Goal: Task Accomplishment & Management: Complete application form

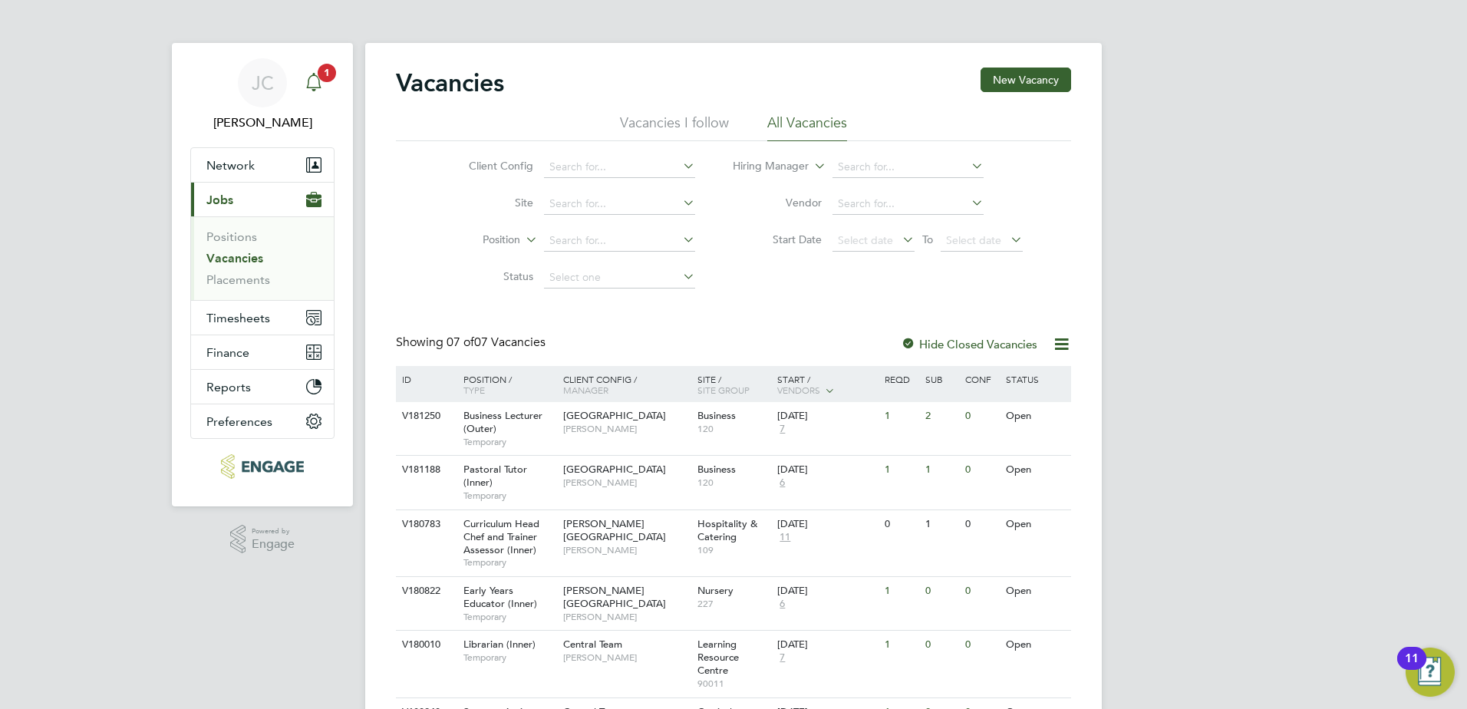
click at [308, 92] on div "Main navigation" at bounding box center [313, 83] width 31 height 31
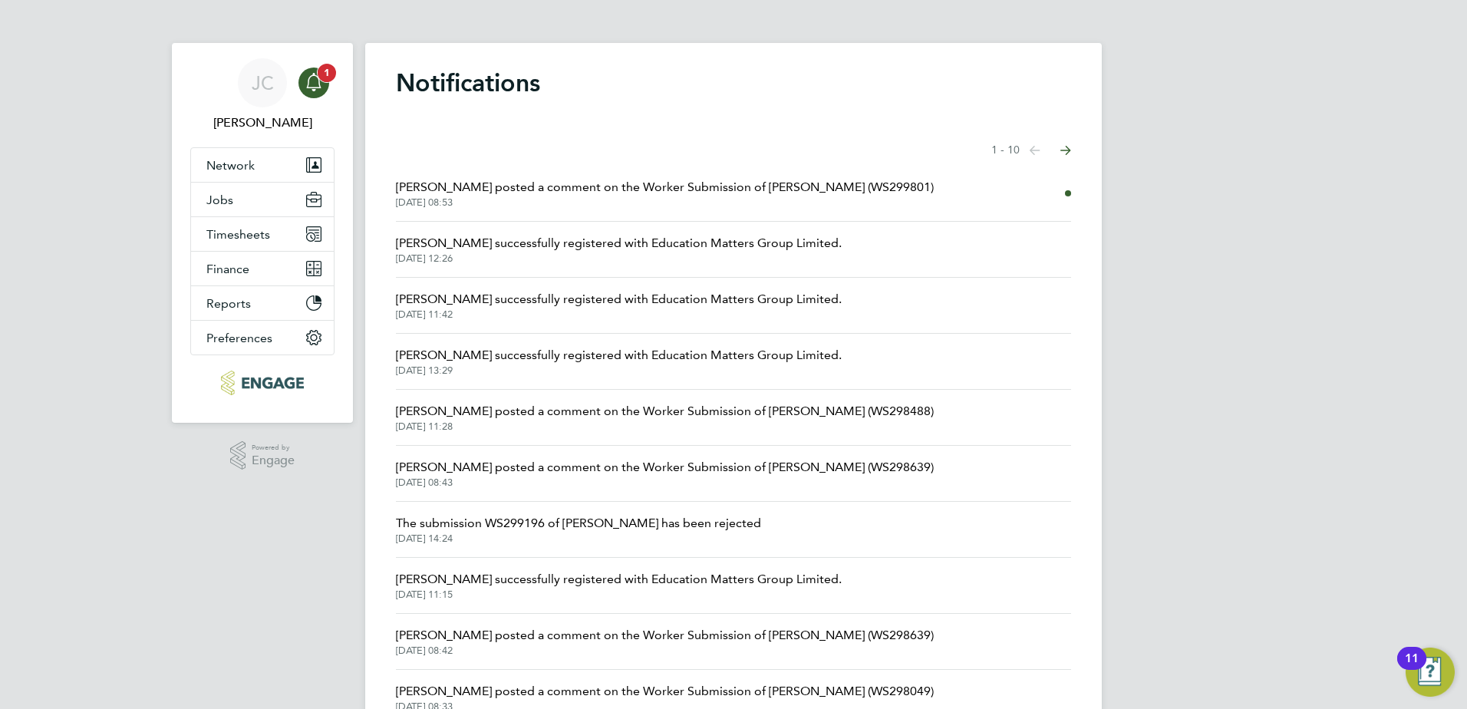
click at [308, 91] on svg-icon "Main navigation" at bounding box center [314, 82] width 18 height 18
click at [239, 171] on span "Network" at bounding box center [230, 165] width 48 height 15
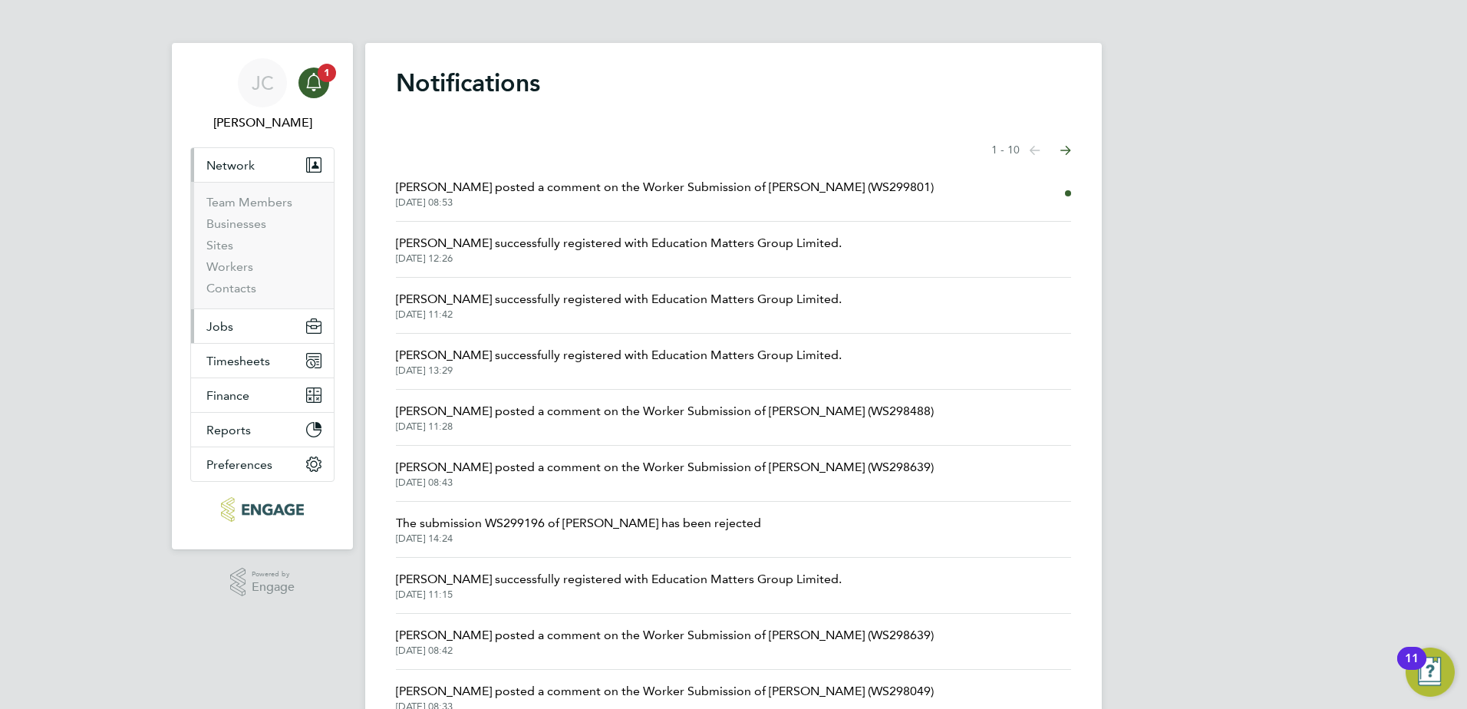
click at [235, 328] on button "Jobs" at bounding box center [262, 326] width 143 height 34
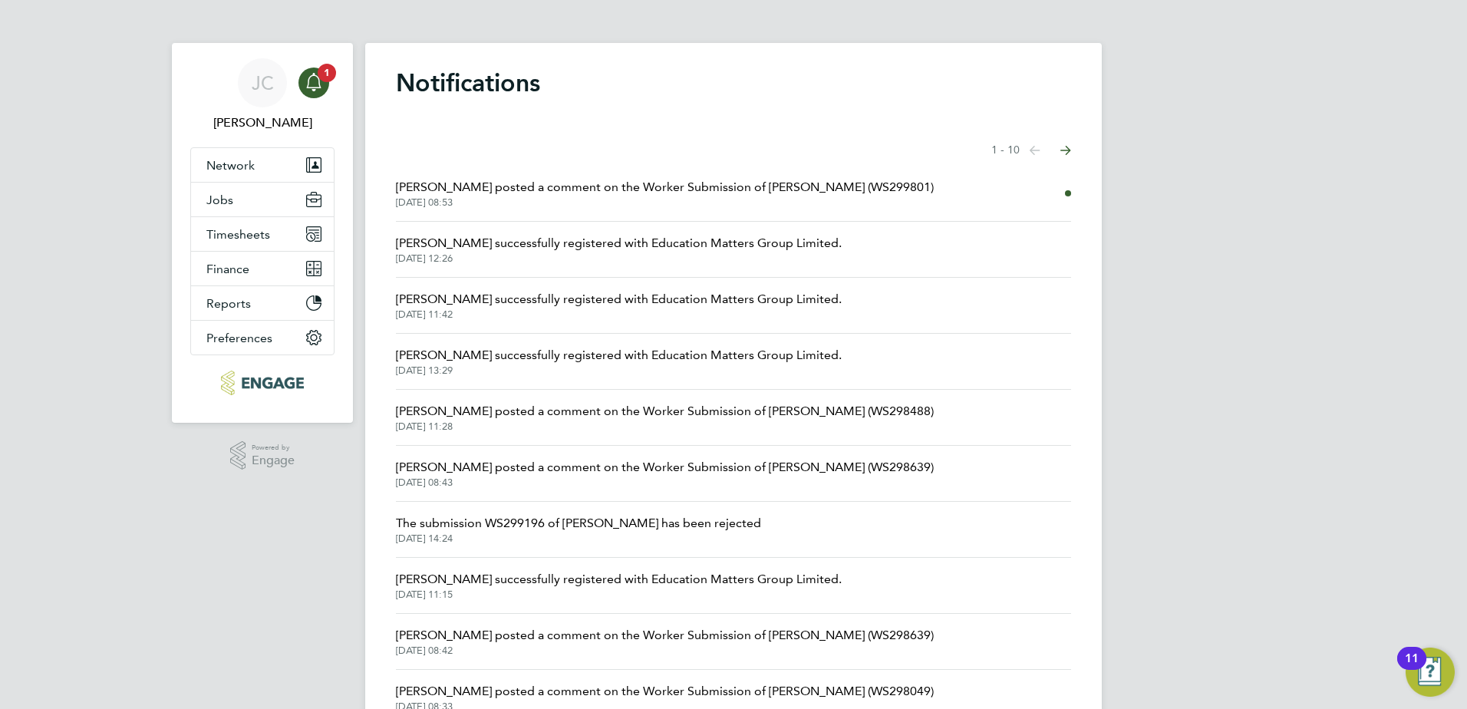
click at [515, 200] on span "25 Sep 2025, 08:53" at bounding box center [665, 202] width 538 height 12
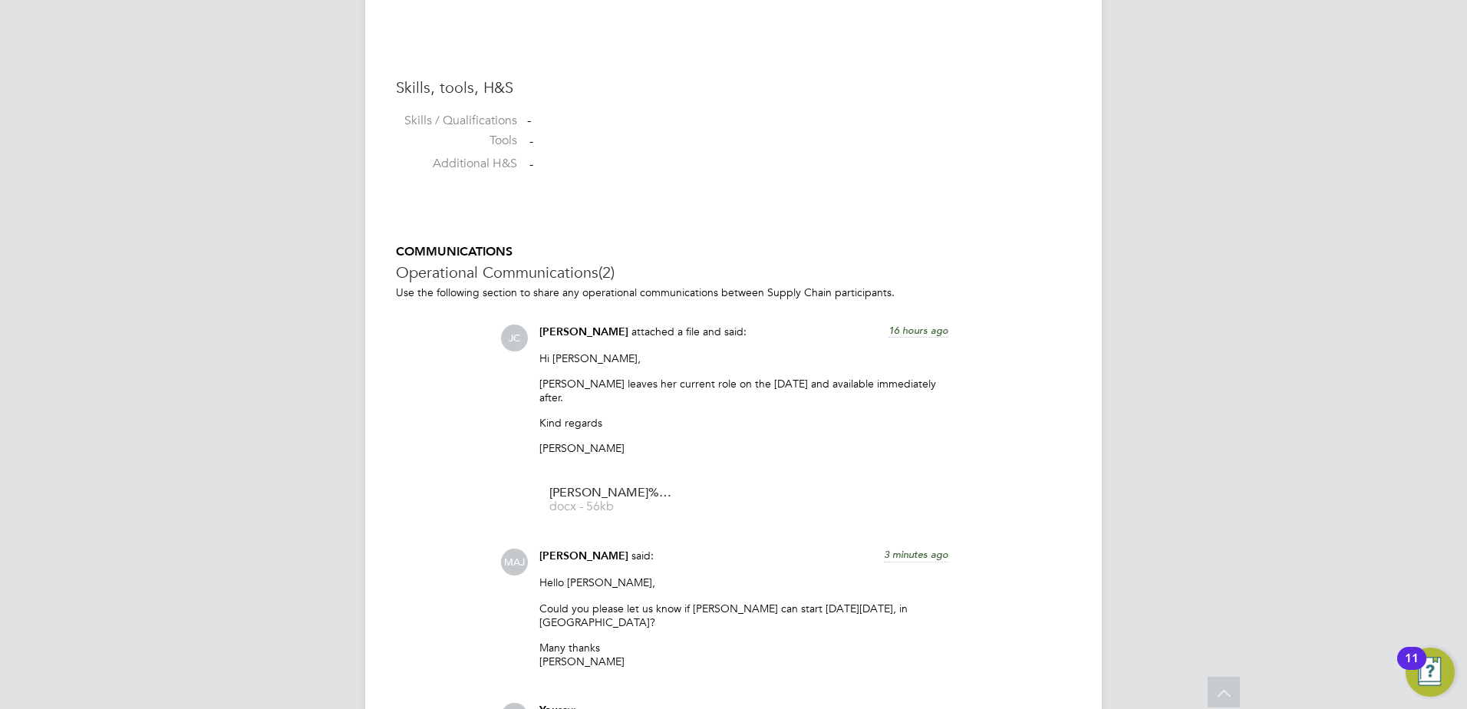
scroll to position [1433, 0]
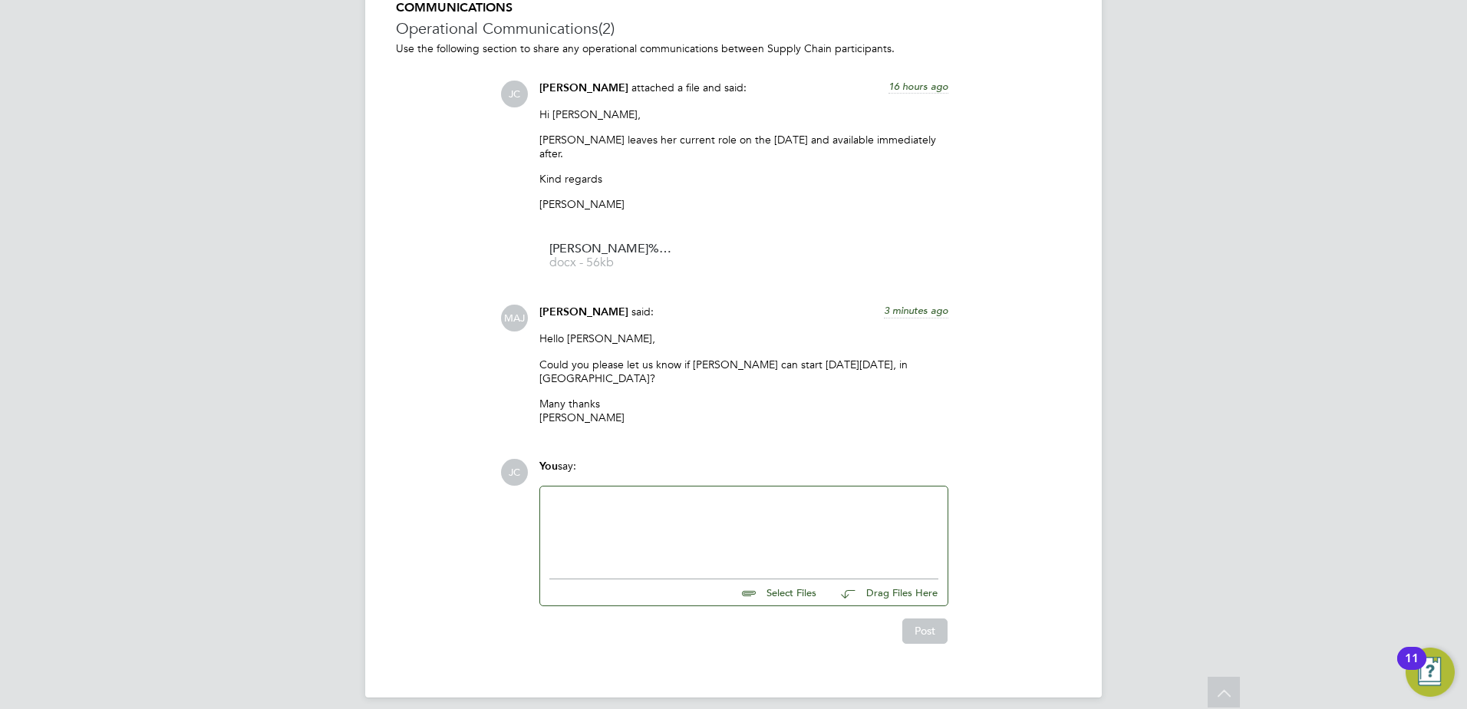
click at [606, 496] on div at bounding box center [743, 529] width 389 height 66
click at [730, 524] on div "Abigail is at her current role until thew 2nd October" at bounding box center [743, 531] width 389 height 14
click at [789, 524] on div "Abigail is at her current role until the 2nd October" at bounding box center [743, 531] width 389 height 14
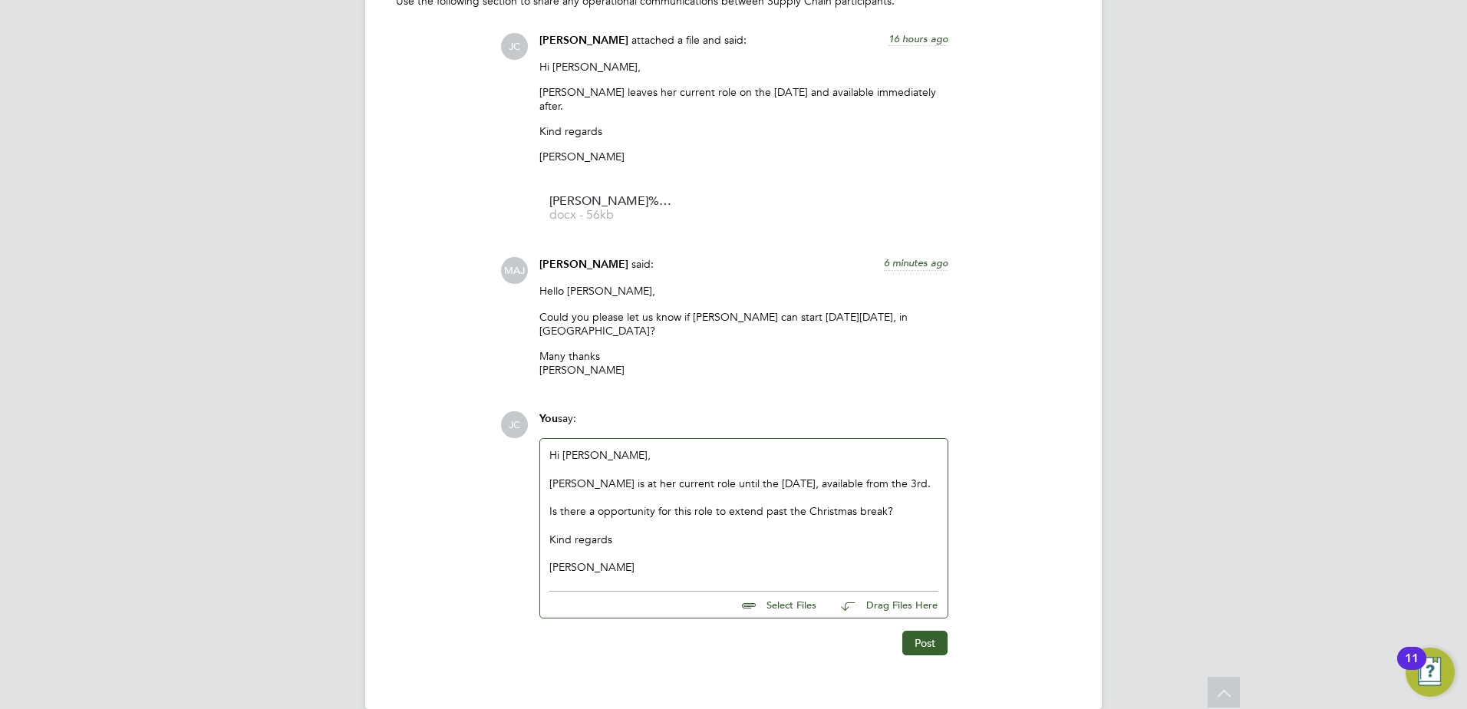
scroll to position [1493, 0]
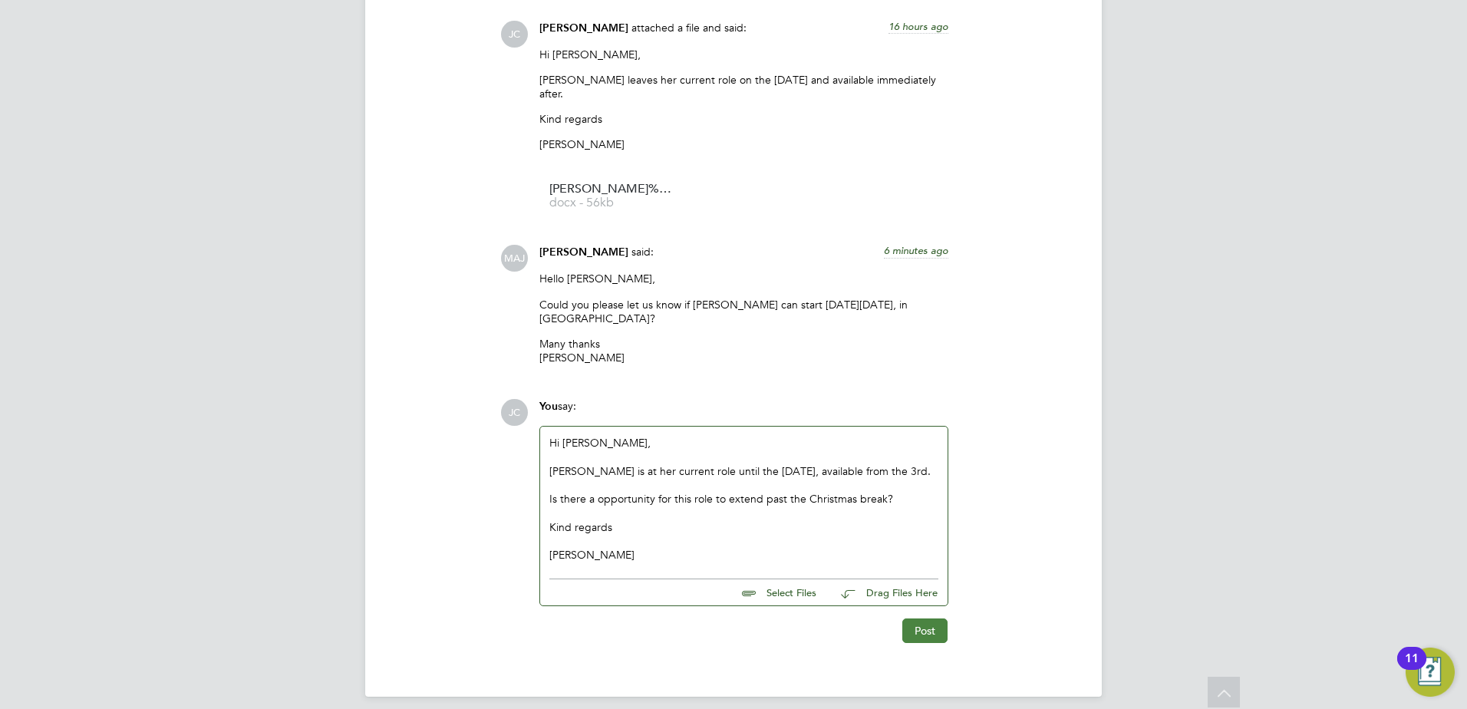
click at [935, 622] on button "Post" at bounding box center [924, 630] width 45 height 25
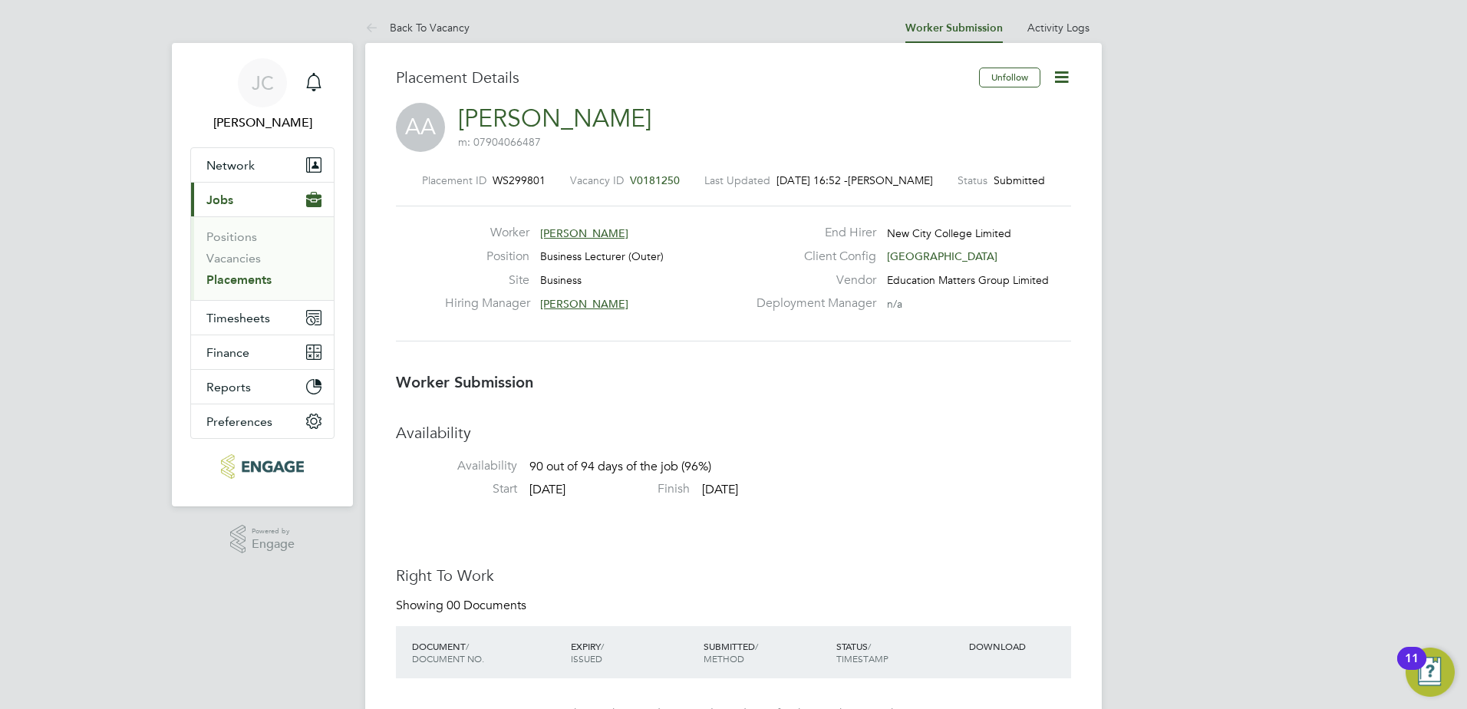
scroll to position [77, 0]
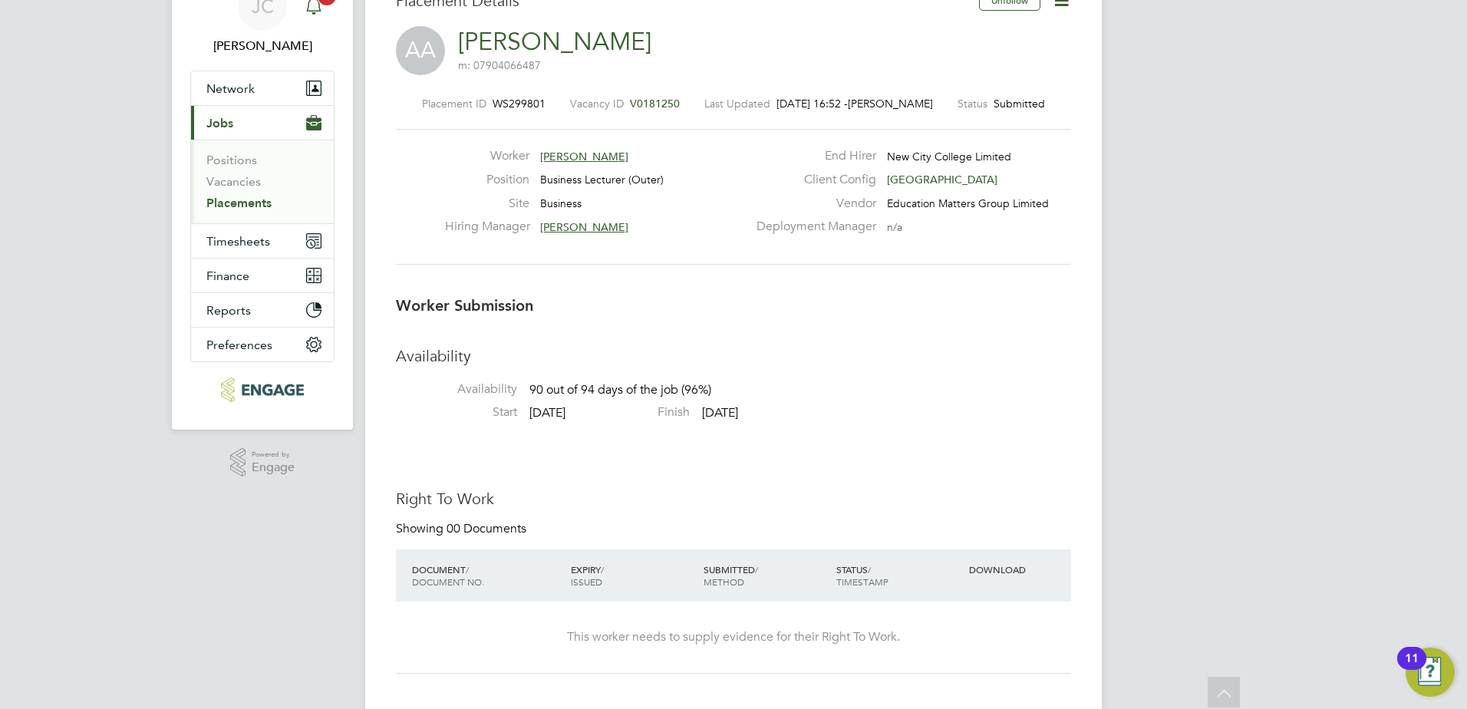
click at [314, 17] on div "Main navigation" at bounding box center [313, 6] width 31 height 31
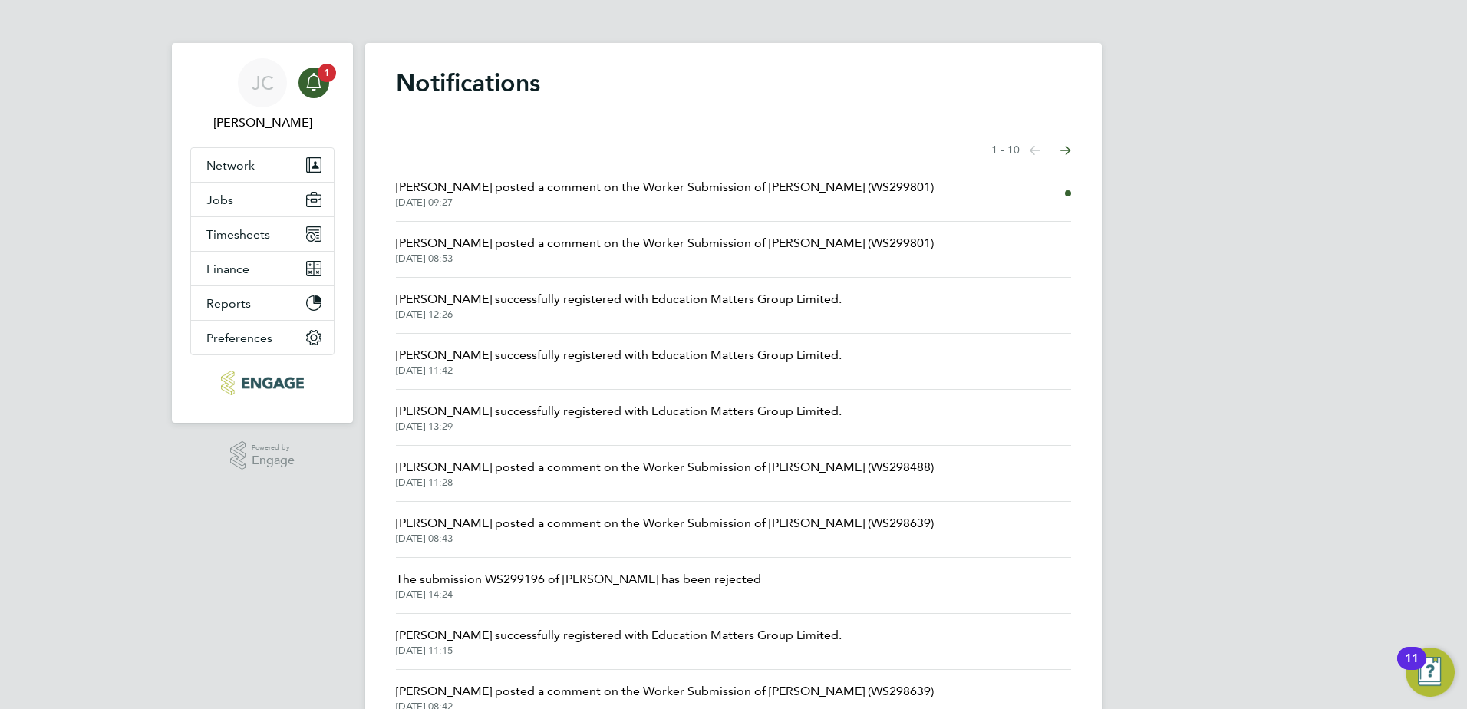
drag, startPoint x: 458, startPoint y: 166, endPoint x: 465, endPoint y: 180, distance: 15.4
click at [465, 180] on li "Mahnaz Asgari Joorshari posted a comment on the Worker Submission of Abigail Al…" at bounding box center [733, 194] width 675 height 56
drag, startPoint x: 465, startPoint y: 180, endPoint x: 468, endPoint y: 189, distance: 9.0
click at [468, 189] on span "[PERSON_NAME] posted a comment on the Worker Submission of [PERSON_NAME] (WS299…" at bounding box center [665, 187] width 538 height 18
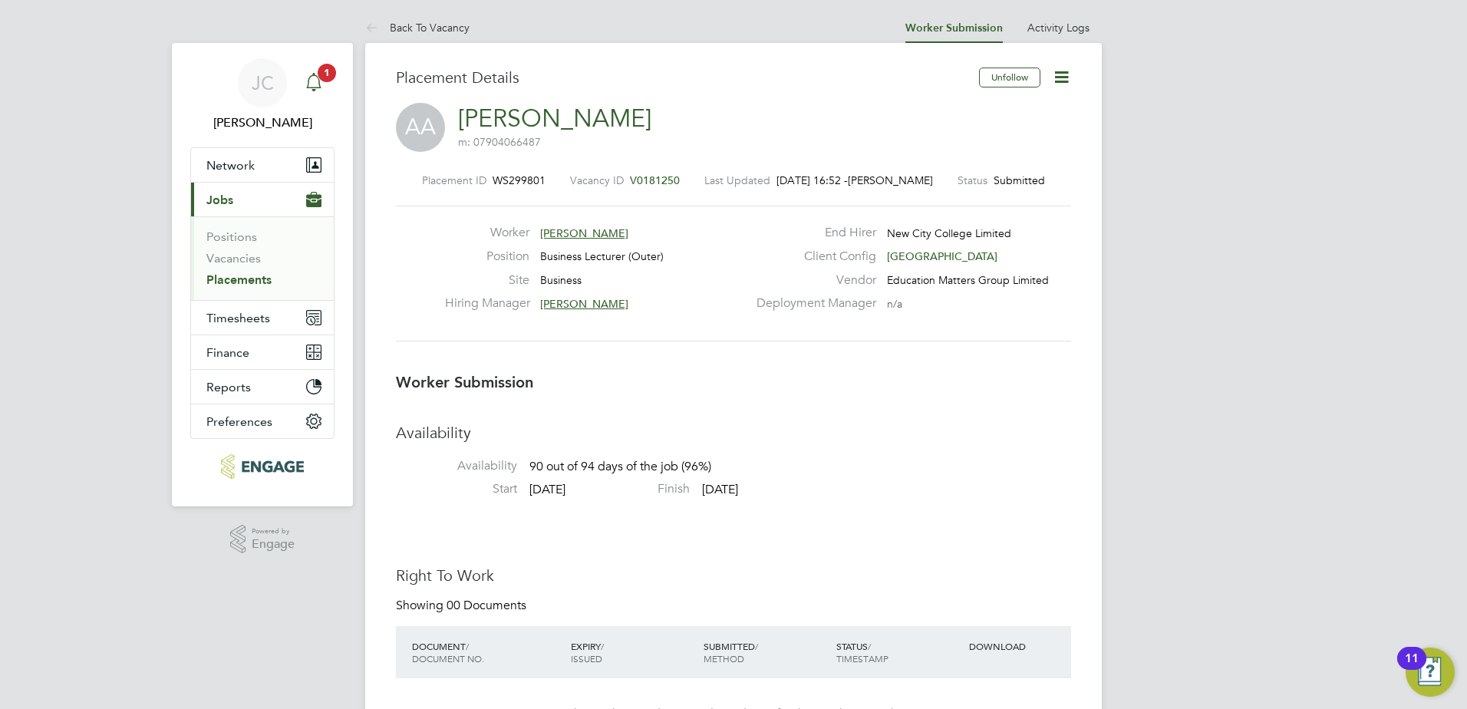
click at [315, 81] on icon "Main navigation" at bounding box center [314, 82] width 18 height 18
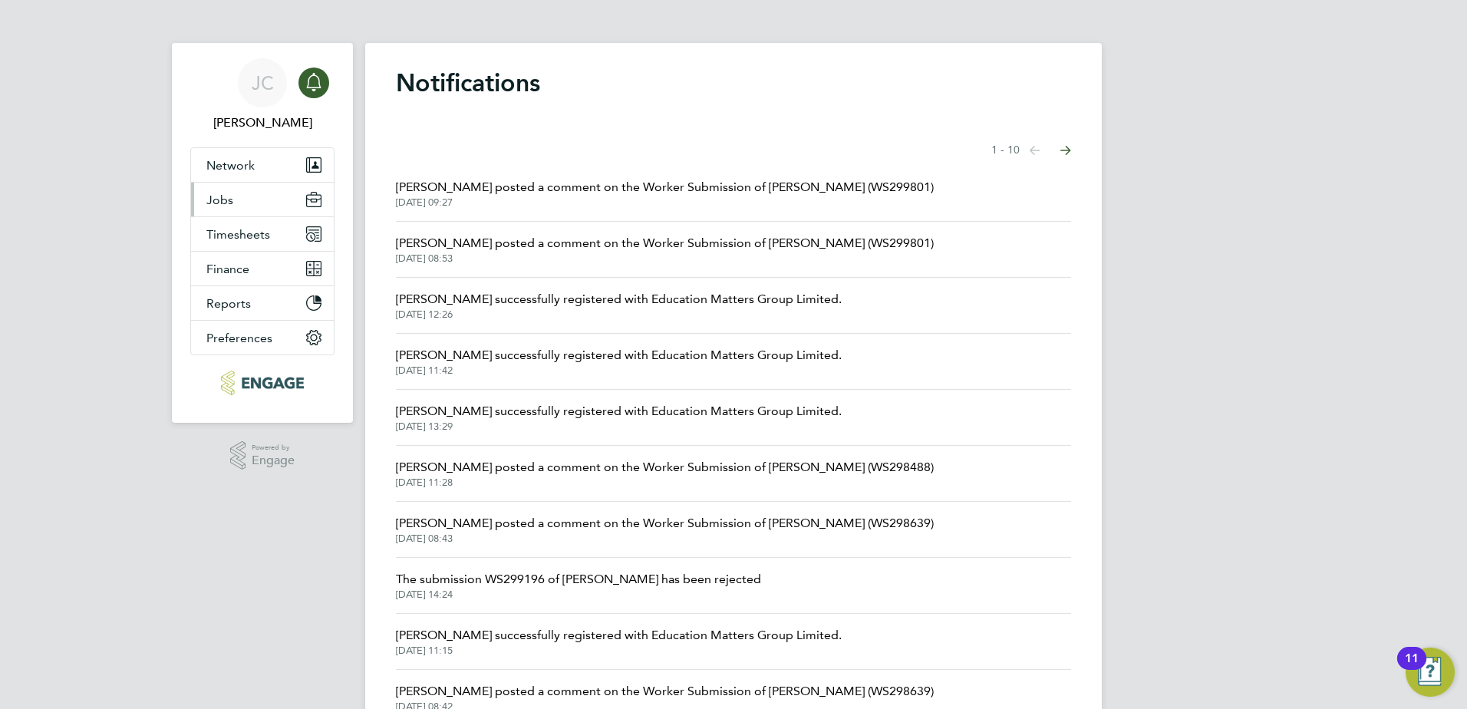
click at [239, 204] on button "Jobs" at bounding box center [262, 200] width 143 height 34
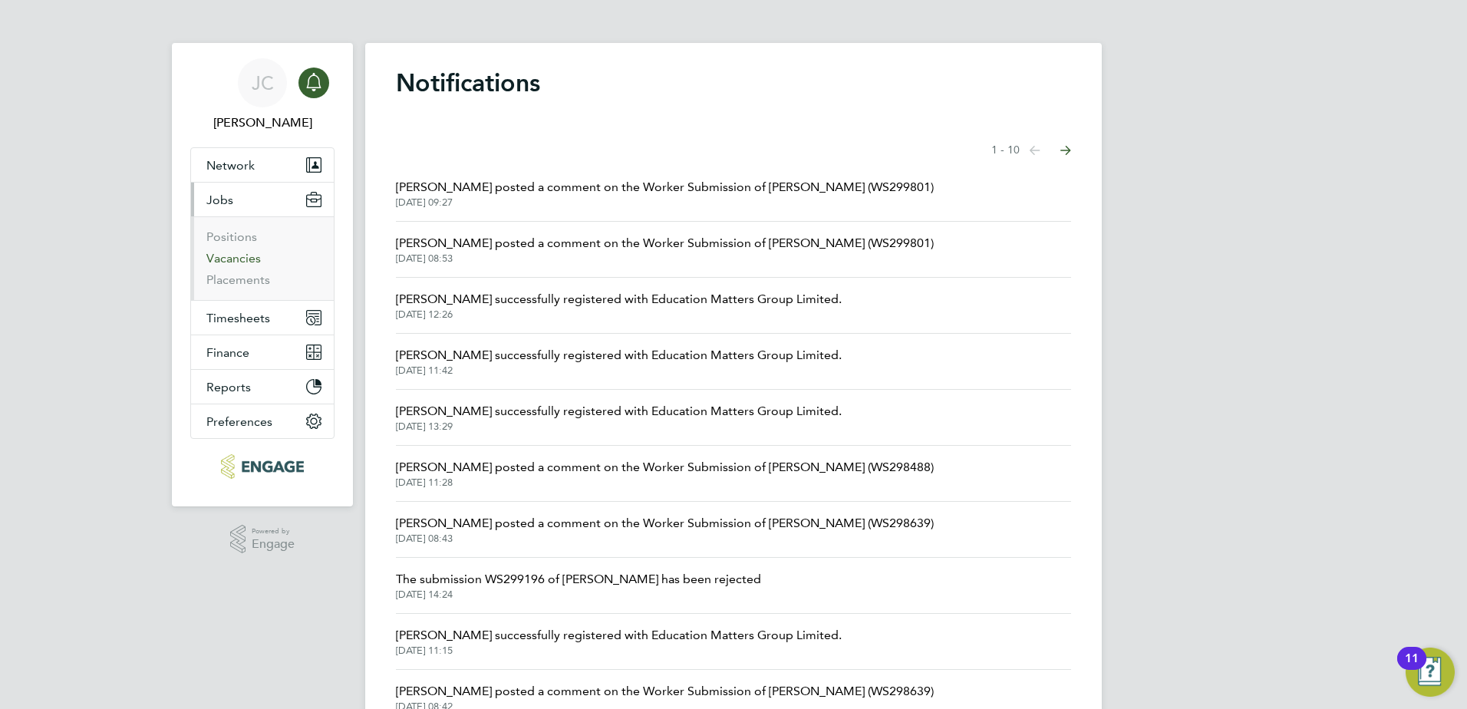
click at [247, 257] on link "Vacancies" at bounding box center [233, 258] width 54 height 15
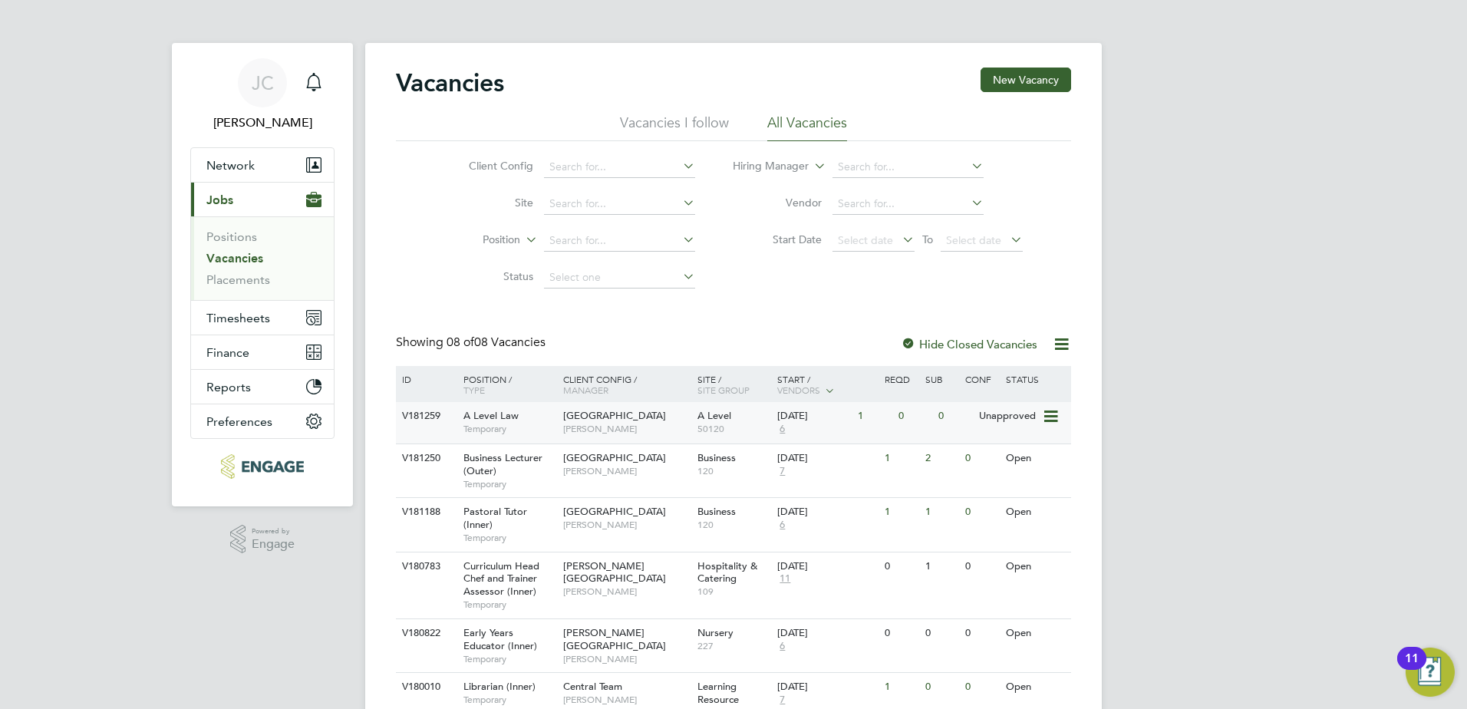
click at [594, 422] on span "[GEOGRAPHIC_DATA]" at bounding box center [614, 415] width 103 height 13
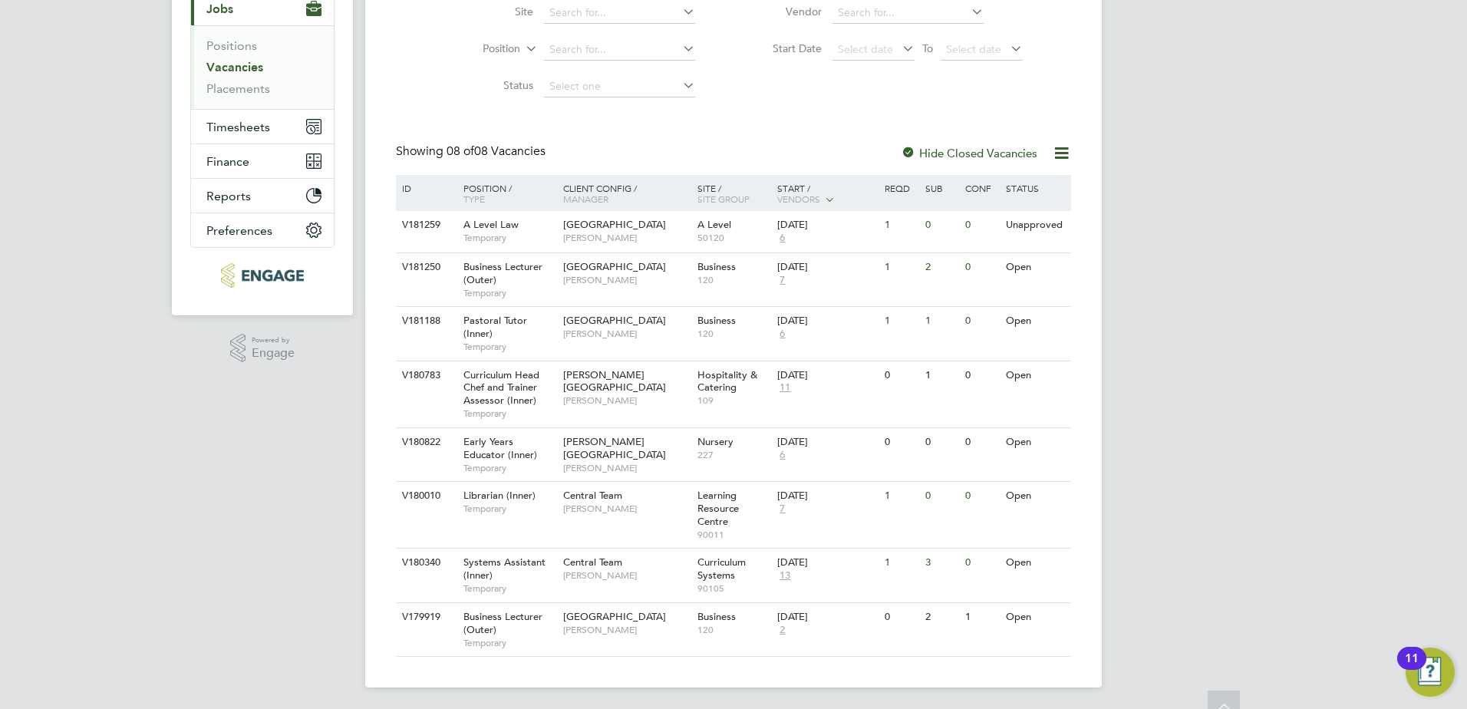
scroll to position [206, 0]
click at [595, 260] on span "[GEOGRAPHIC_DATA]" at bounding box center [614, 263] width 103 height 13
click at [588, 327] on span "[PERSON_NAME]" at bounding box center [626, 330] width 127 height 12
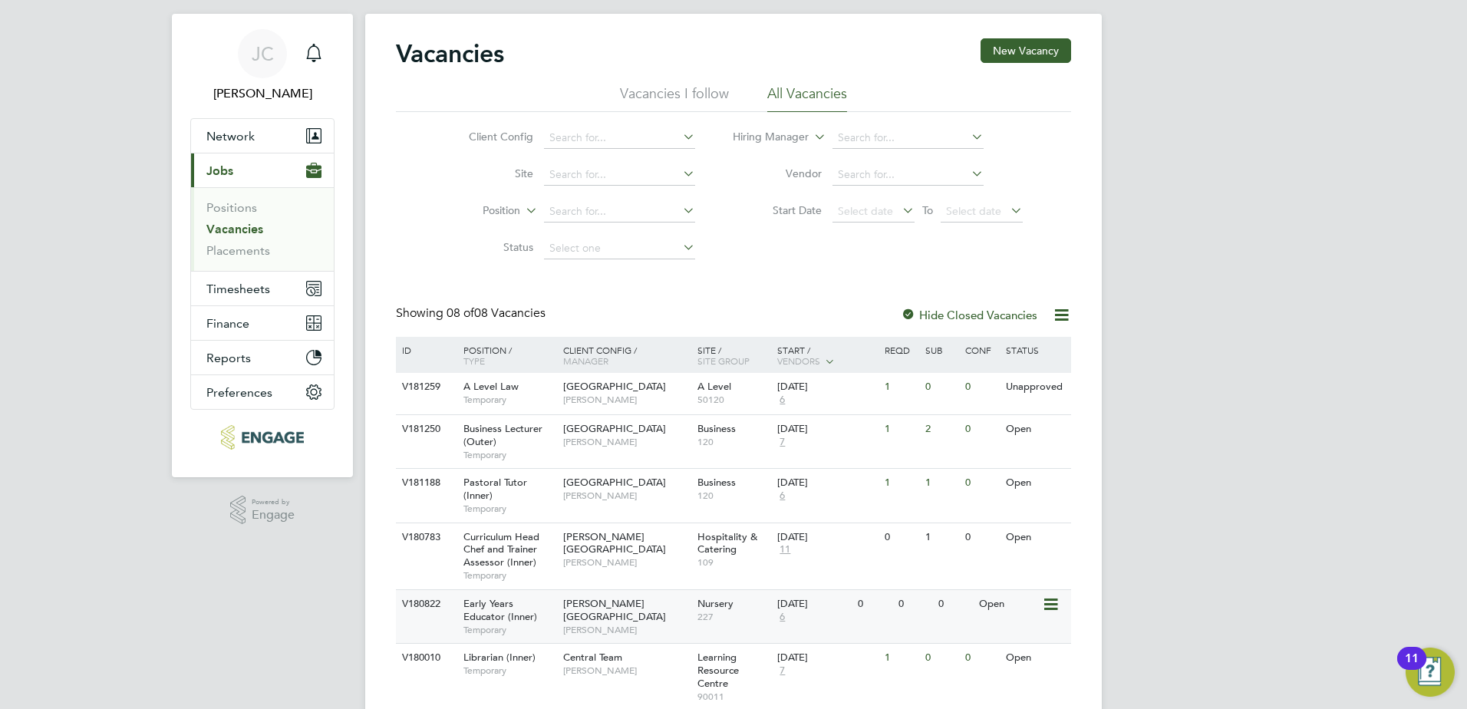
scroll to position [0, 0]
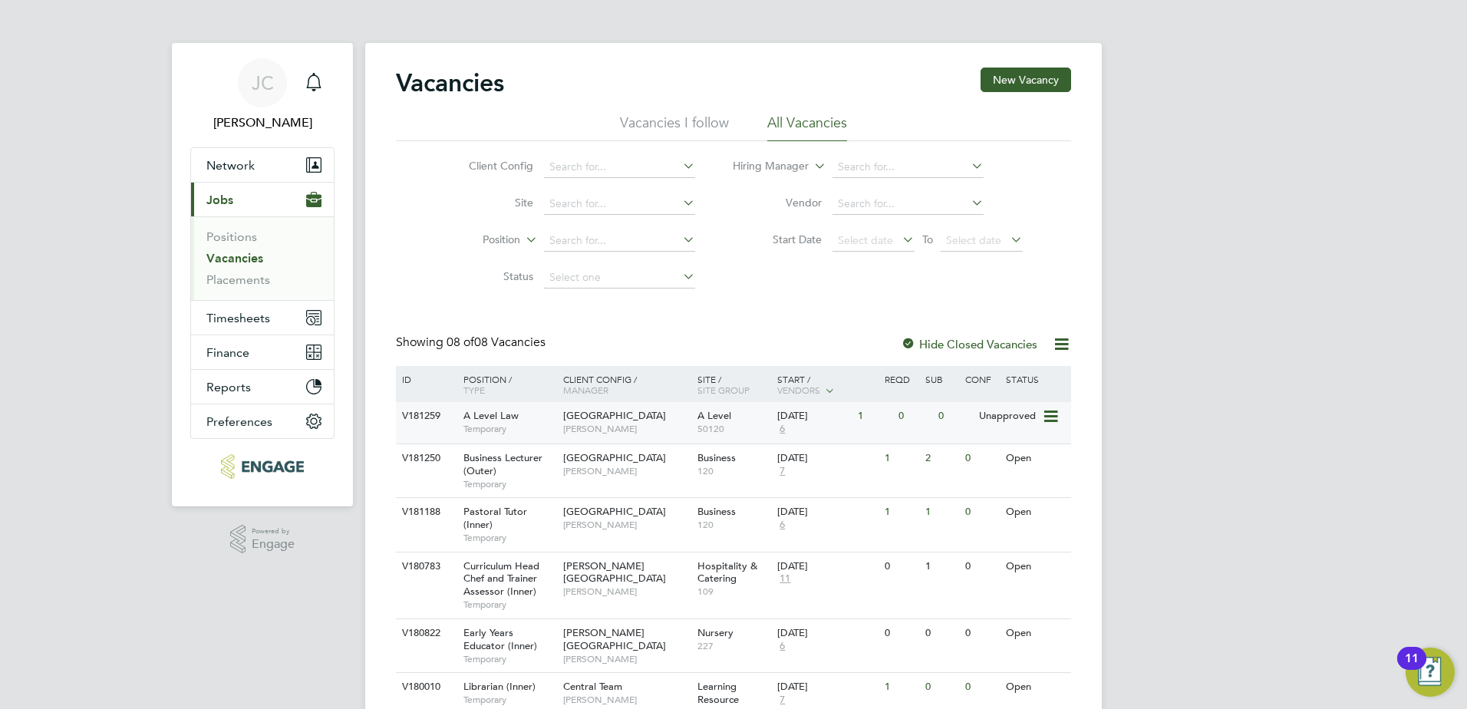
click at [494, 407] on div "A Level Law Temporary" at bounding box center [505, 422] width 107 height 40
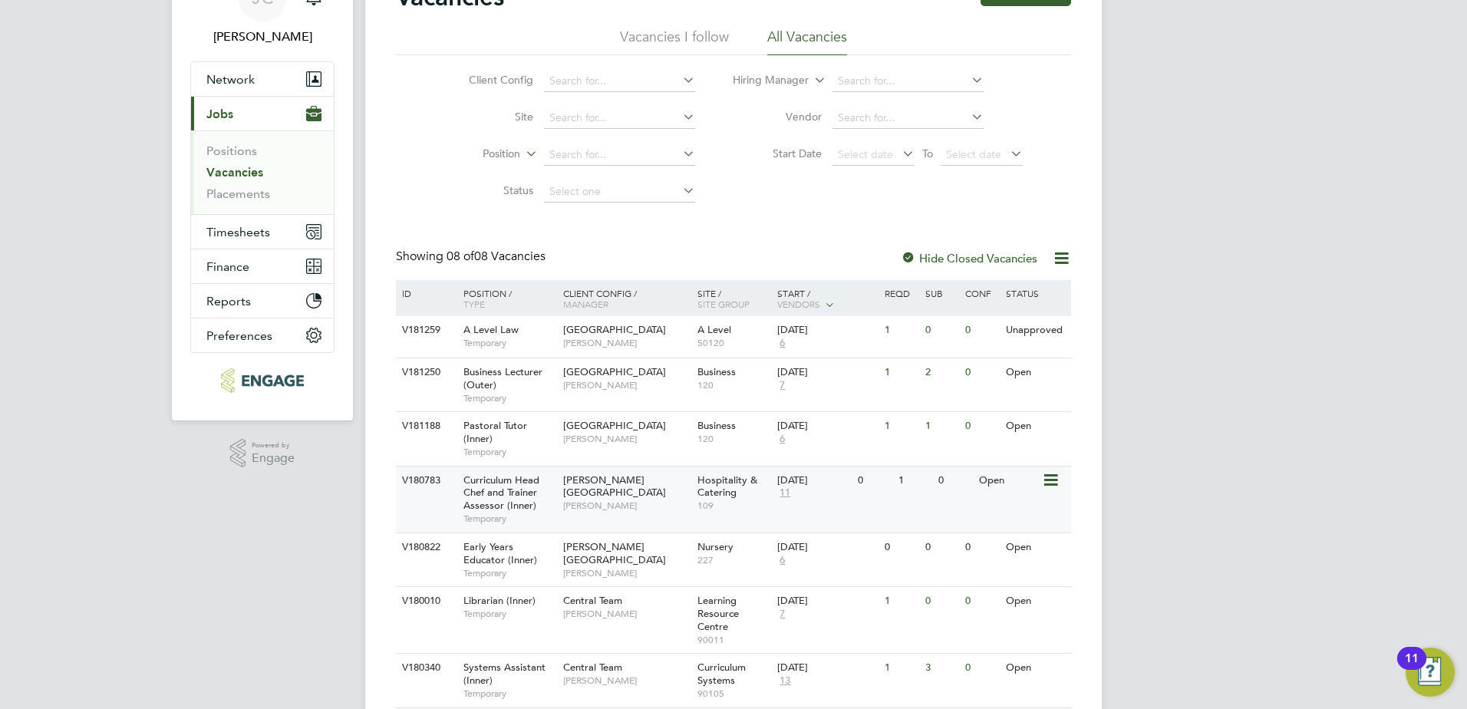
scroll to position [206, 0]
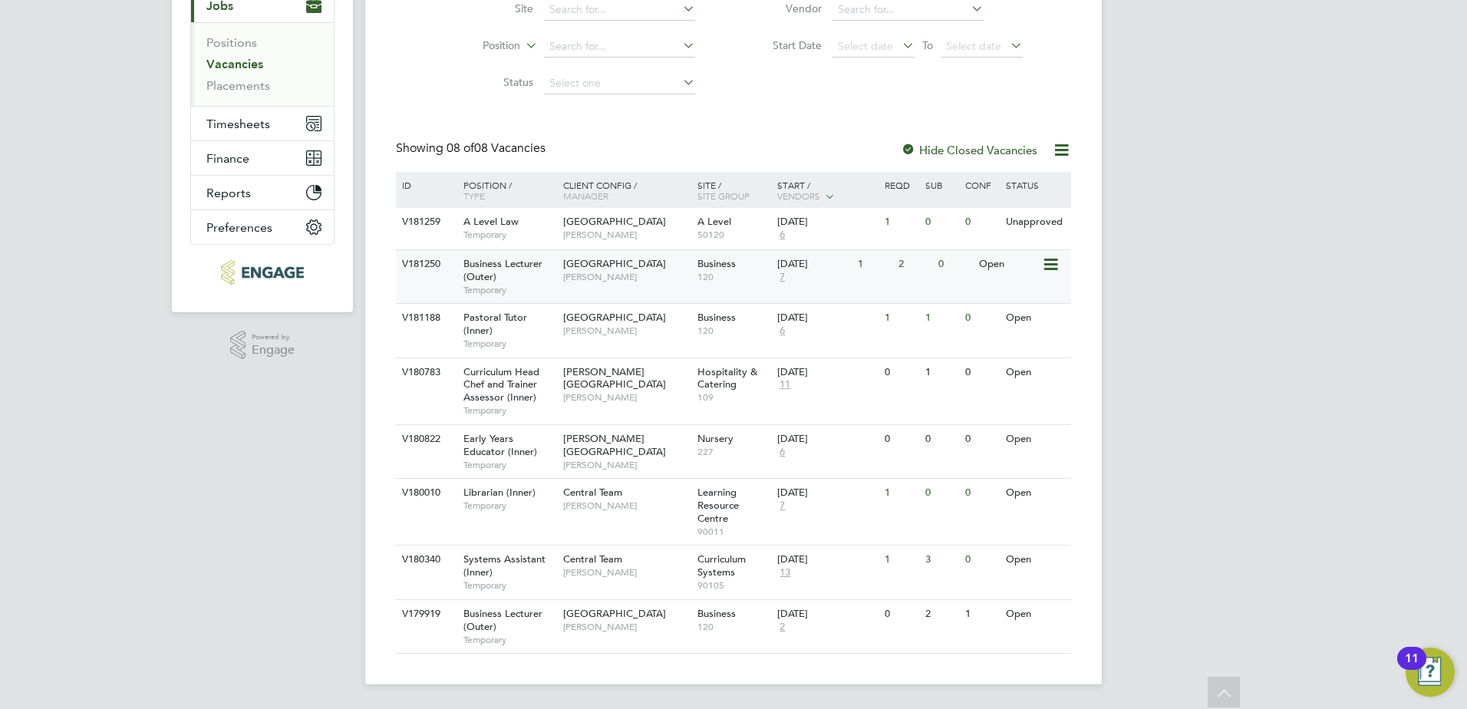
click at [591, 275] on span "Shabnam Shaheen" at bounding box center [626, 277] width 127 height 12
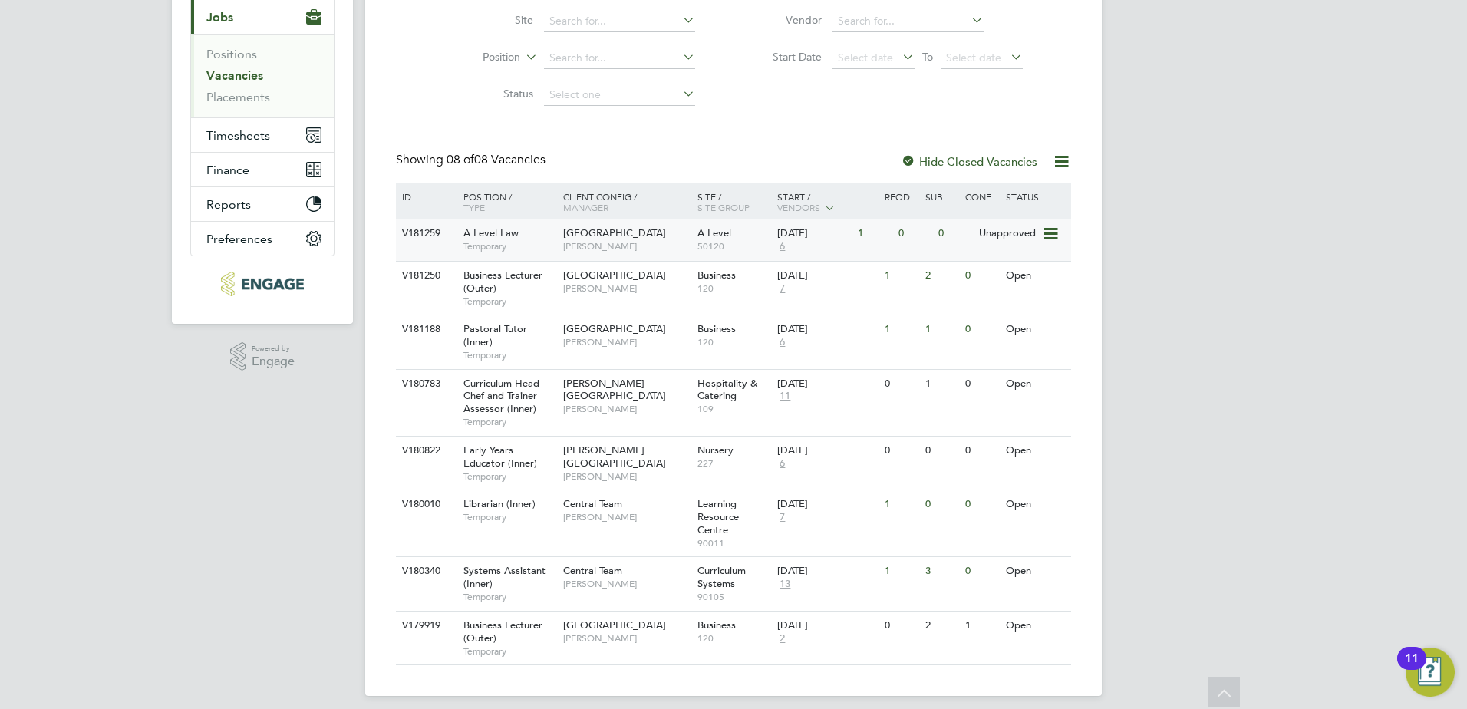
click at [578, 238] on span "Havering Sixth Form Campus" at bounding box center [614, 232] width 103 height 13
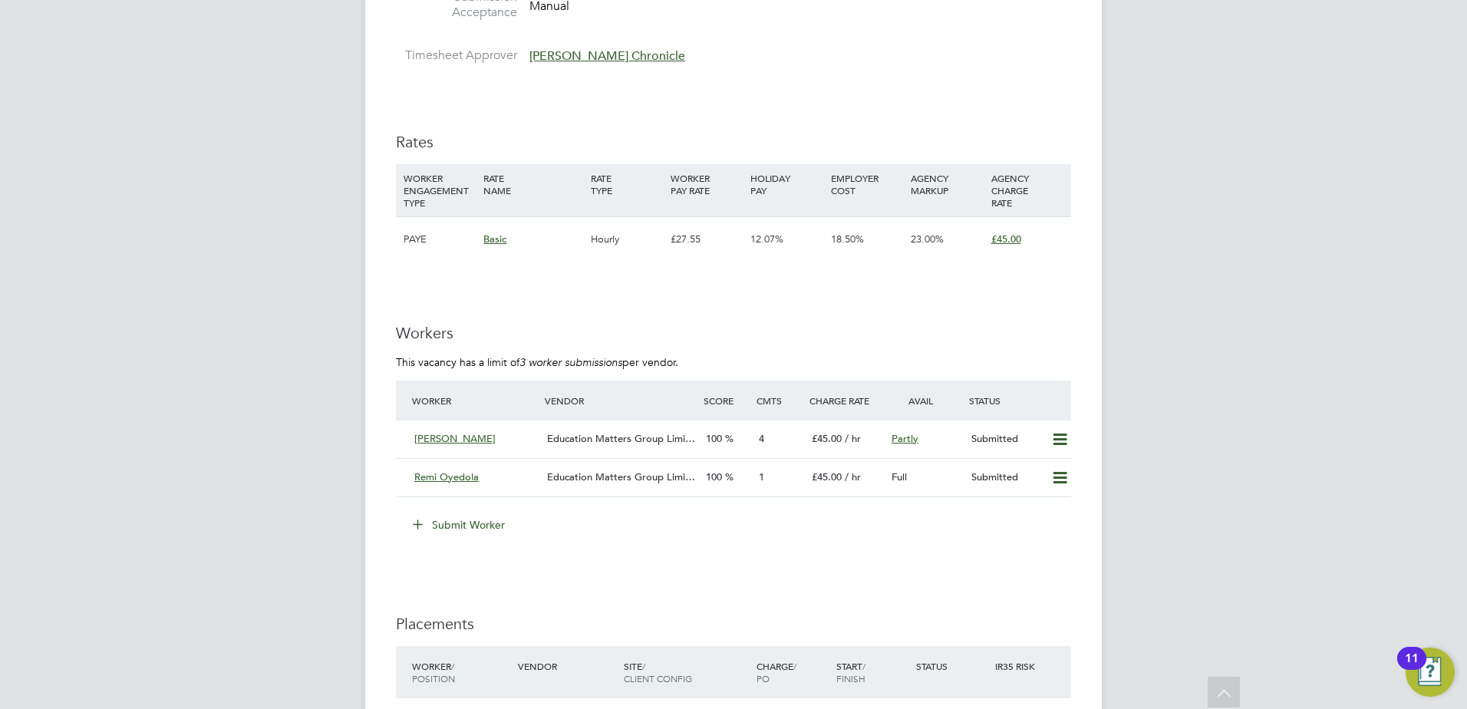
scroll to position [2305, 0]
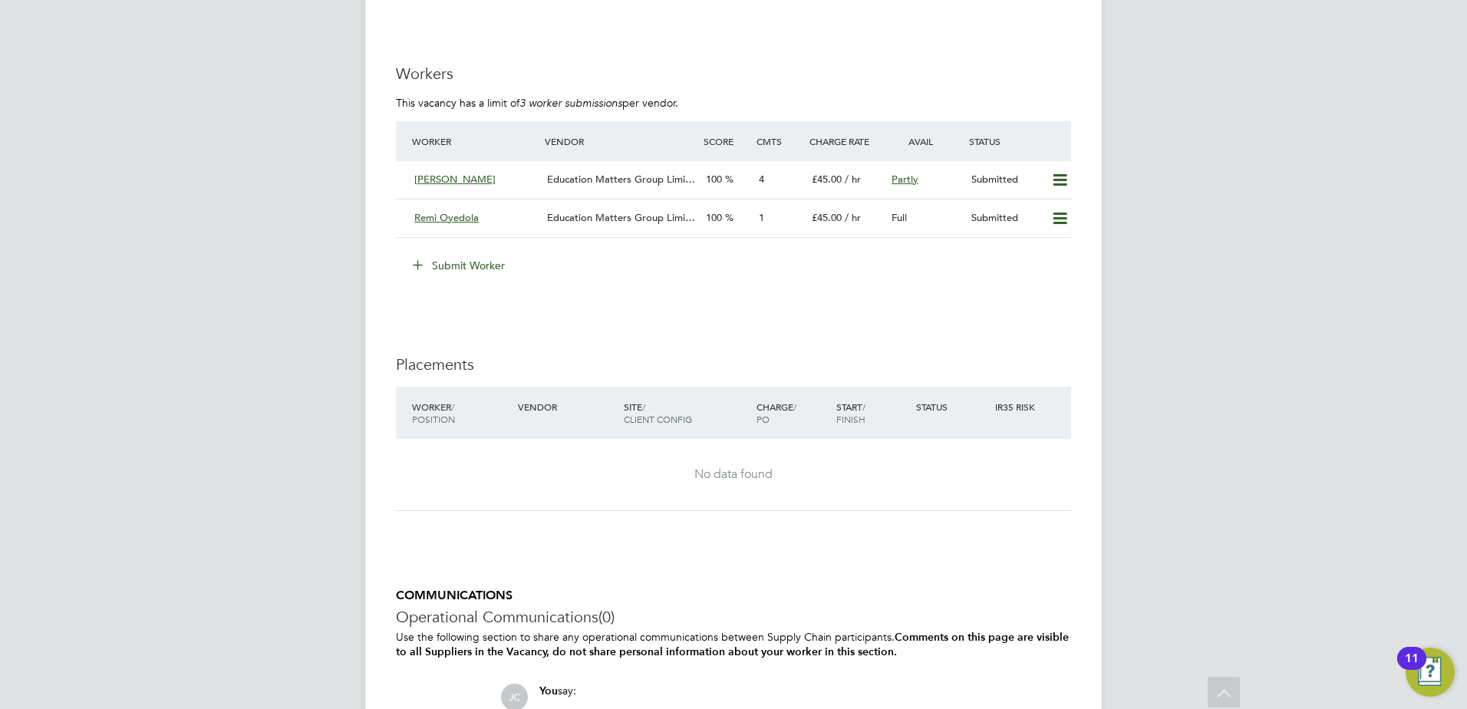
scroll to position [2538, 0]
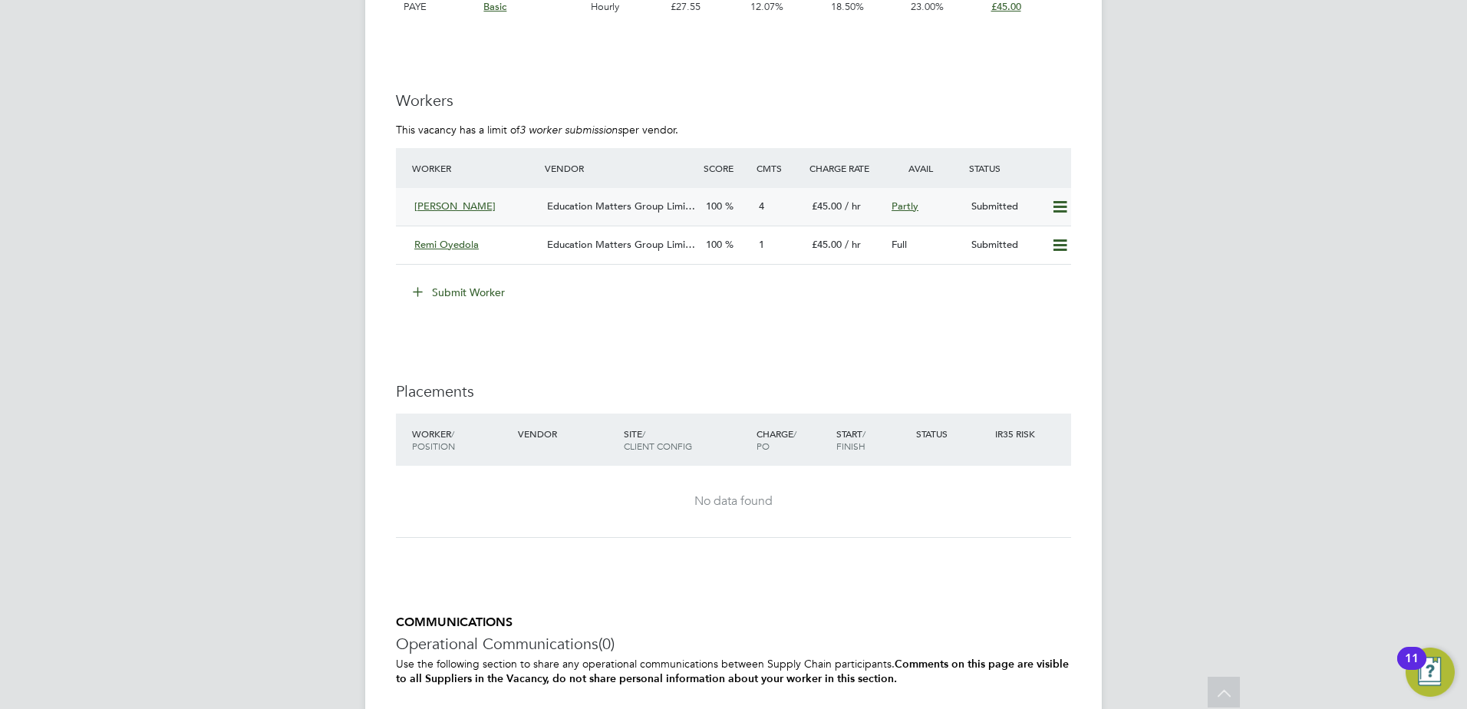
click at [598, 206] on span "Education Matters Group Limi…" at bounding box center [621, 205] width 148 height 13
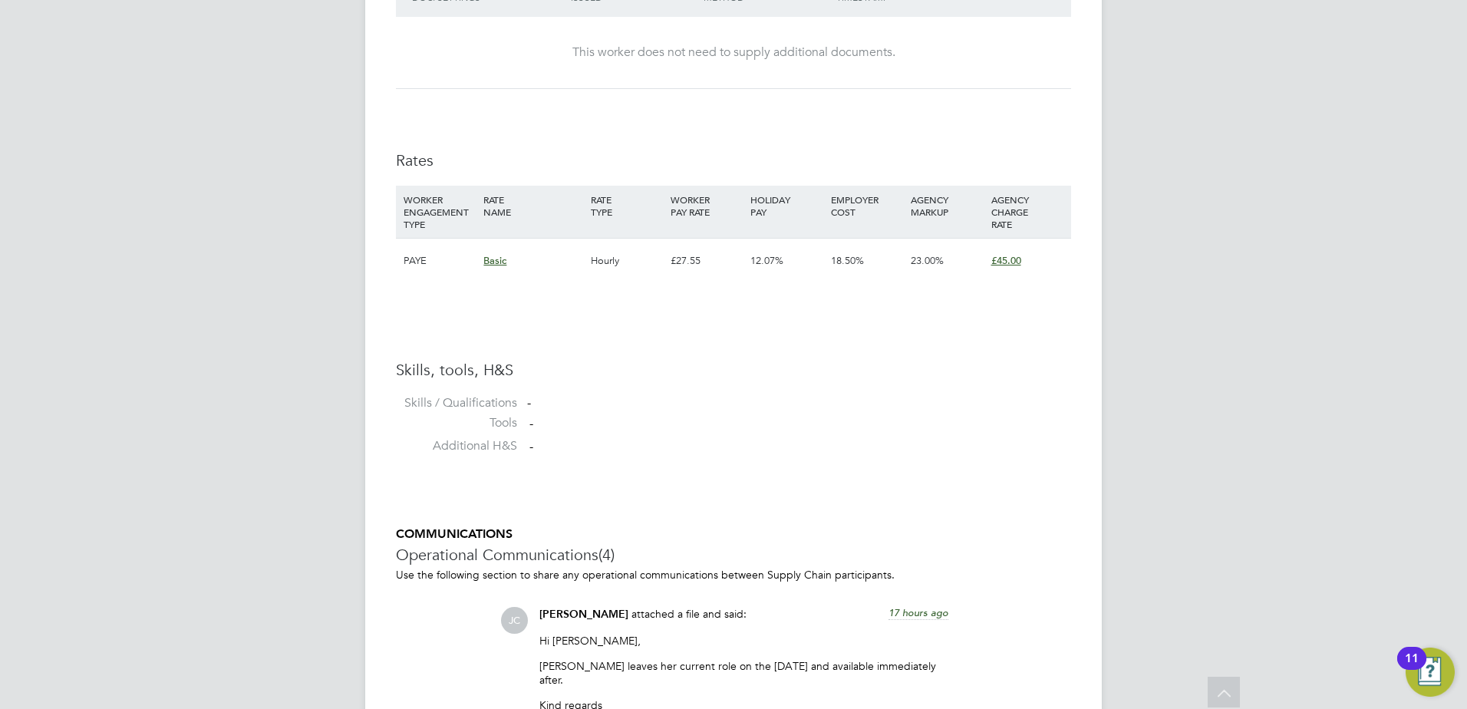
scroll to position [1060, 0]
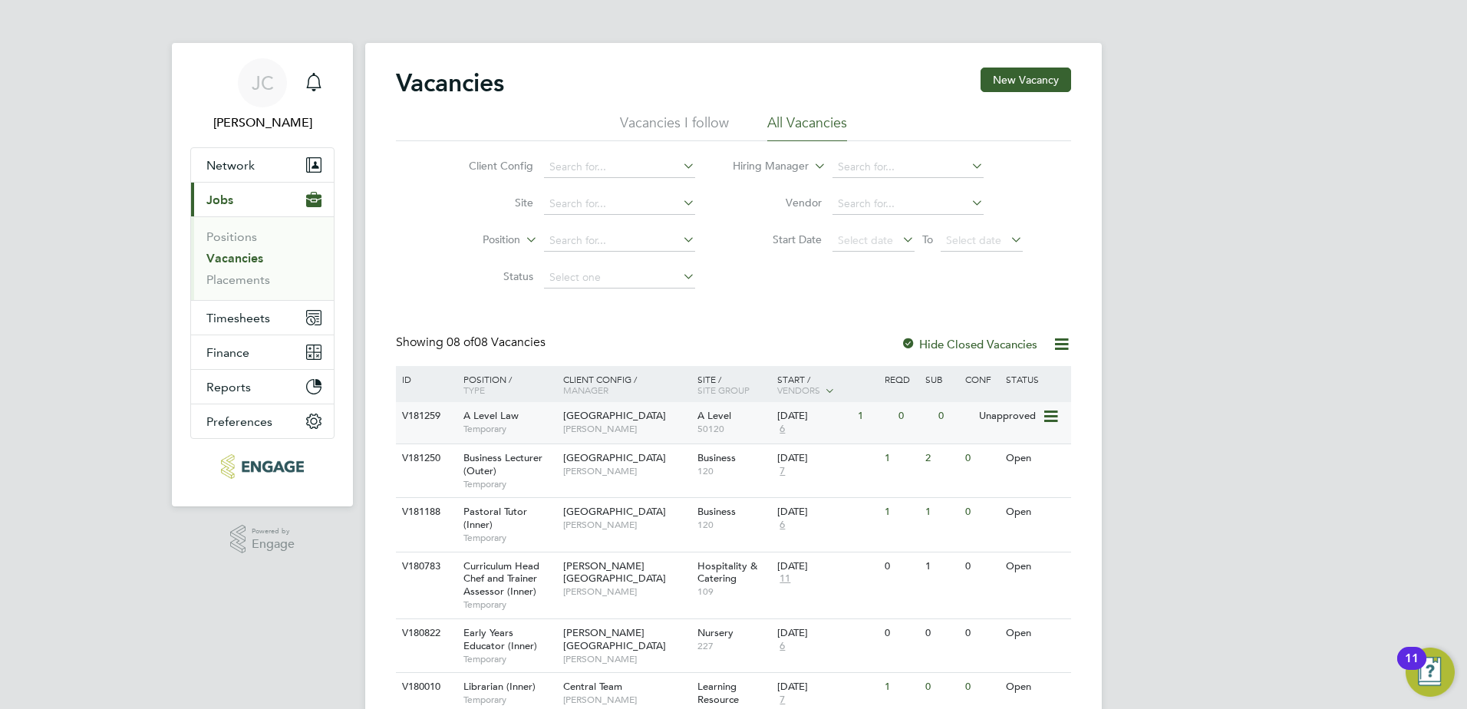
click at [588, 422] on span "[GEOGRAPHIC_DATA]" at bounding box center [614, 415] width 103 height 13
click at [518, 528] on span "Pastoral Tutor (Inner)" at bounding box center [495, 518] width 64 height 26
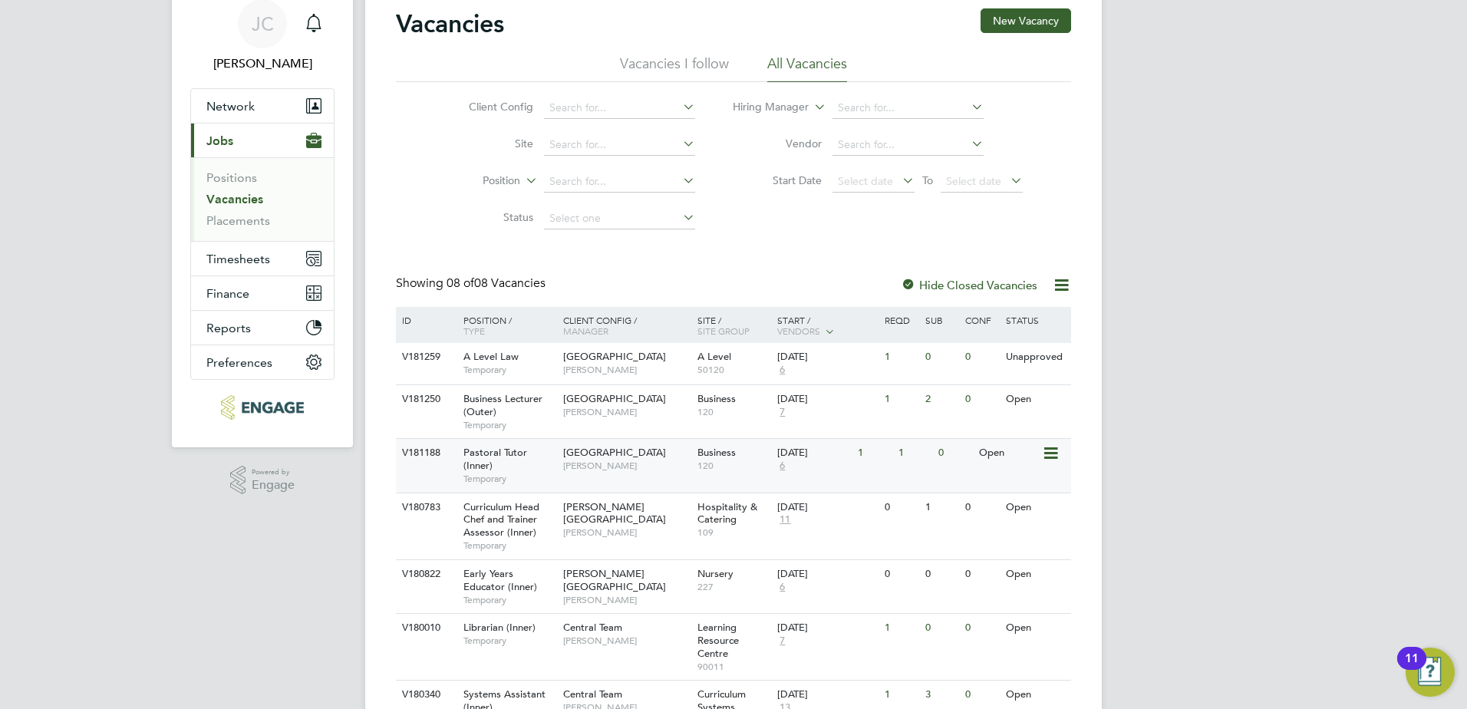
scroll to position [77, 0]
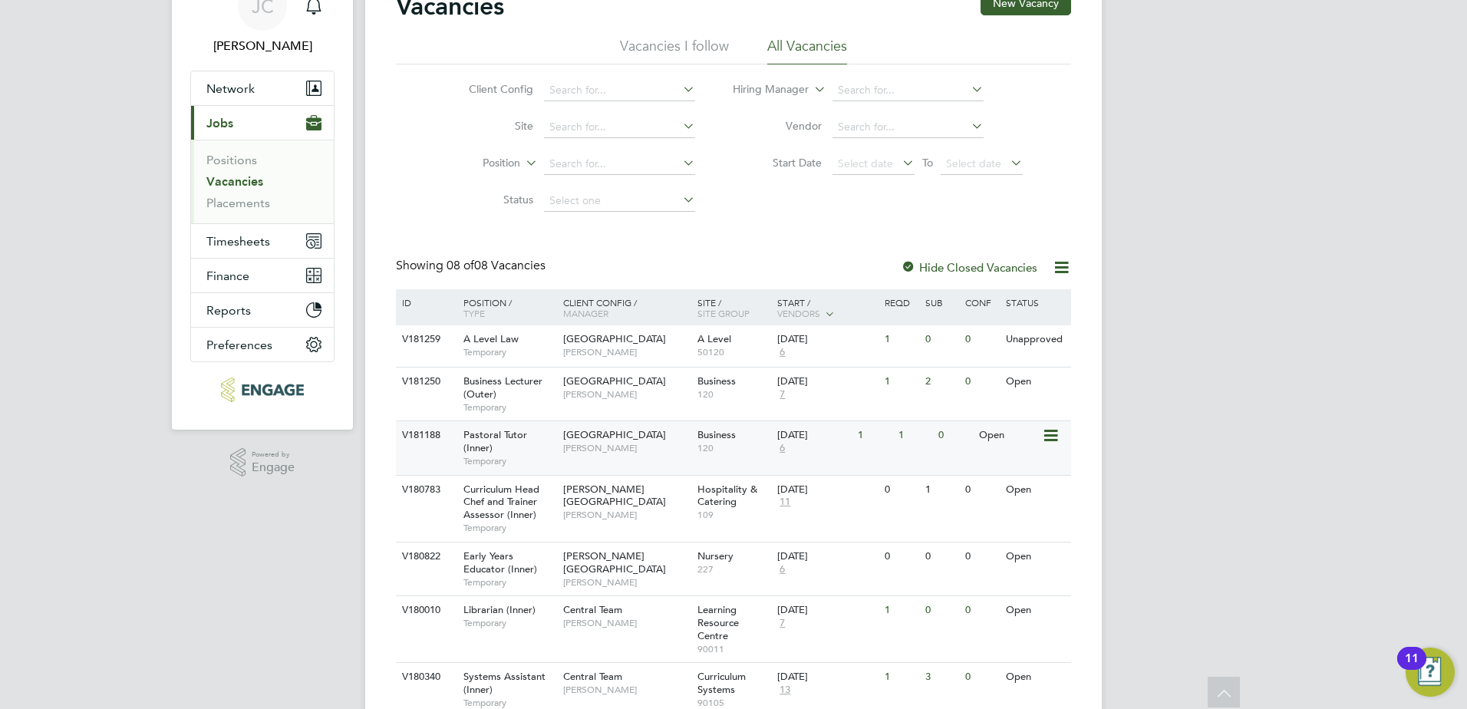
click at [585, 441] on span "[GEOGRAPHIC_DATA]" at bounding box center [614, 434] width 103 height 13
click at [318, 11] on icon "Main navigation" at bounding box center [313, 3] width 15 height 15
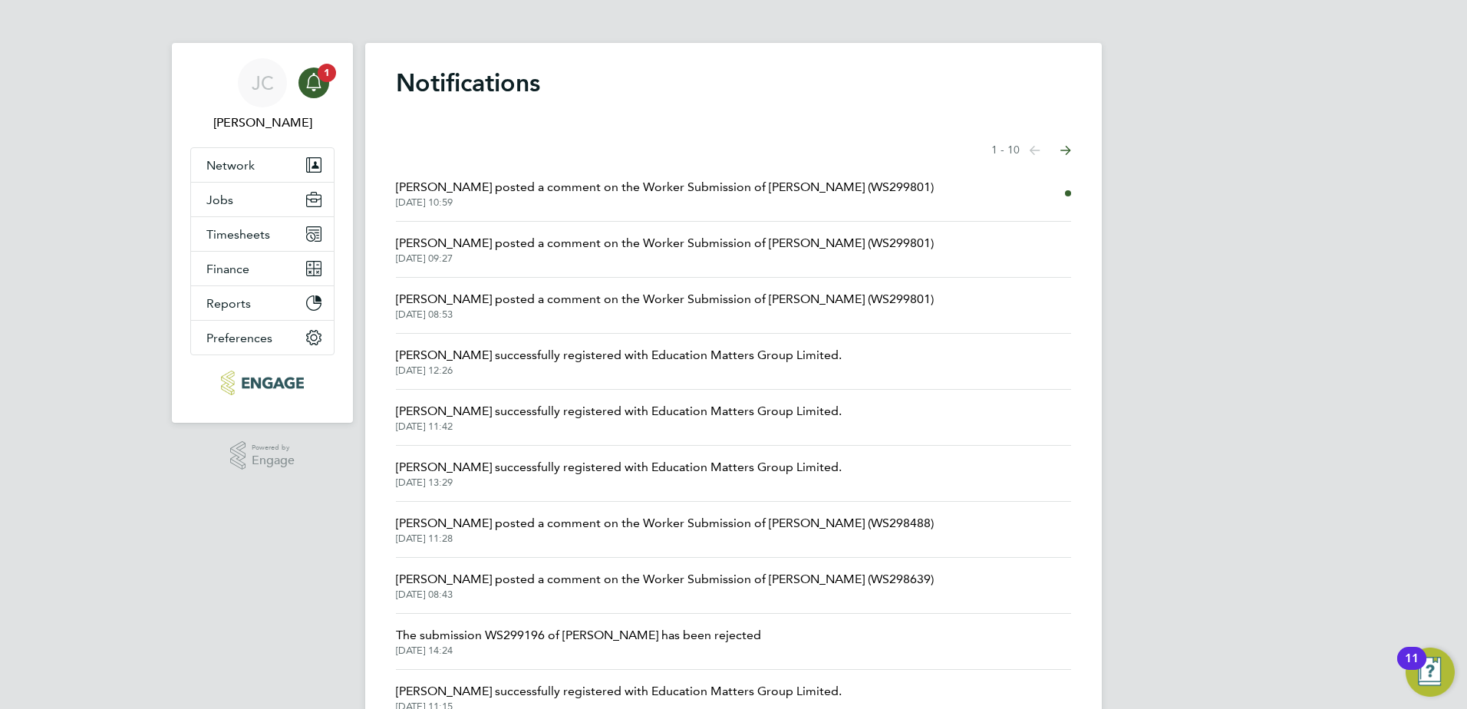
click at [512, 185] on span "[PERSON_NAME] posted a comment on the Worker Submission of [PERSON_NAME] (WS299…" at bounding box center [665, 187] width 538 height 18
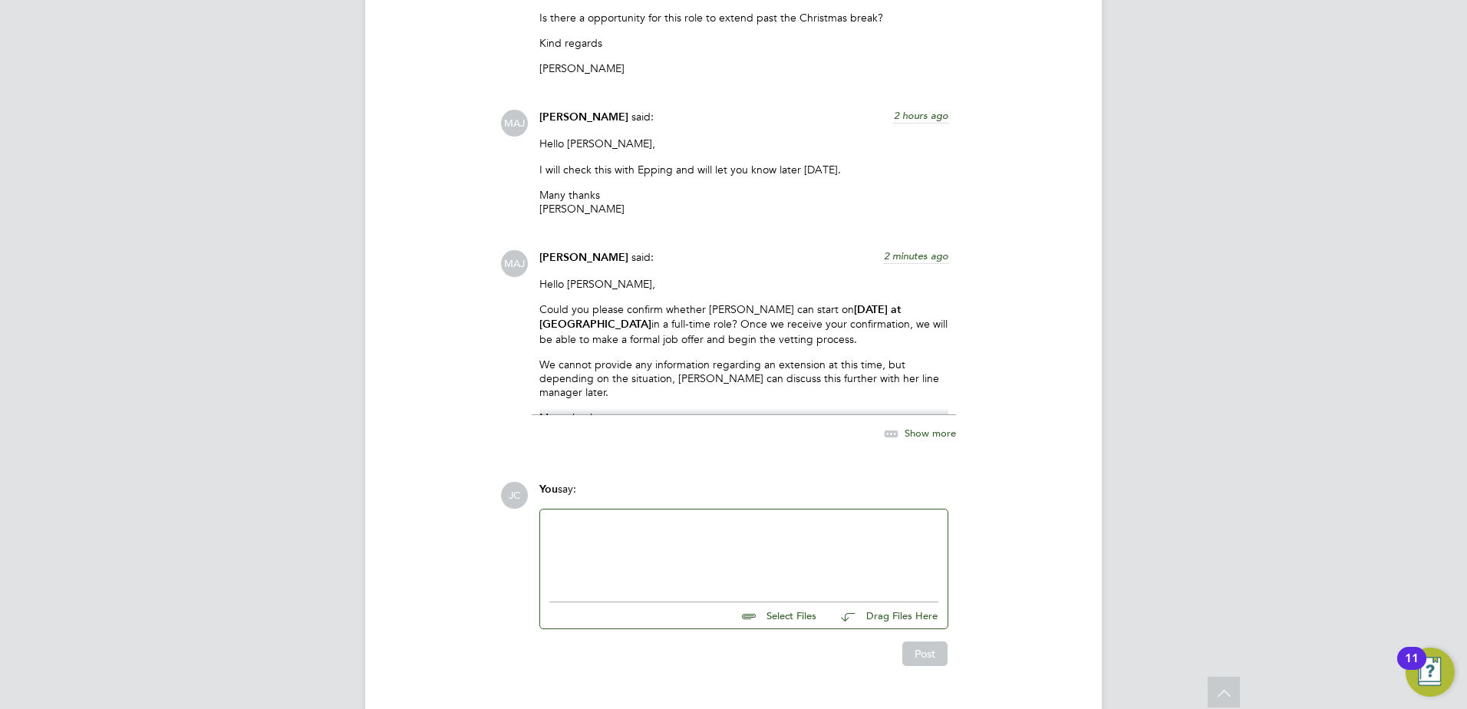
scroll to position [1982, 0]
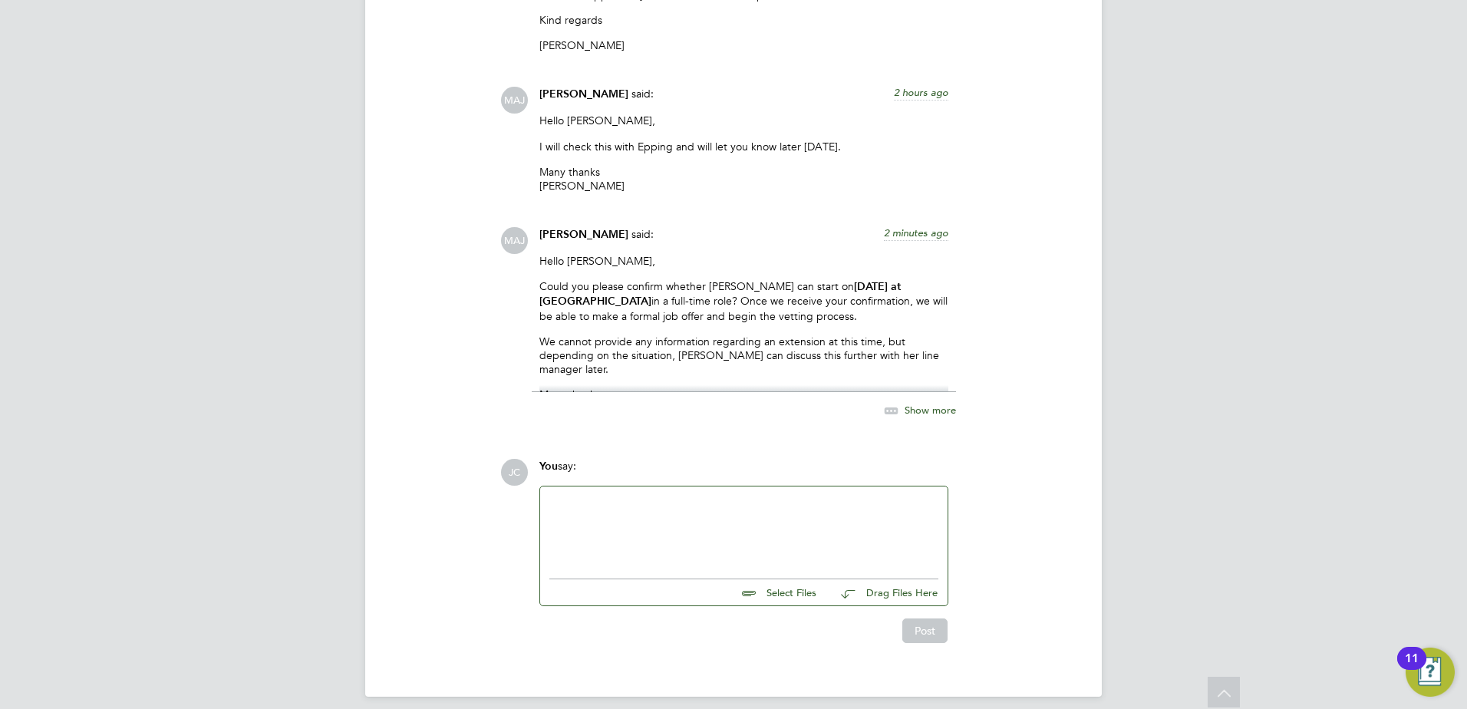
click at [918, 401] on div "Show more" at bounding box center [903, 410] width 105 height 19
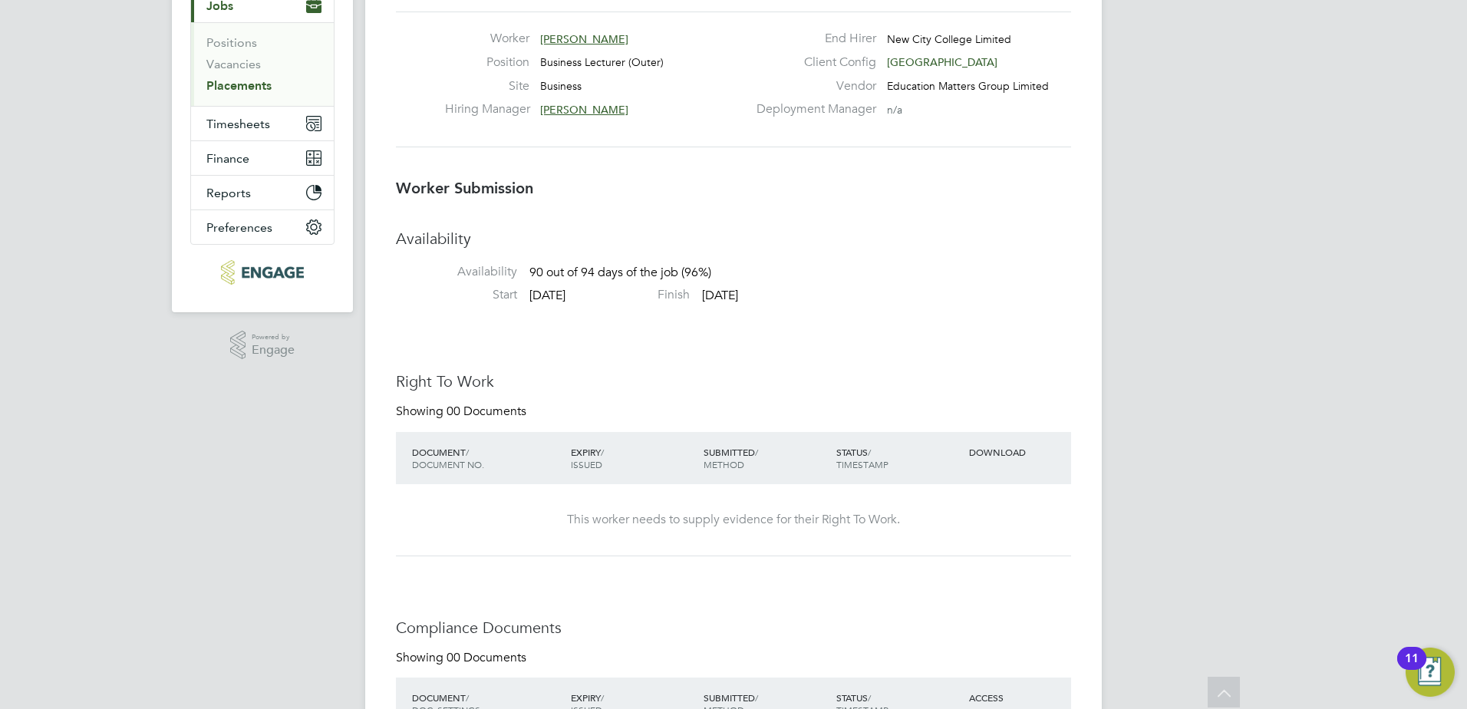
scroll to position [0, 0]
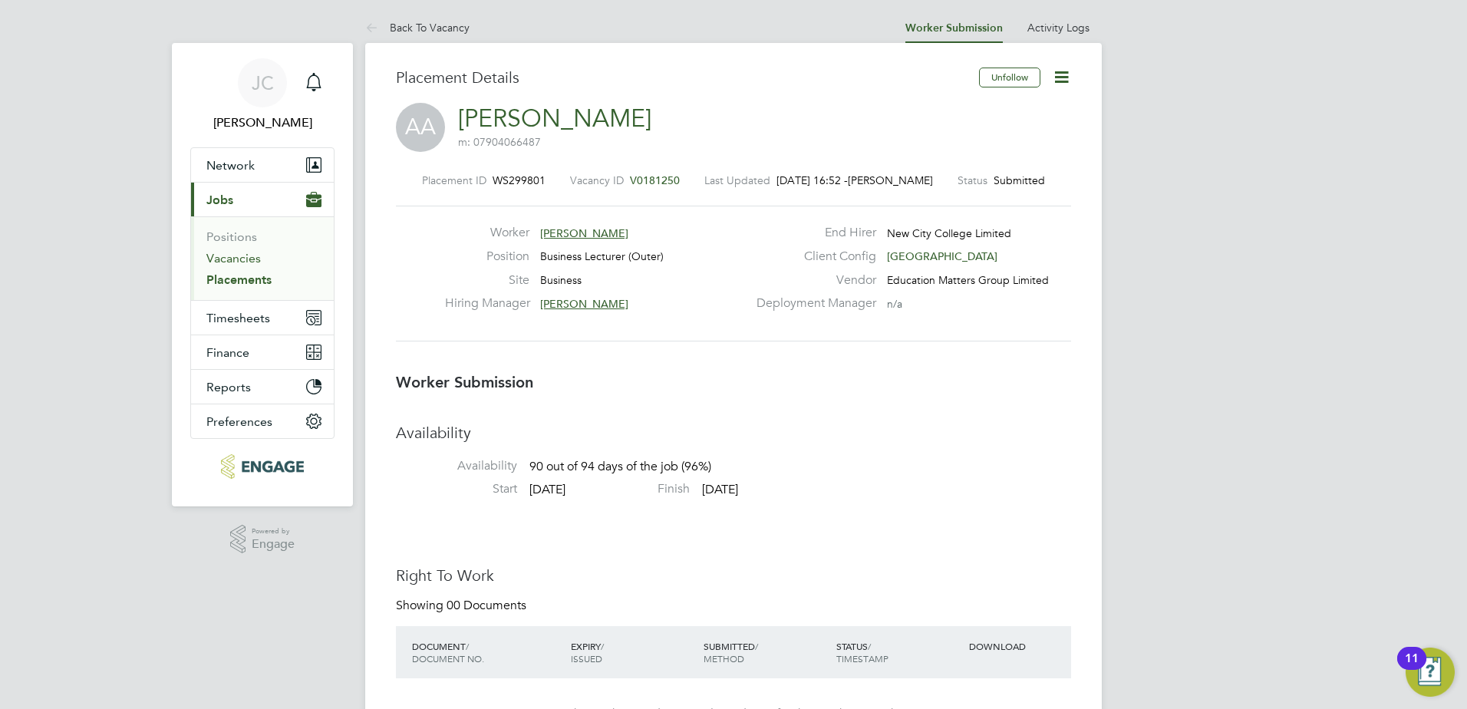
click at [240, 258] on link "Vacancies" at bounding box center [233, 258] width 54 height 15
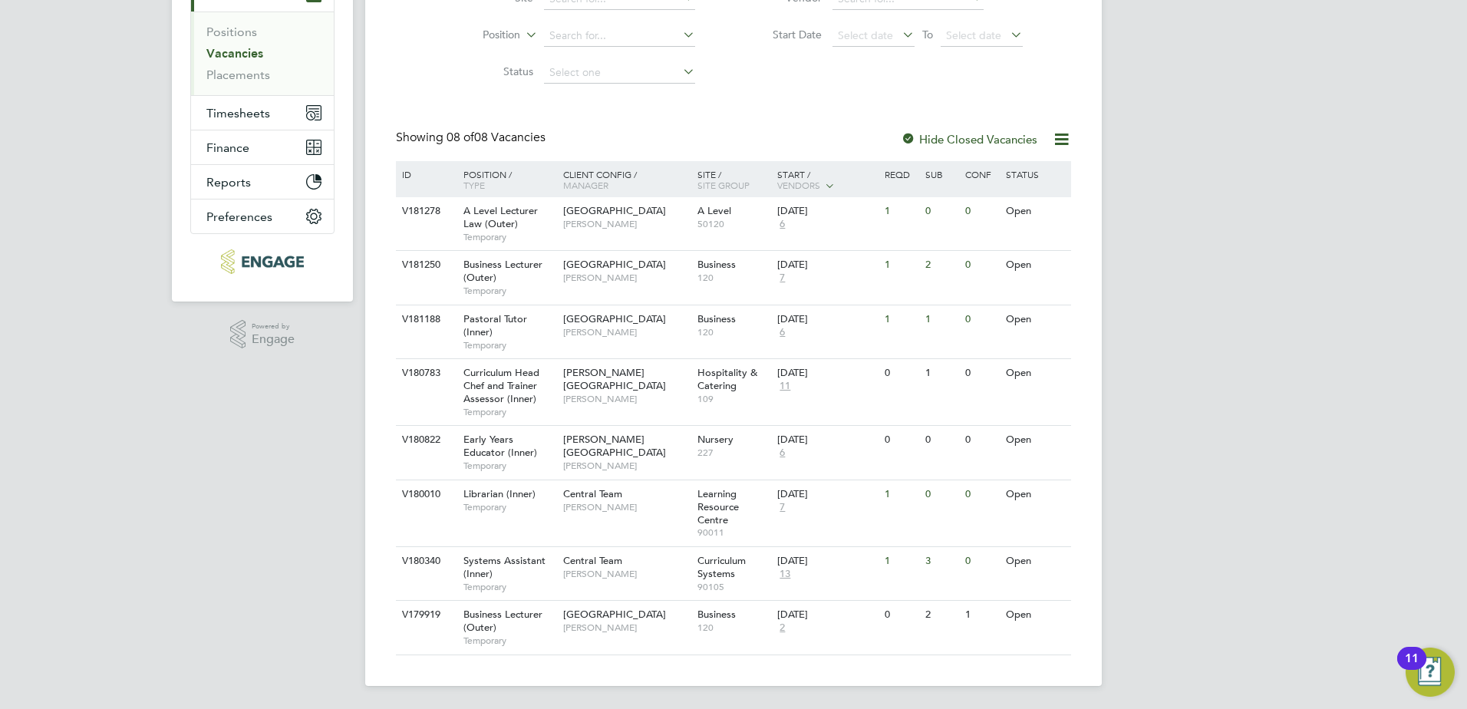
scroll to position [206, 0]
click at [570, 311] on span "[GEOGRAPHIC_DATA]" at bounding box center [614, 317] width 103 height 13
click at [631, 267] on span "[GEOGRAPHIC_DATA]" at bounding box center [614, 262] width 103 height 13
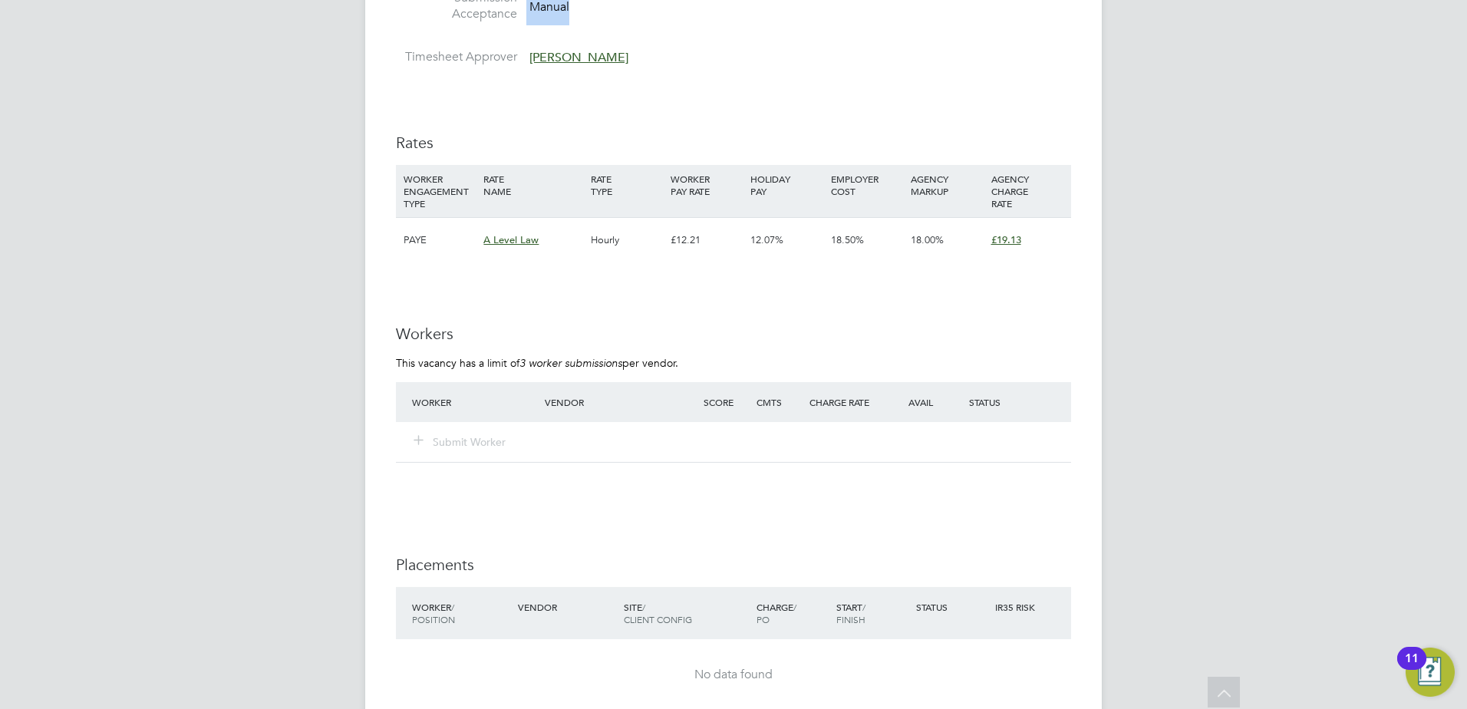
scroll to position [664, 0]
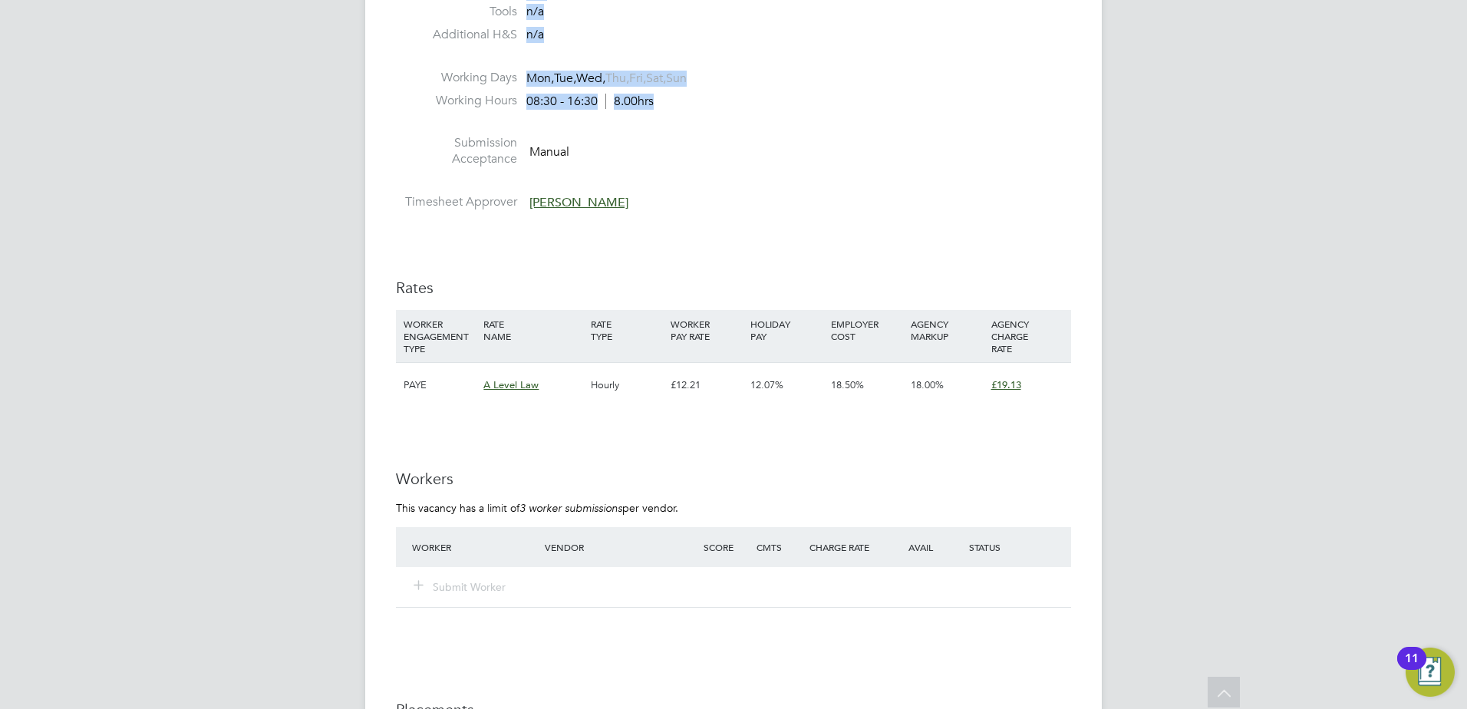
drag, startPoint x: 400, startPoint y: 114, endPoint x: 673, endPoint y: 106, distance: 273.2
click at [673, 106] on div "Vacancy Details Follow 1 x A Level Law - V181259 Confirmed 0 of 1 Duration 68 d…" at bounding box center [733, 302] width 675 height 1798
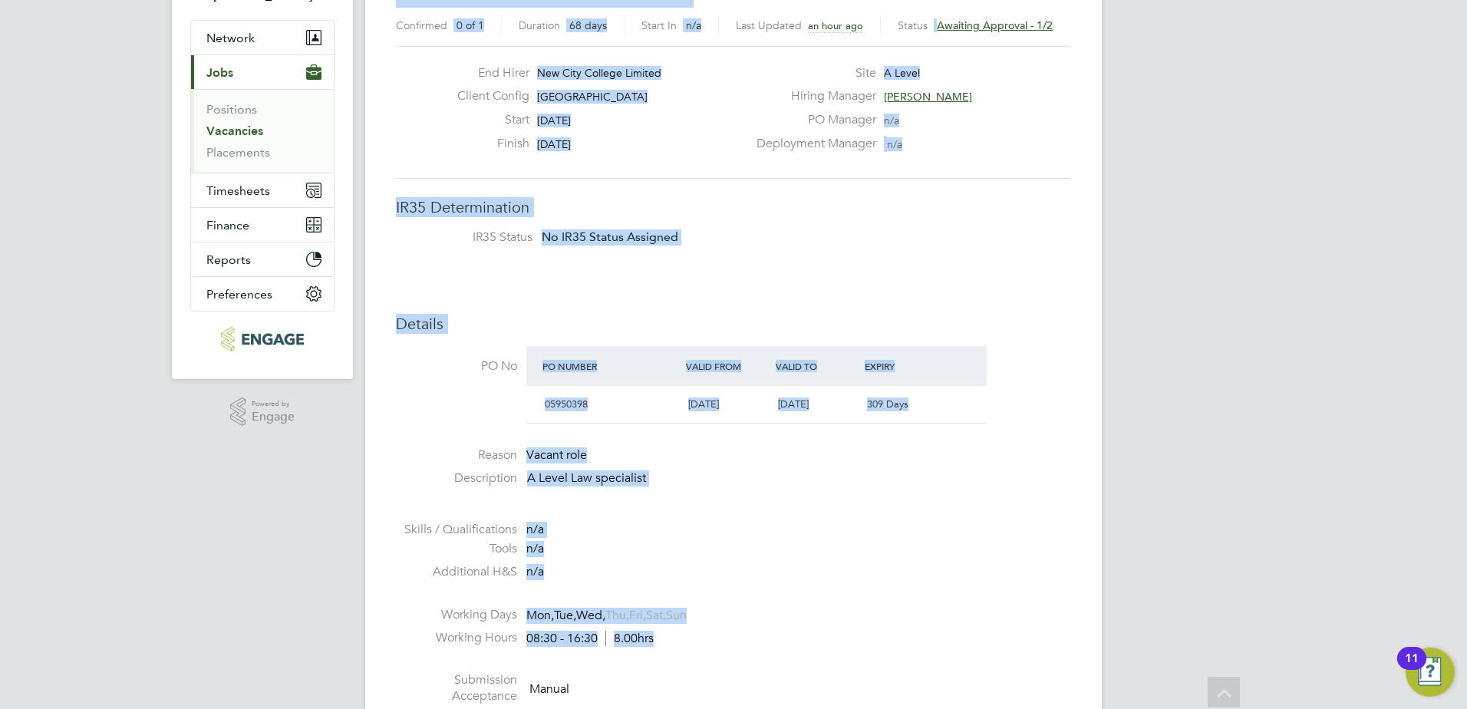
scroll to position [64, 0]
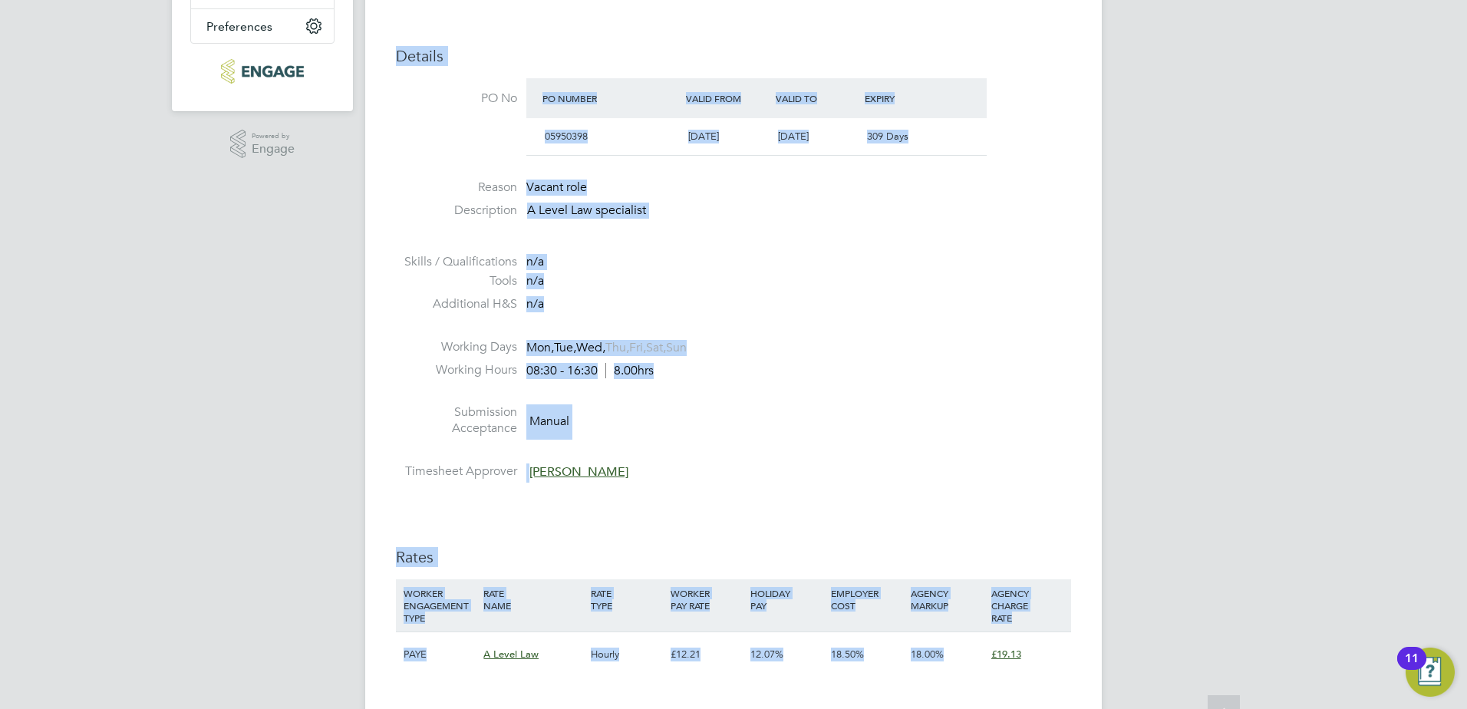
scroll to position [674, 0]
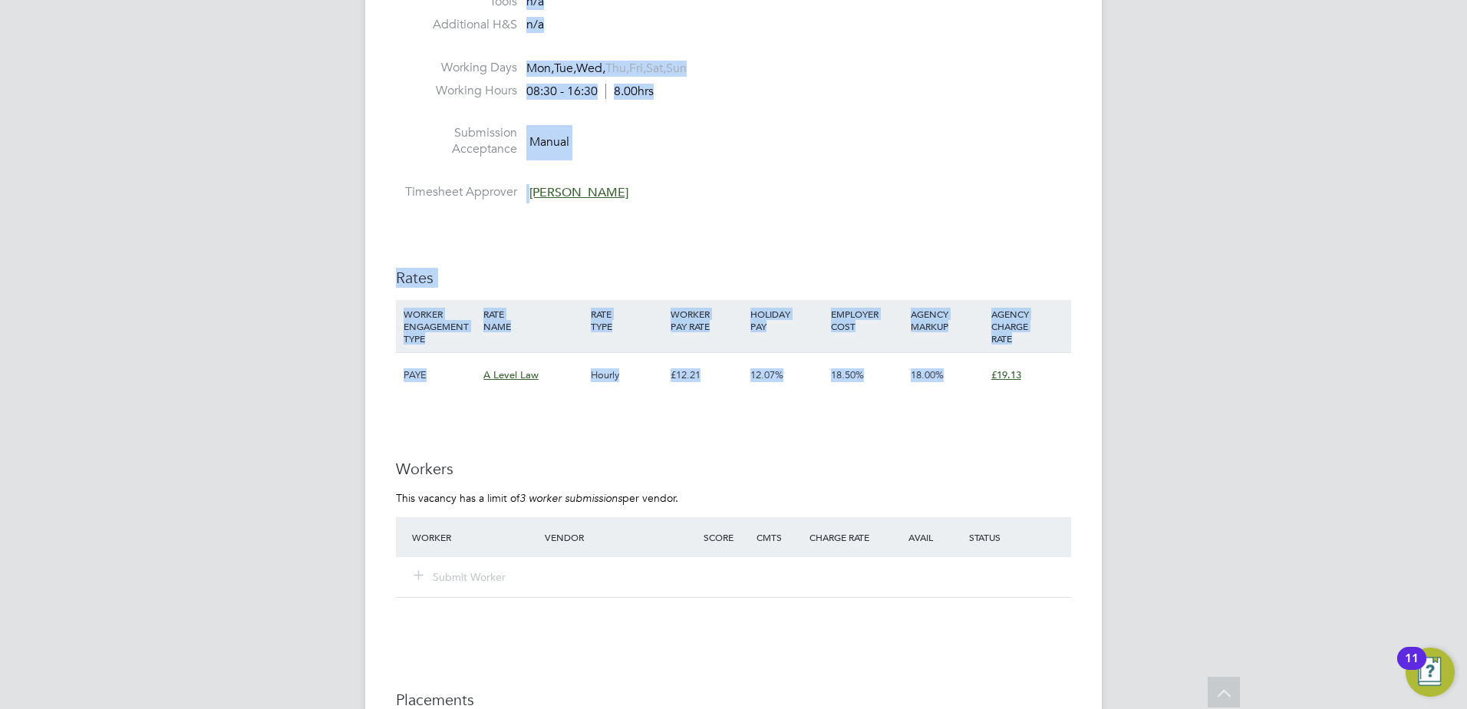
drag, startPoint x: 399, startPoint y: 120, endPoint x: 1031, endPoint y: 380, distance: 683.8
click at [1031, 380] on div "Vacancy Details Follow 1 x A Level Law - V181259 Confirmed 0 of 1 Duration 68 d…" at bounding box center [733, 292] width 675 height 1798
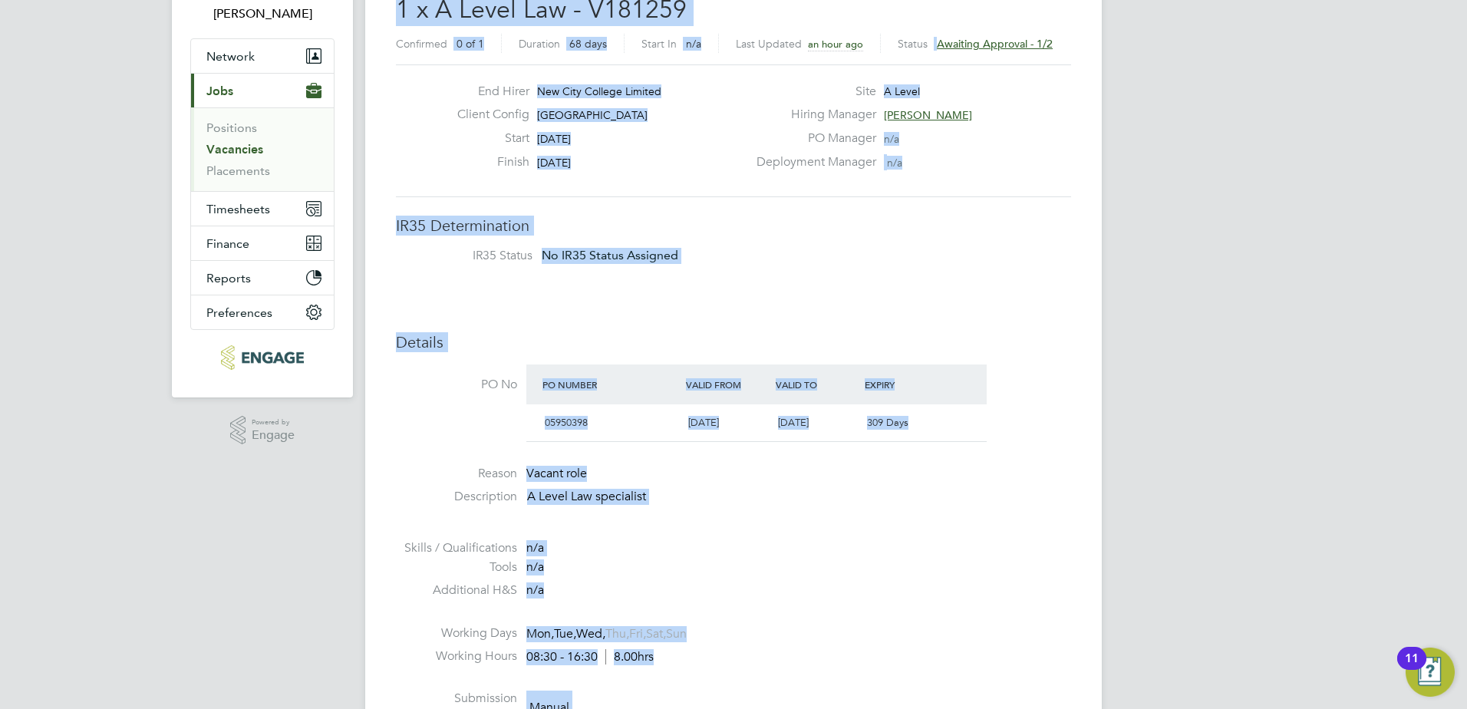
scroll to position [153, 0]
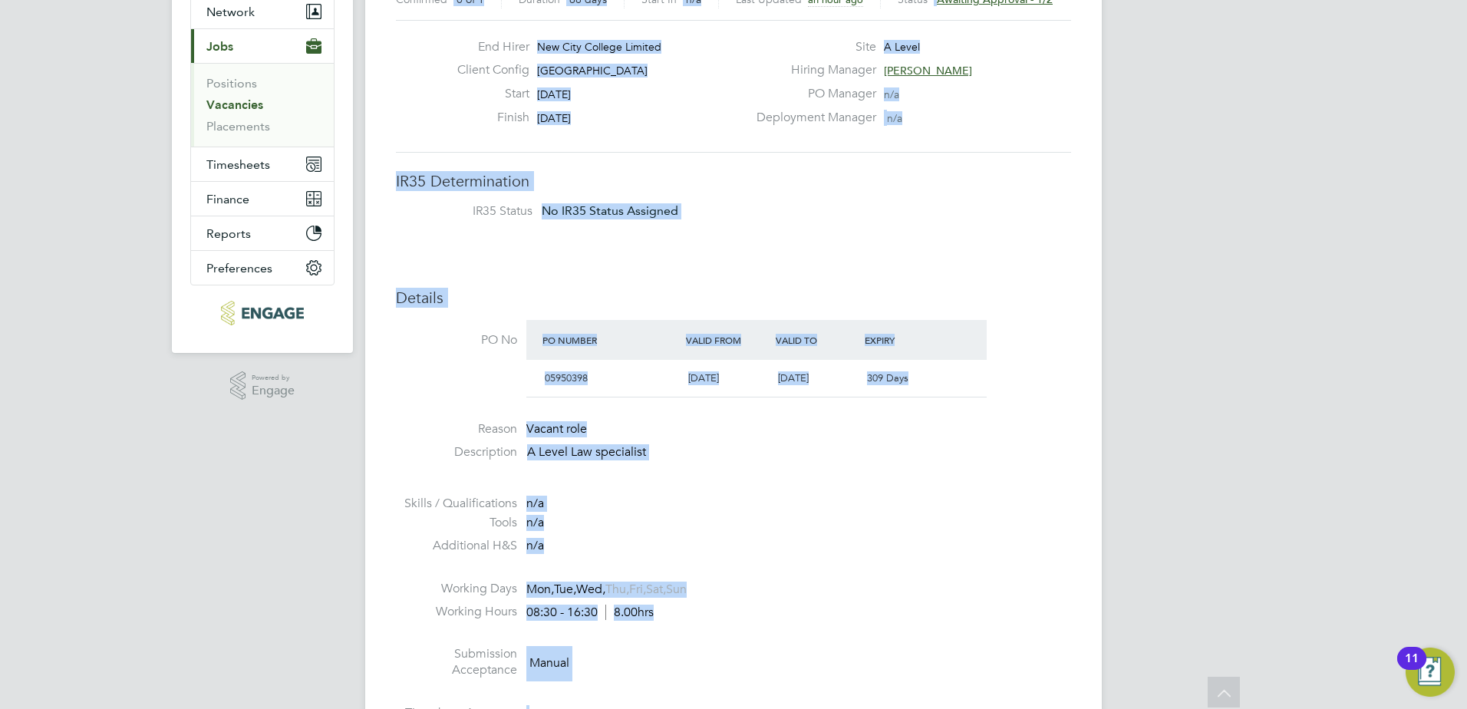
copy div "1 x A Level Law - V181259 Confirmed 0 of 1 Duration 68 days Start In n/a Last U…"
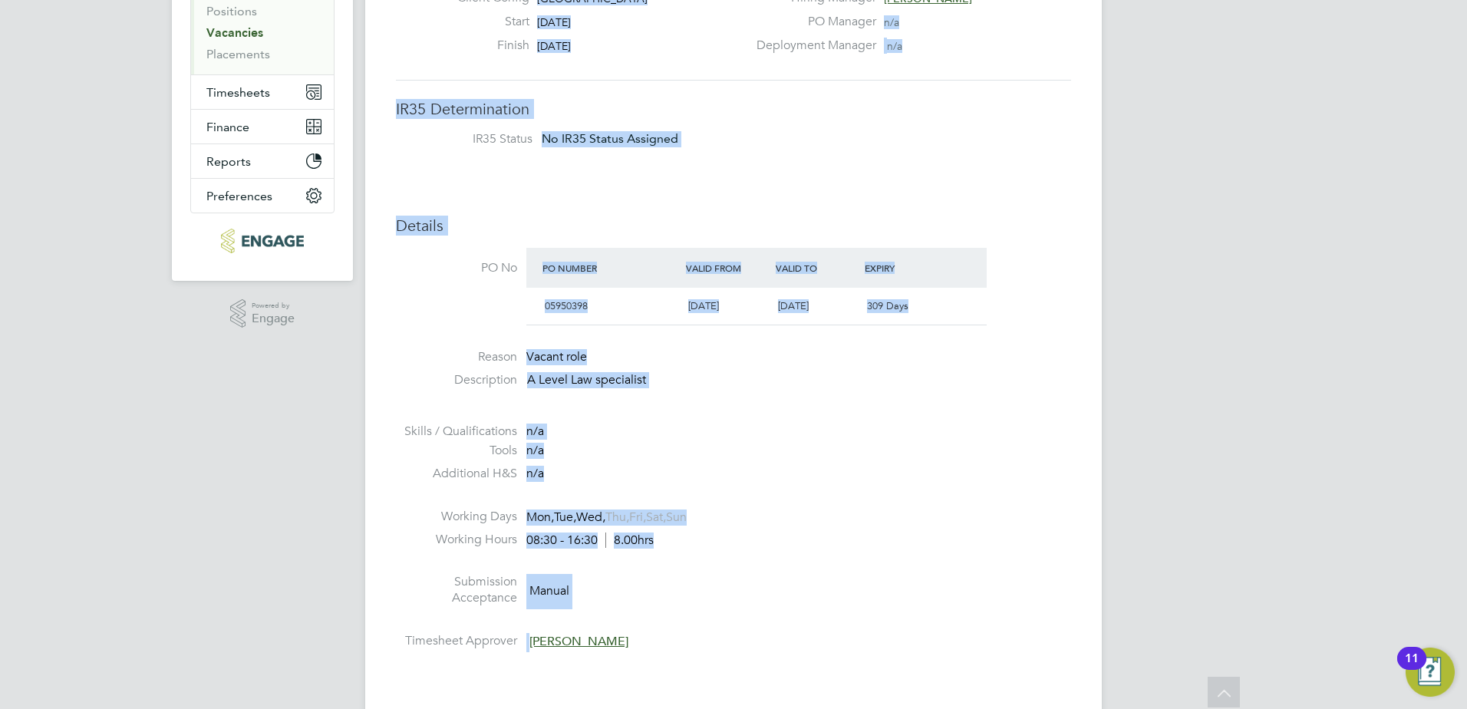
scroll to position [230, 0]
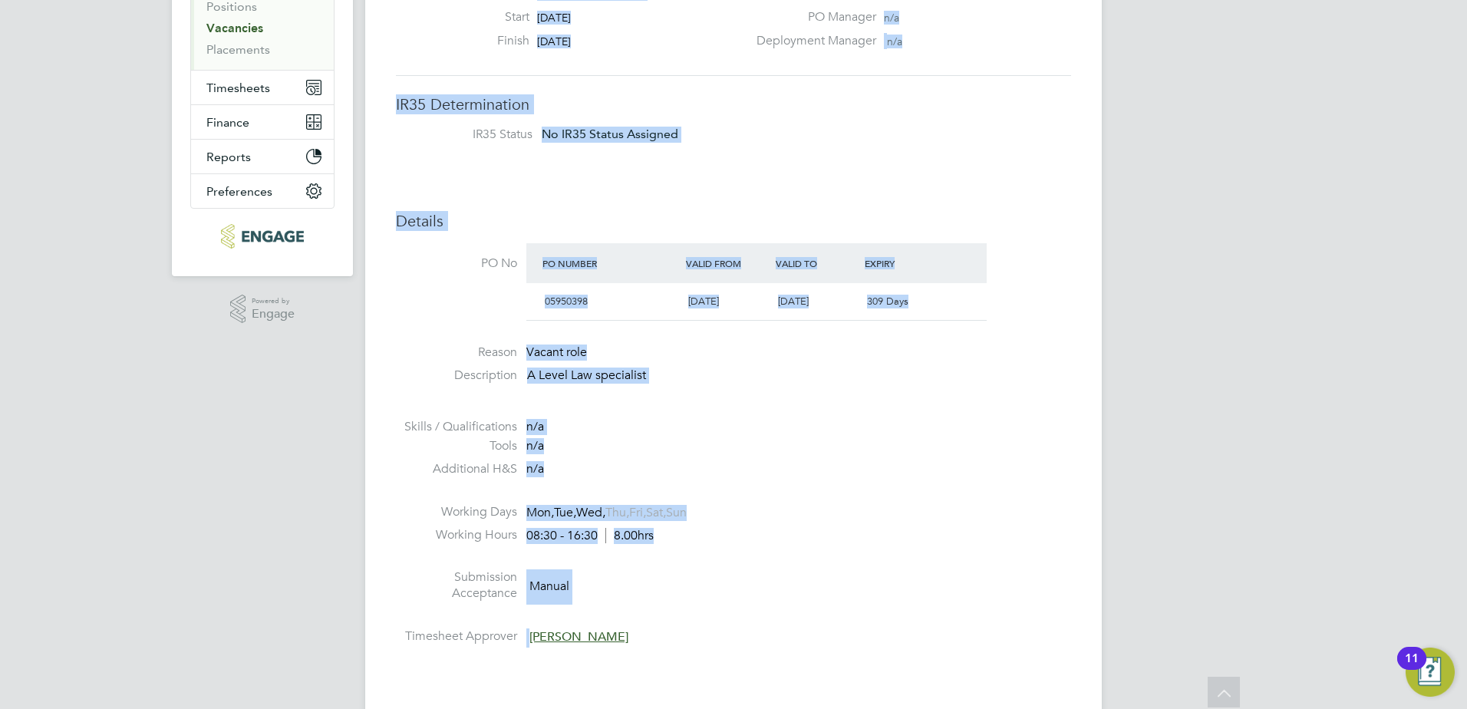
click at [803, 538] on li "Working Hours 08:30 - 16:30 8.00hrs" at bounding box center [733, 538] width 675 height 23
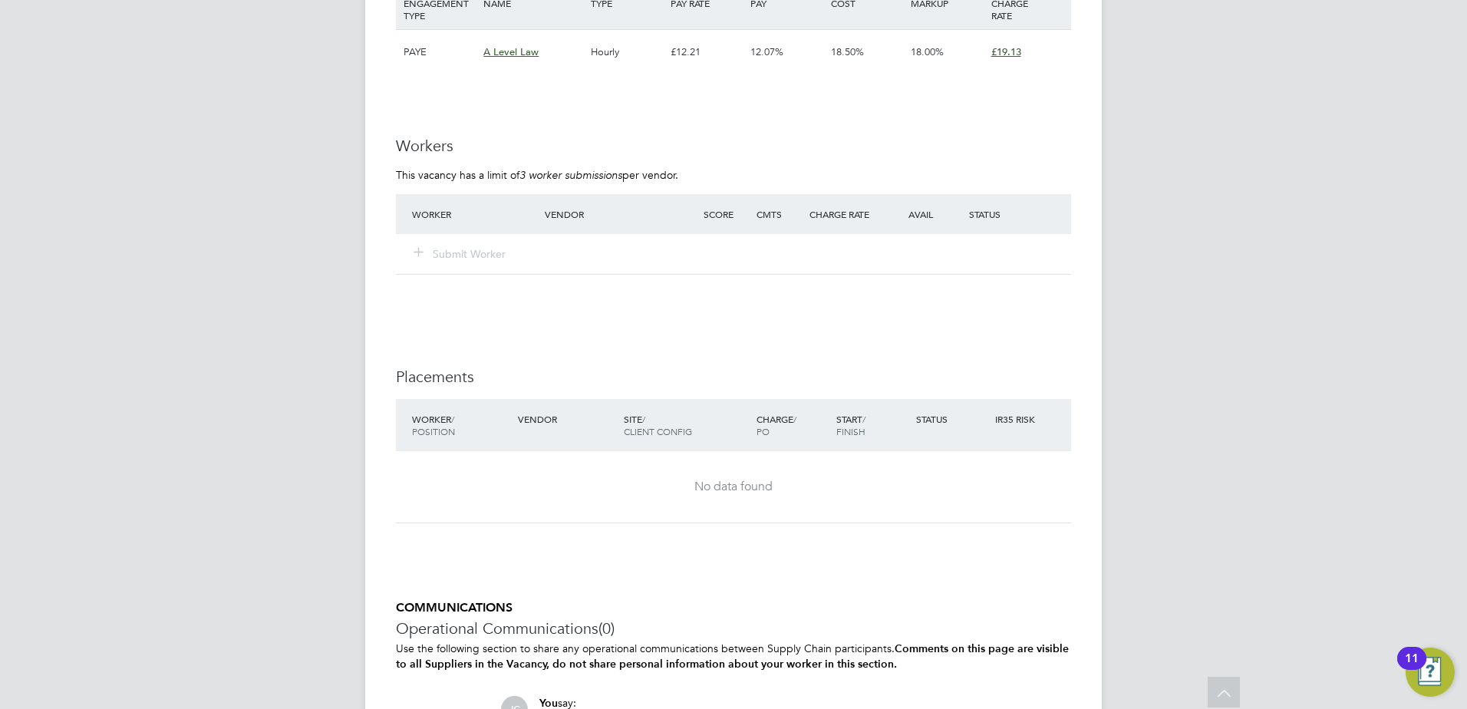
scroll to position [921, 0]
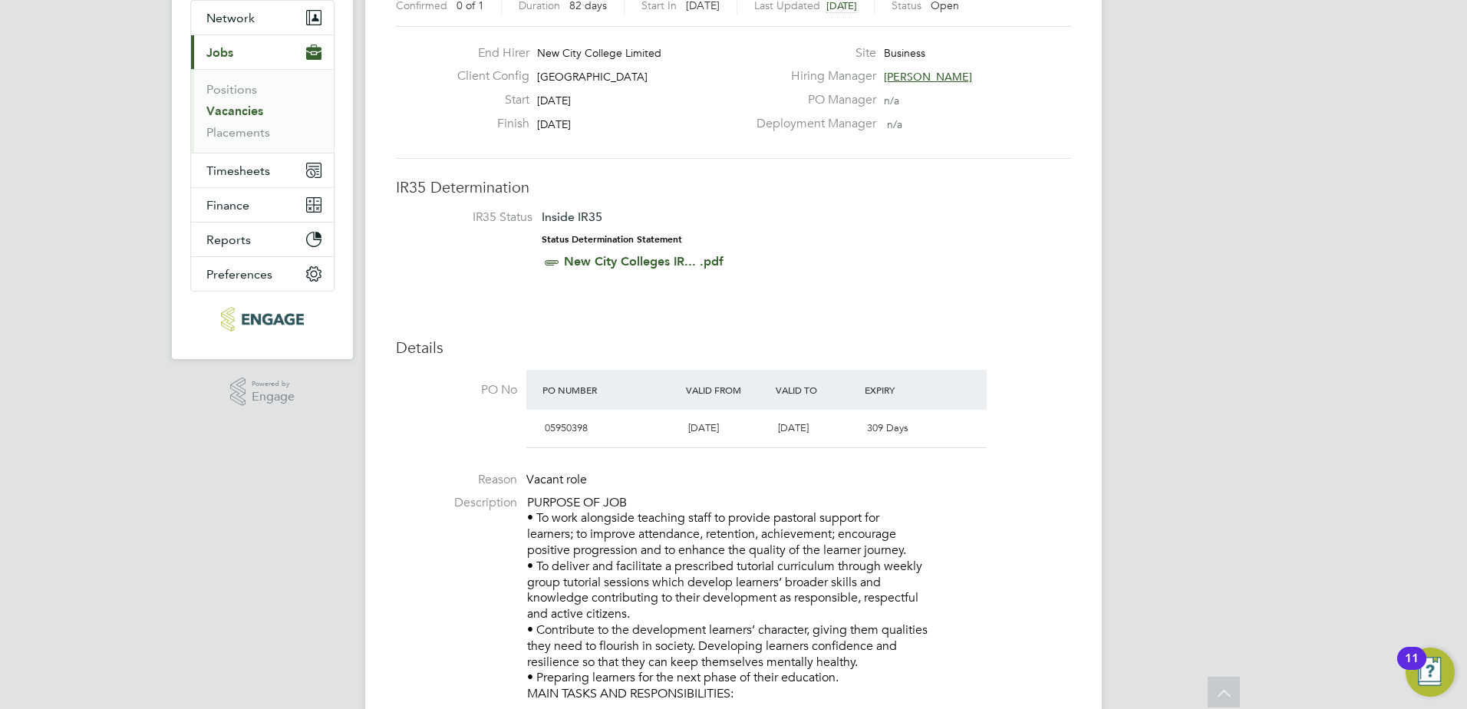
scroll to position [147, 0]
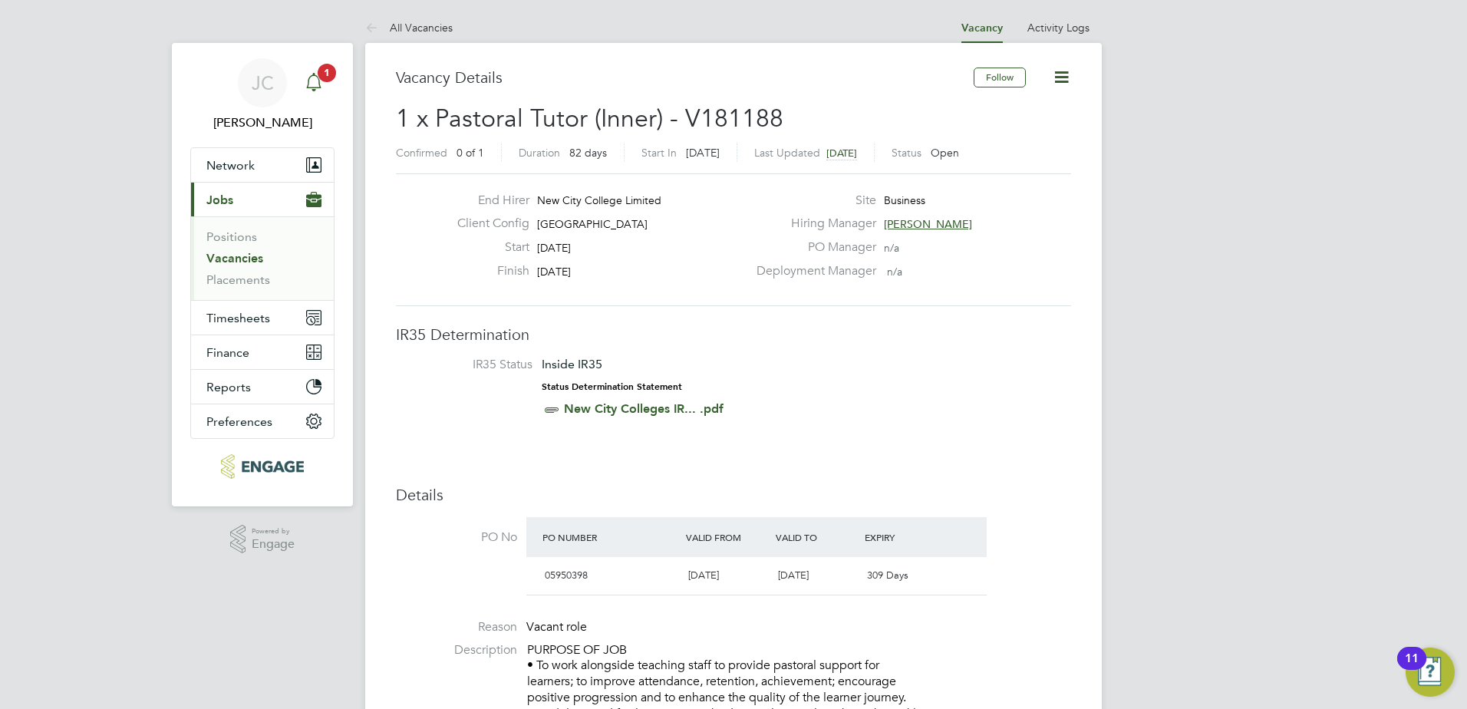
click at [316, 80] on icon "Main navigation" at bounding box center [314, 82] width 18 height 18
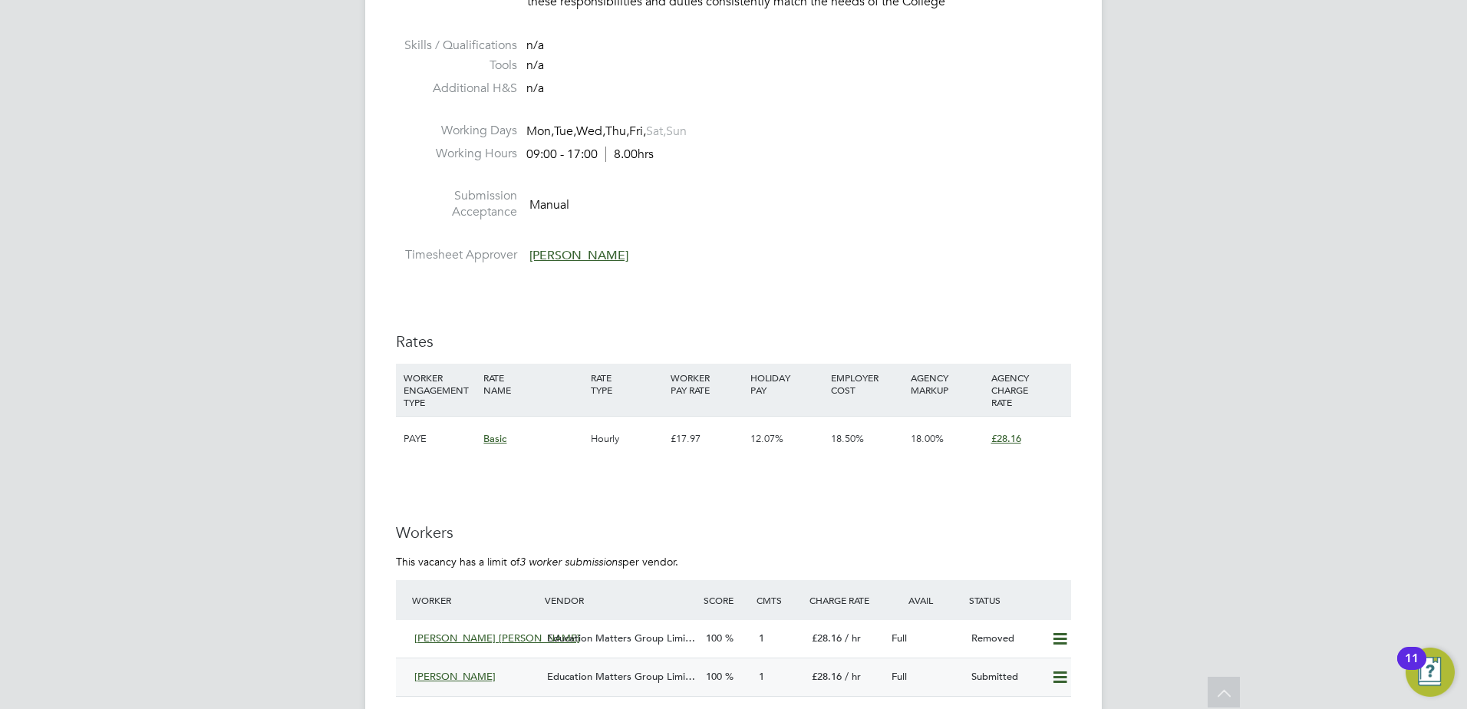
scroll to position [2685, 0]
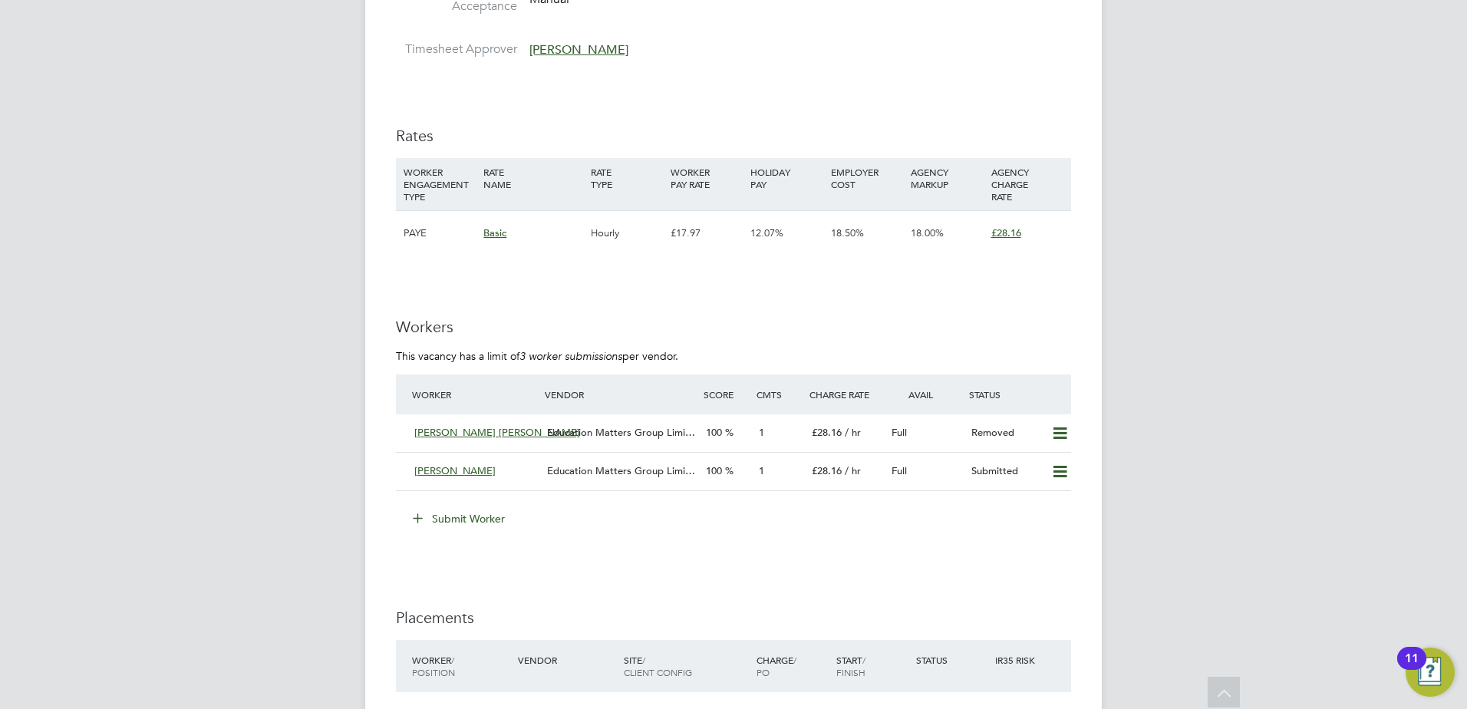
click at [466, 515] on button "Submit Worker" at bounding box center [459, 518] width 115 height 25
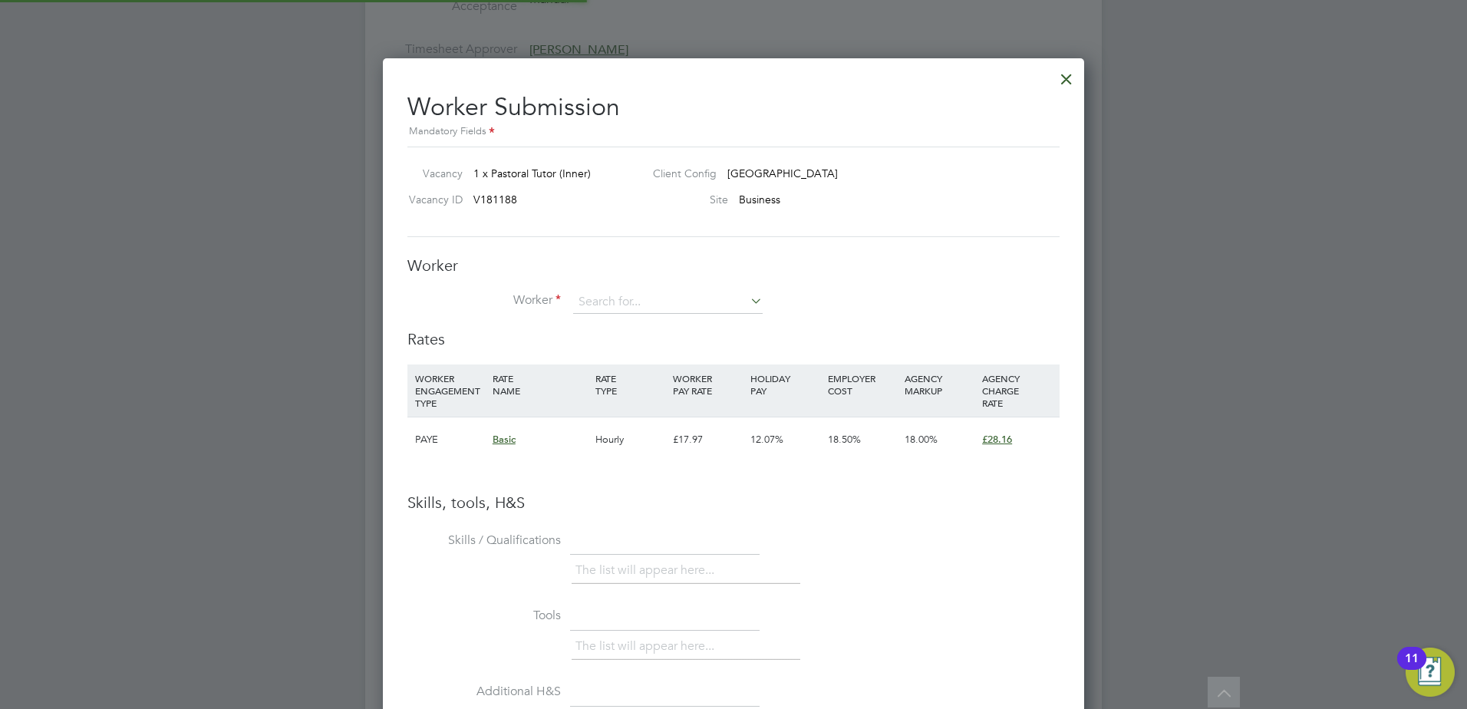
scroll to position [970, 702]
click at [589, 298] on input at bounding box center [667, 302] width 189 height 23
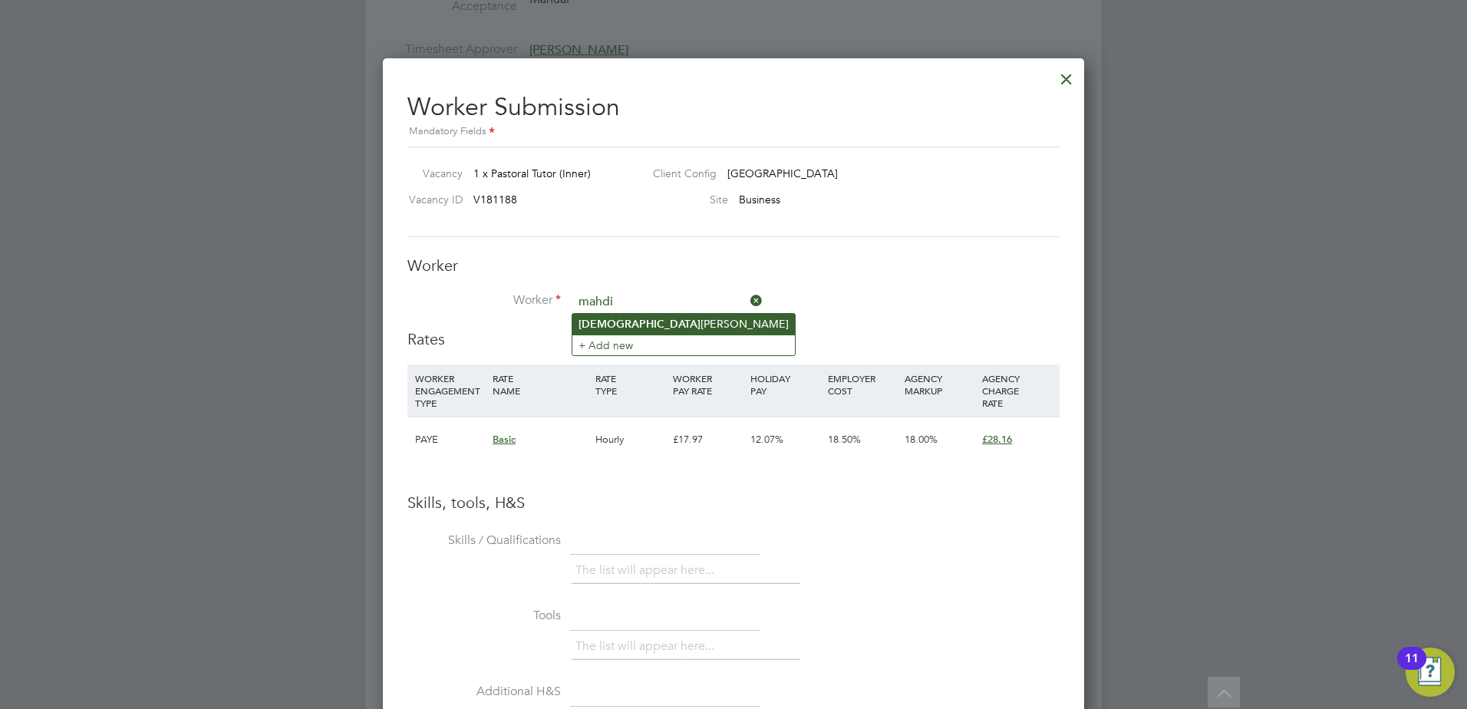
click at [645, 314] on li "Mahdi Hassan" at bounding box center [683, 324] width 222 height 21
type input "Mahdi Hassan"
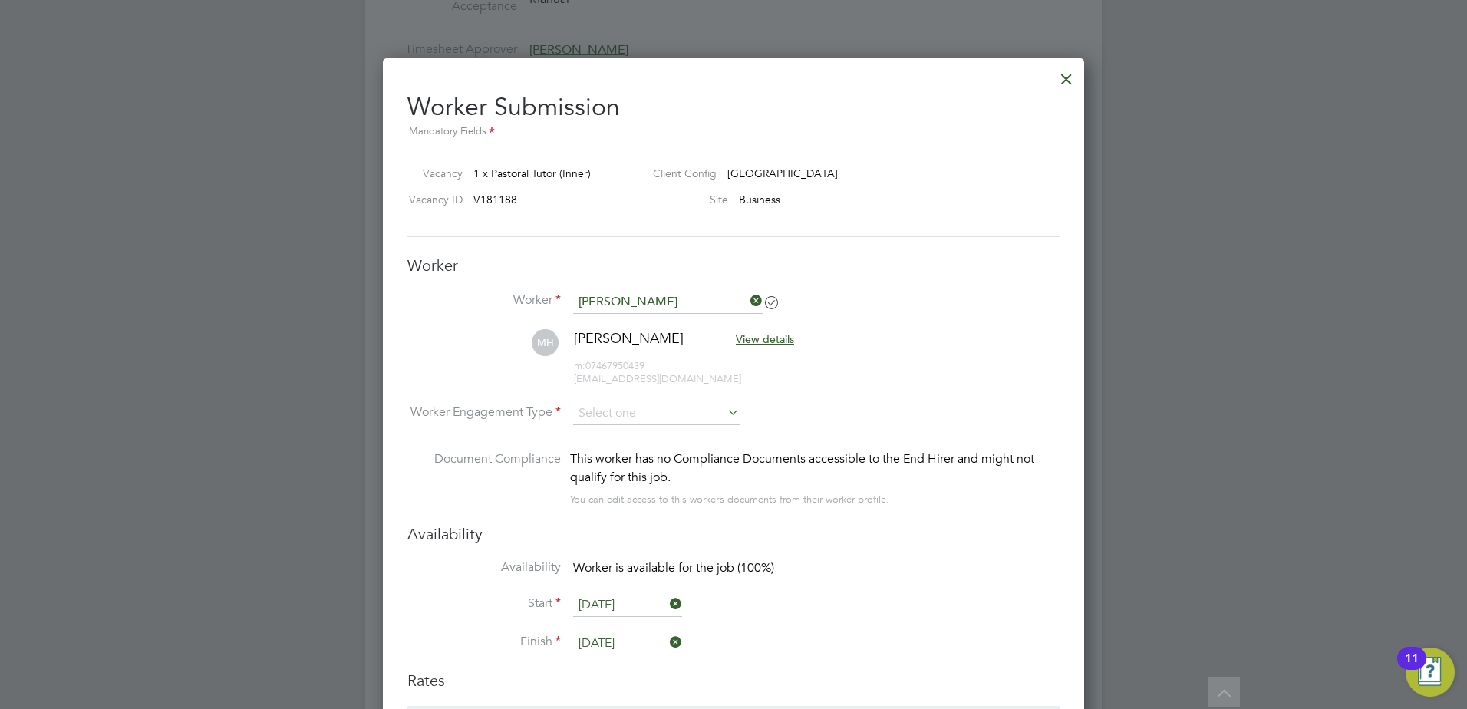
click at [660, 436] on li "Worker Engagement Type" at bounding box center [733, 426] width 652 height 48
click at [660, 420] on input at bounding box center [656, 413] width 166 height 23
click at [646, 453] on li "PAYE" at bounding box center [656, 455] width 168 height 20
type input "PAYE"
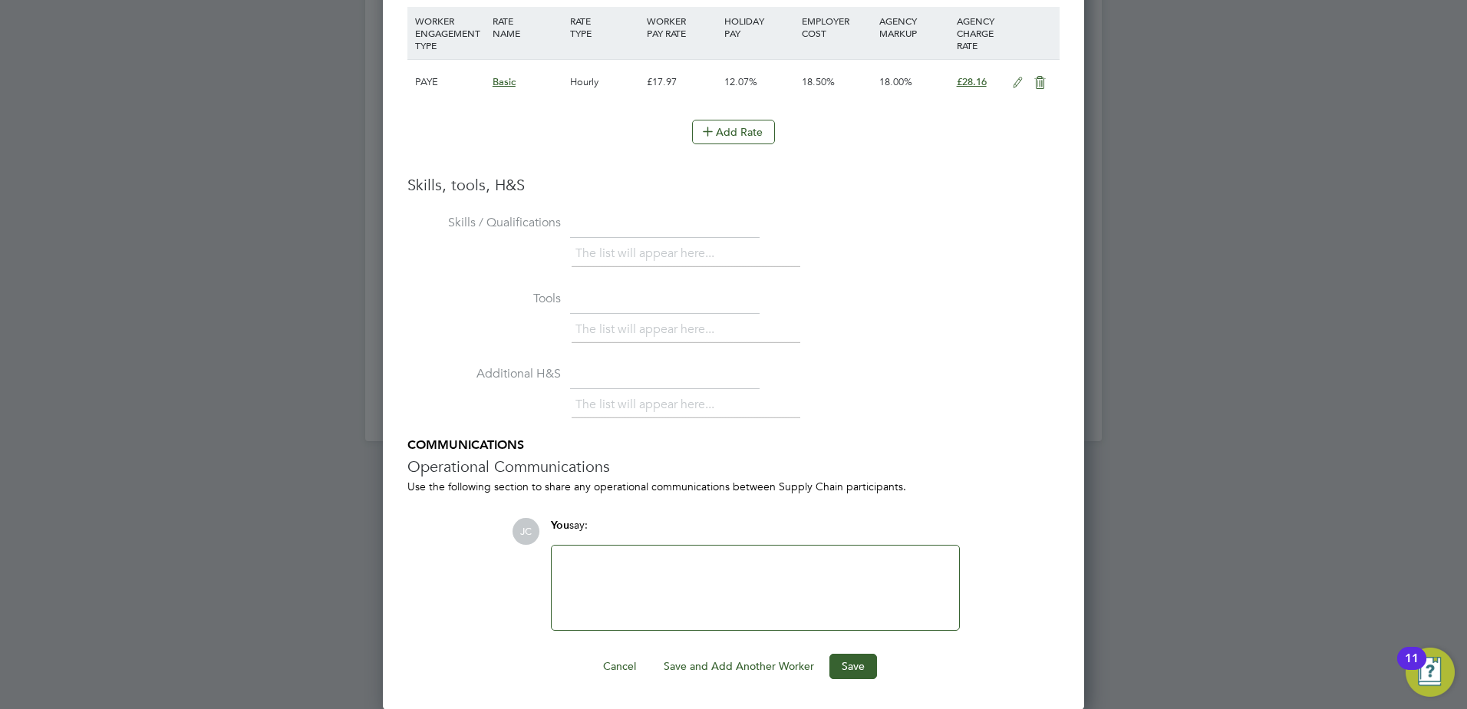
click at [603, 560] on div at bounding box center [755, 588] width 389 height 66
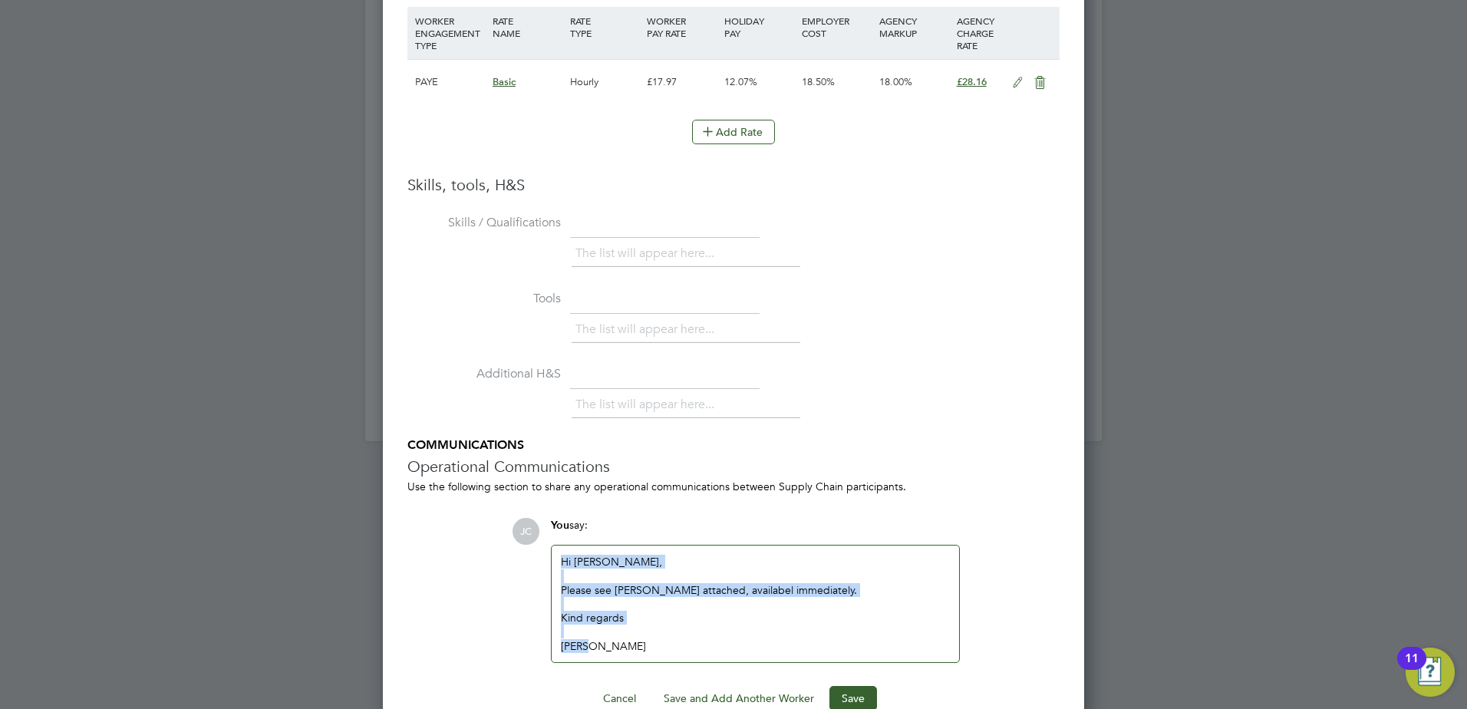
drag, startPoint x: 630, startPoint y: 643, endPoint x: 533, endPoint y: 532, distance: 146.8
click at [533, 532] on div "JC You say: Hi Emma, Please see Mahdi attached, availabel immediately. Kind reg…" at bounding box center [786, 590] width 548 height 144
copy div "Hi Emma, Please see Mahdi attached, availabel immediately. Kind regards James"
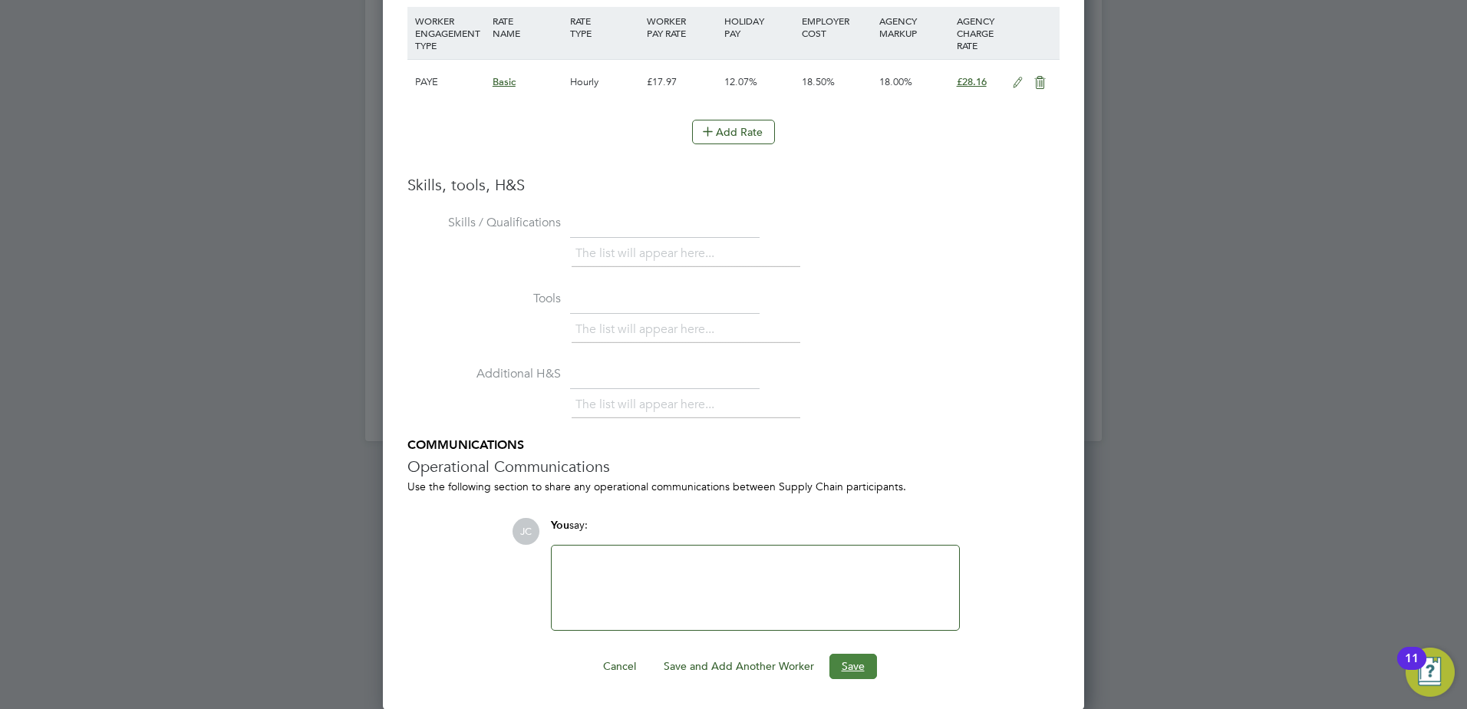
click at [858, 674] on button "Save" at bounding box center [853, 666] width 48 height 25
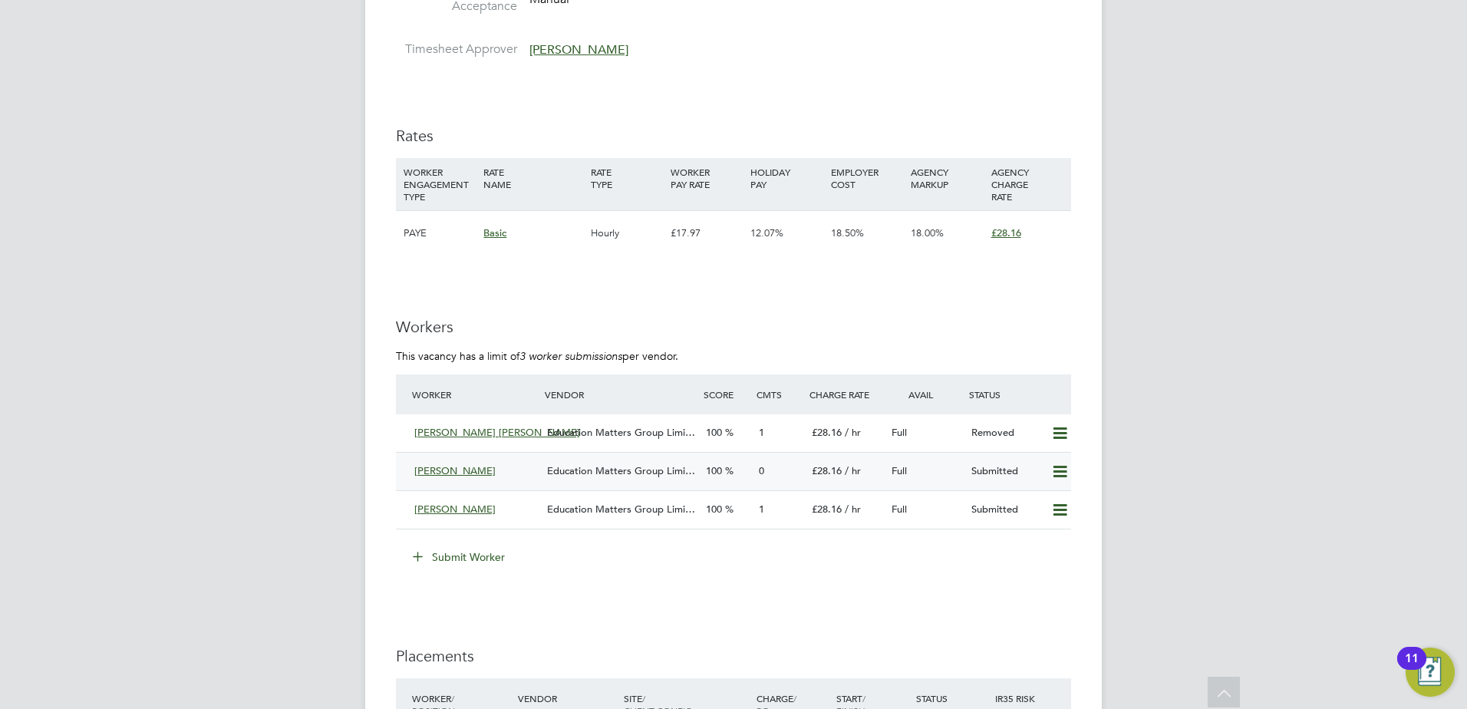
click at [582, 466] on span "Education Matters Group Limi…" at bounding box center [621, 470] width 148 height 13
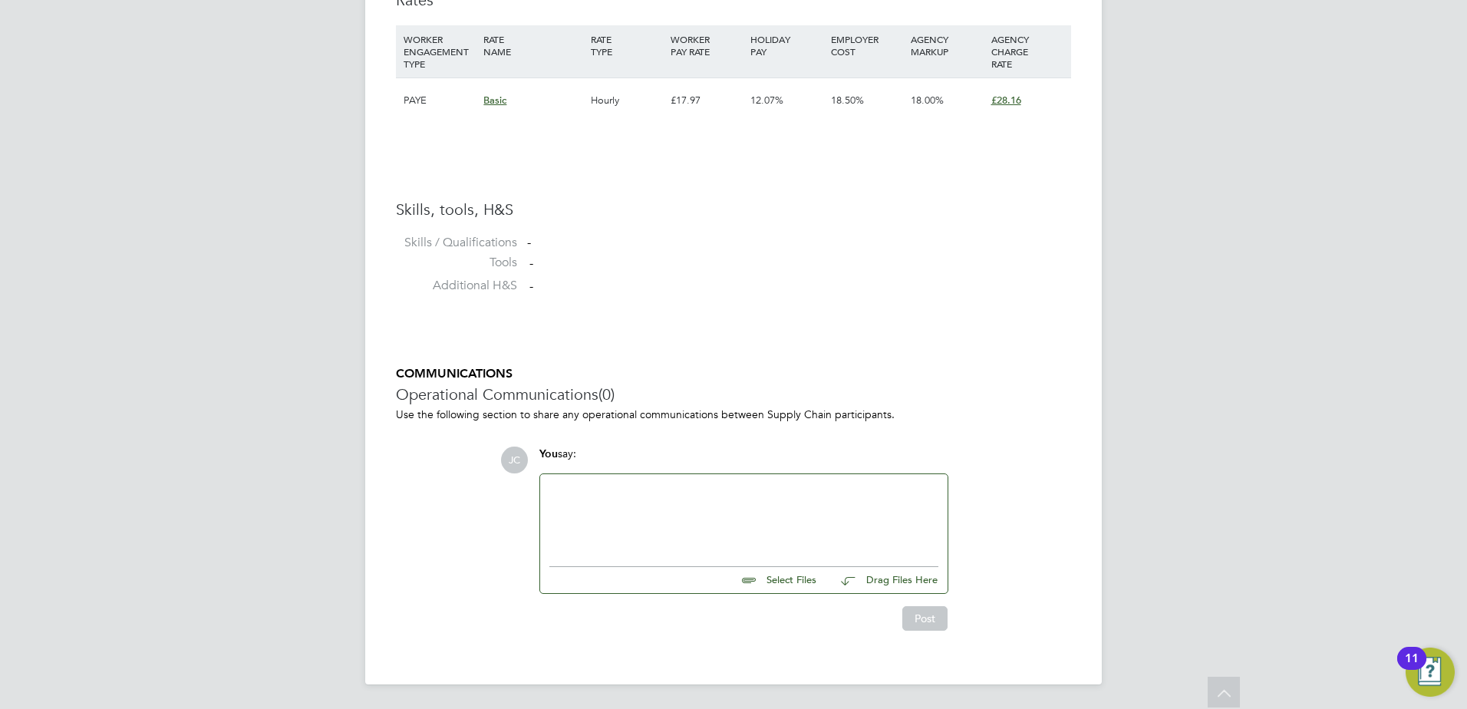
click at [604, 495] on div at bounding box center [743, 516] width 389 height 66
paste div
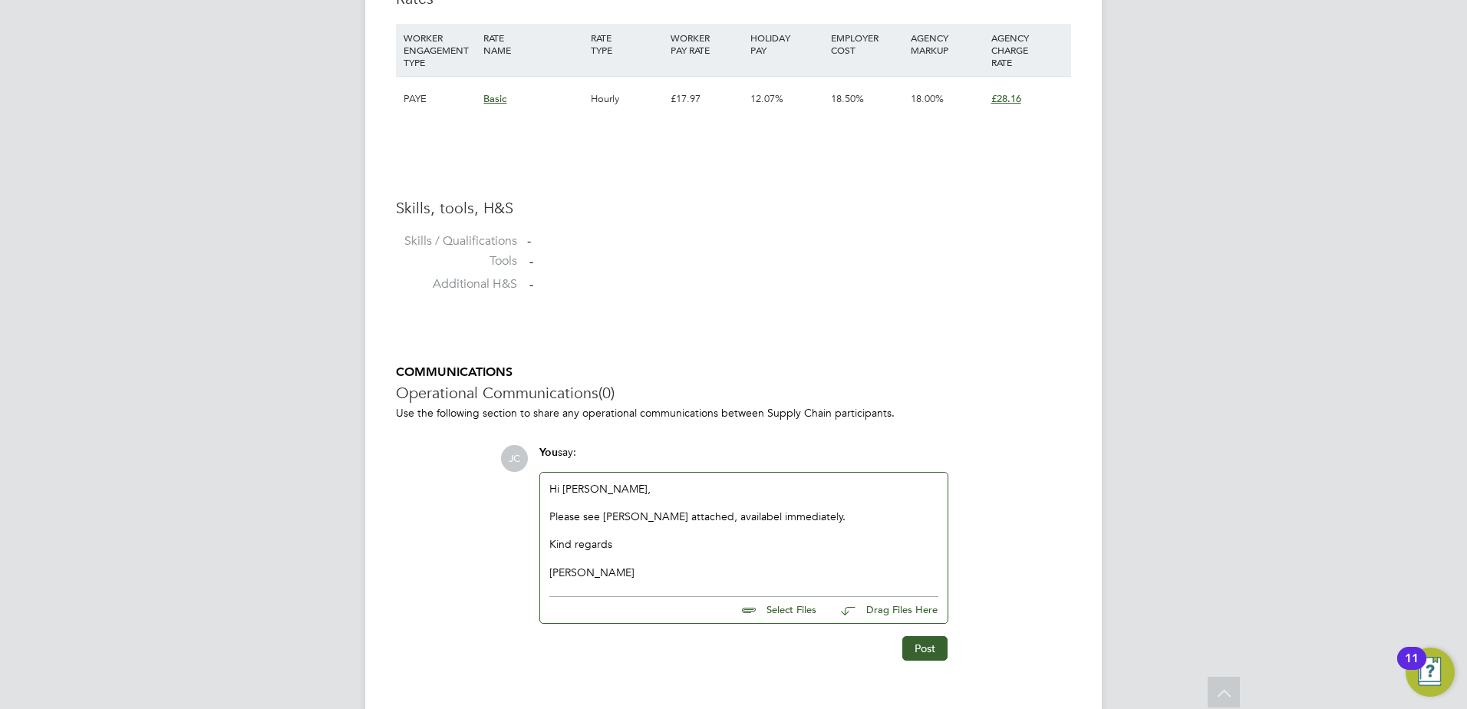
click at [705, 522] on div "Please see Mahdi attached, availabel immediately." at bounding box center [743, 516] width 389 height 14
click at [790, 610] on input "file" at bounding box center [823, 607] width 230 height 21
type input "C:\fakepath\Mahdi - Pastoral Tutor.docx"
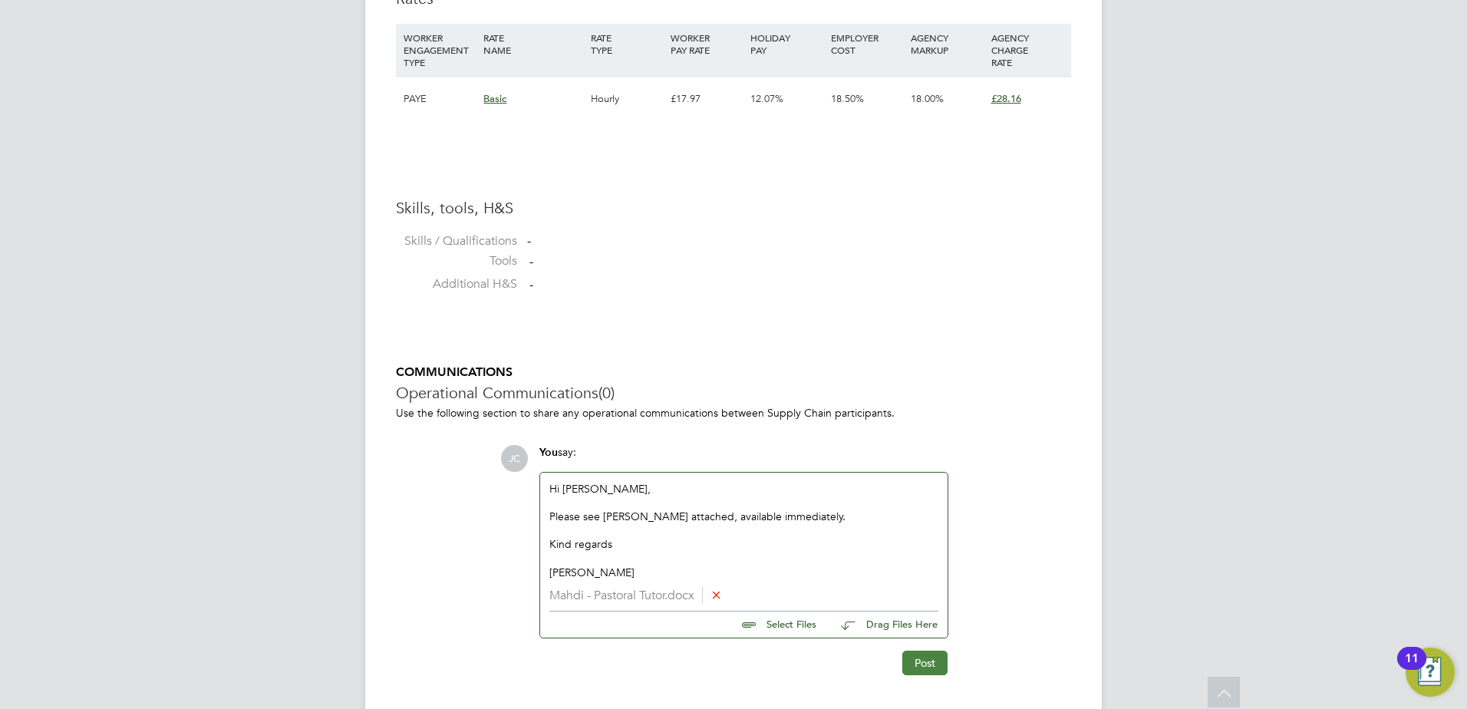
click at [908, 656] on button "Post" at bounding box center [924, 662] width 45 height 25
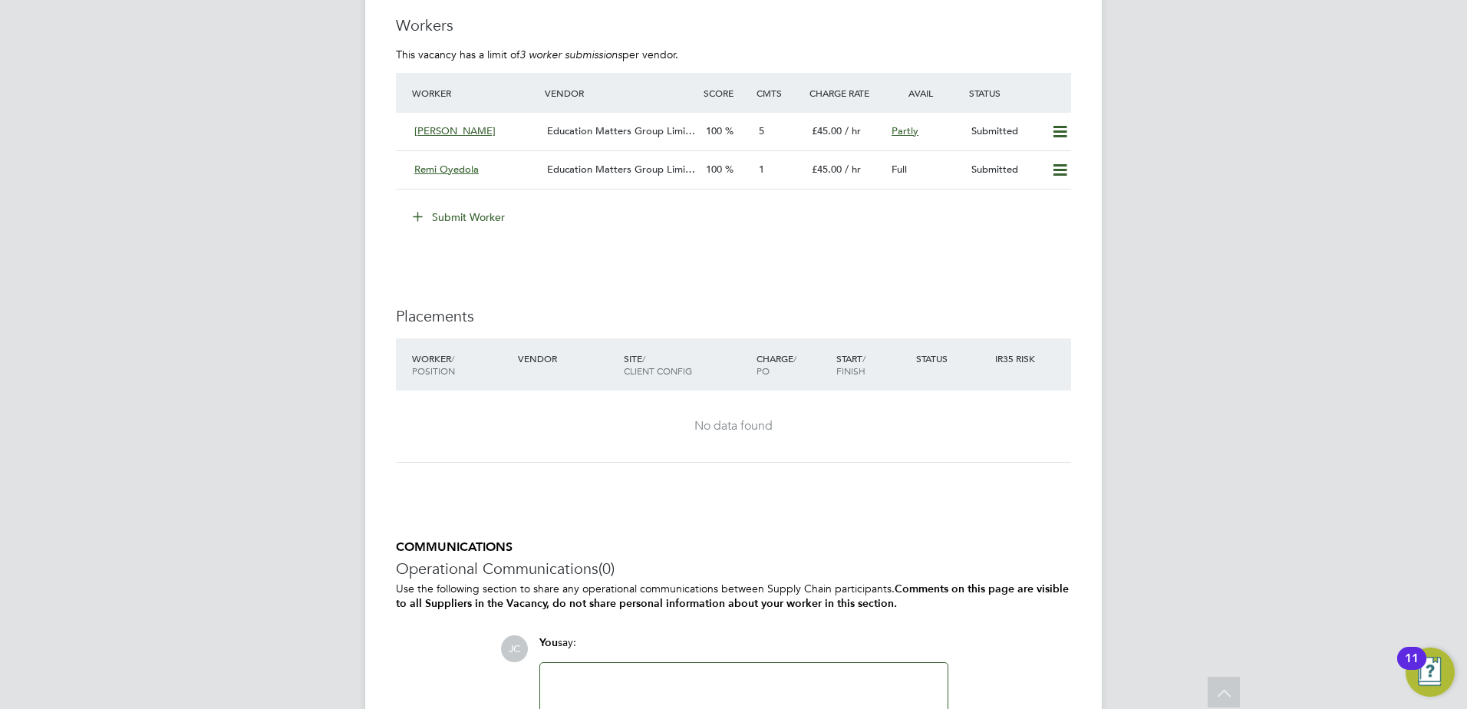
scroll to position [2608, 0]
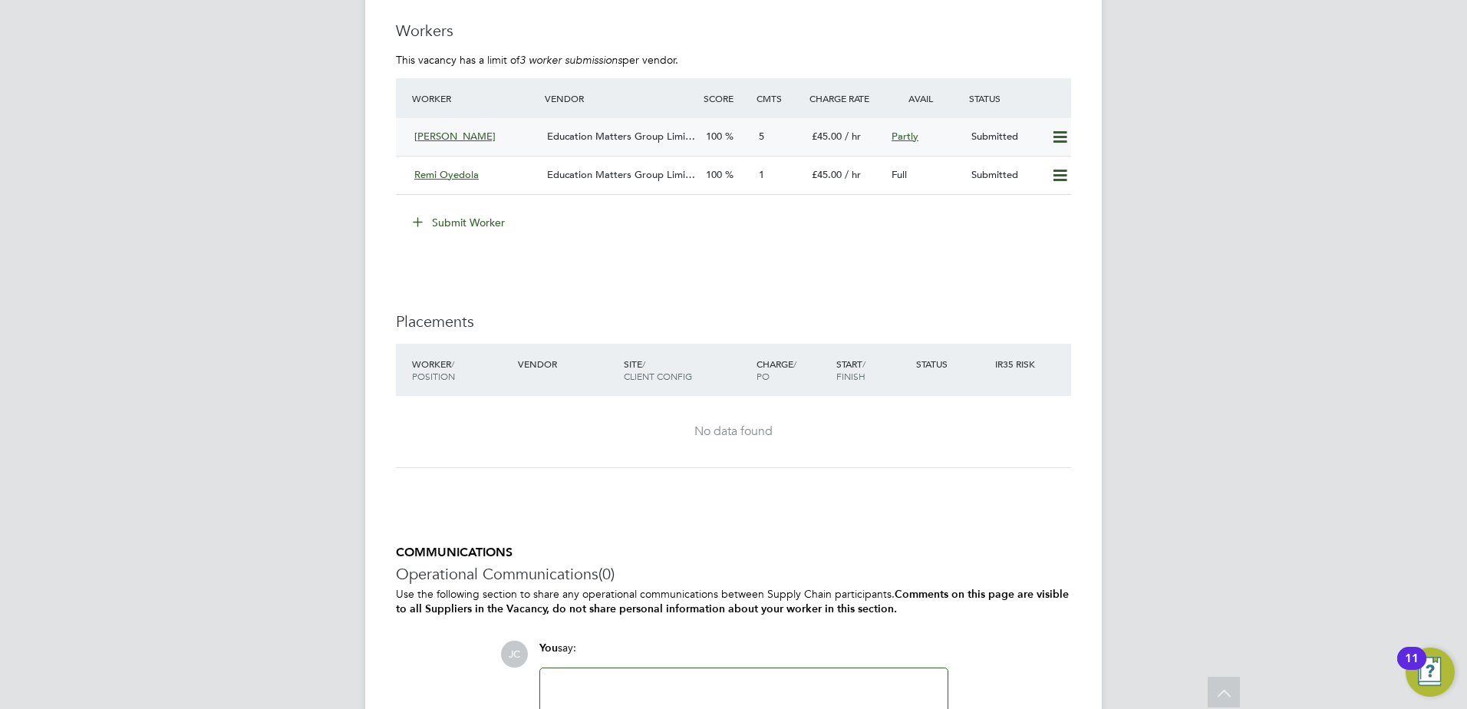
click at [601, 138] on span "Education Matters Group Limi…" at bounding box center [621, 136] width 148 height 13
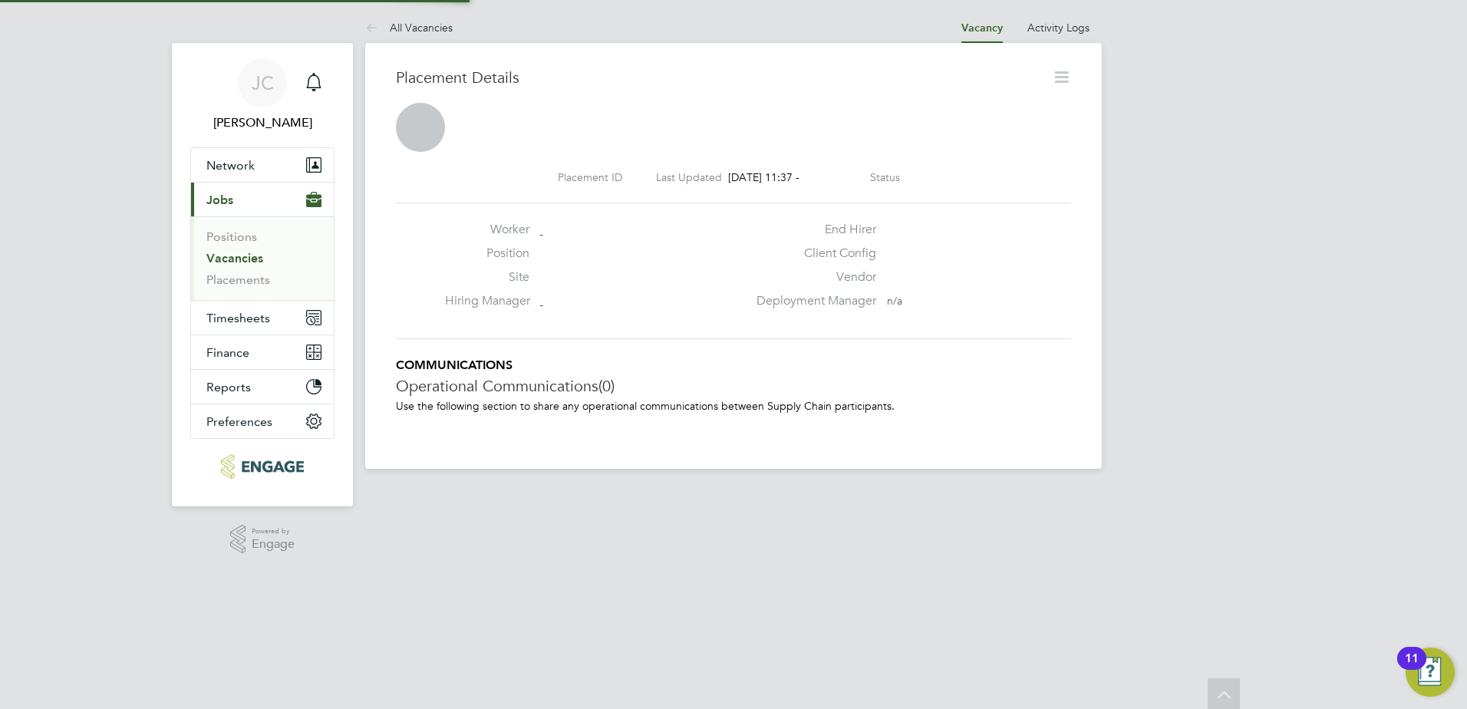
scroll to position [8, 8]
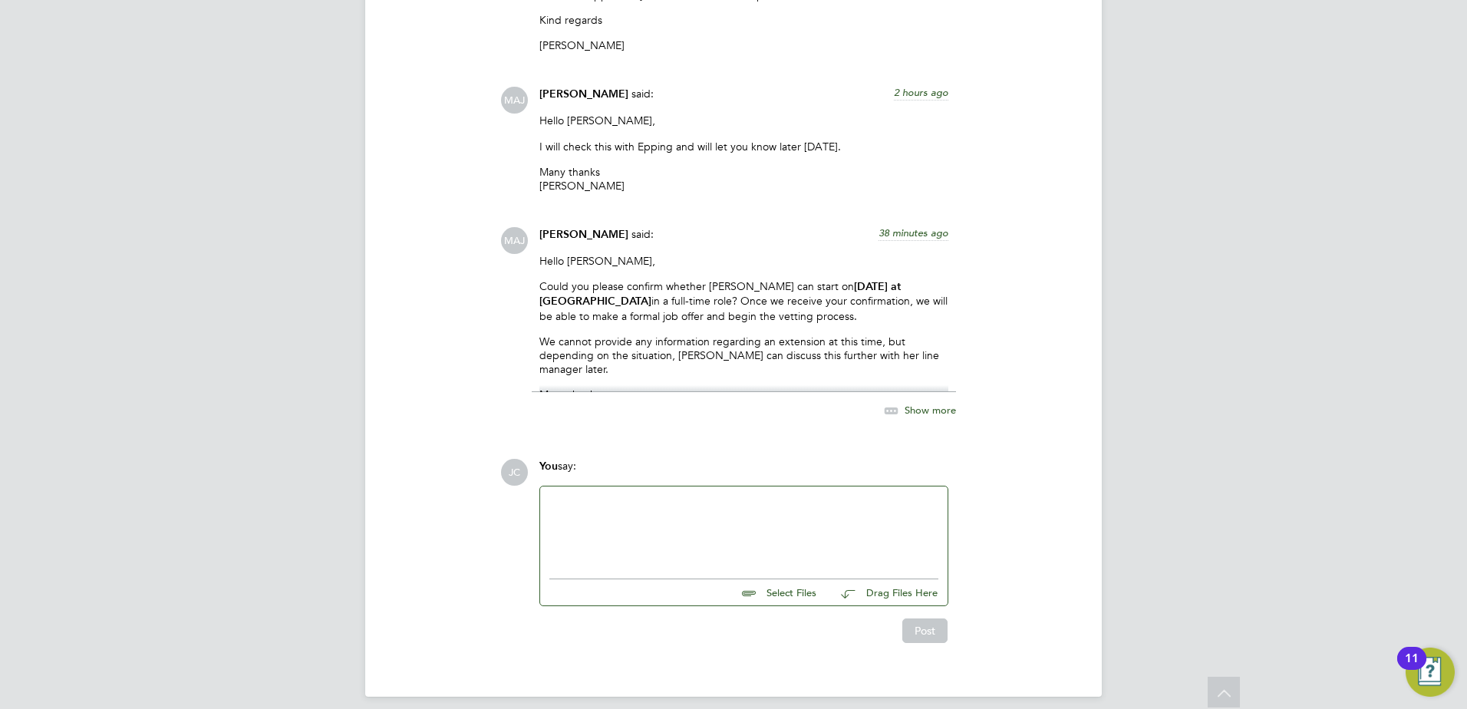
click at [622, 496] on div at bounding box center [743, 529] width 389 height 66
click at [558, 496] on div "HiMahnaz," at bounding box center [743, 529] width 389 height 66
click at [570, 509] on div at bounding box center [743, 516] width 389 height 14
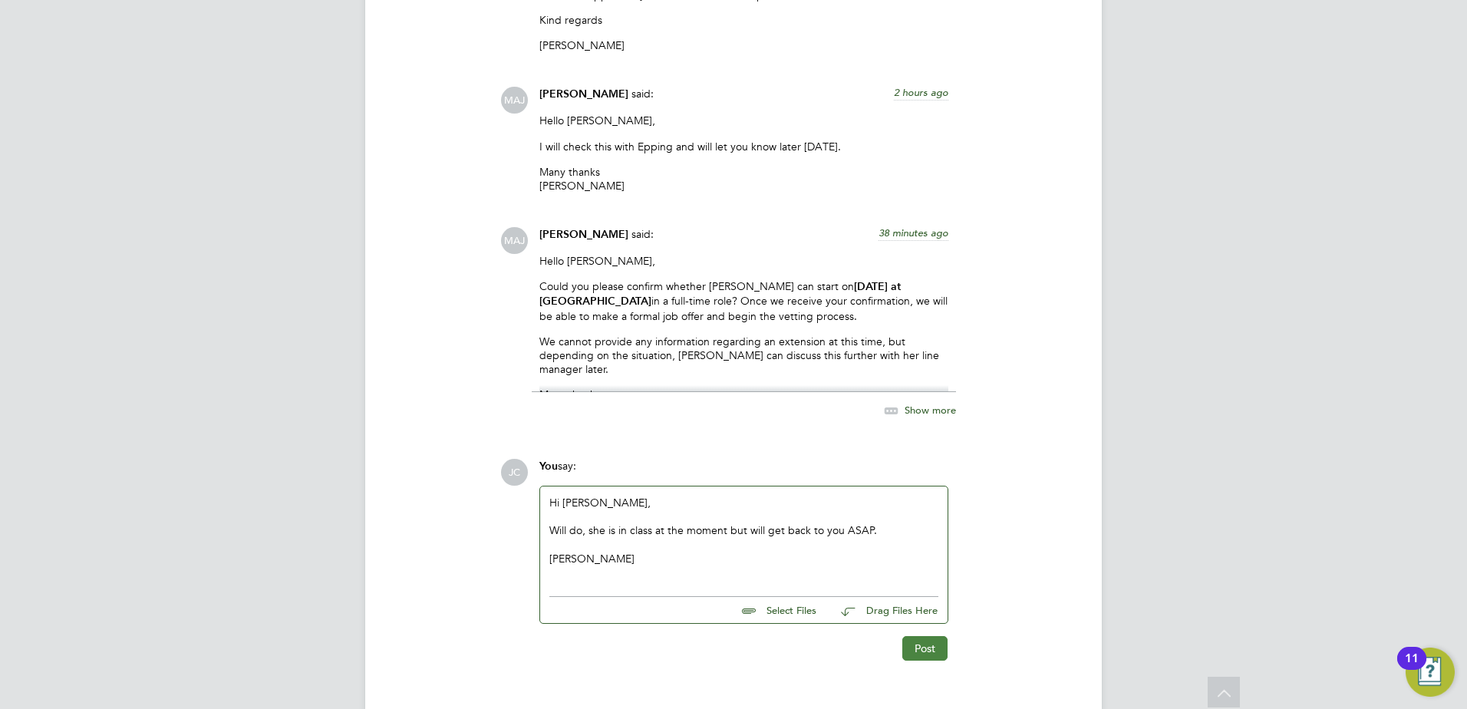
click at [918, 640] on button "Post" at bounding box center [924, 648] width 45 height 25
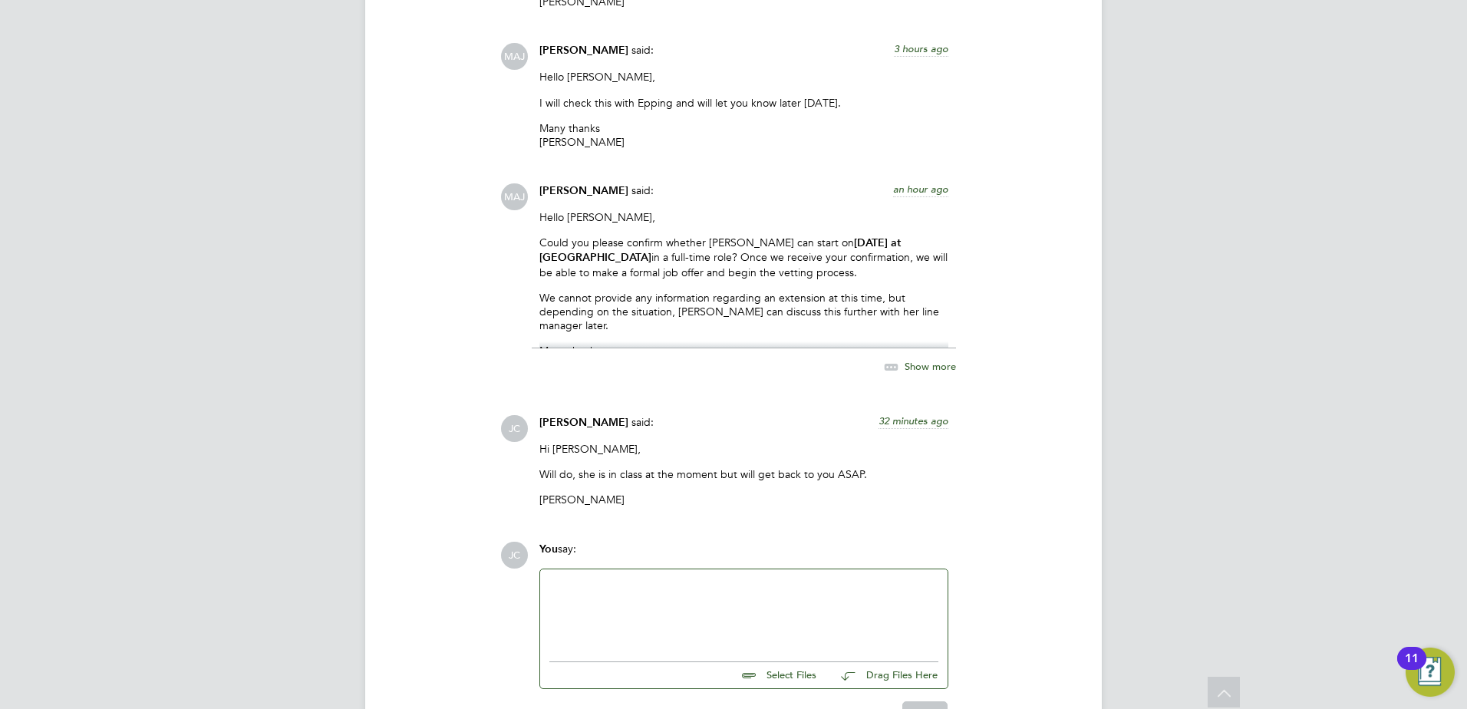
scroll to position [1955, 0]
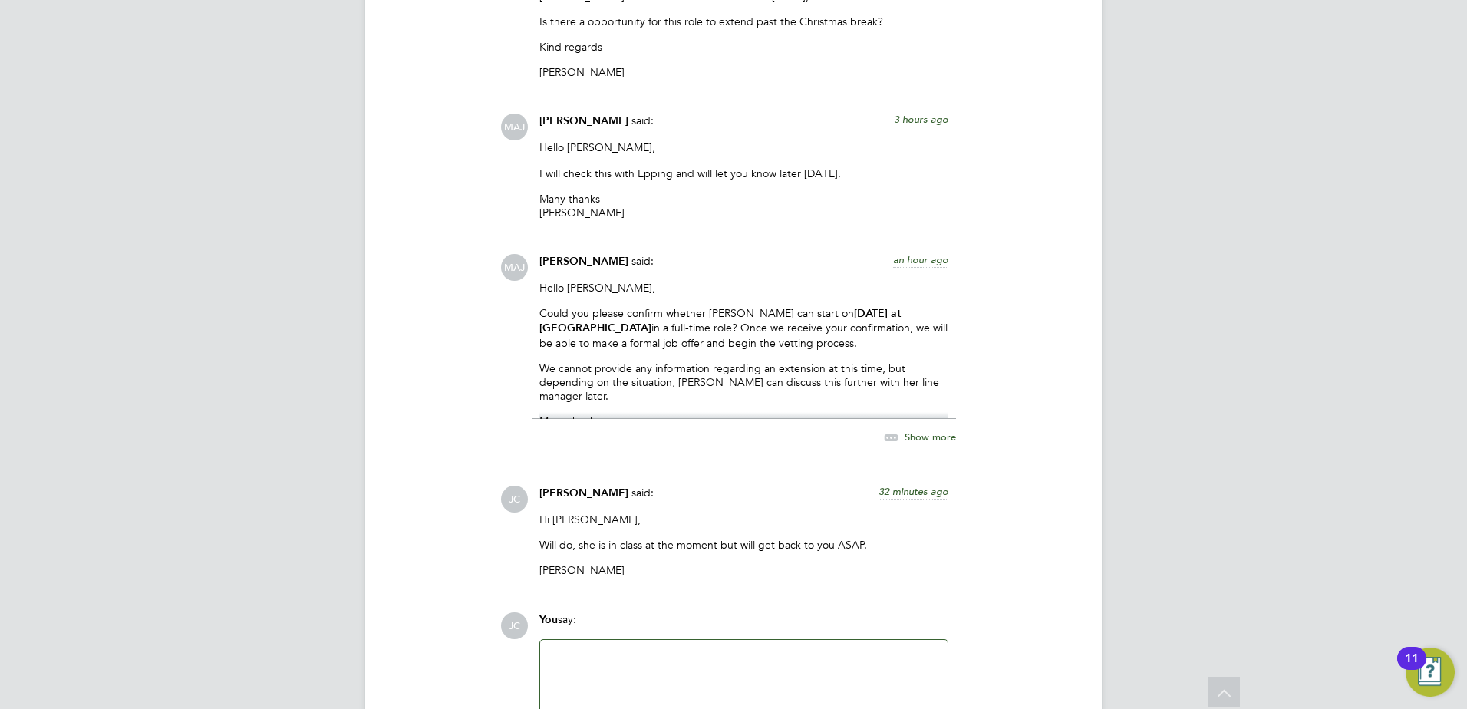
click at [917, 430] on span "Show more" at bounding box center [929, 436] width 51 height 13
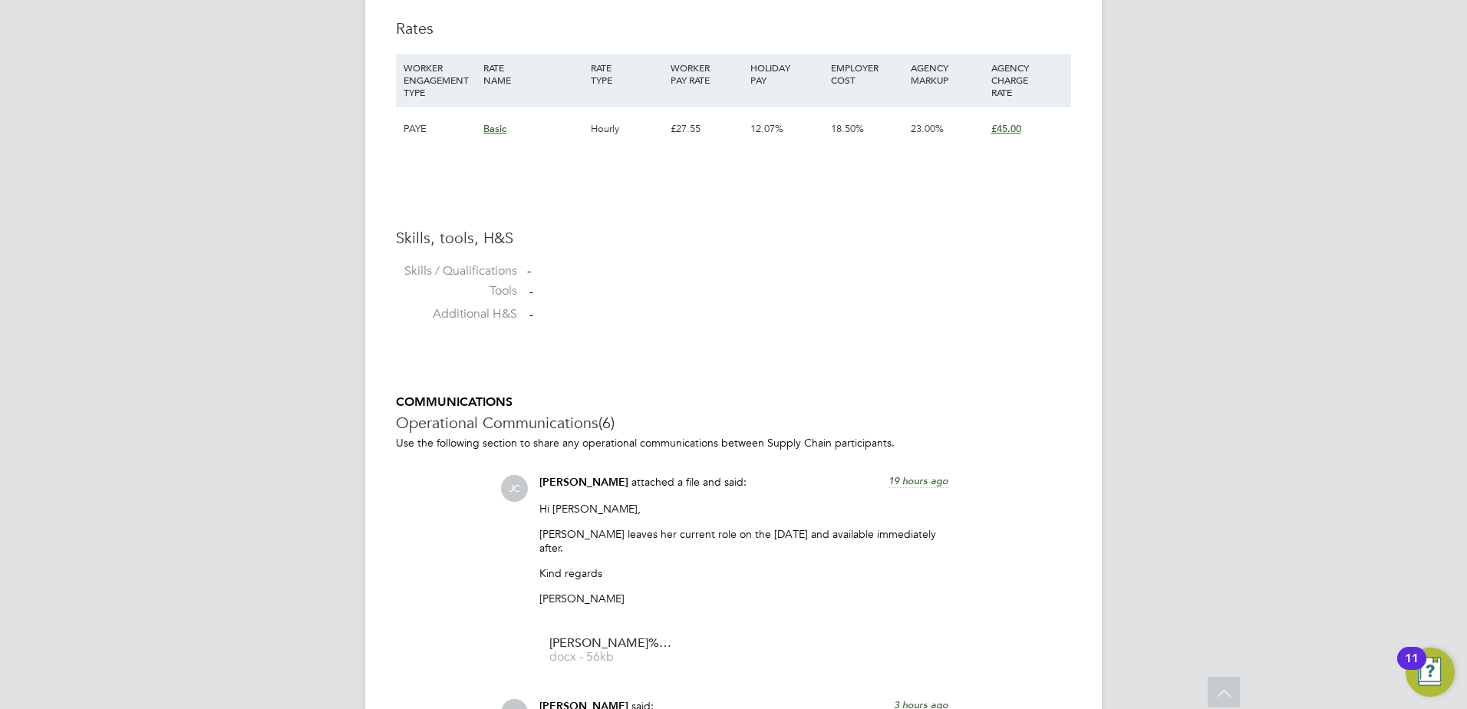
scroll to position [844, 0]
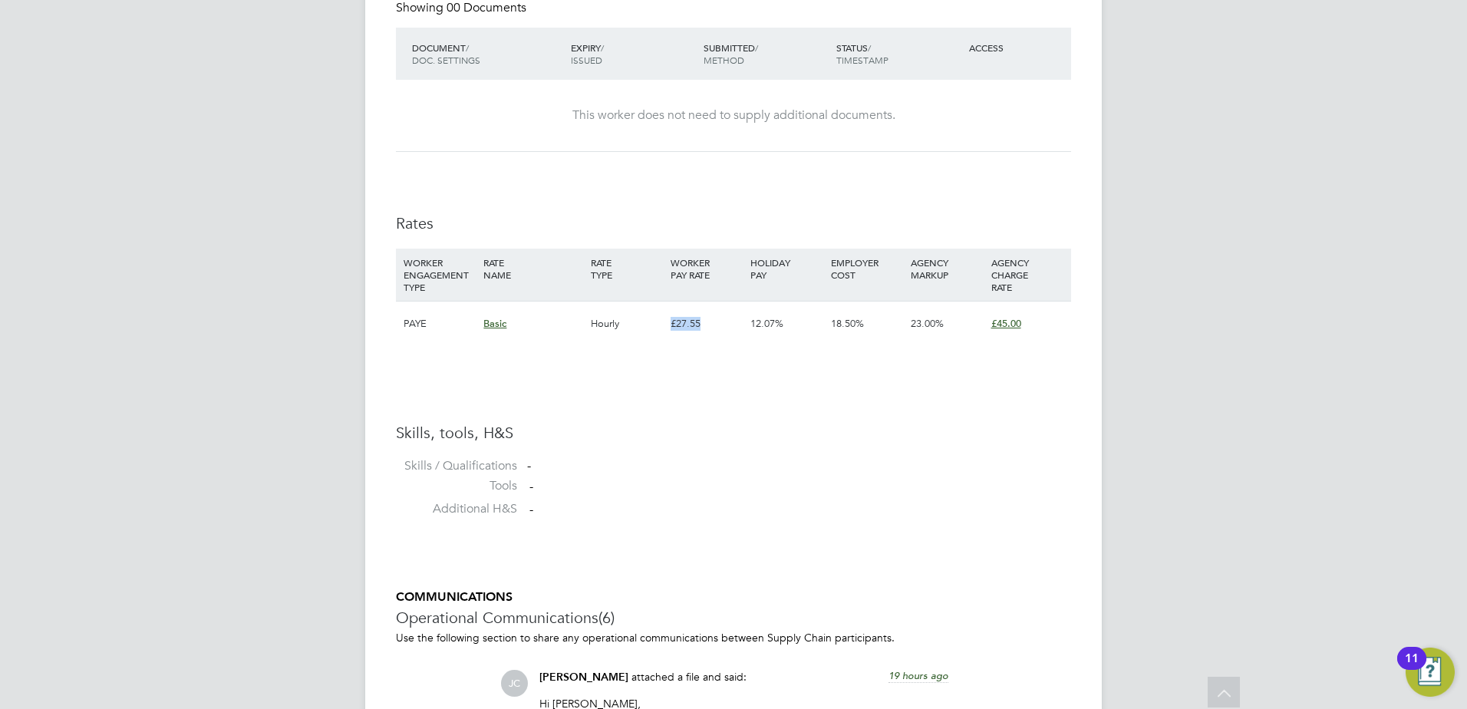
drag, startPoint x: 670, startPoint y: 321, endPoint x: 702, endPoint y: 322, distance: 32.3
click at [702, 322] on div "£27.55" at bounding box center [707, 323] width 80 height 44
drag, startPoint x: 702, startPoint y: 322, endPoint x: 710, endPoint y: 360, distance: 38.4
click at [710, 360] on li "WORKER ENGAGEMENT TYPE RATE NAME RATE TYPE WORKER PAY RATE HOLIDAY PAY EMPLOYER…" at bounding box center [733, 305] width 675 height 113
click at [1123, 371] on div "JC James Carey Notifications Applications: Network Team Members Businesses Site…" at bounding box center [733, 597] width 1467 height 2883
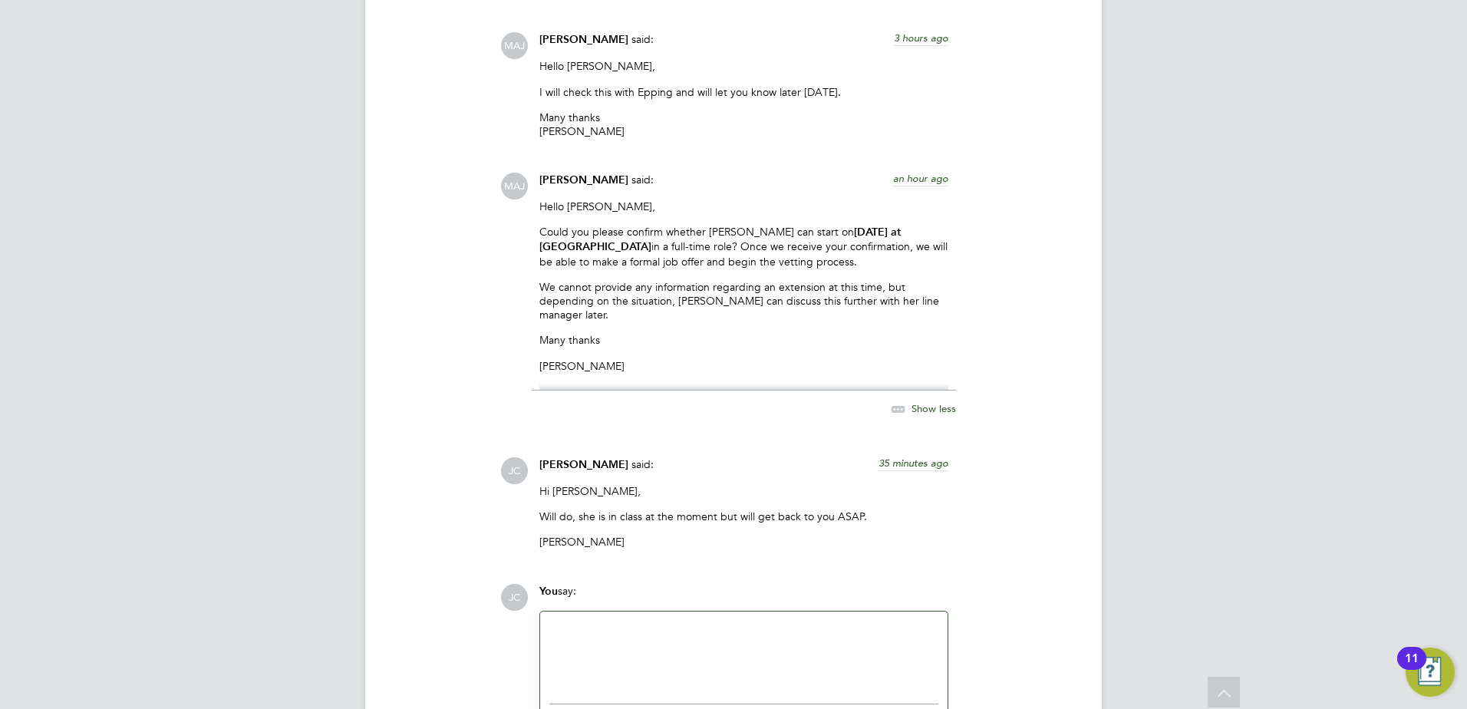
scroll to position [1932, 0]
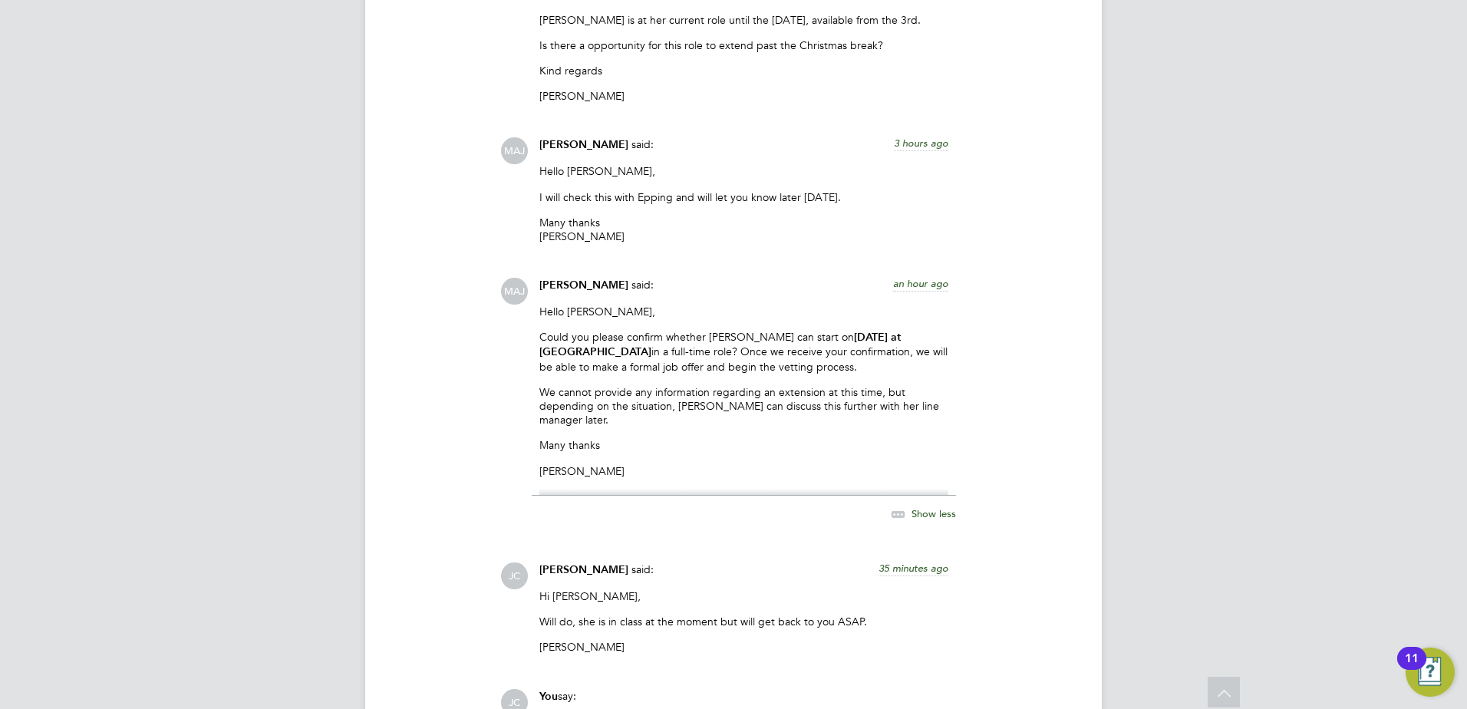
click at [938, 507] on span "Show less" at bounding box center [933, 513] width 44 height 13
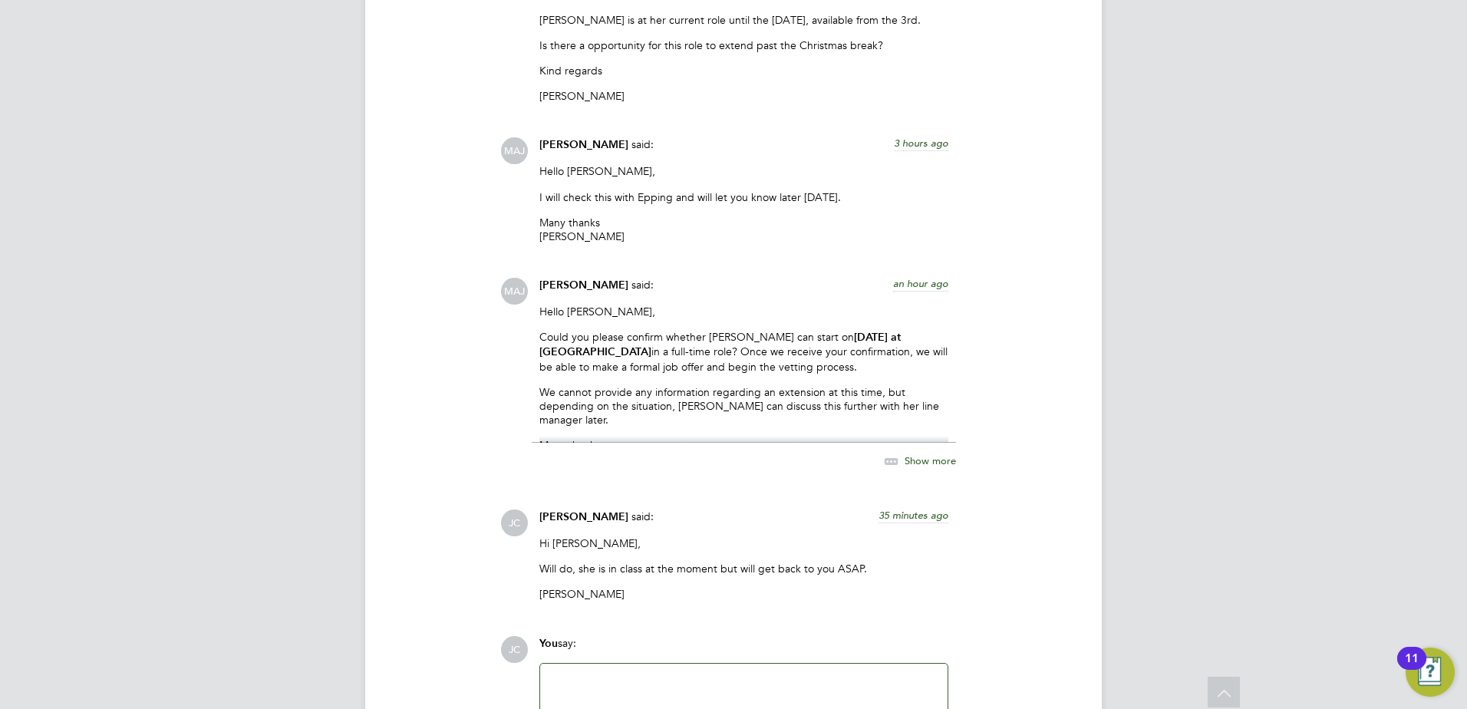
click at [945, 454] on span "Show more" at bounding box center [929, 460] width 51 height 13
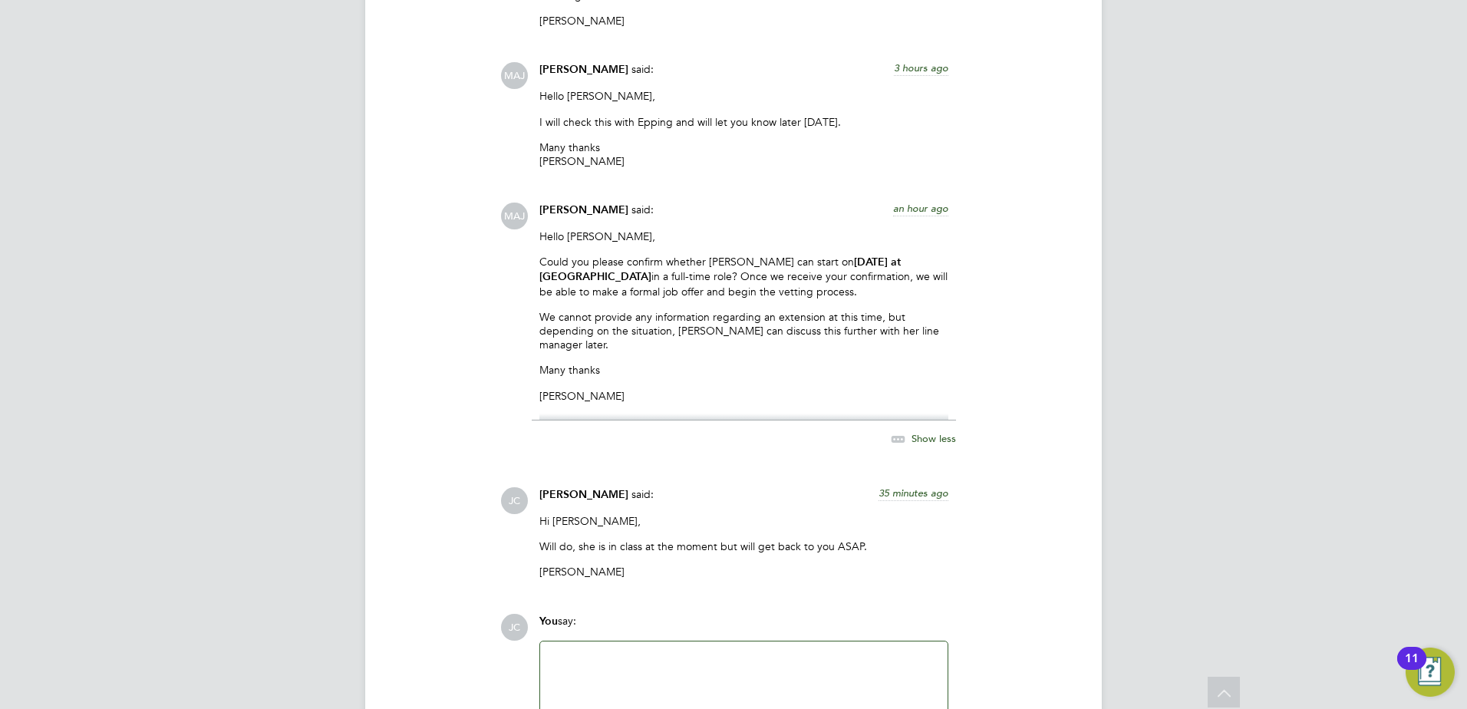
scroll to position [2008, 0]
click at [931, 430] on span "Show less" at bounding box center [933, 436] width 44 height 13
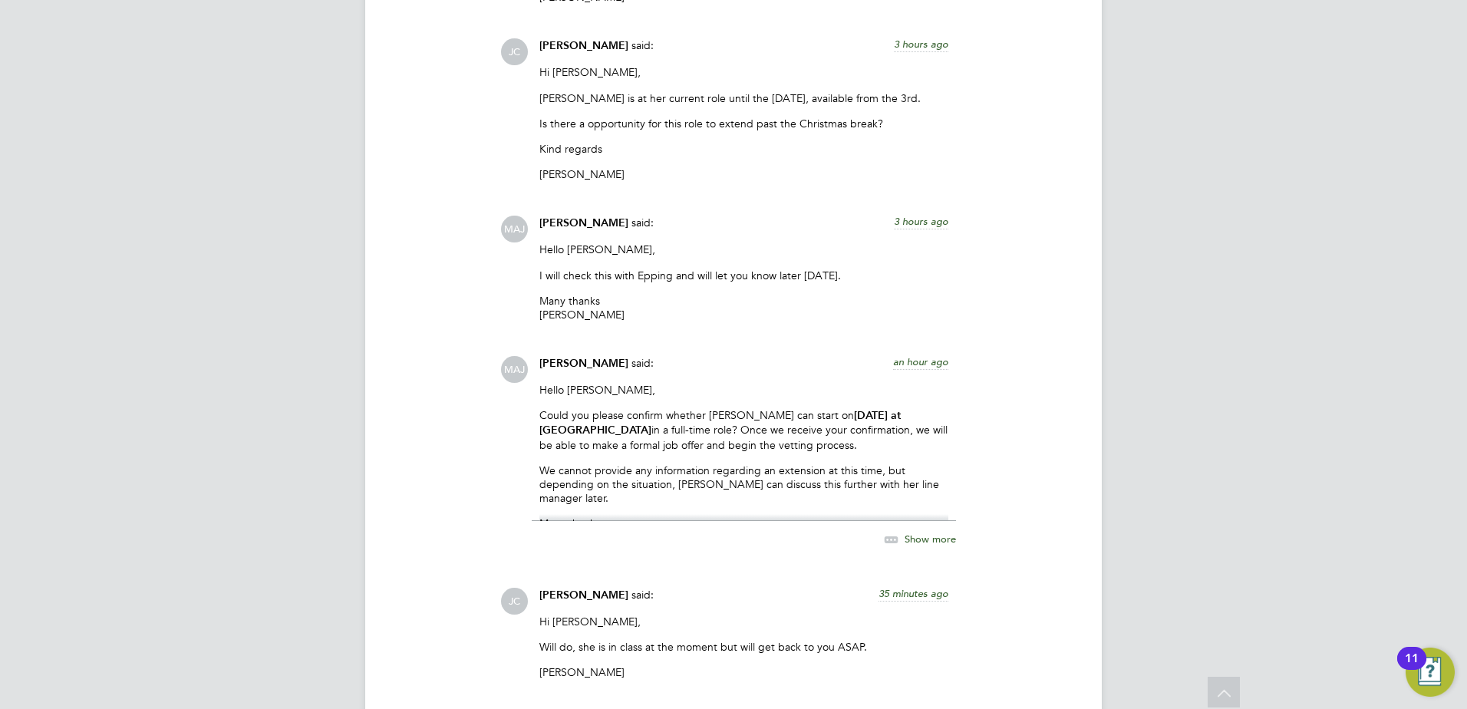
scroll to position [2109, 0]
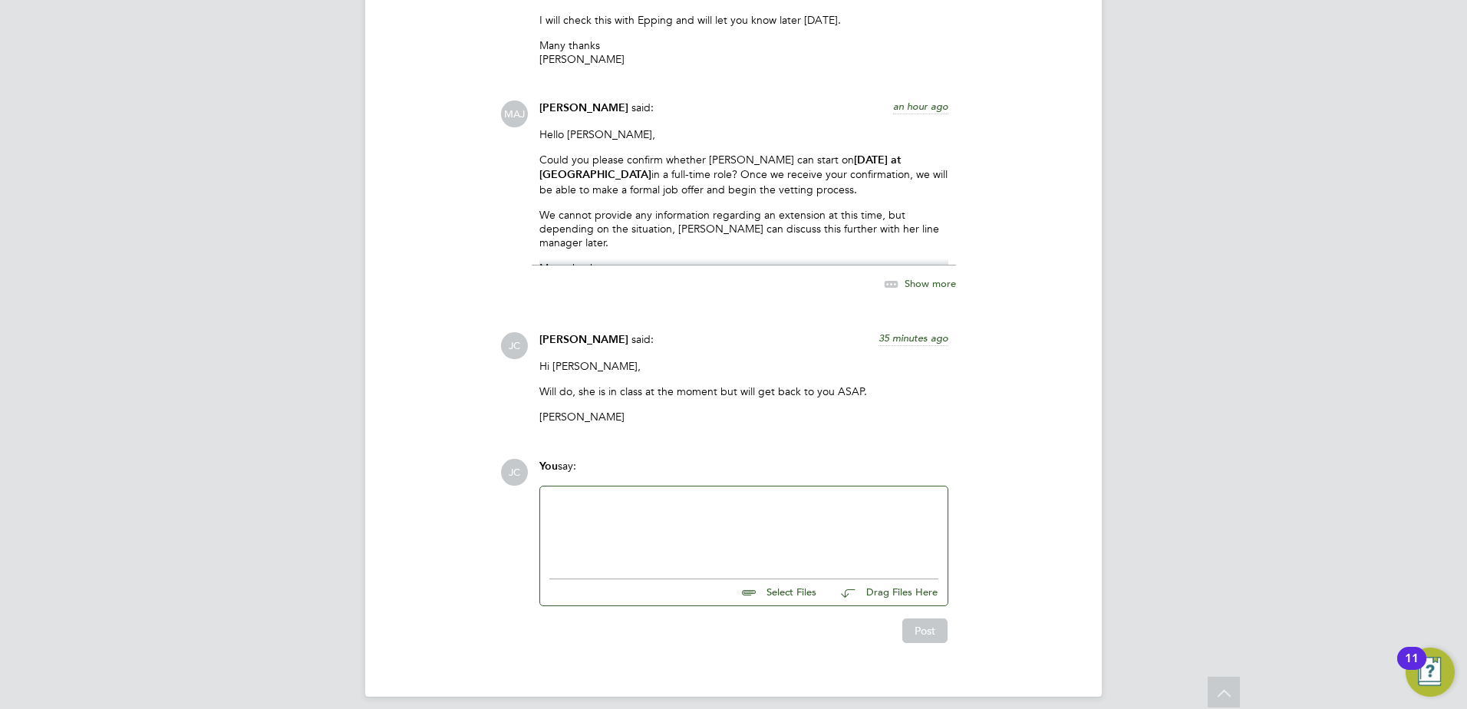
click at [936, 277] on span "Show more" at bounding box center [929, 283] width 51 height 13
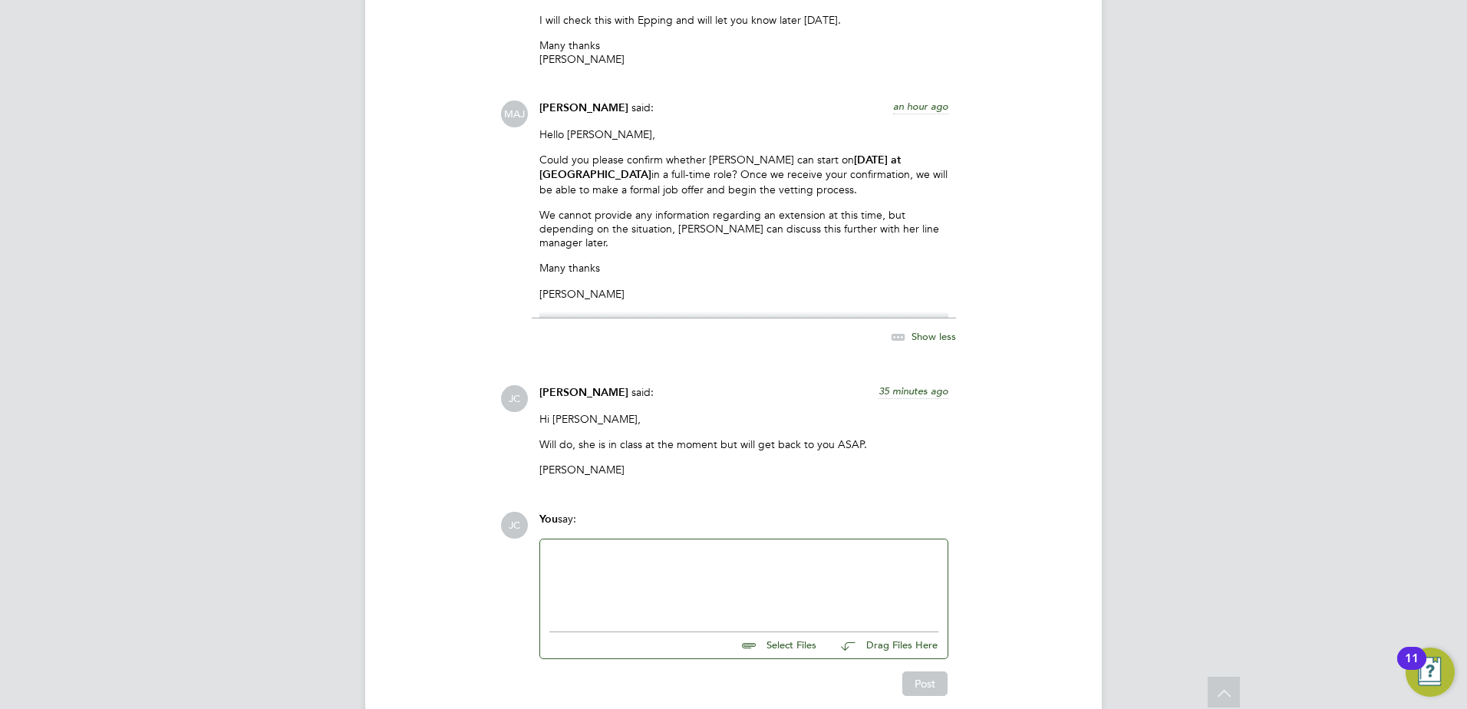
click at [927, 330] on span "Show less" at bounding box center [933, 336] width 44 height 13
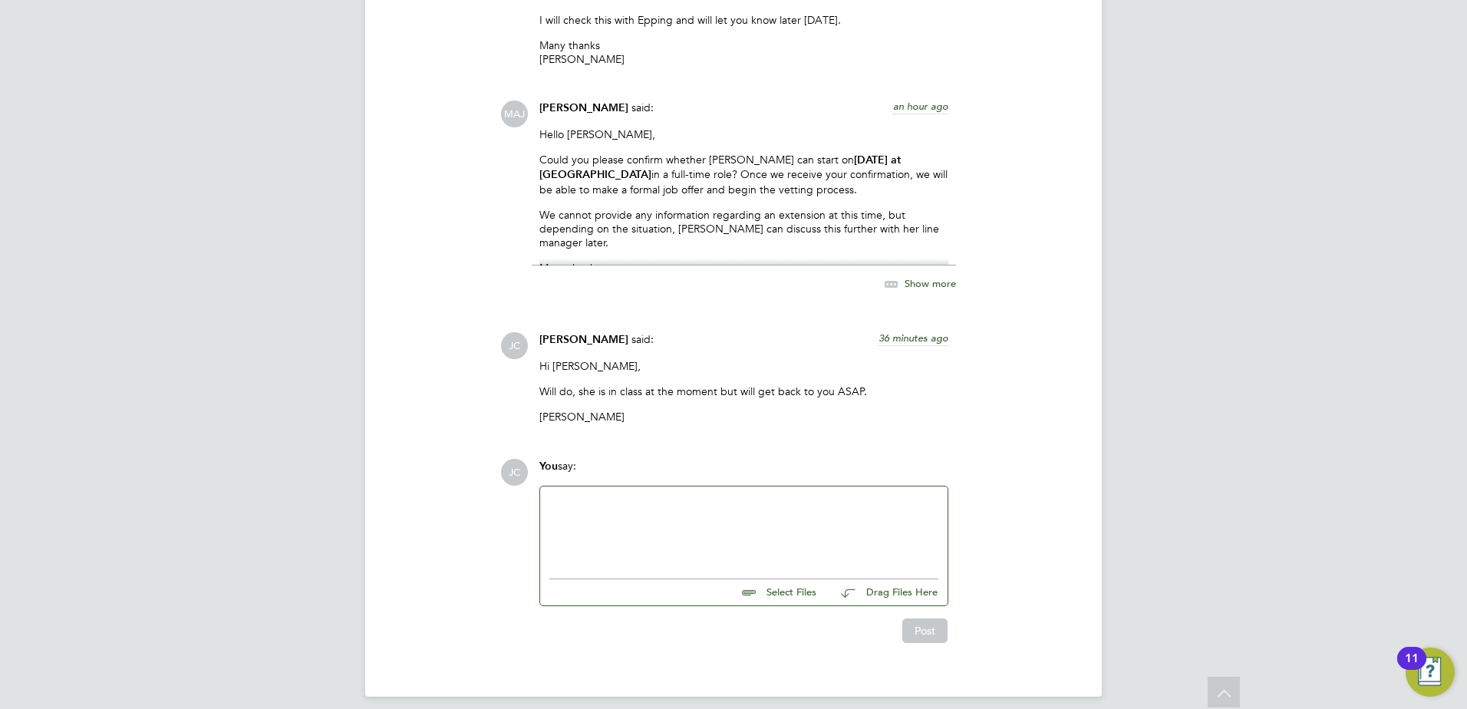
click at [665, 518] on div at bounding box center [743, 529] width 389 height 66
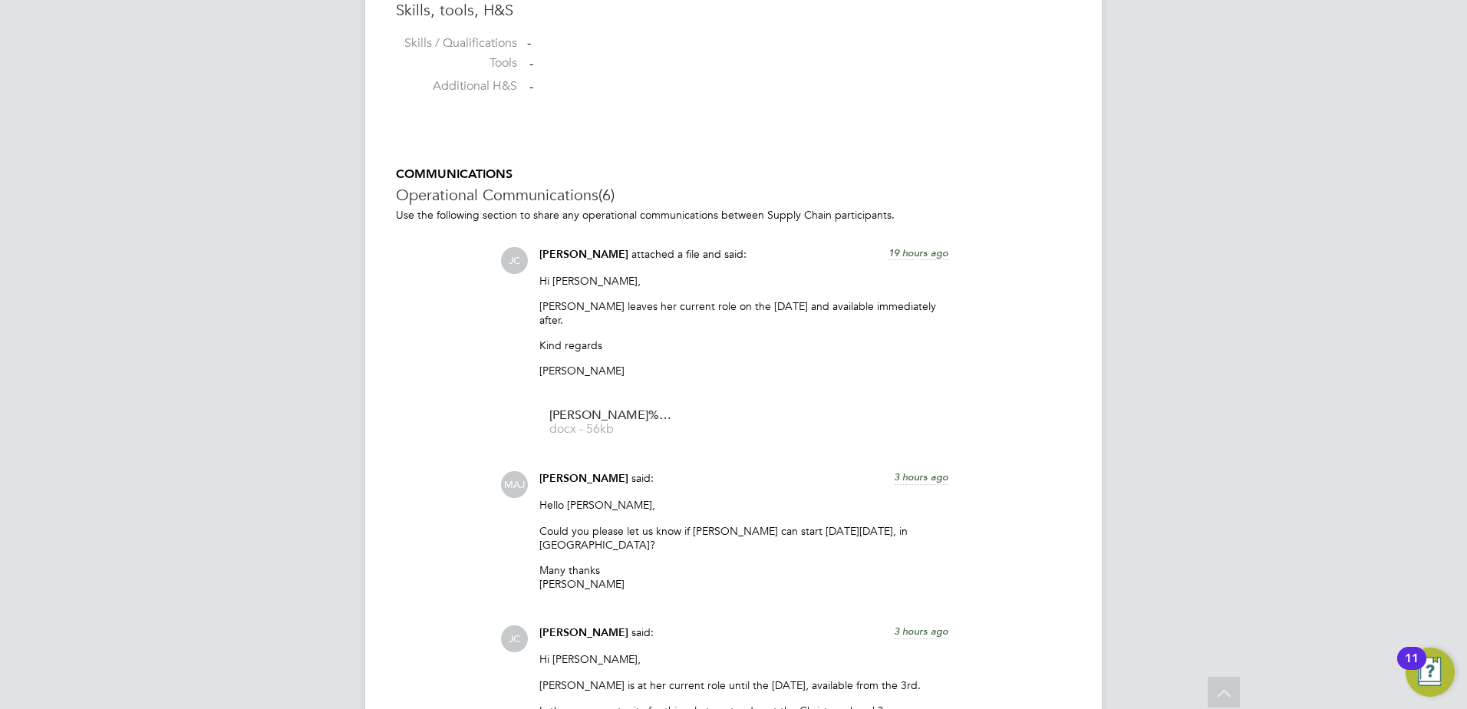
scroll to position [1265, 0]
click at [909, 257] on span "19 hours ago" at bounding box center [918, 254] width 60 height 13
click at [909, 257] on span "24 Sep 2025, 16:53" at bounding box center [919, 254] width 58 height 13
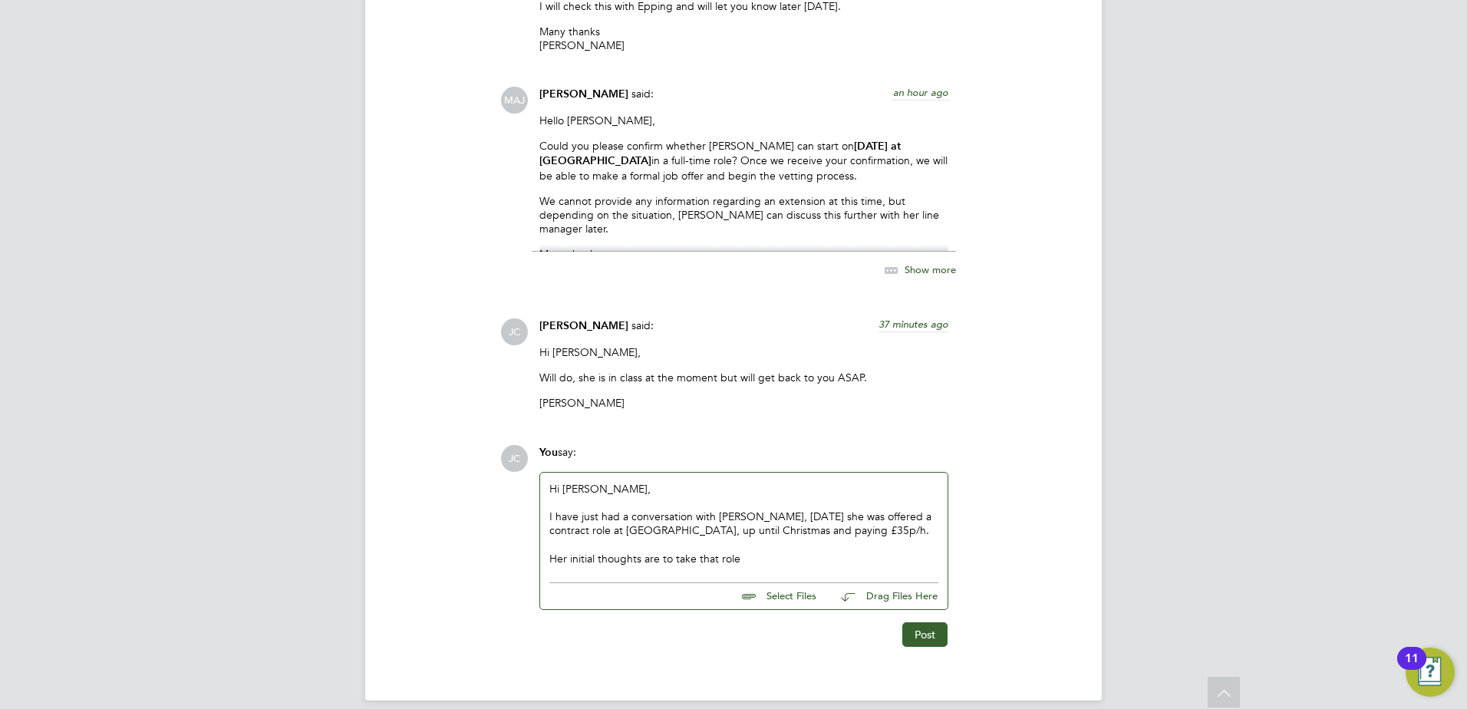
scroll to position [2126, 0]
click at [743, 548] on div "Her initial thoughts are to take that role" at bounding box center [743, 555] width 389 height 14
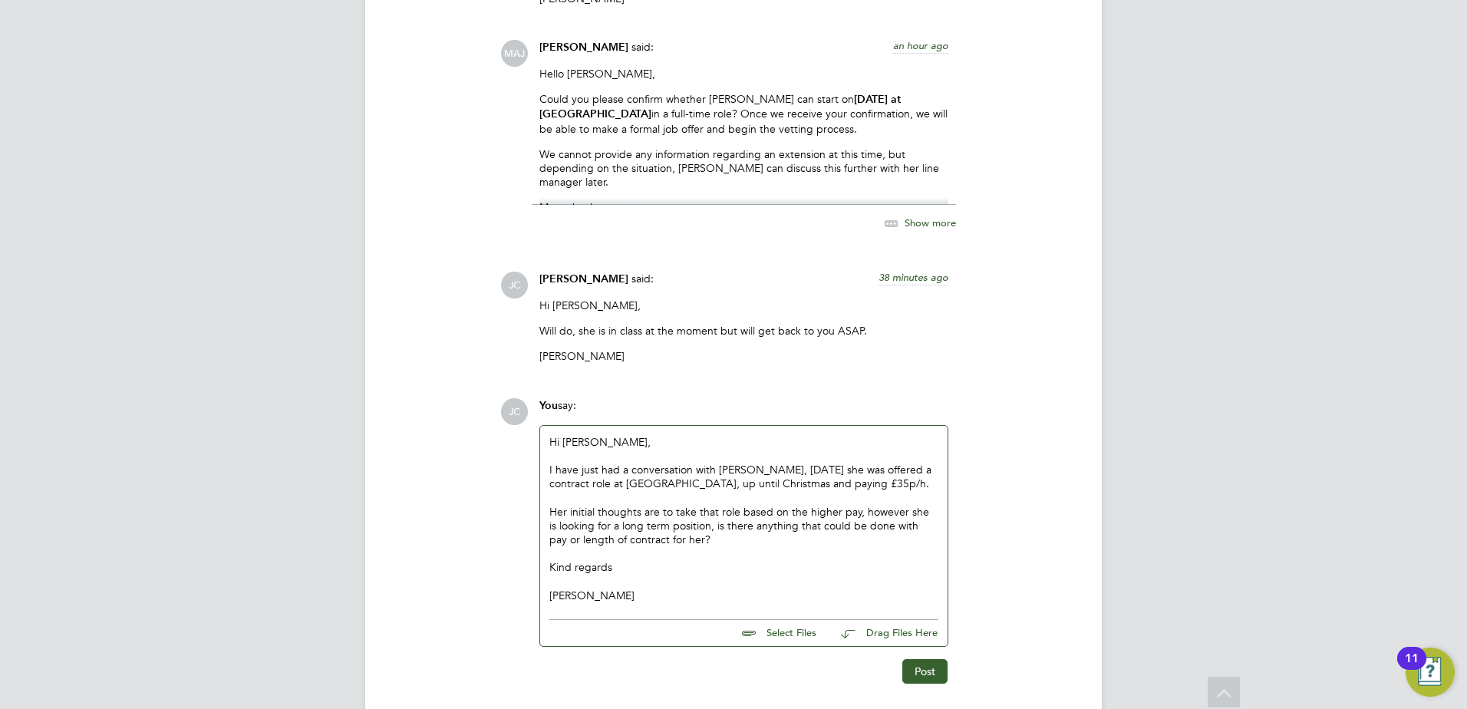
scroll to position [2210, 0]
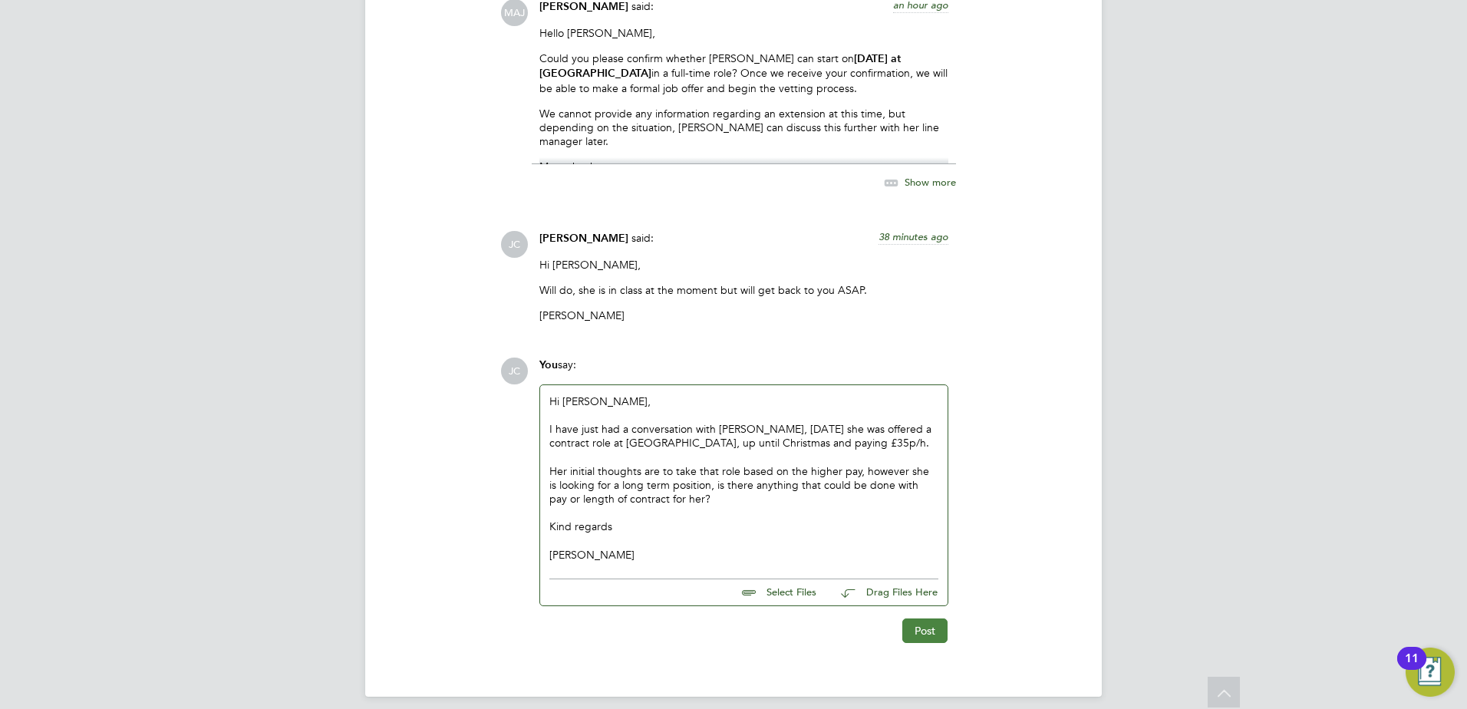
click at [937, 618] on button "Post" at bounding box center [924, 630] width 45 height 25
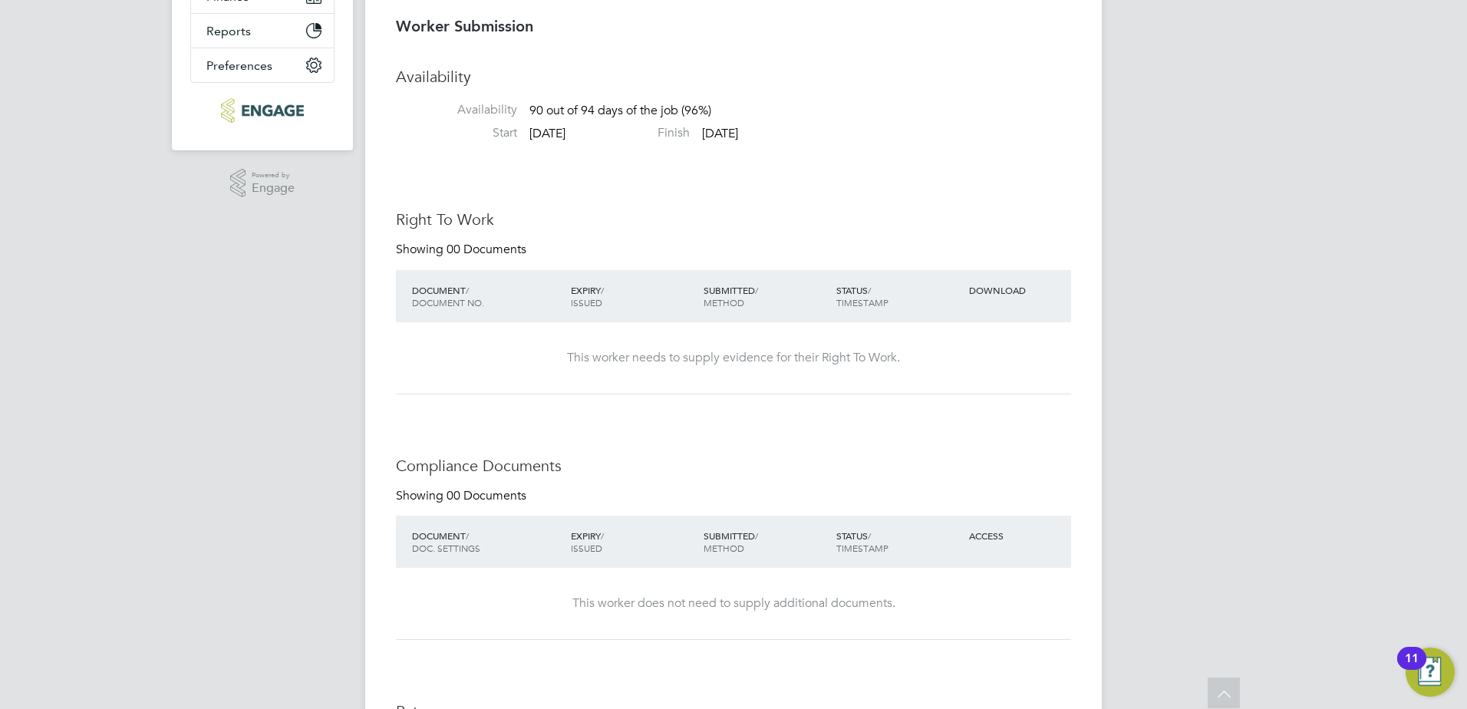
scroll to position [0, 0]
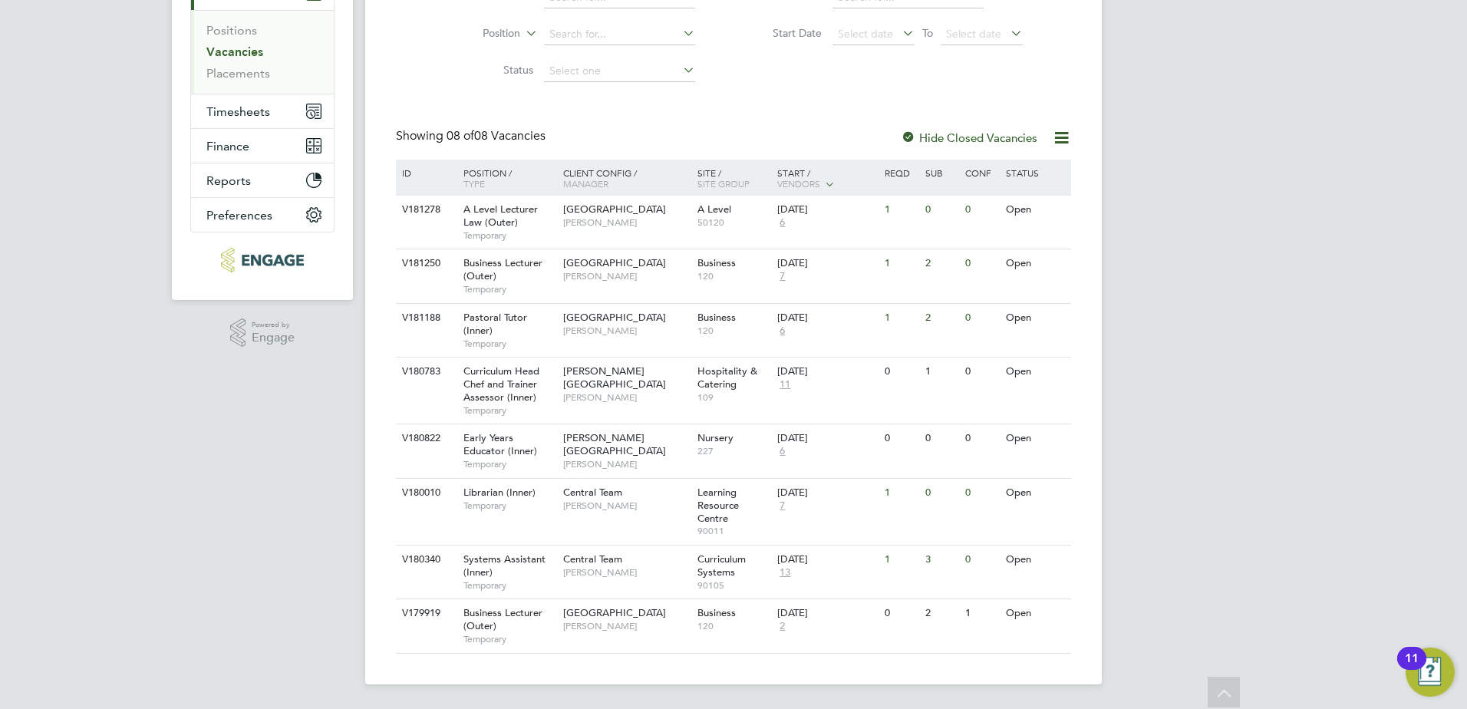
scroll to position [183, 0]
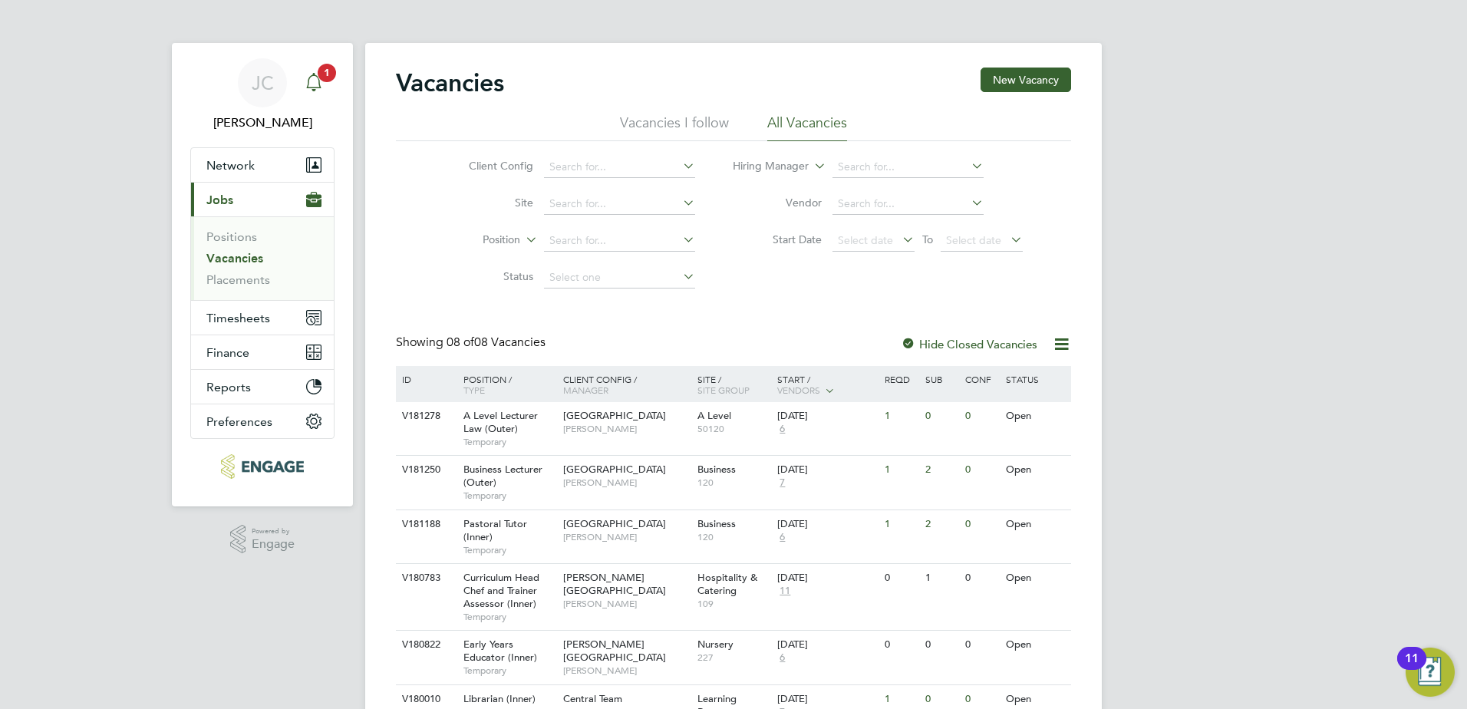
click at [318, 76] on app-badge "1" at bounding box center [327, 71] width 18 height 15
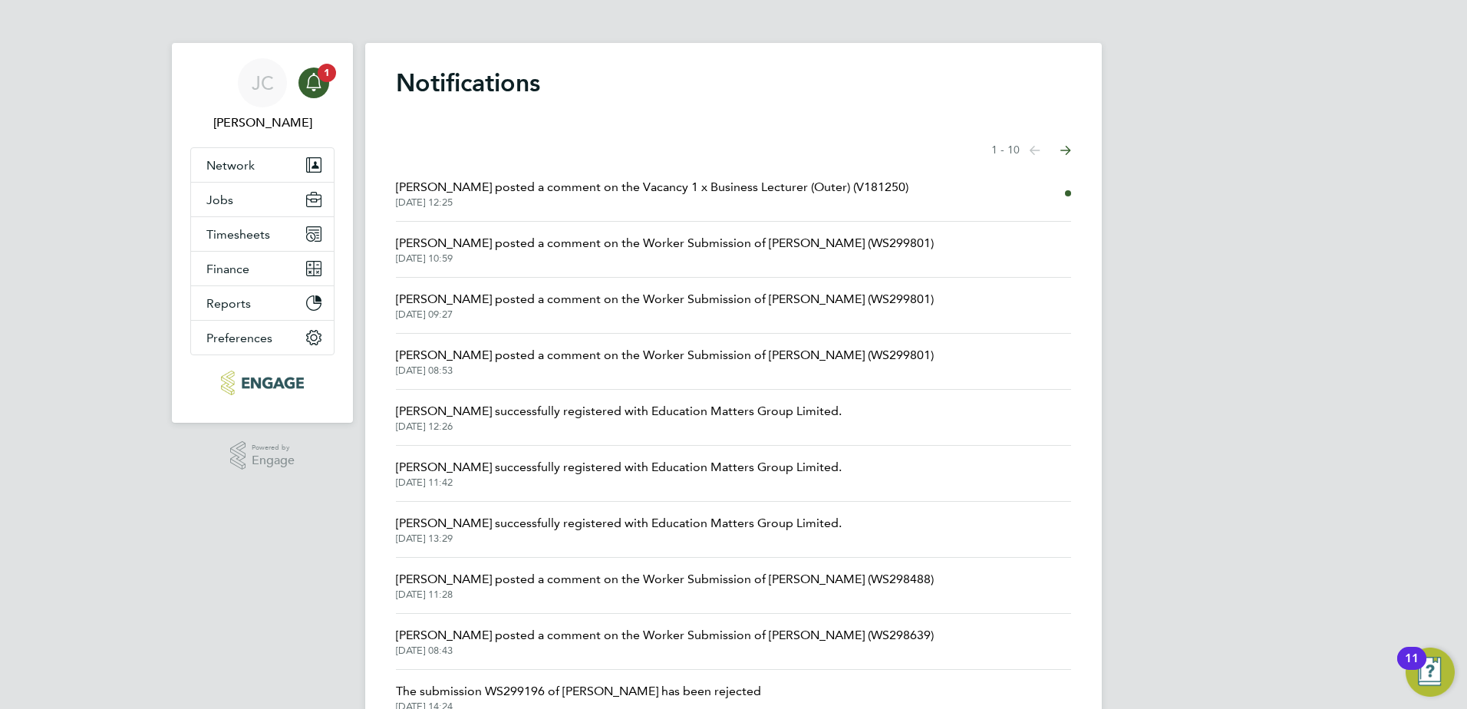
click at [575, 188] on span "[PERSON_NAME] posted a comment on the Vacancy 1 x Business Lecturer (Outer) (V1…" at bounding box center [652, 187] width 512 height 18
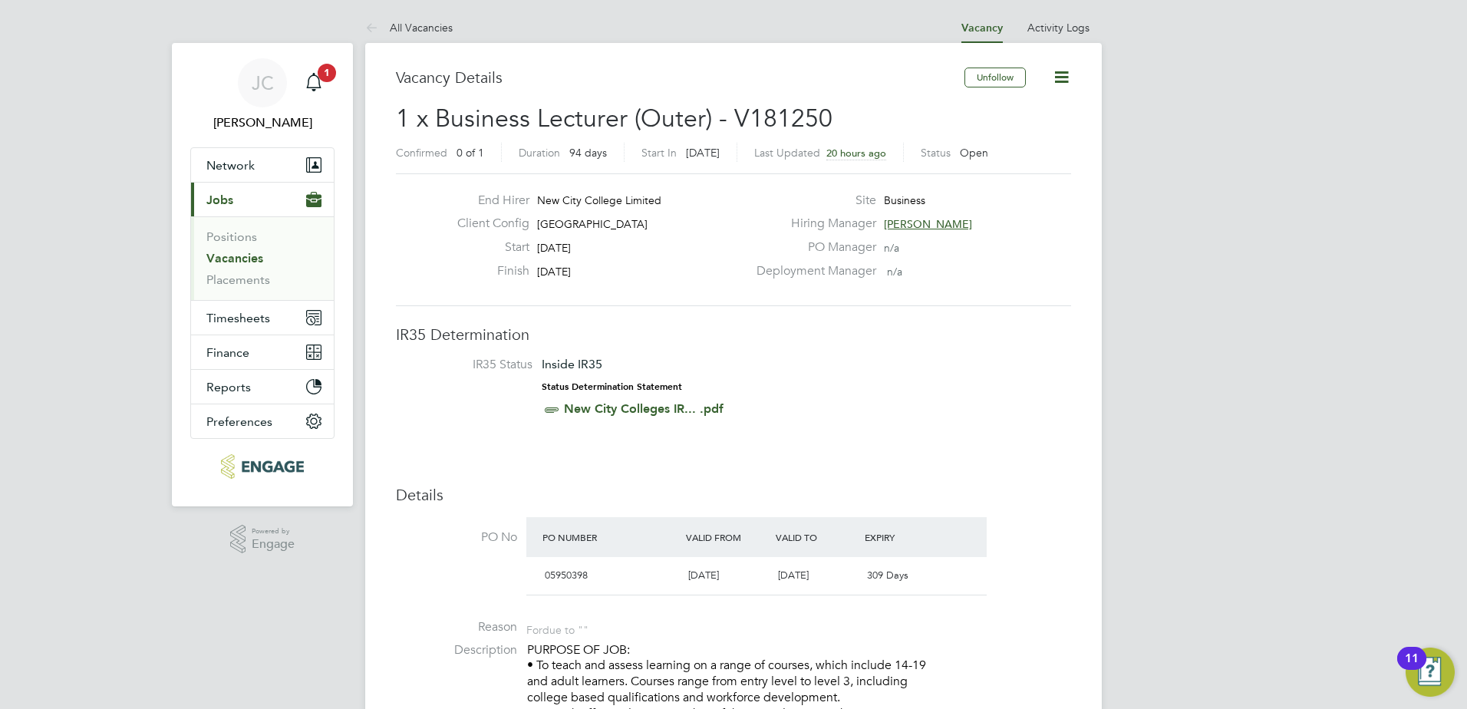
click at [952, 219] on span "[PERSON_NAME]" at bounding box center [928, 224] width 88 height 14
click at [1006, 276] on div "[PERSON_NAME]" at bounding box center [1037, 283] width 152 height 16
click at [1001, 292] on span "Deputy Group Curriculum Director" at bounding box center [1037, 297] width 152 height 13
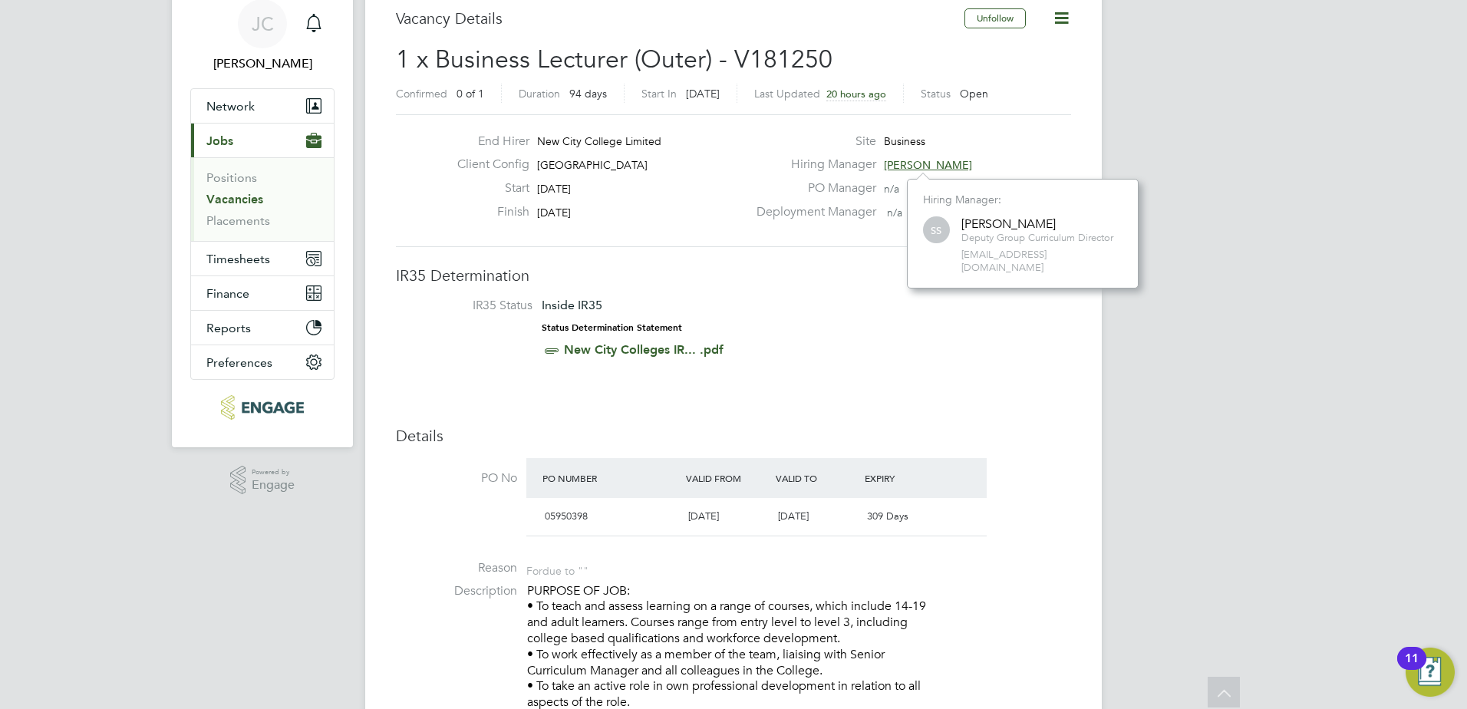
scroll to position [0, 0]
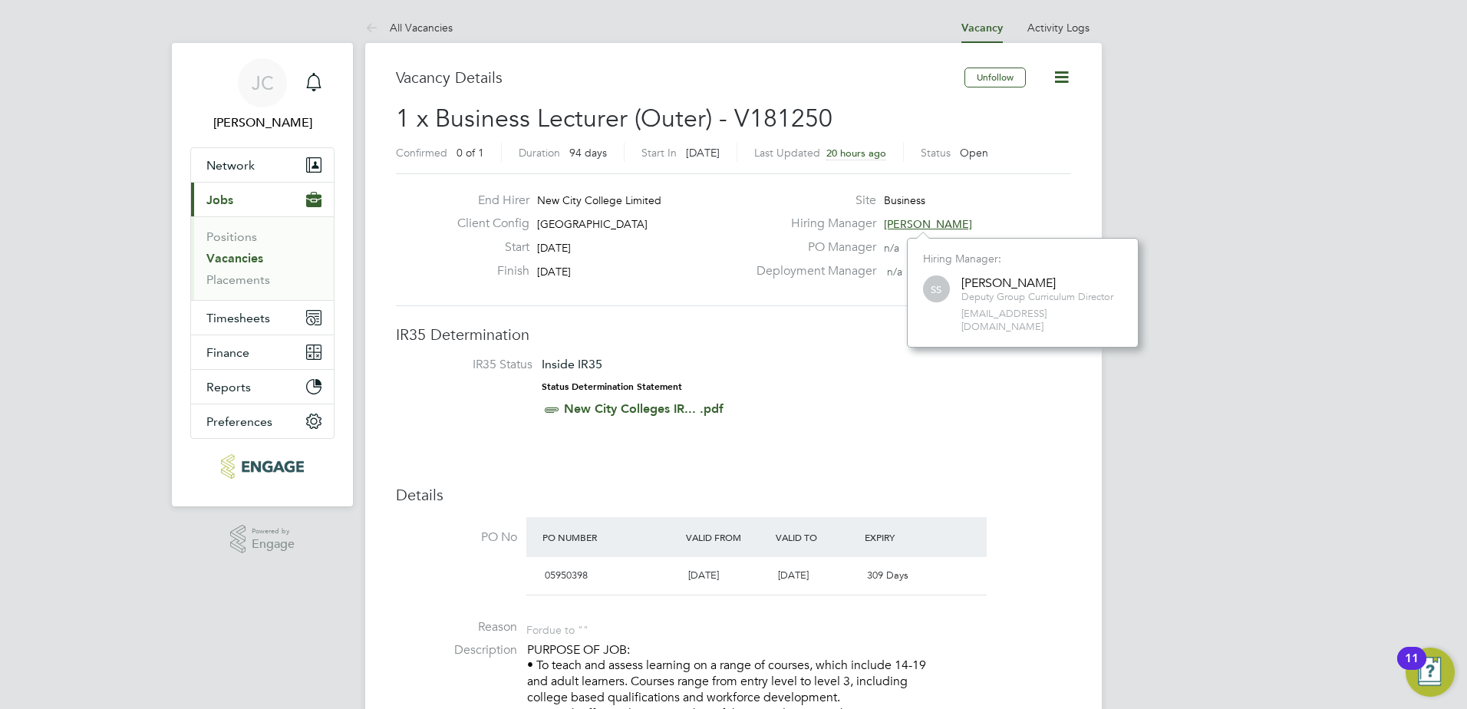
click at [935, 290] on span "SS" at bounding box center [936, 289] width 27 height 27
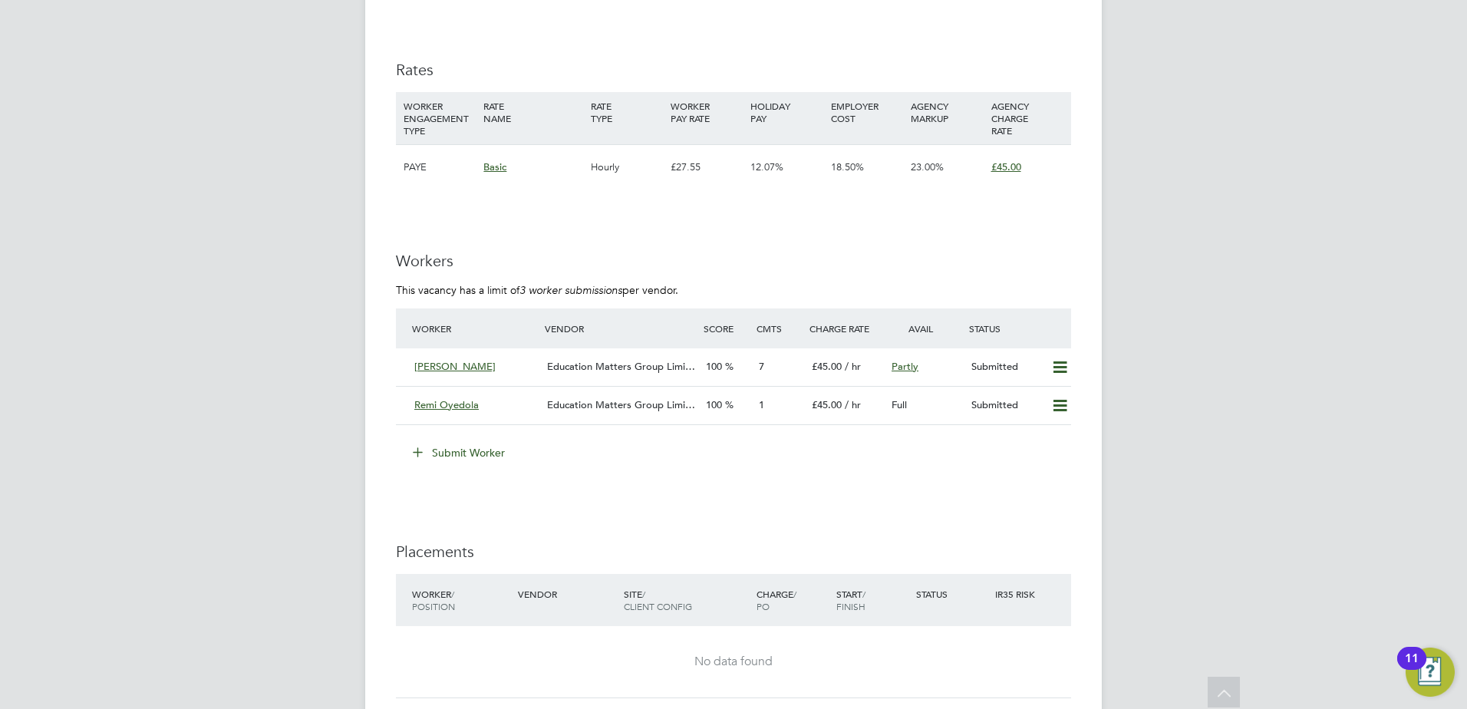
scroll to position [2841, 0]
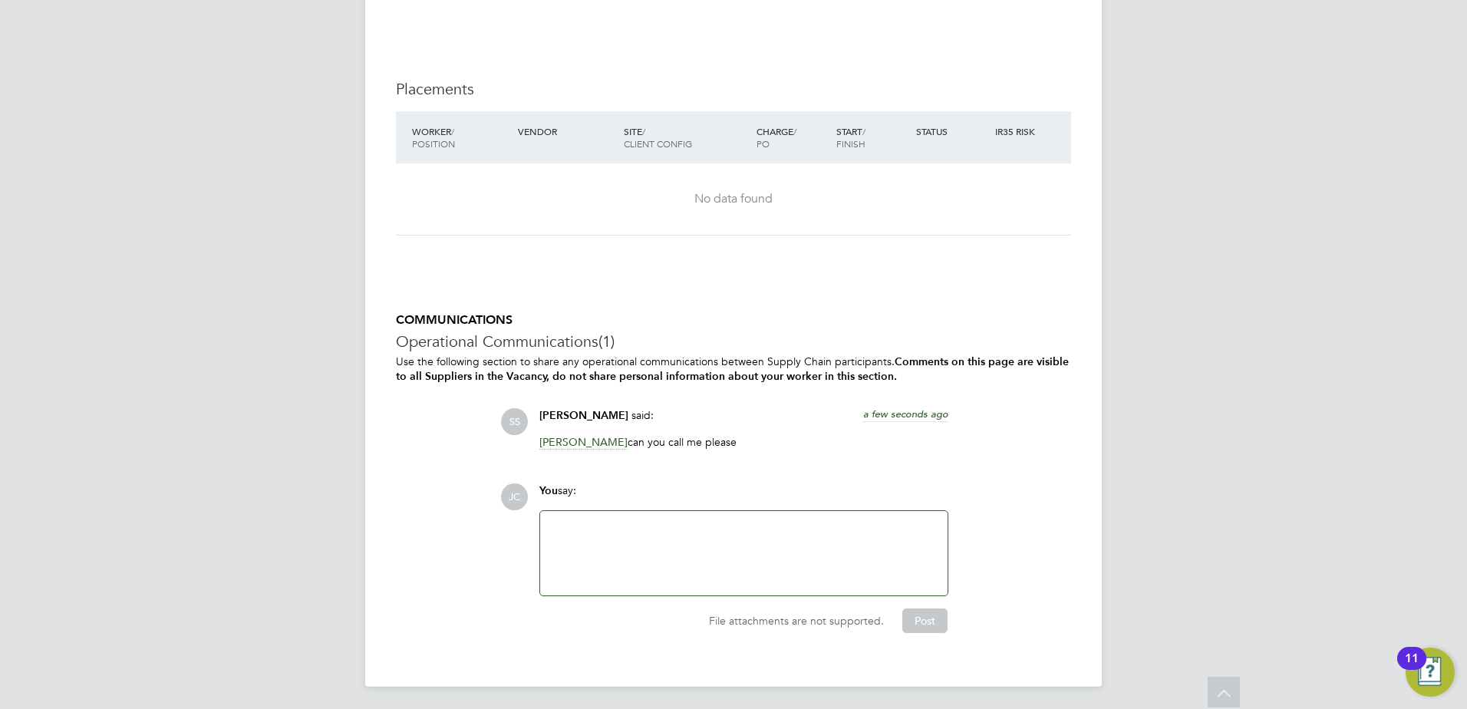
click at [611, 522] on div at bounding box center [743, 553] width 389 height 66
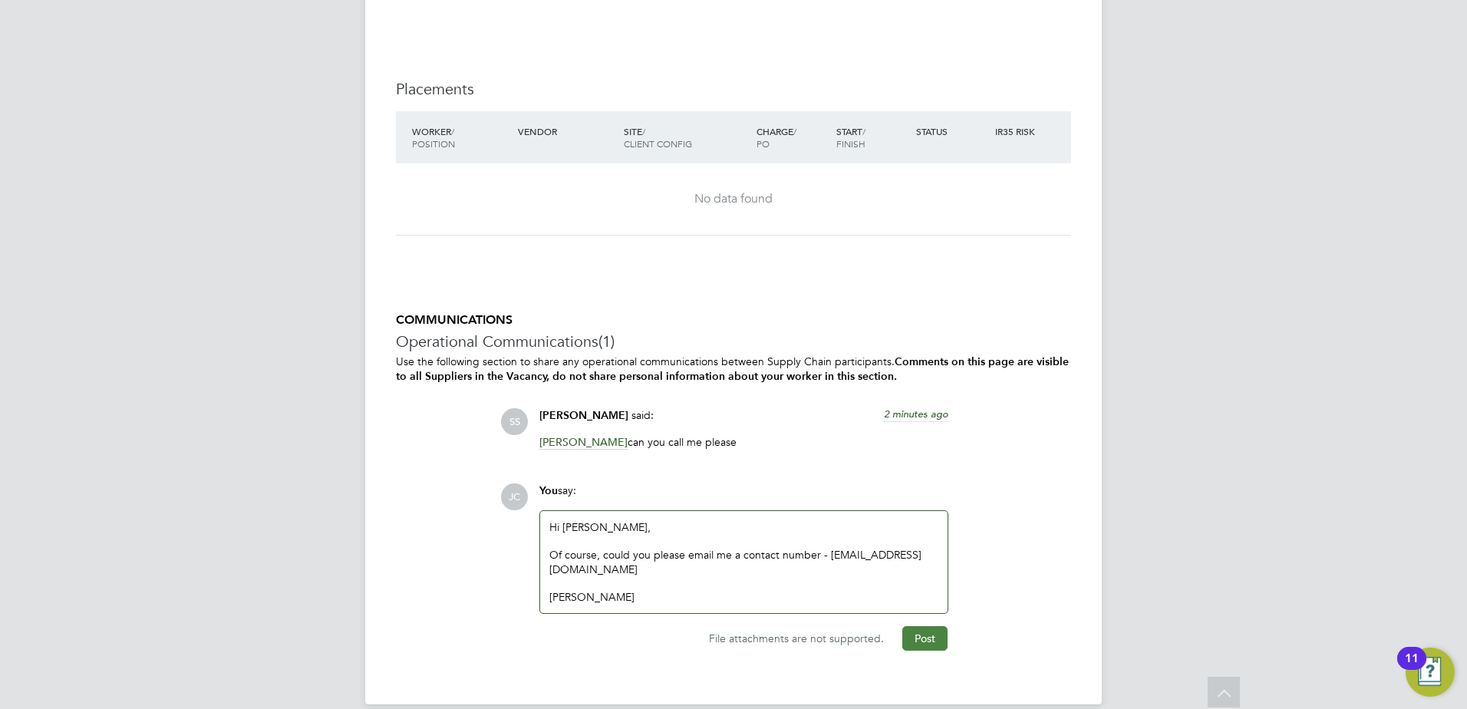
click at [927, 631] on button "Post" at bounding box center [924, 638] width 45 height 25
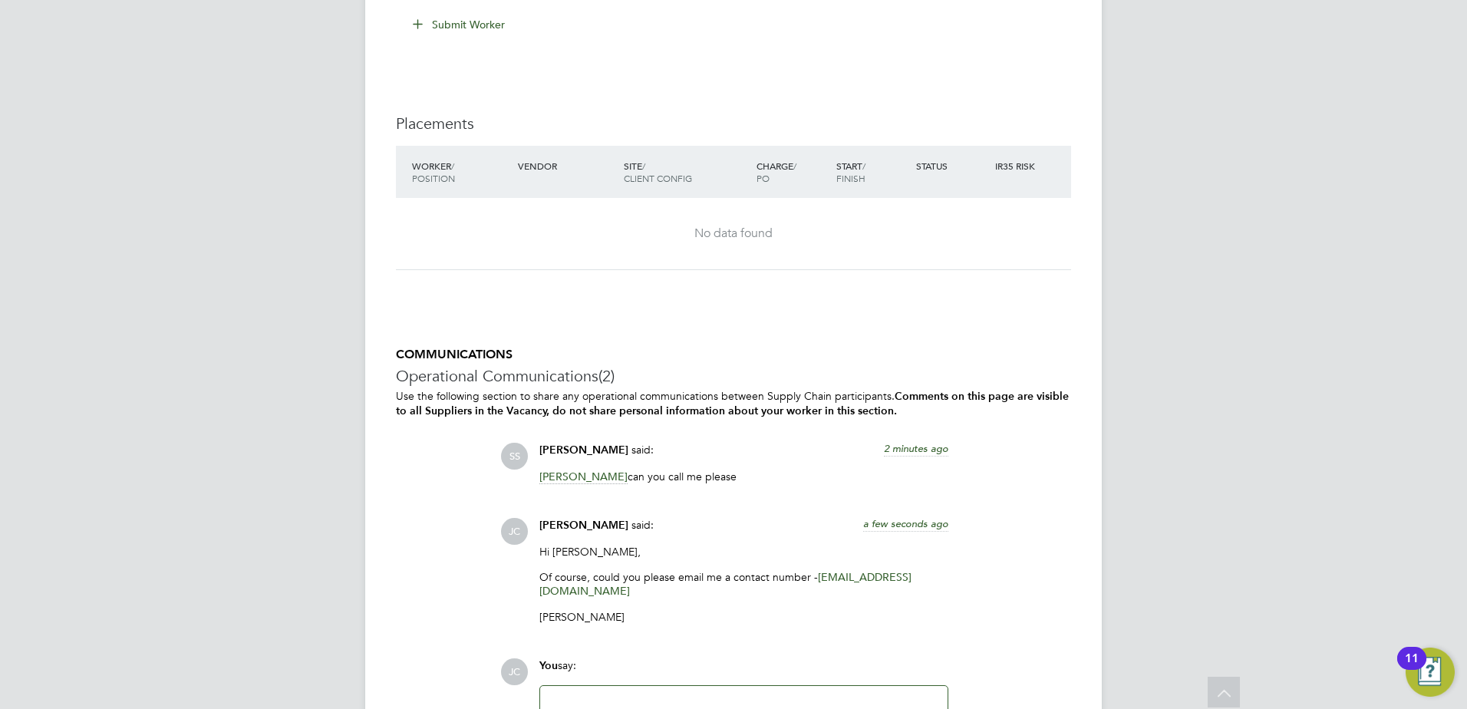
scroll to position [2937, 0]
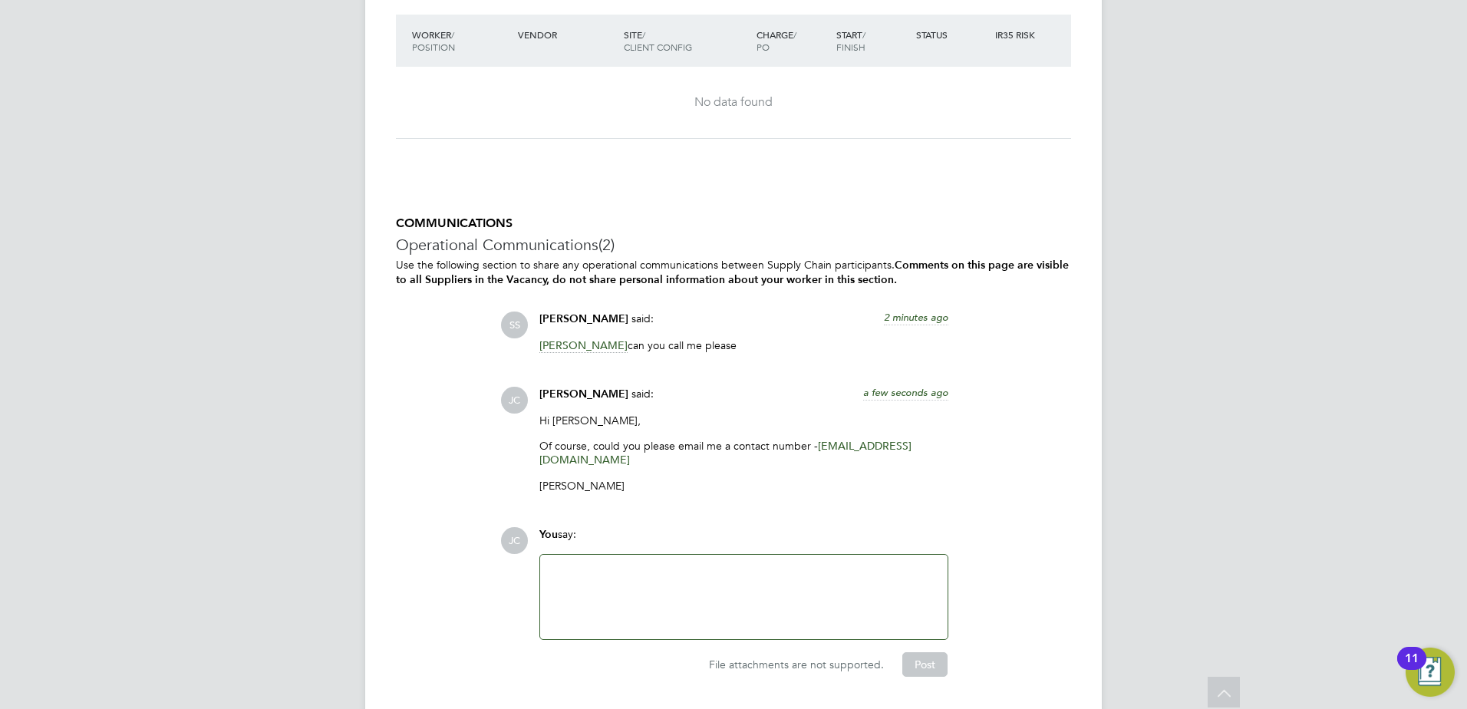
click at [895, 313] on span "2 minutes ago" at bounding box center [916, 317] width 64 height 13
click at [895, 313] on span "[DATE] 12:25" at bounding box center [919, 317] width 58 height 13
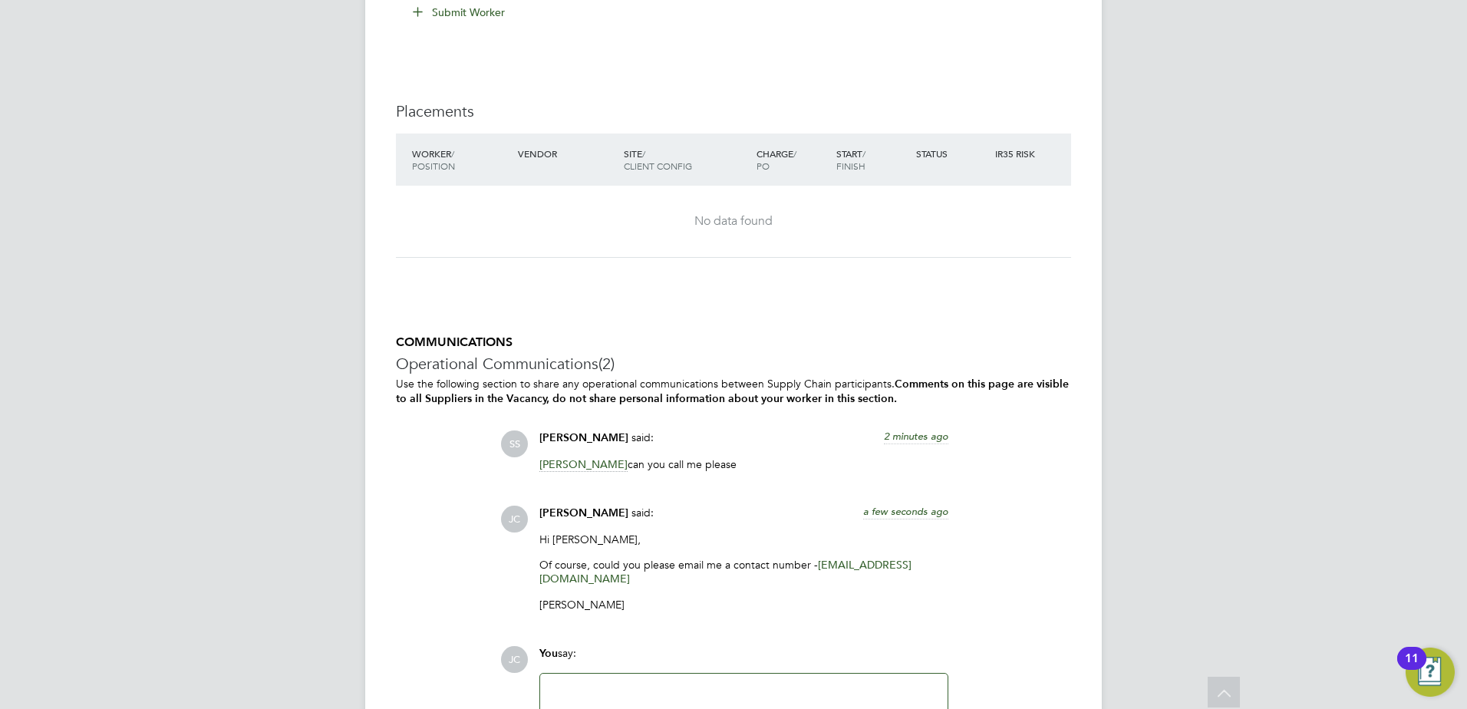
scroll to position [2981, 0]
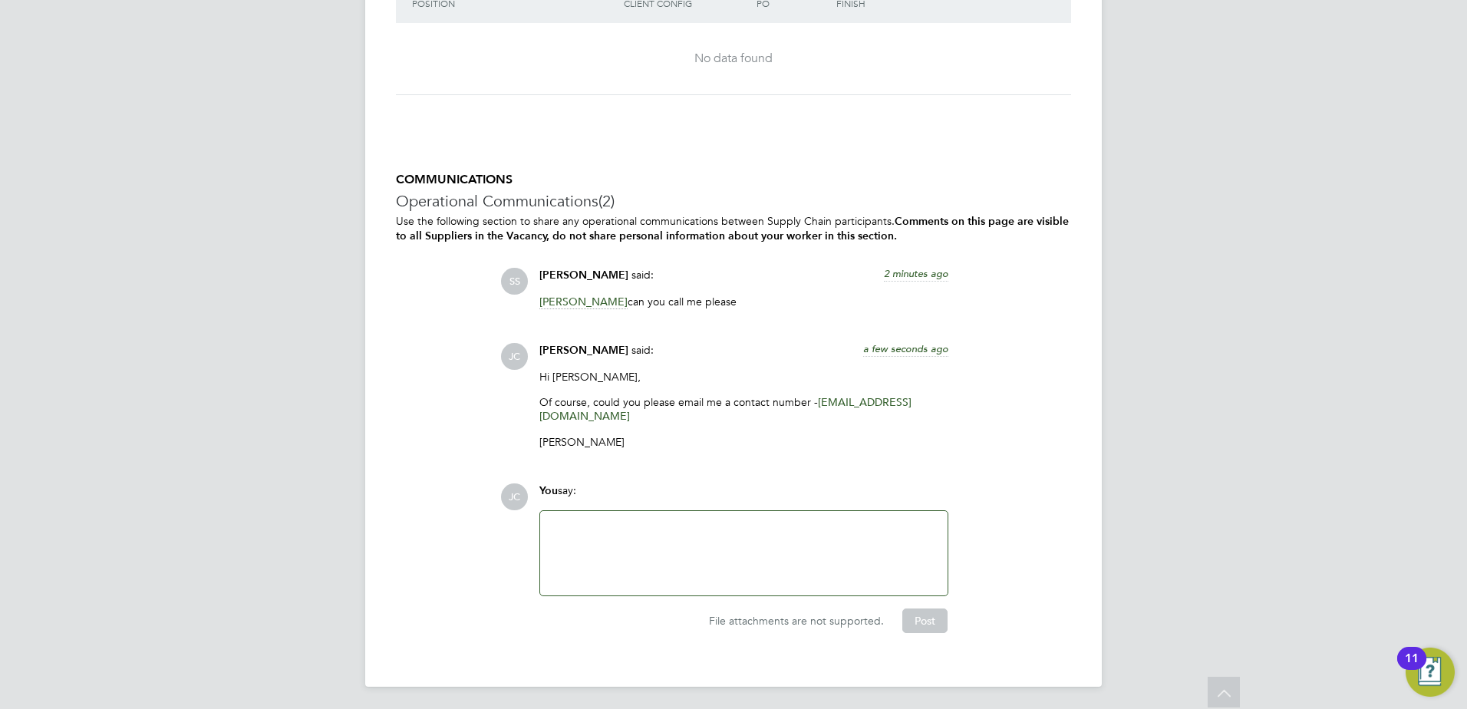
click at [546, 418] on link "jamesc@educationmattersgroup.co.uk" at bounding box center [725, 409] width 372 height 28
click at [898, 347] on span "a minute ago" at bounding box center [918, 348] width 60 height 13
click at [506, 357] on span "JC" at bounding box center [514, 356] width 27 height 27
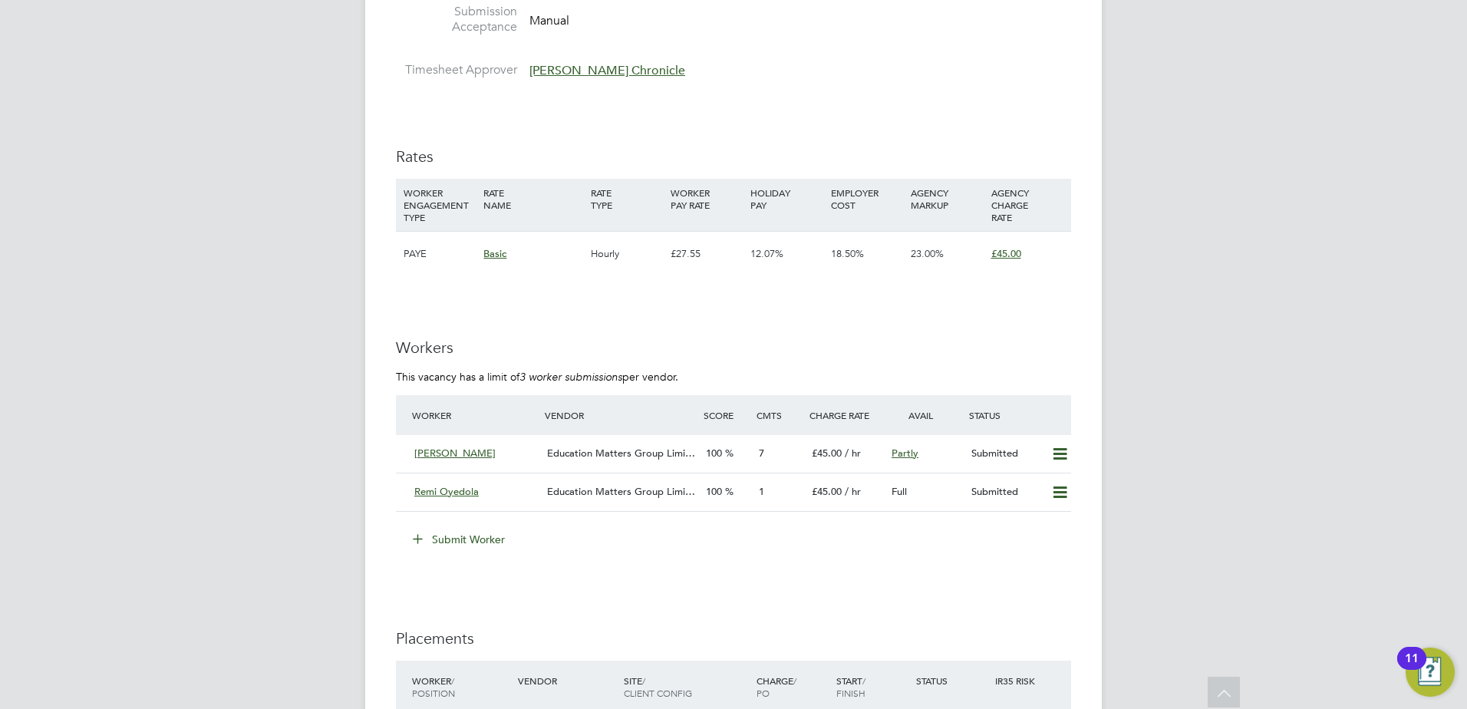
scroll to position [2291, 0]
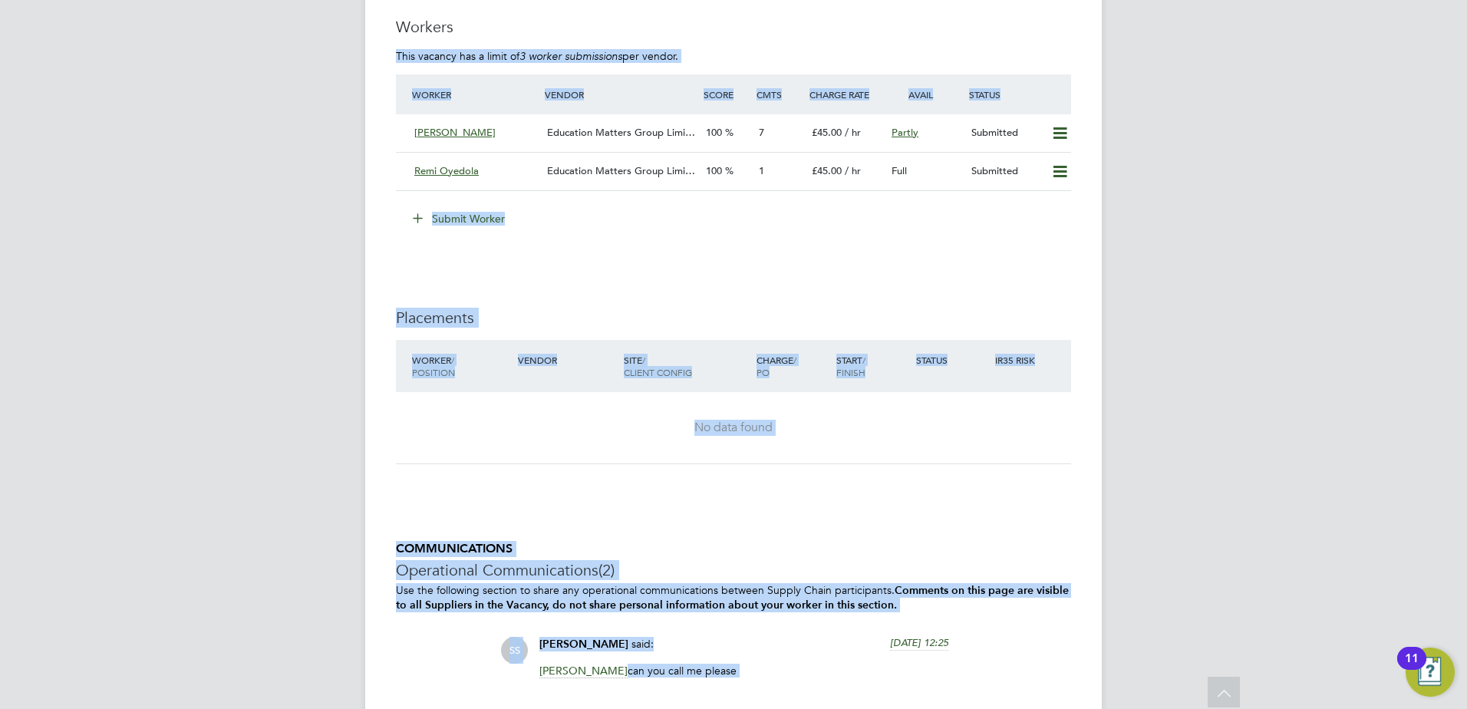
drag, startPoint x: 1460, startPoint y: 489, endPoint x: 1191, endPoint y: 748, distance: 373.2
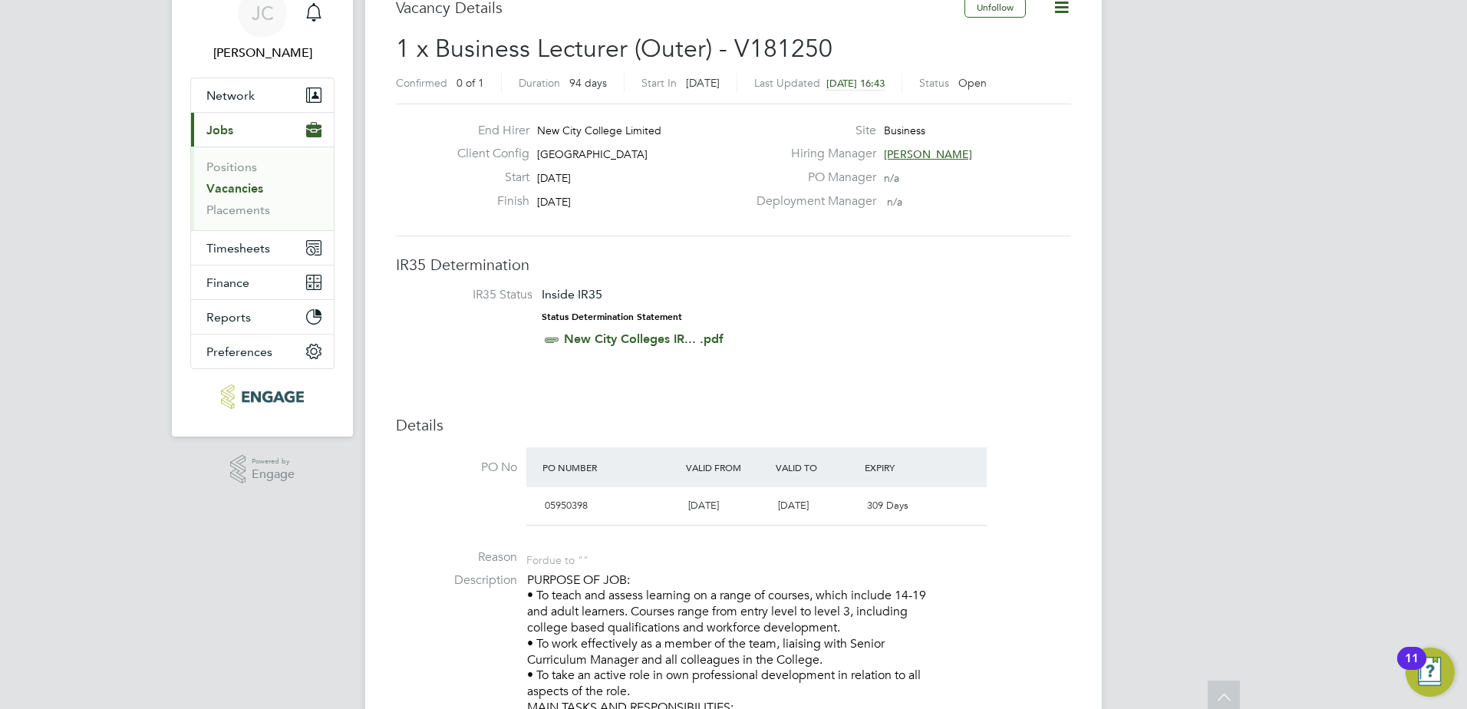
scroll to position [0, 0]
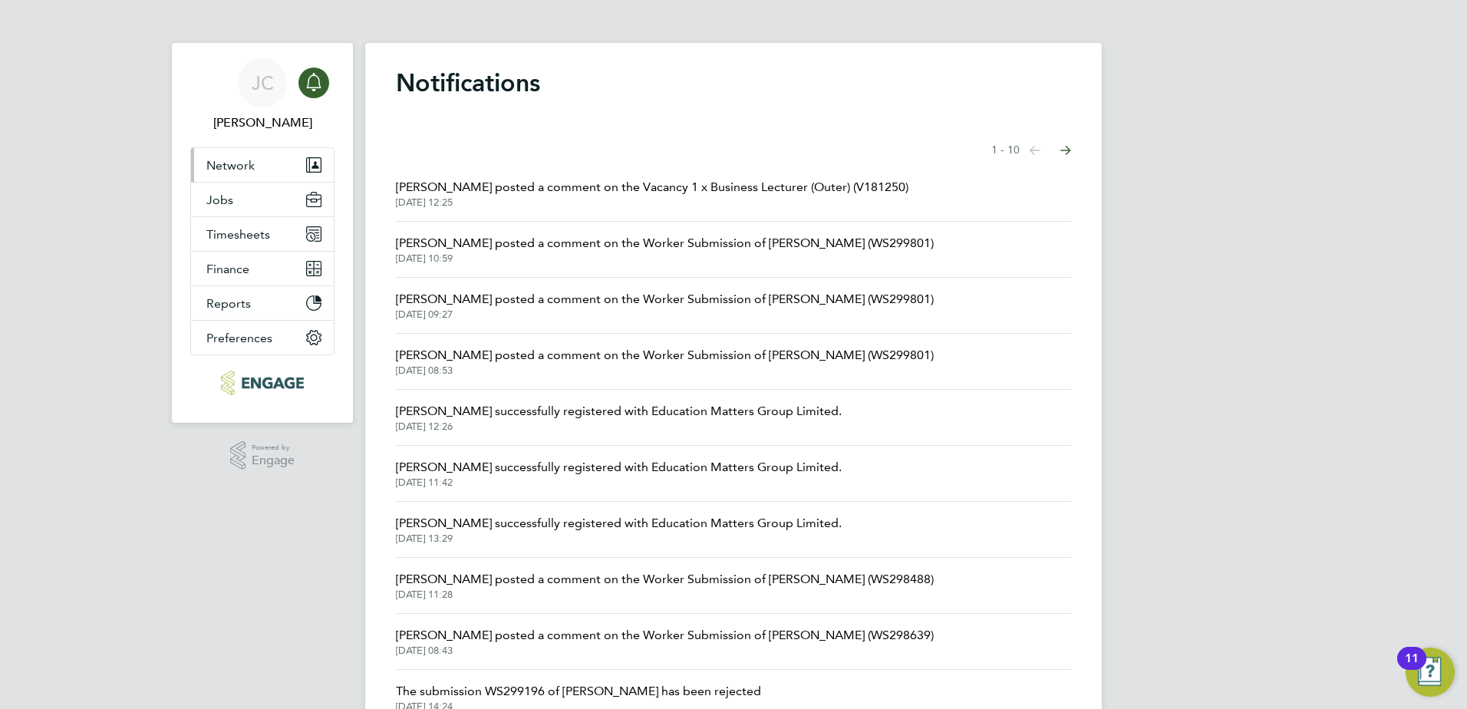
click at [239, 174] on button "Network" at bounding box center [262, 165] width 143 height 34
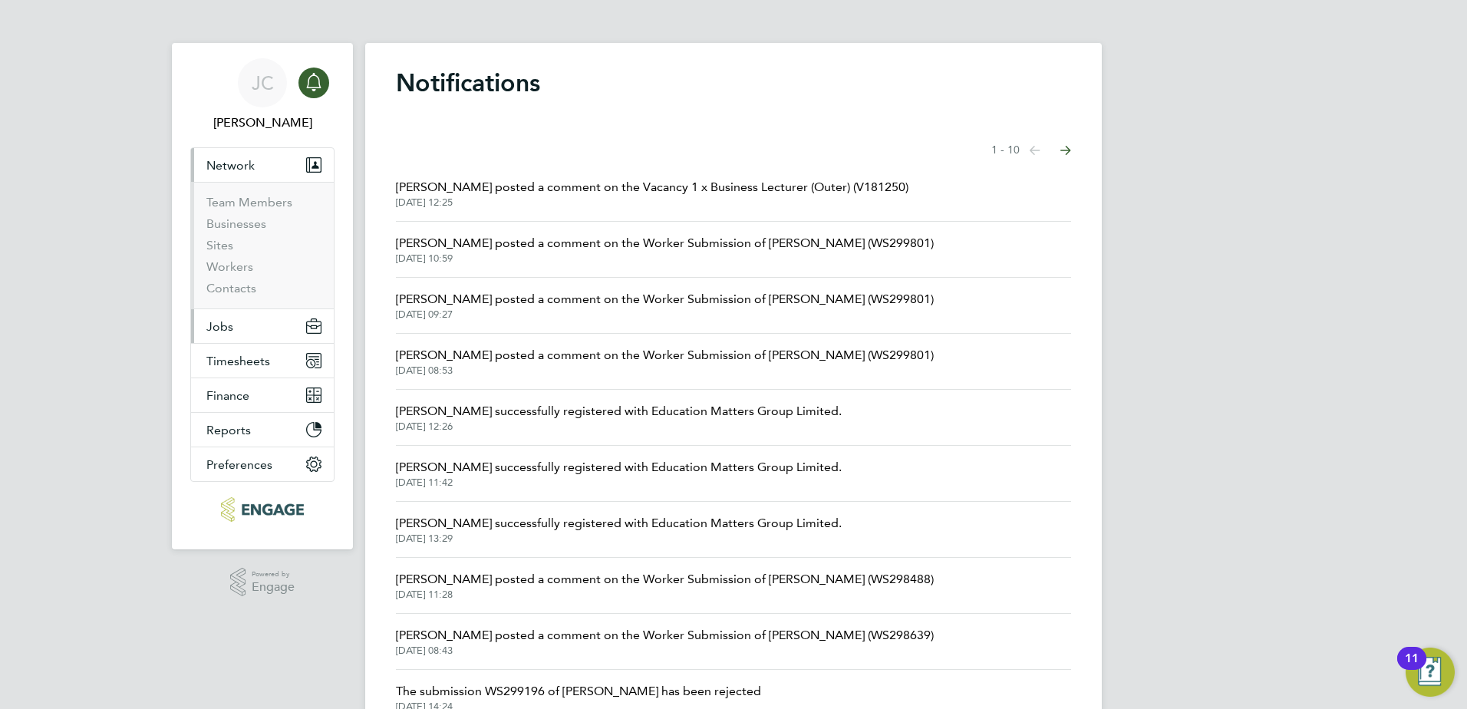
click at [232, 334] on button "Jobs" at bounding box center [262, 326] width 143 height 34
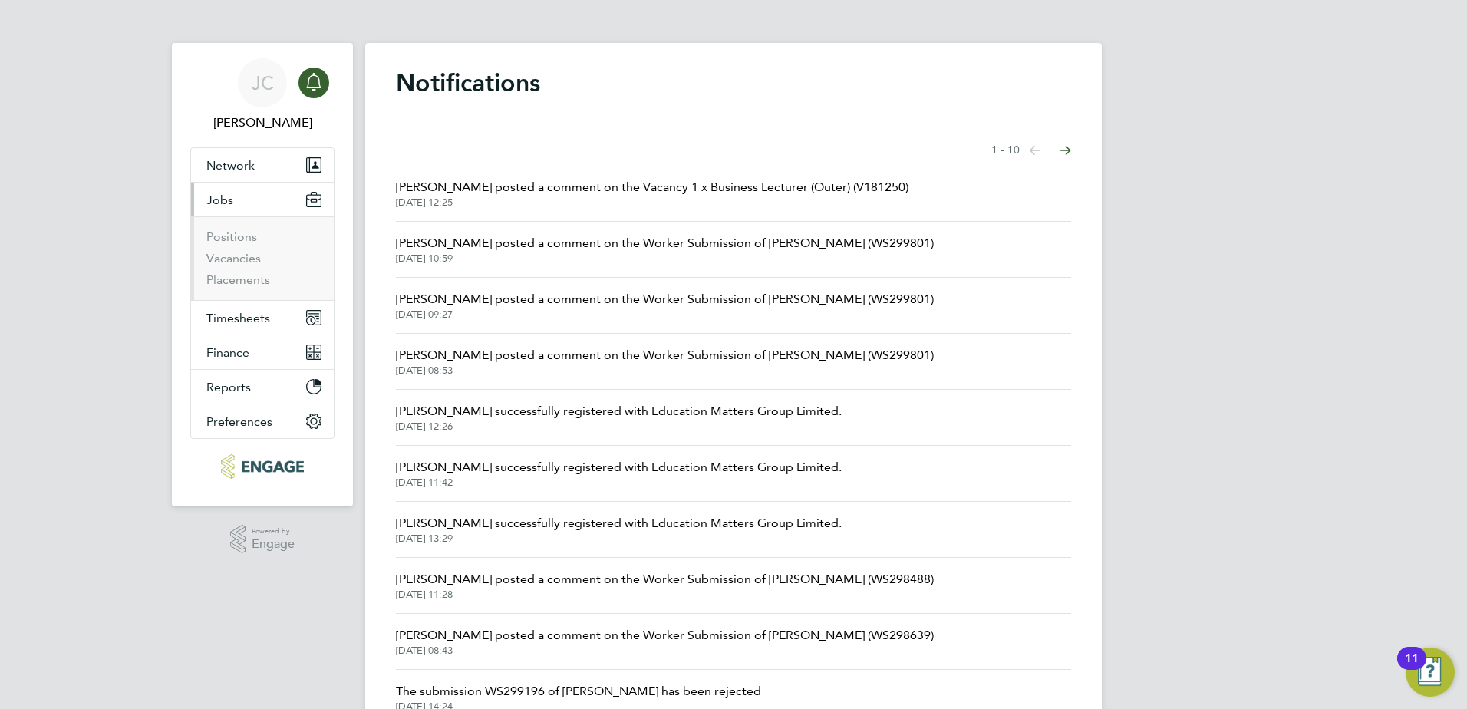
click at [239, 249] on li "Positions" at bounding box center [263, 239] width 115 height 21
click at [244, 265] on link "Vacancies" at bounding box center [233, 258] width 54 height 15
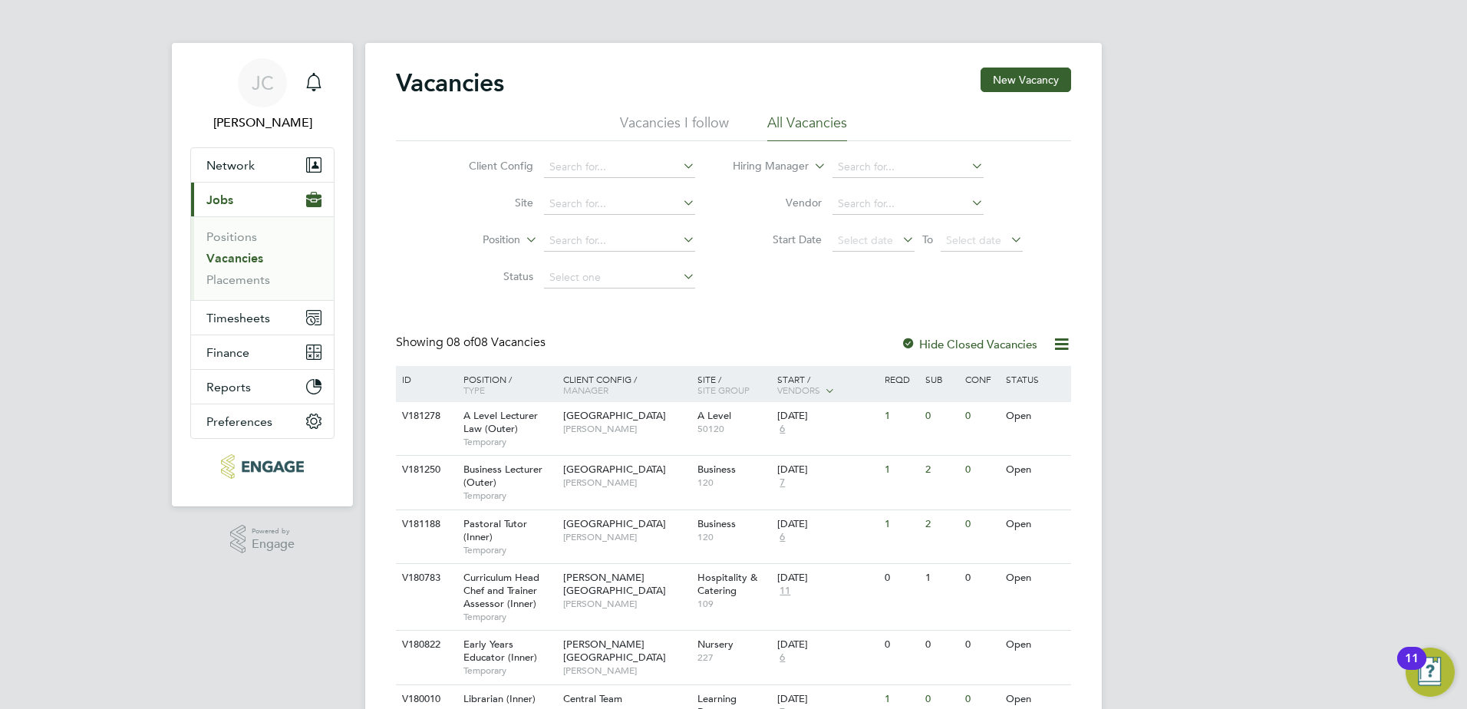
click at [232, 252] on link "Vacancies" at bounding box center [234, 258] width 57 height 15
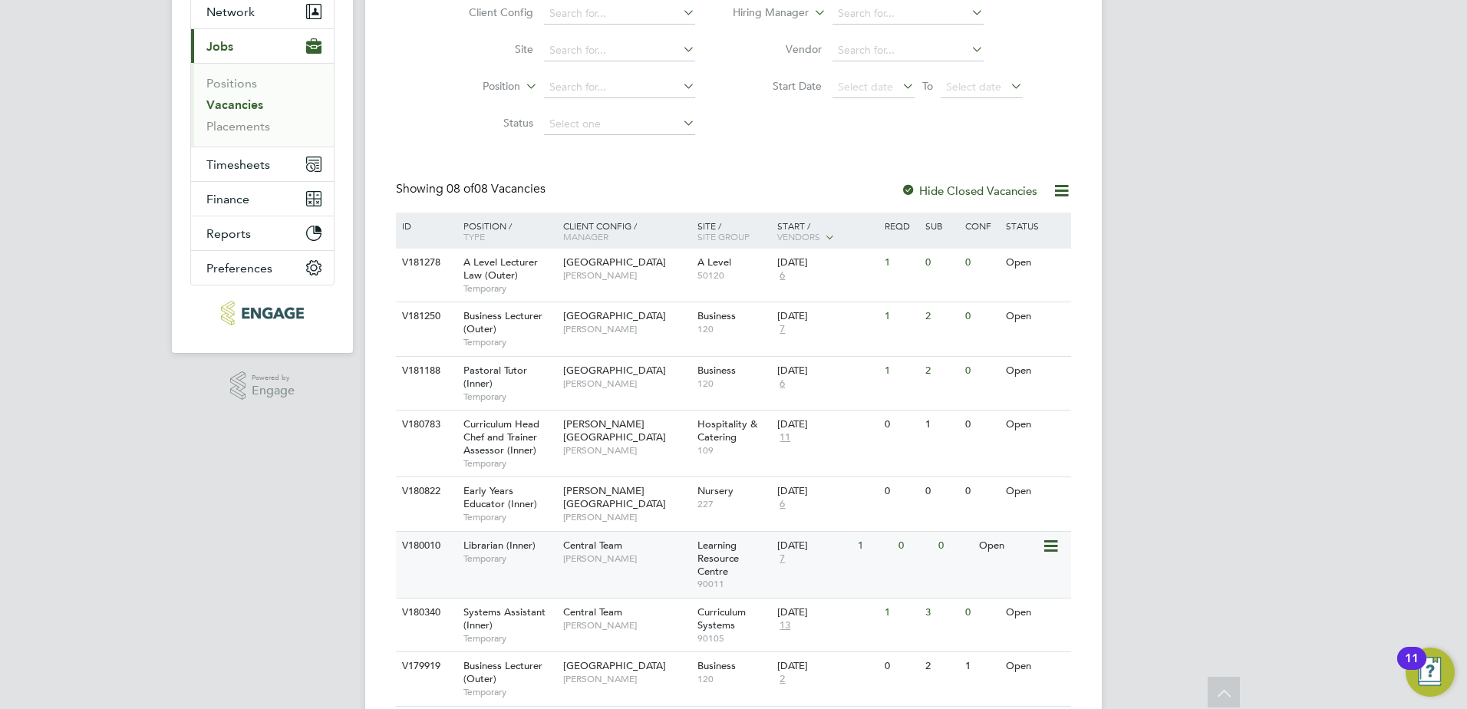
scroll to position [206, 0]
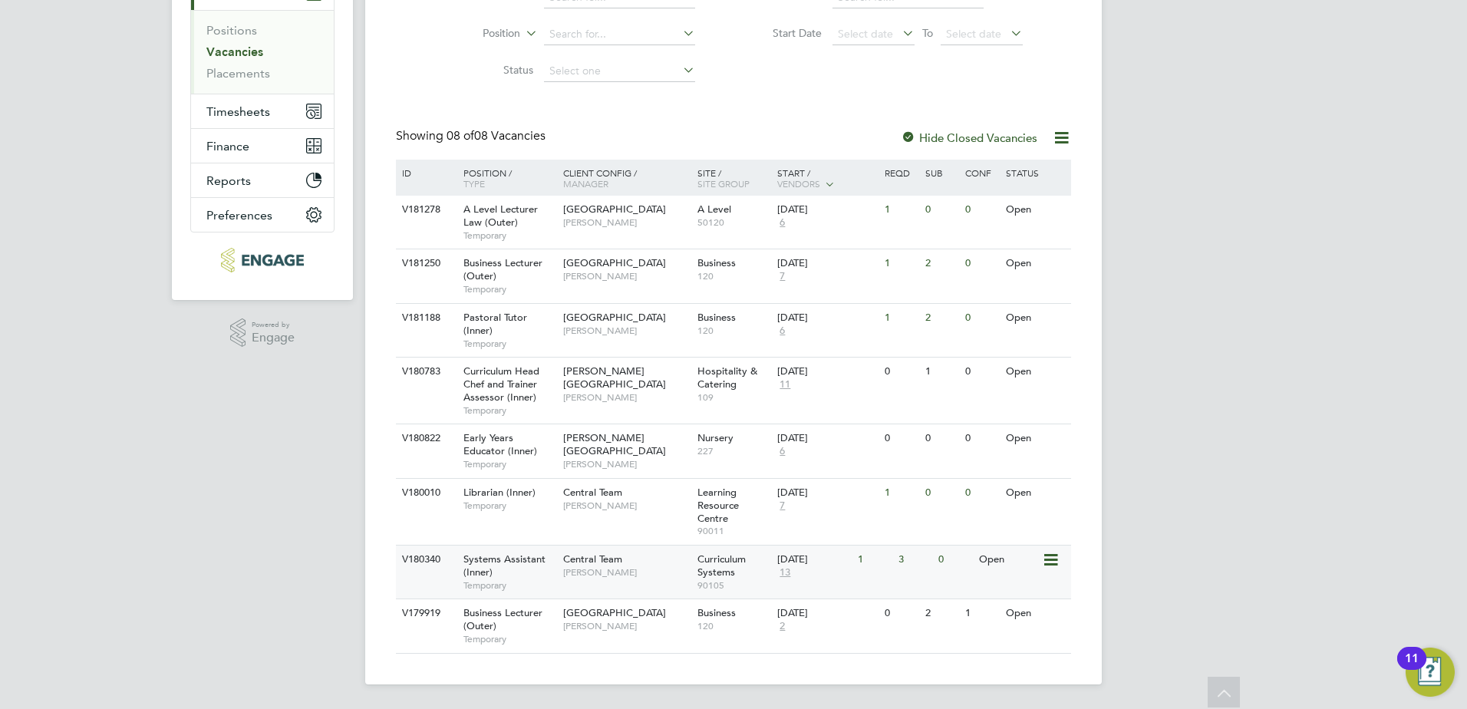
click at [613, 564] on span "Central Team" at bounding box center [592, 558] width 59 height 13
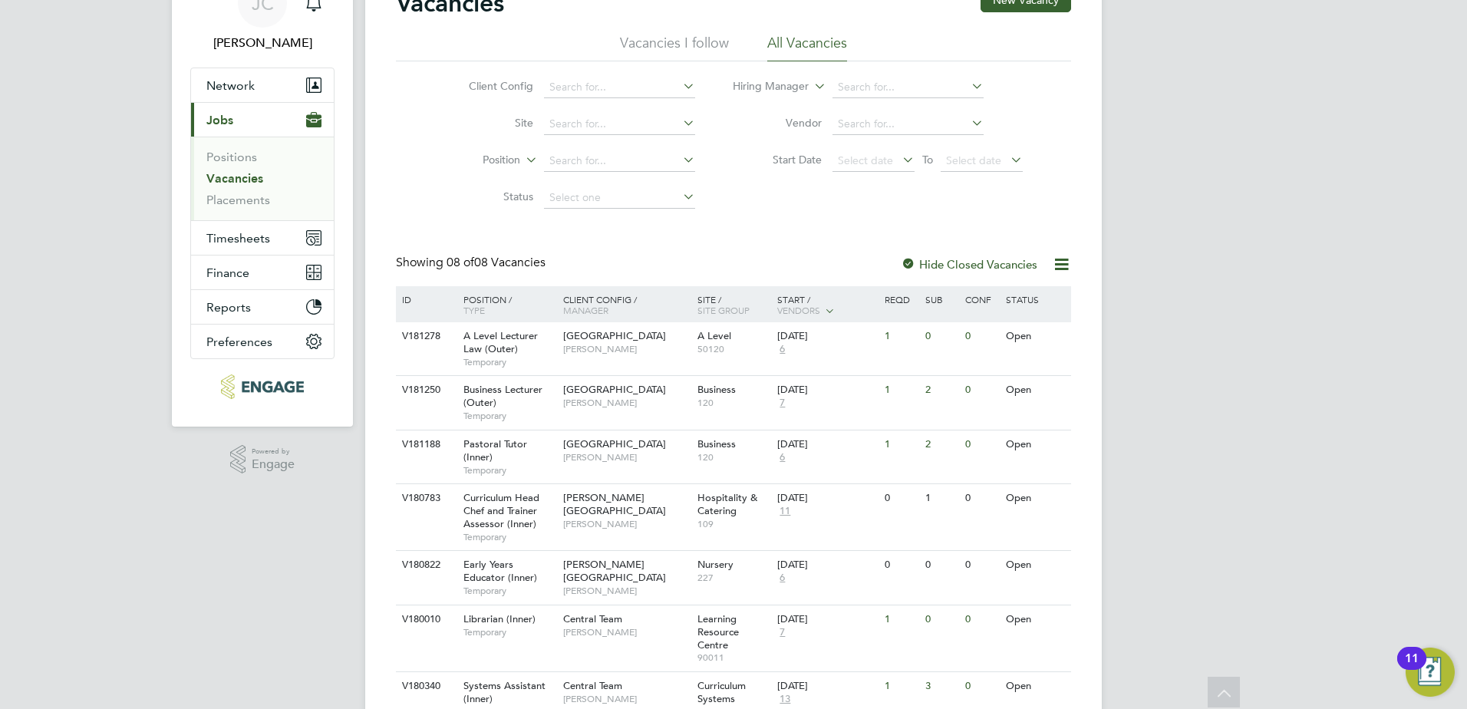
scroll to position [0, 0]
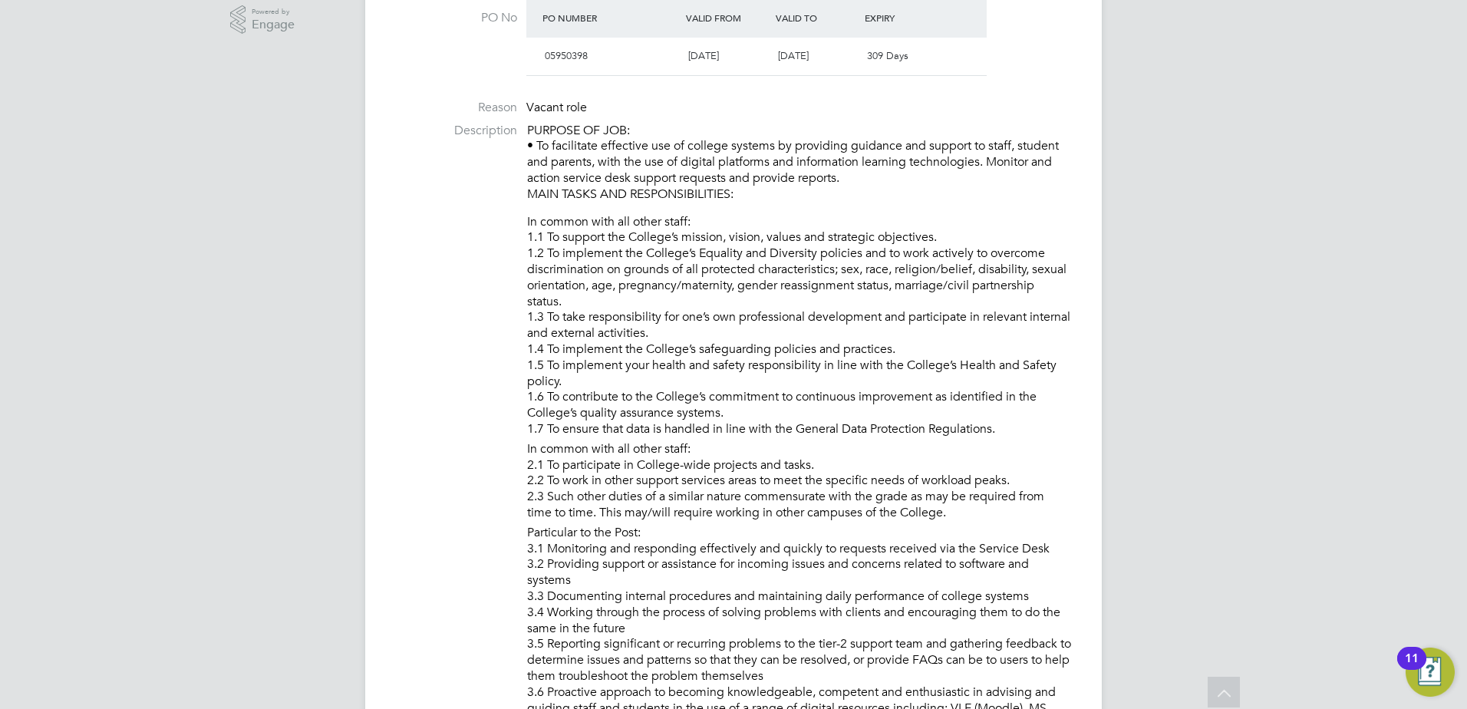
scroll to position [690, 0]
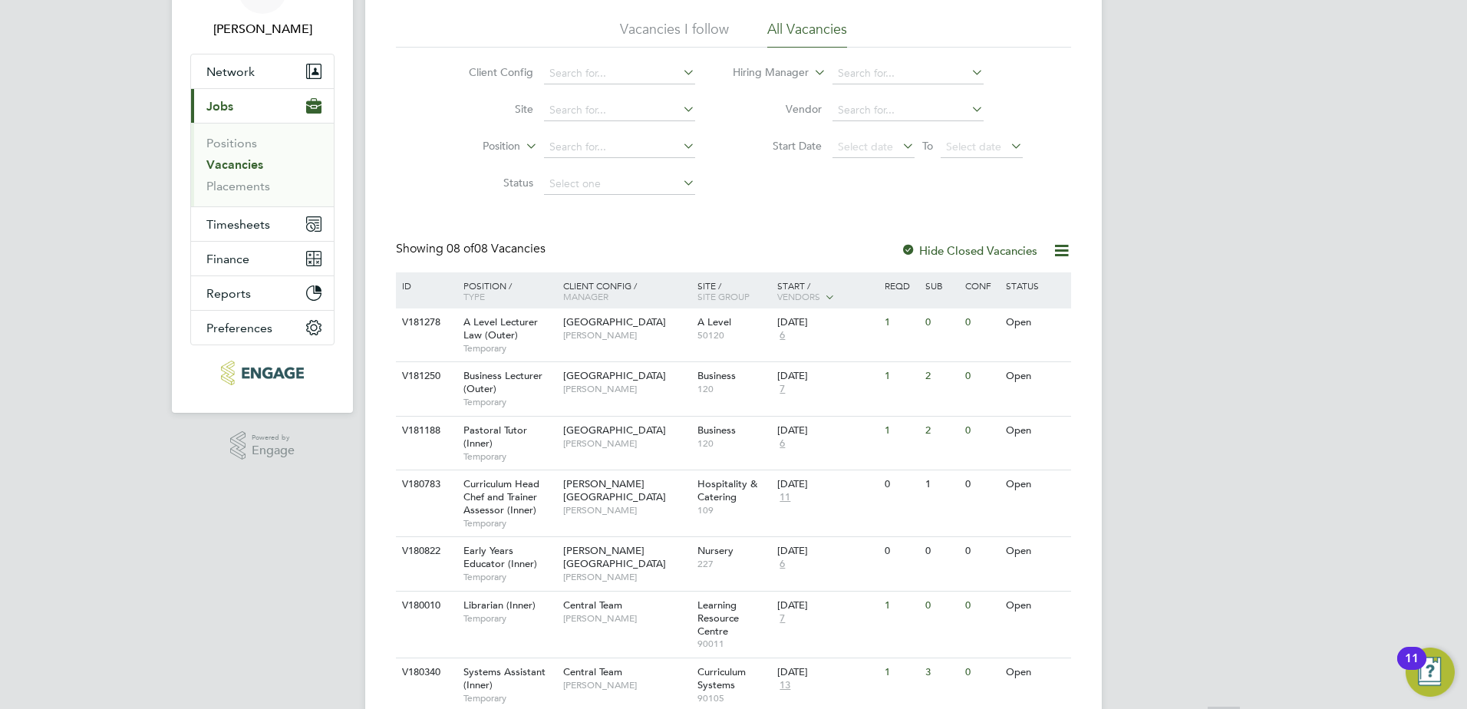
scroll to position [206, 0]
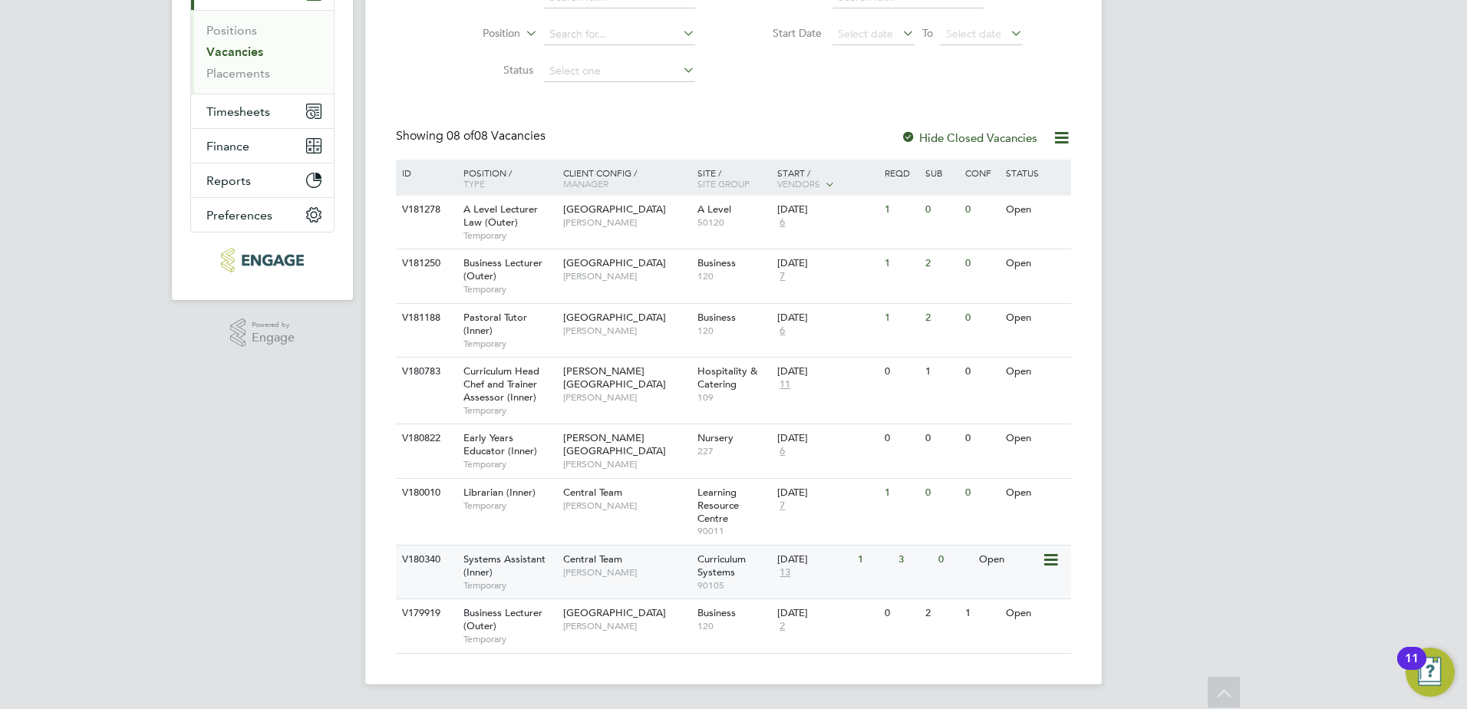
click at [598, 553] on span "Central Team" at bounding box center [592, 558] width 59 height 13
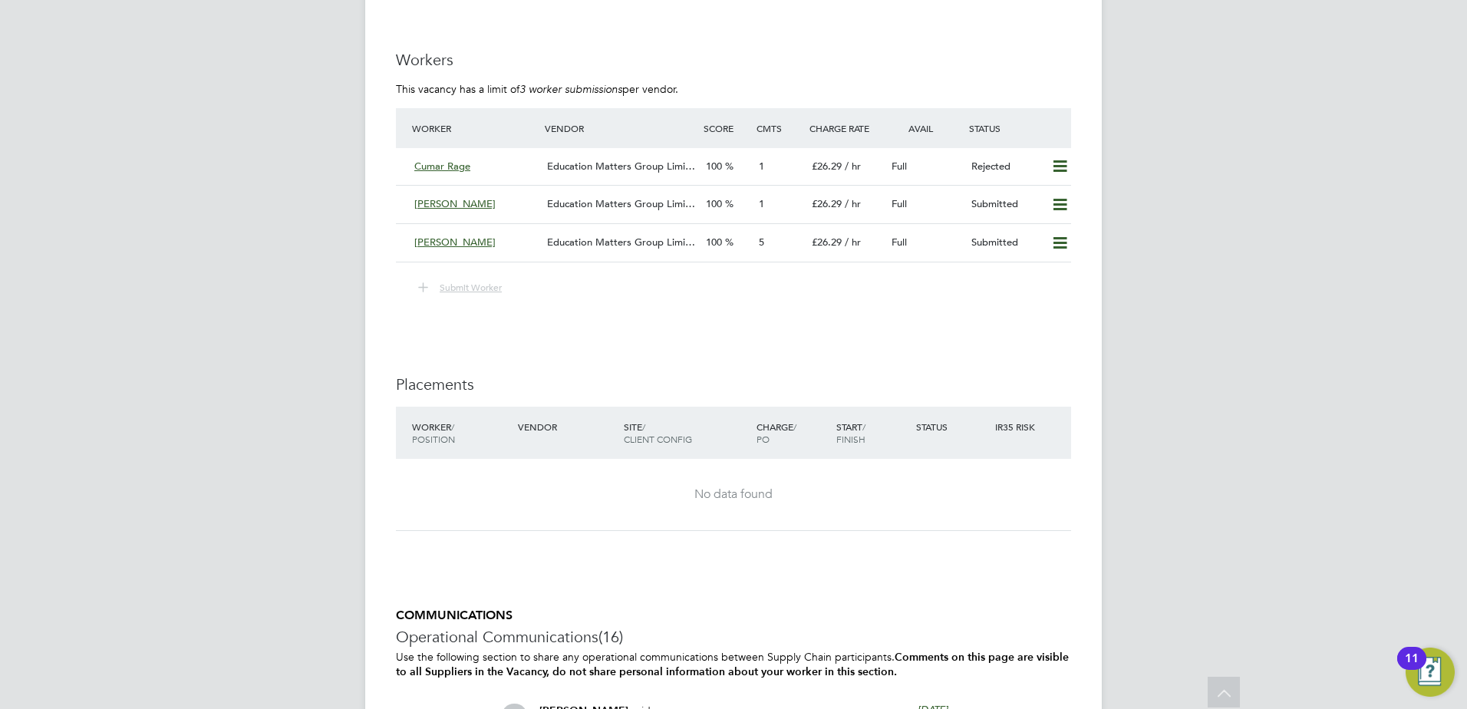
scroll to position [2378, 0]
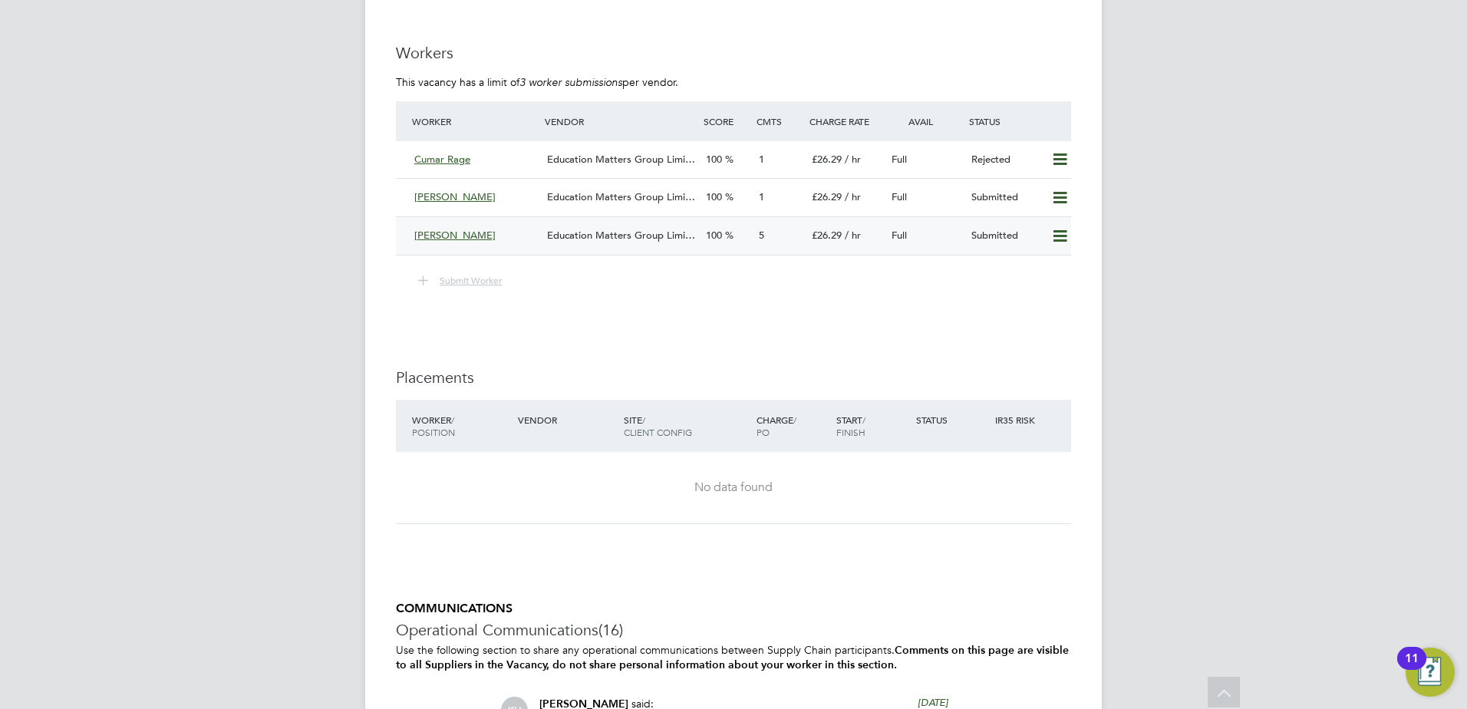
click at [578, 234] on span "Education Matters Group Limi…" at bounding box center [621, 235] width 148 height 13
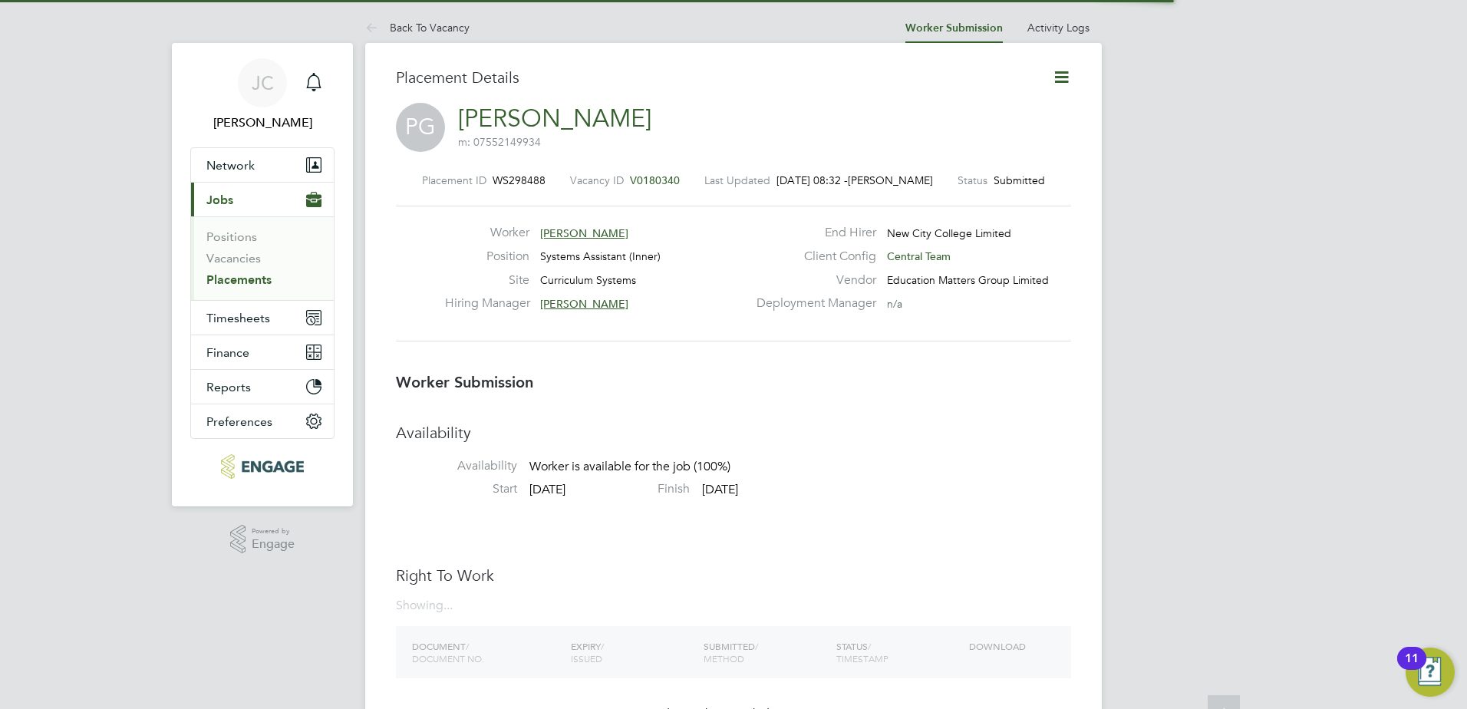
scroll to position [8, 8]
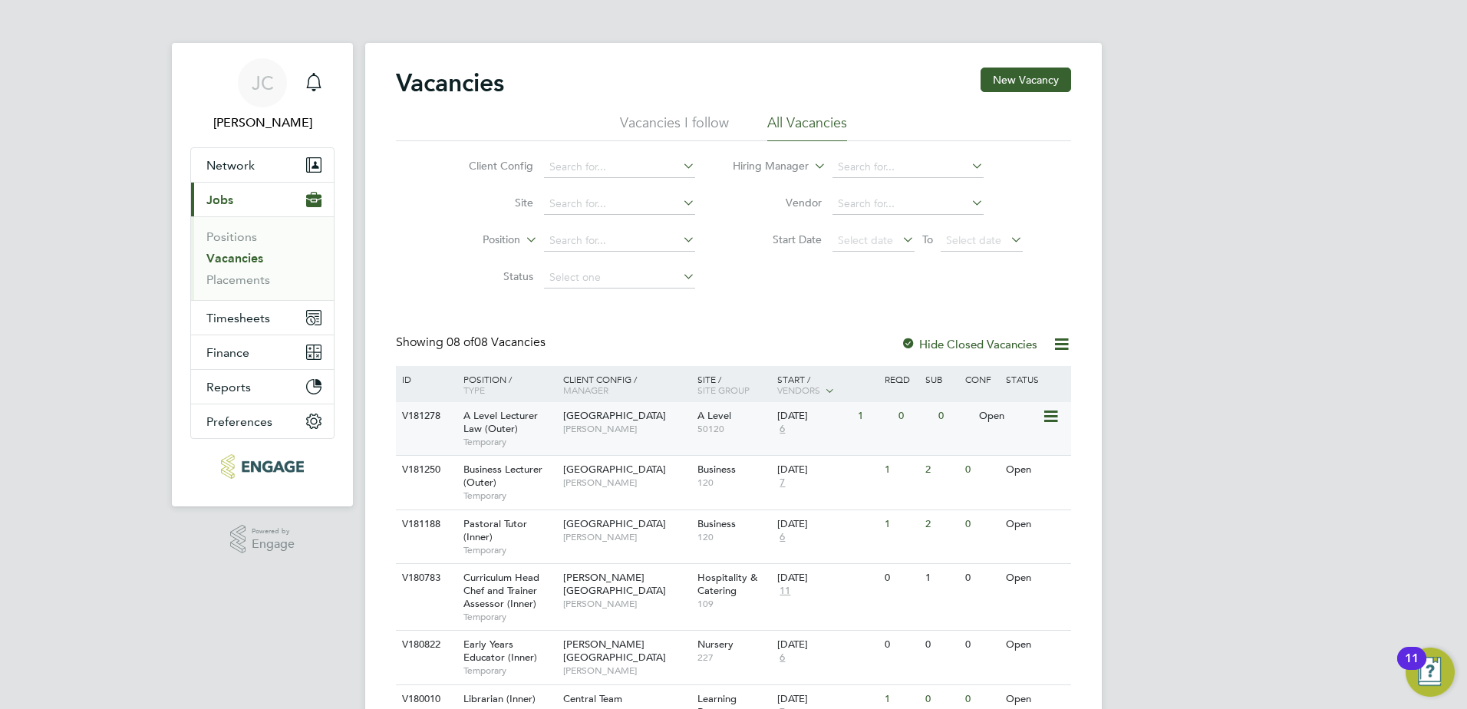
click at [618, 411] on span "[GEOGRAPHIC_DATA]" at bounding box center [614, 415] width 103 height 13
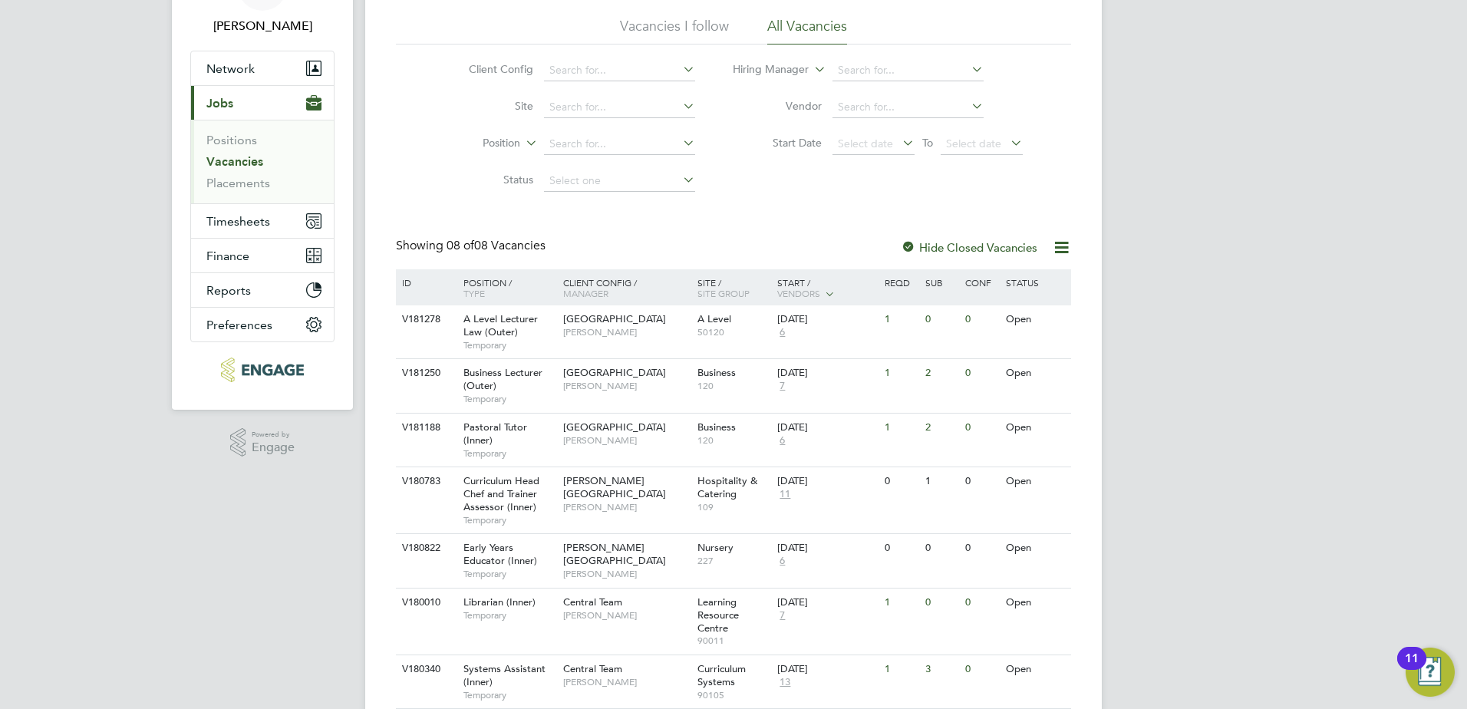
scroll to position [206, 0]
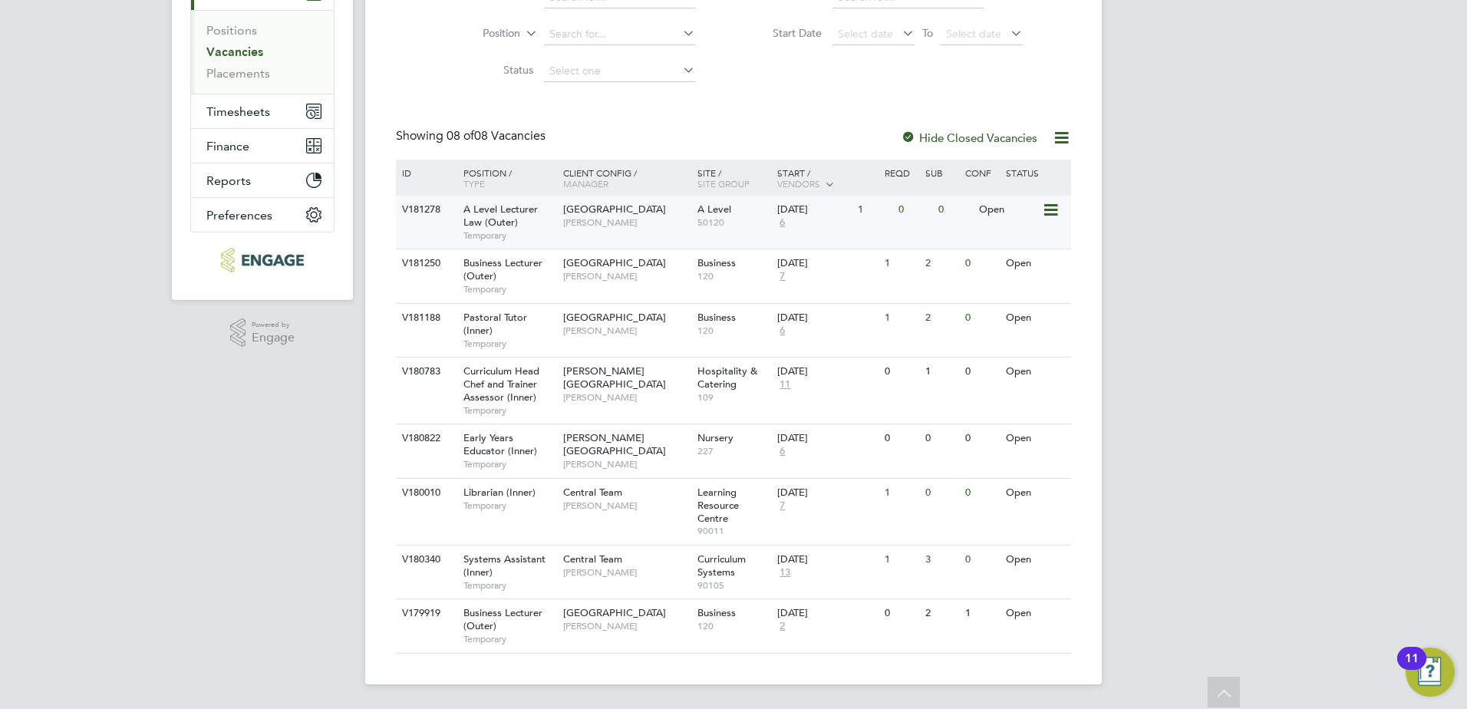
click at [579, 210] on span "[GEOGRAPHIC_DATA]" at bounding box center [614, 209] width 103 height 13
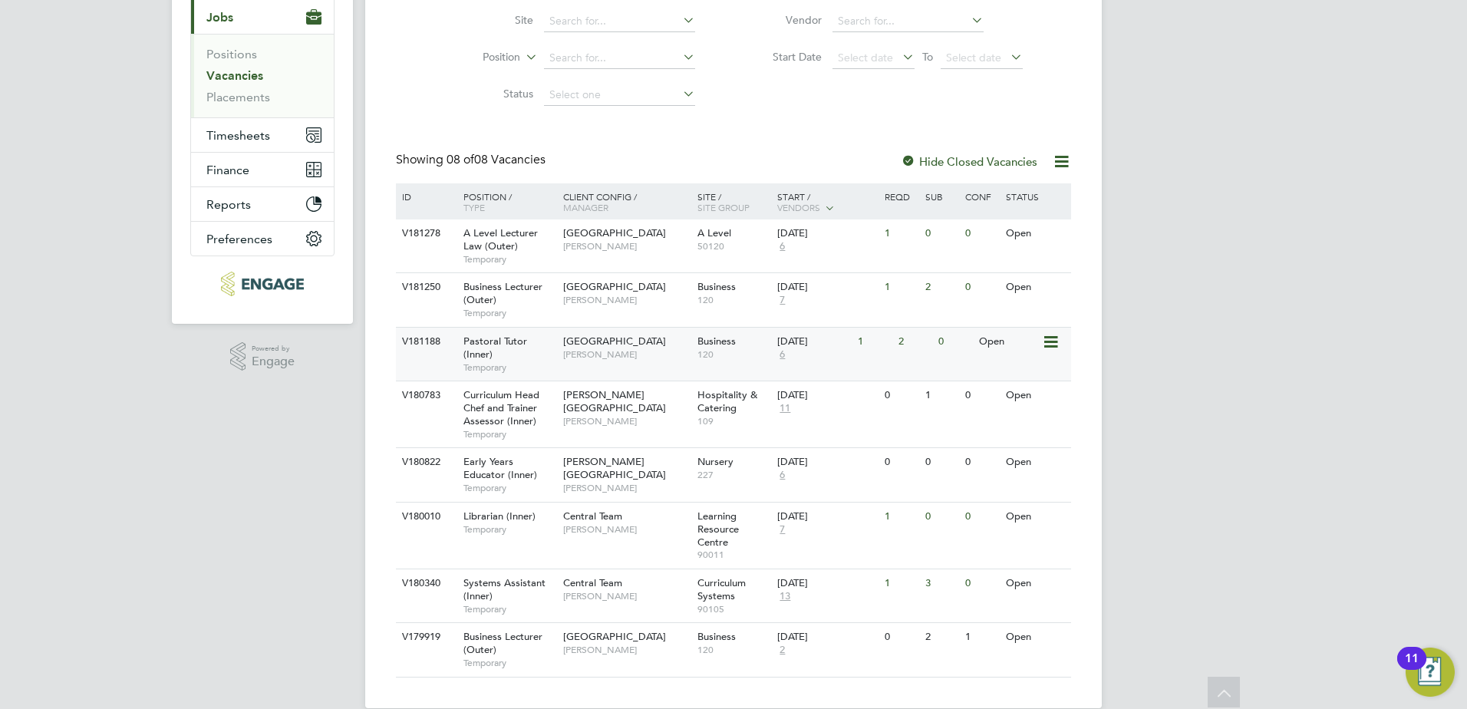
click at [598, 343] on span "Tower Hamlets Campus" at bounding box center [614, 340] width 103 height 13
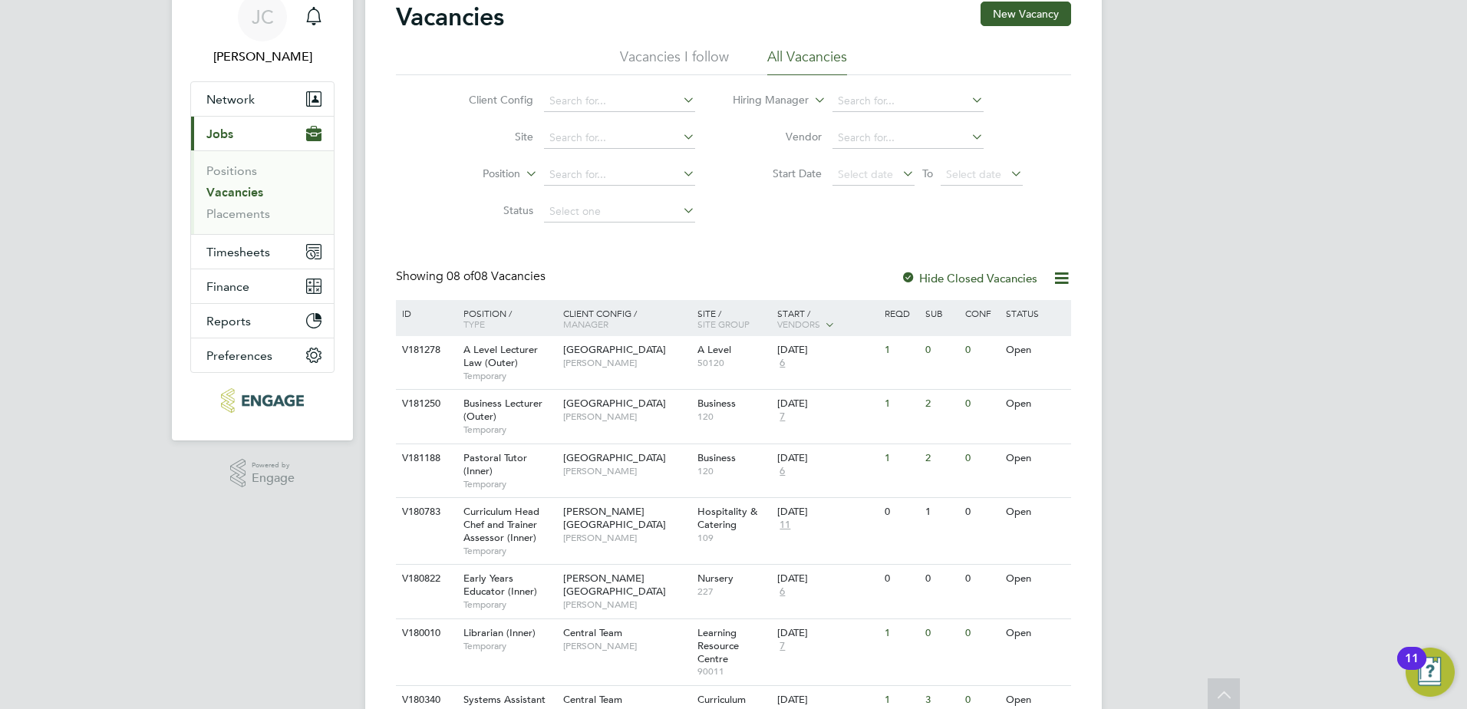
scroll to position [0, 0]
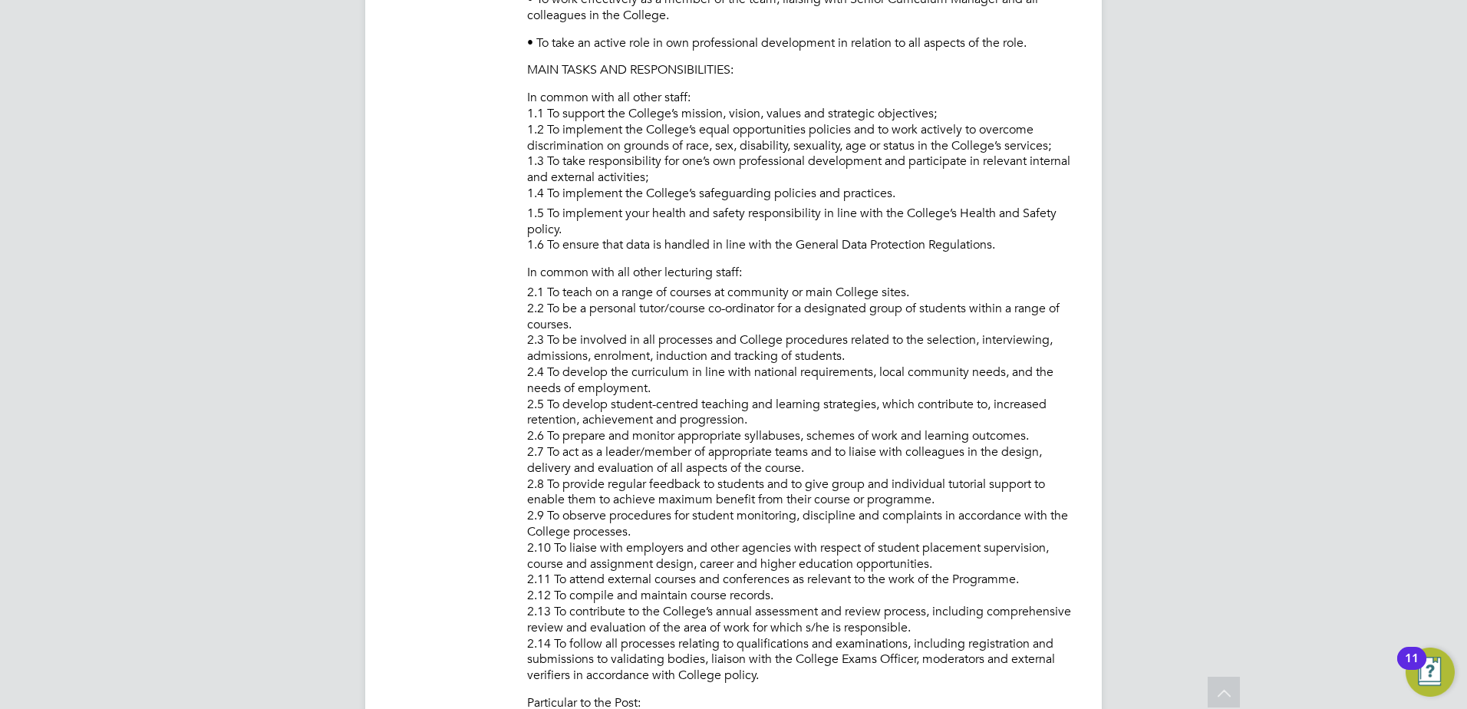
scroll to position [516, 0]
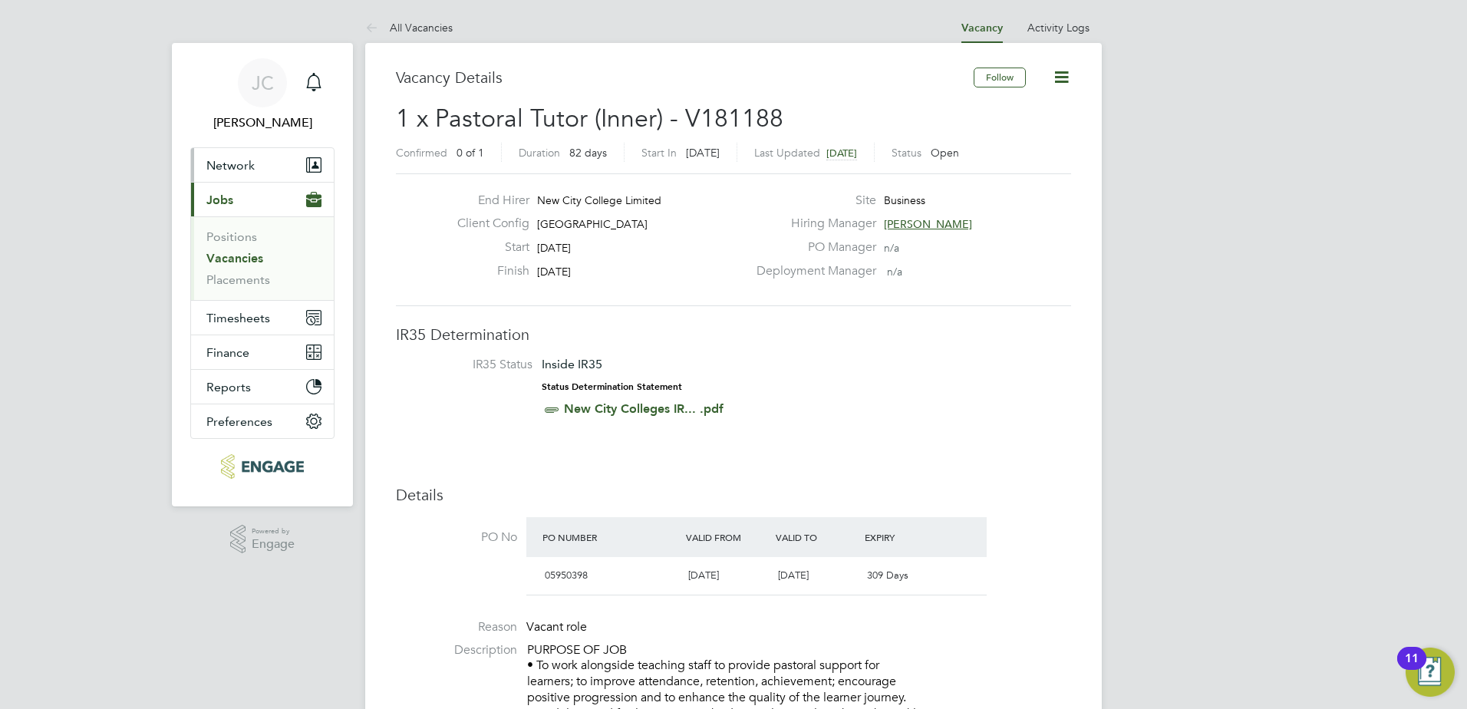
click at [262, 172] on button "Network" at bounding box center [262, 165] width 143 height 34
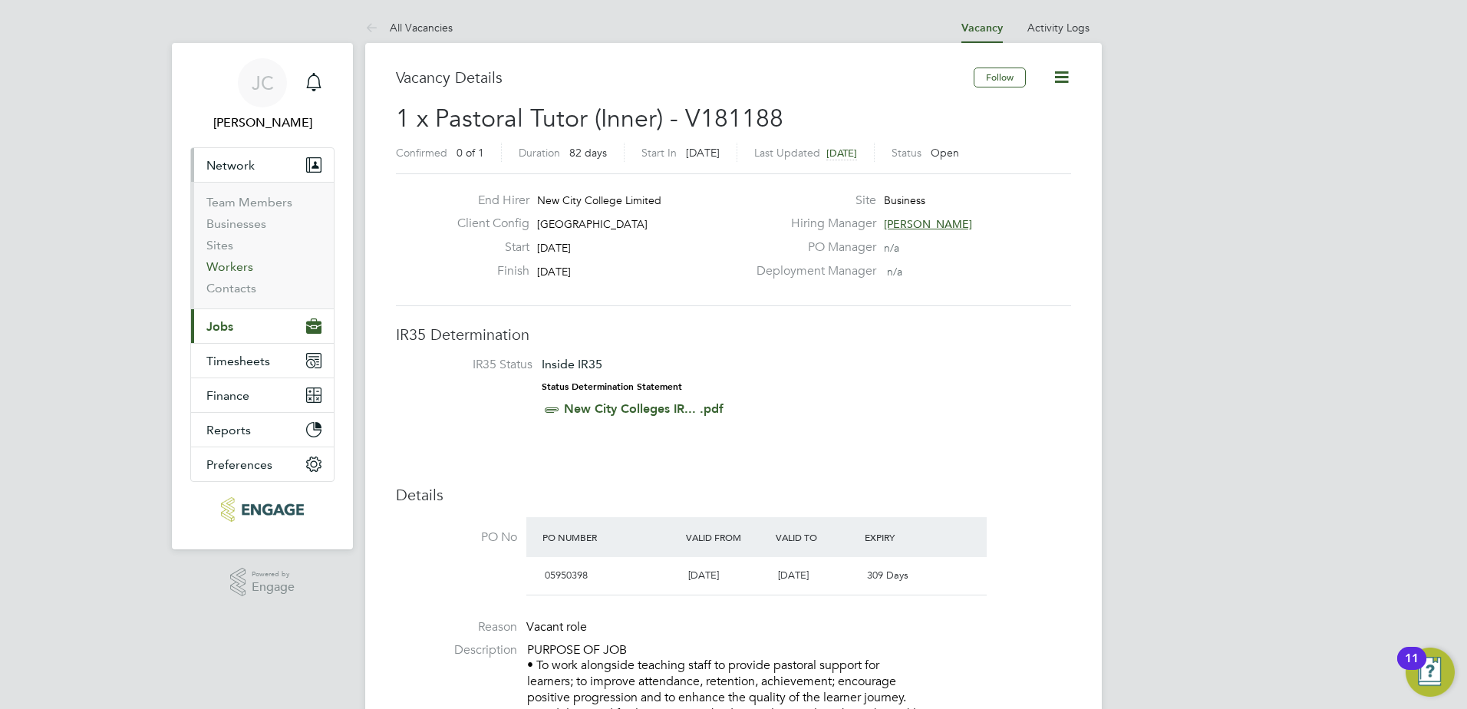
click at [242, 266] on link "Workers" at bounding box center [229, 266] width 47 height 15
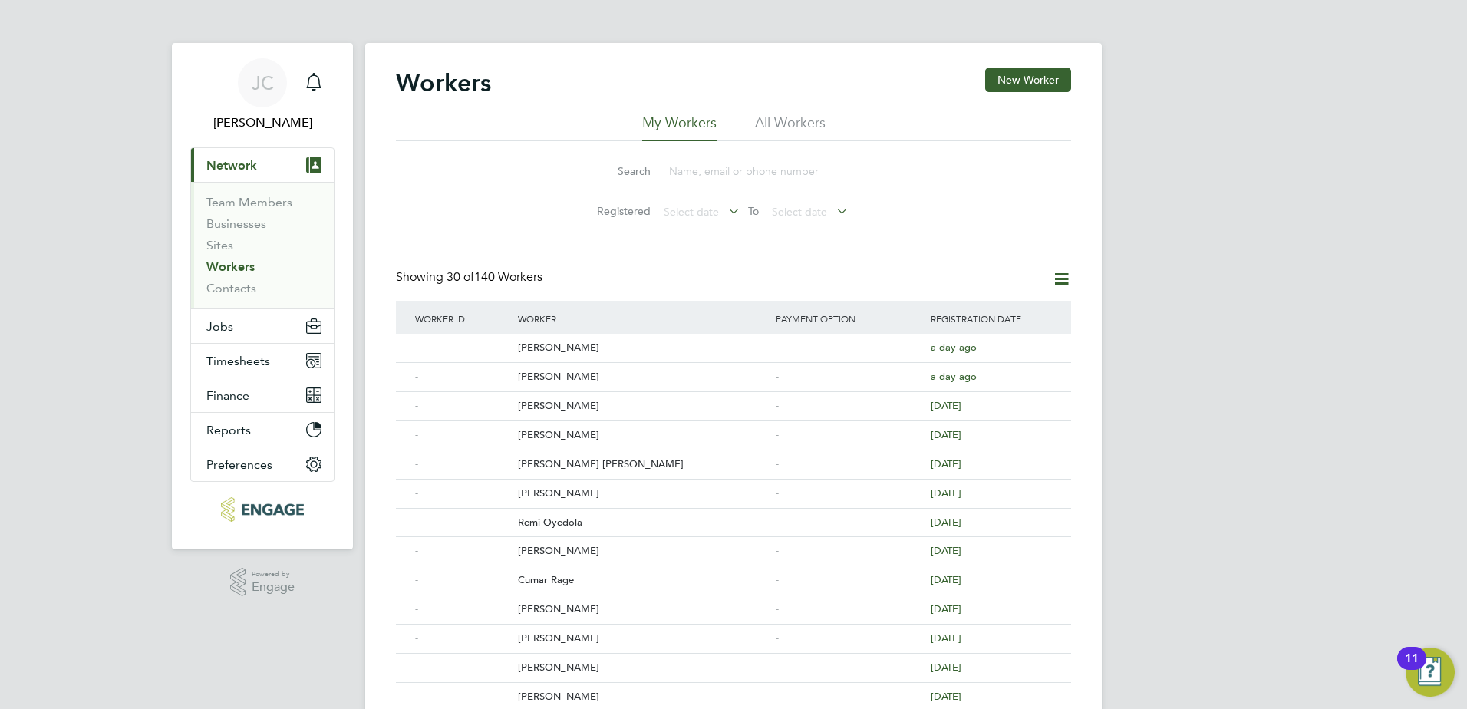
click at [667, 173] on input at bounding box center [773, 171] width 224 height 30
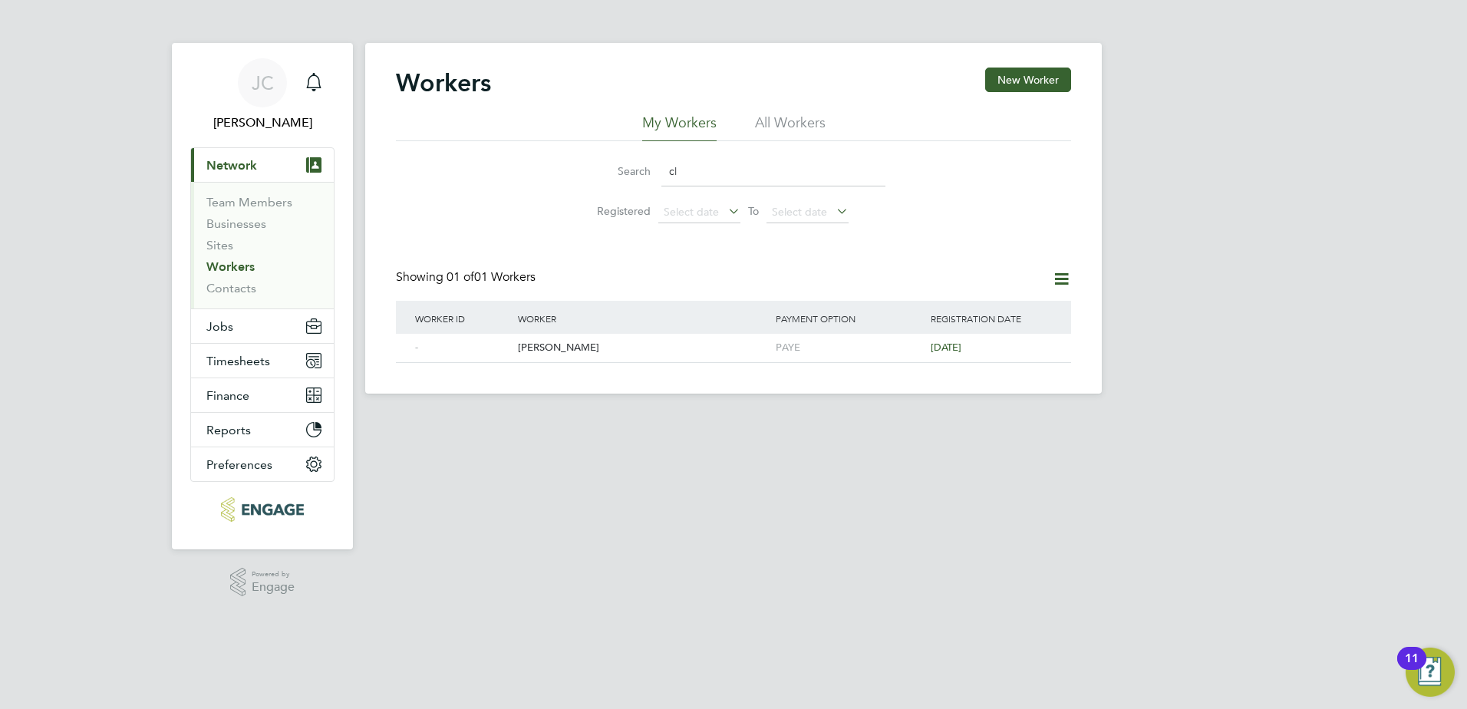
type input "c"
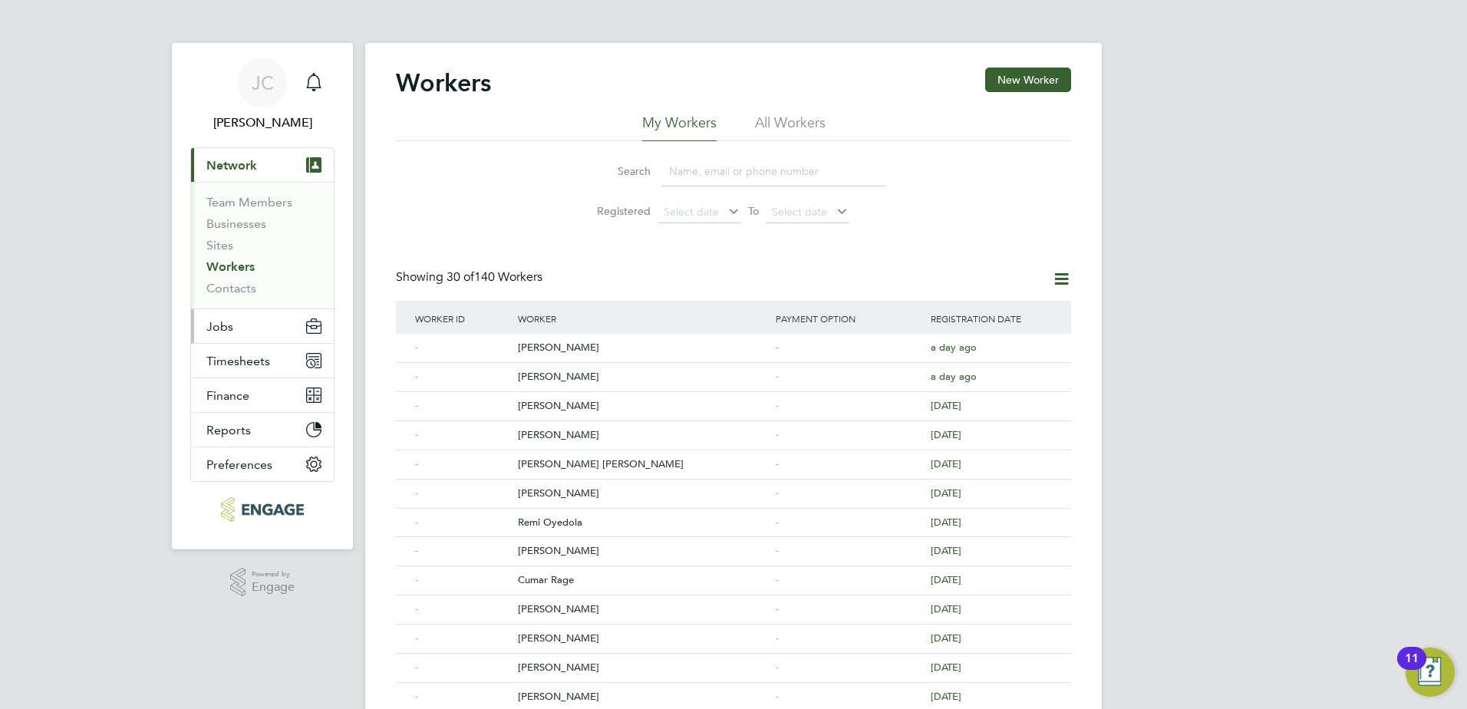
click at [249, 337] on button "Jobs" at bounding box center [262, 326] width 143 height 34
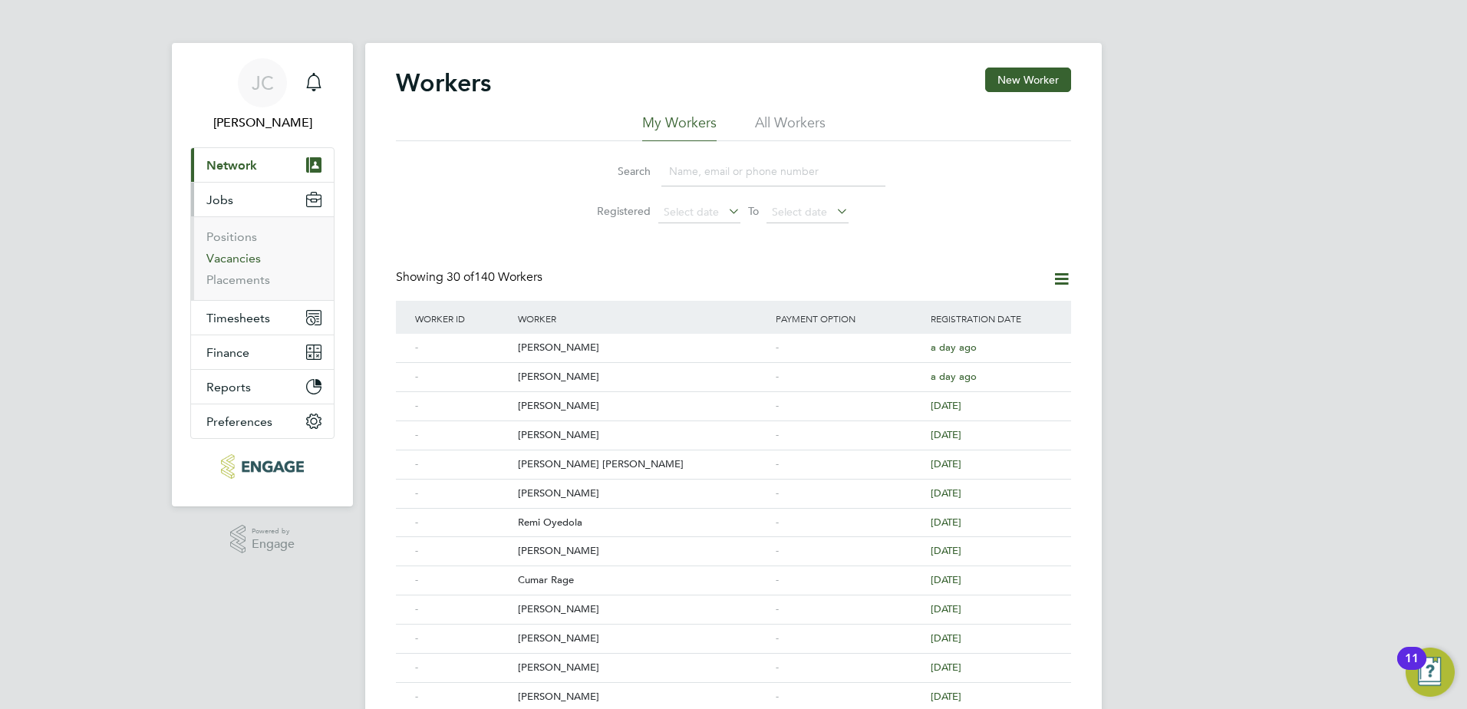
click at [245, 262] on link "Vacancies" at bounding box center [233, 258] width 54 height 15
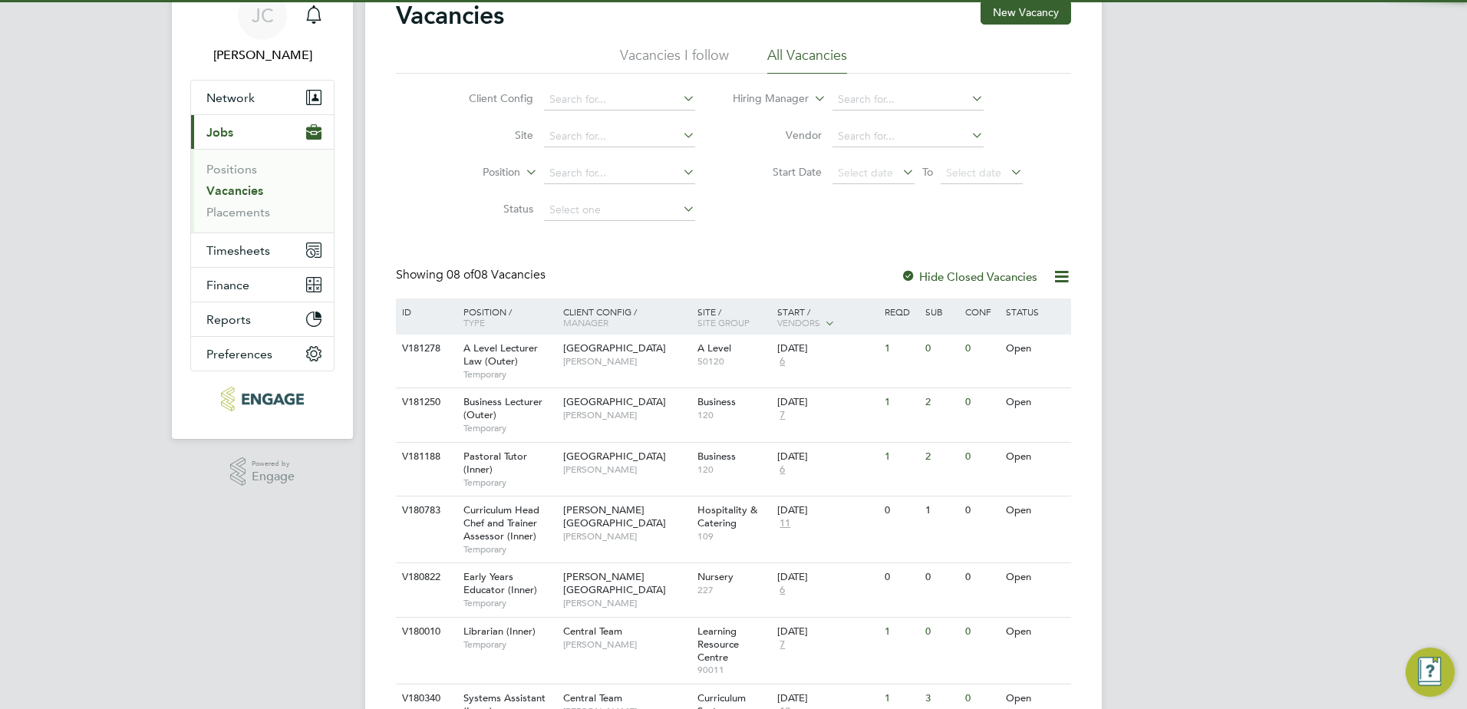
scroll to position [206, 0]
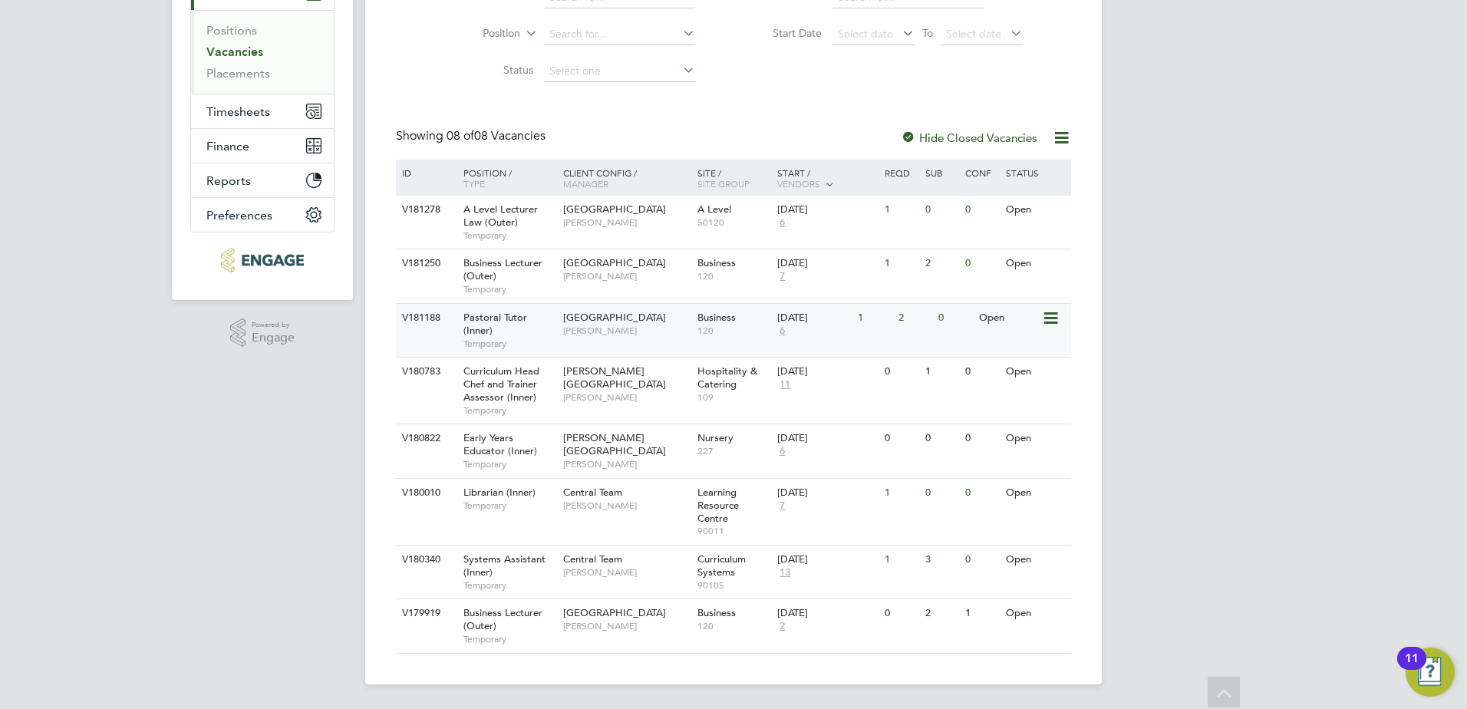
click at [580, 324] on span "Emma Wood" at bounding box center [626, 330] width 127 height 12
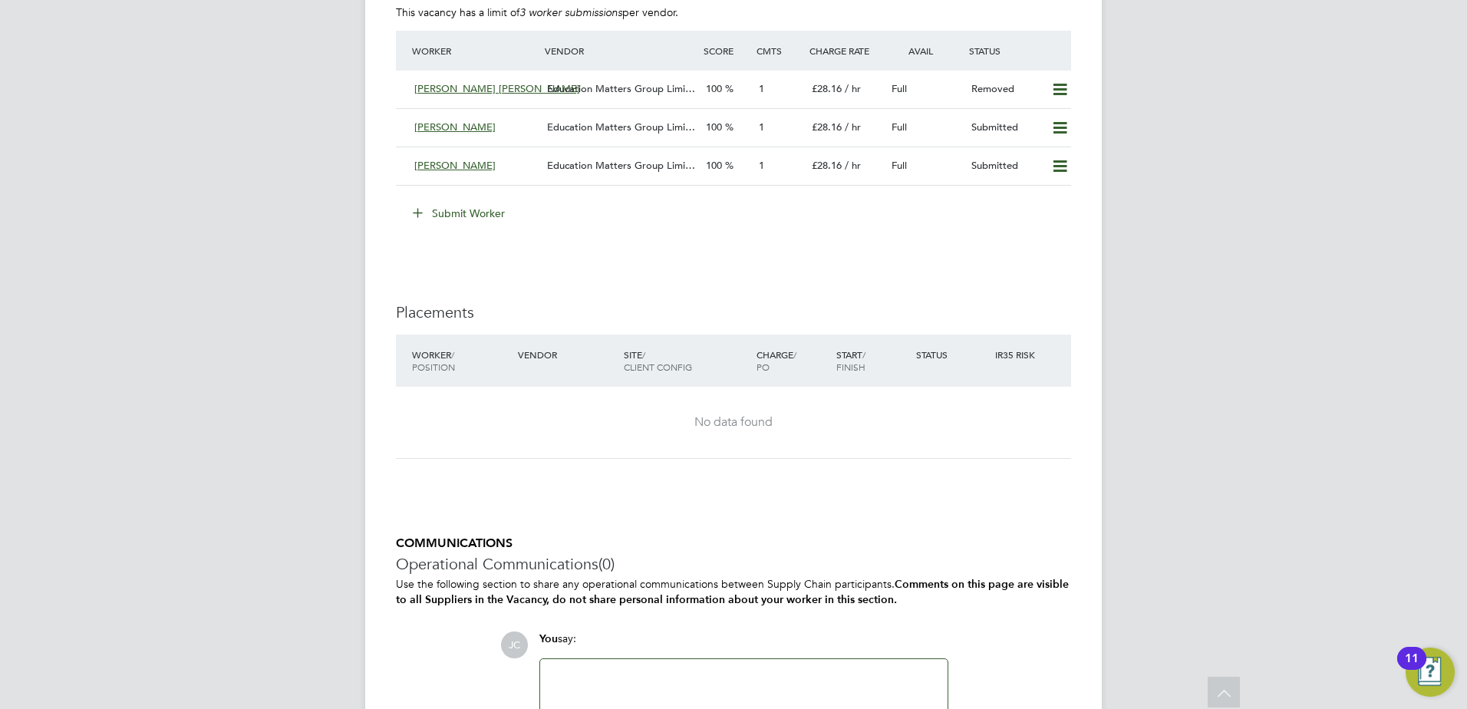
click at [459, 214] on button "Submit Worker" at bounding box center [459, 213] width 115 height 25
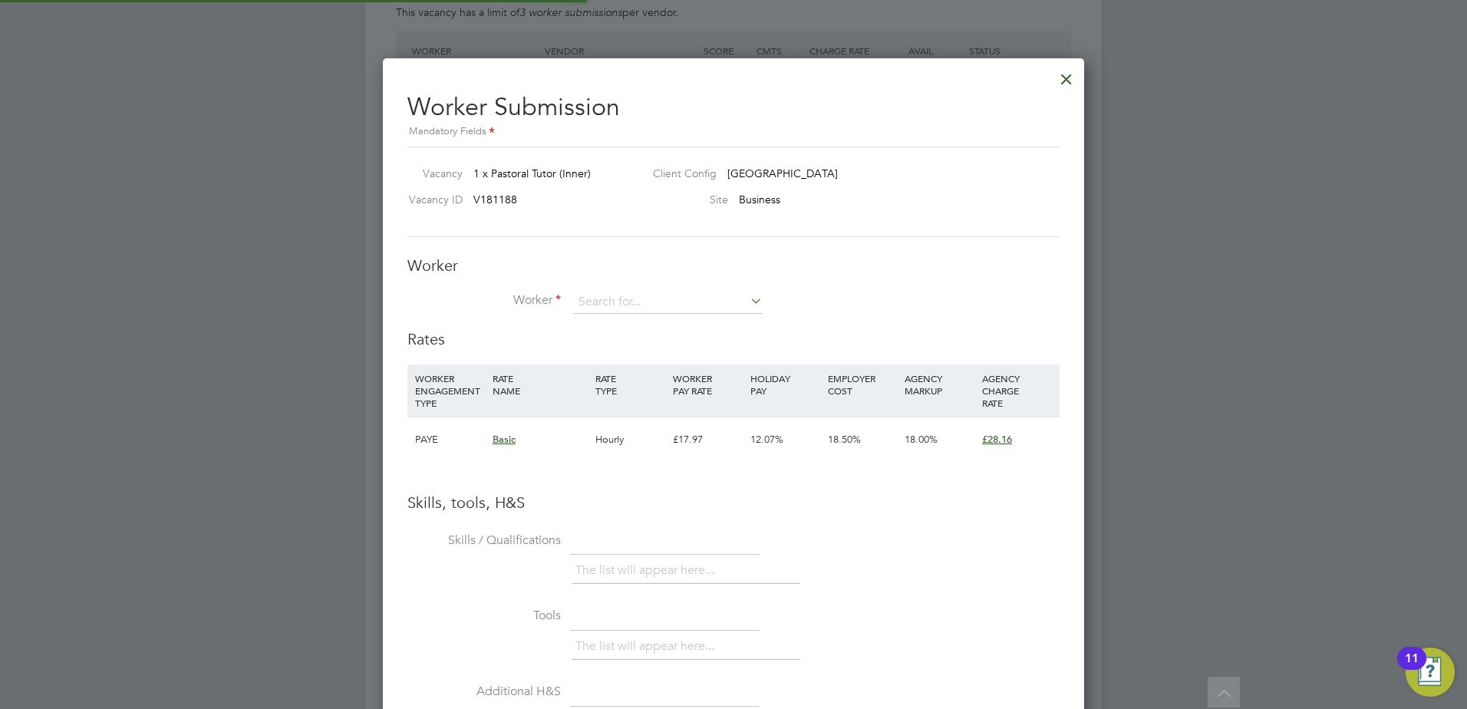
scroll to position [23, 399]
click at [593, 300] on input at bounding box center [667, 302] width 189 height 23
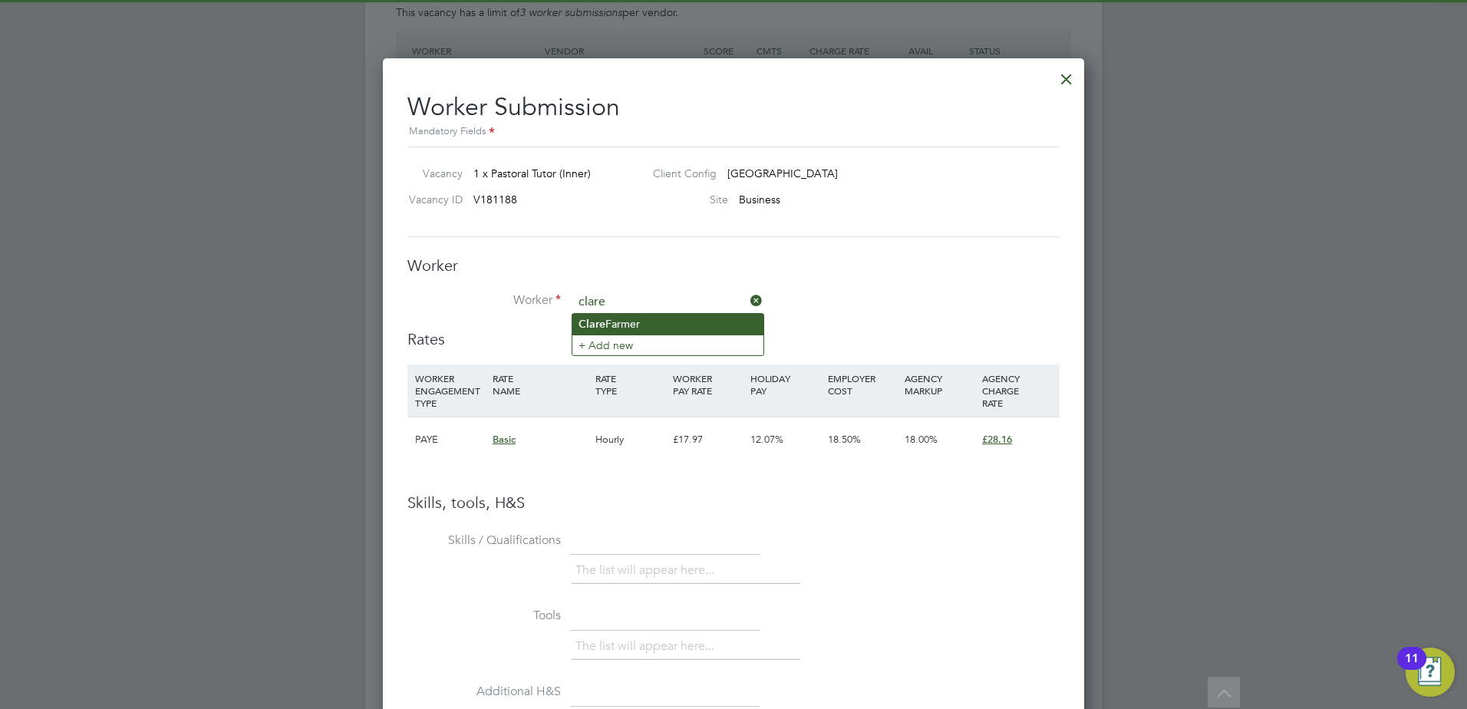
click at [644, 322] on li "Clare Farmer" at bounding box center [667, 324] width 191 height 21
type input "Clare Farmer"
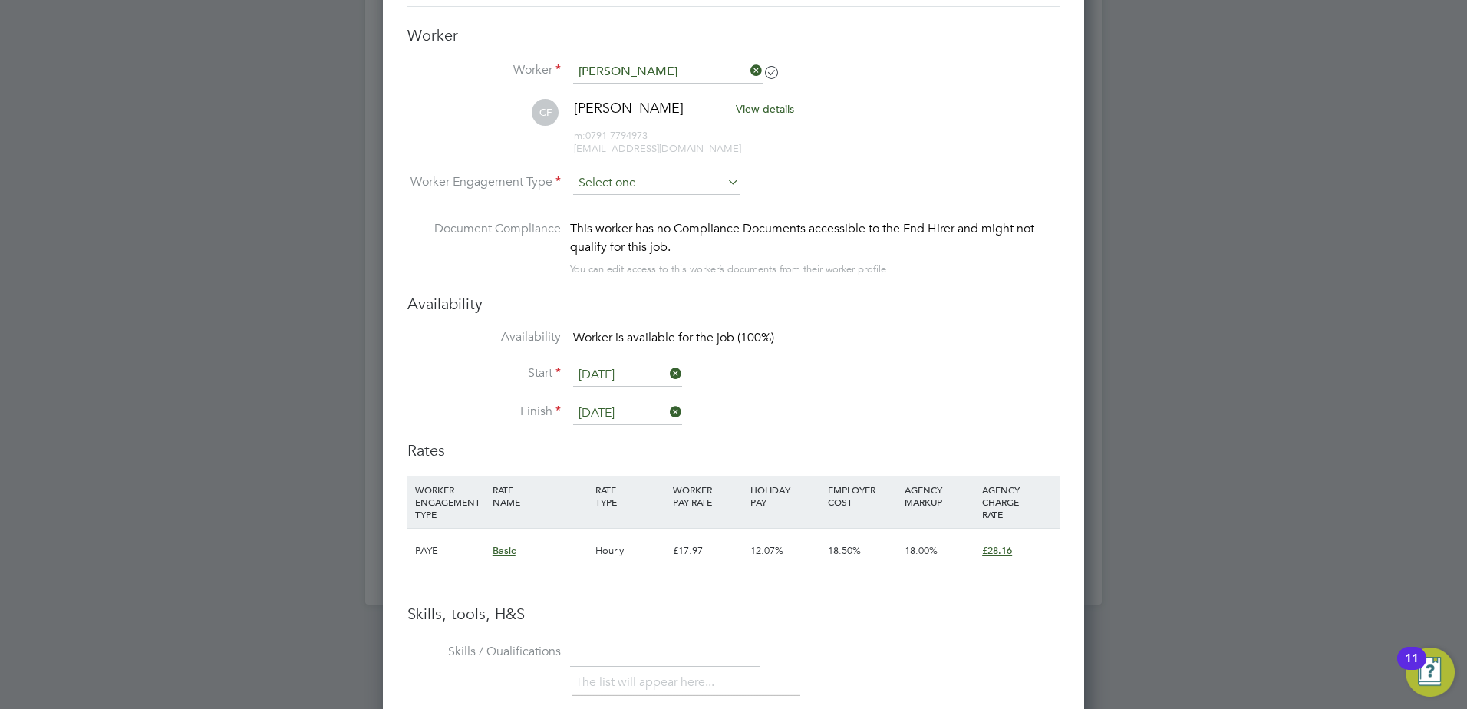
click at [684, 183] on input at bounding box center [656, 183] width 166 height 23
click at [677, 222] on li "PAYE" at bounding box center [656, 225] width 168 height 20
type input "PAYE"
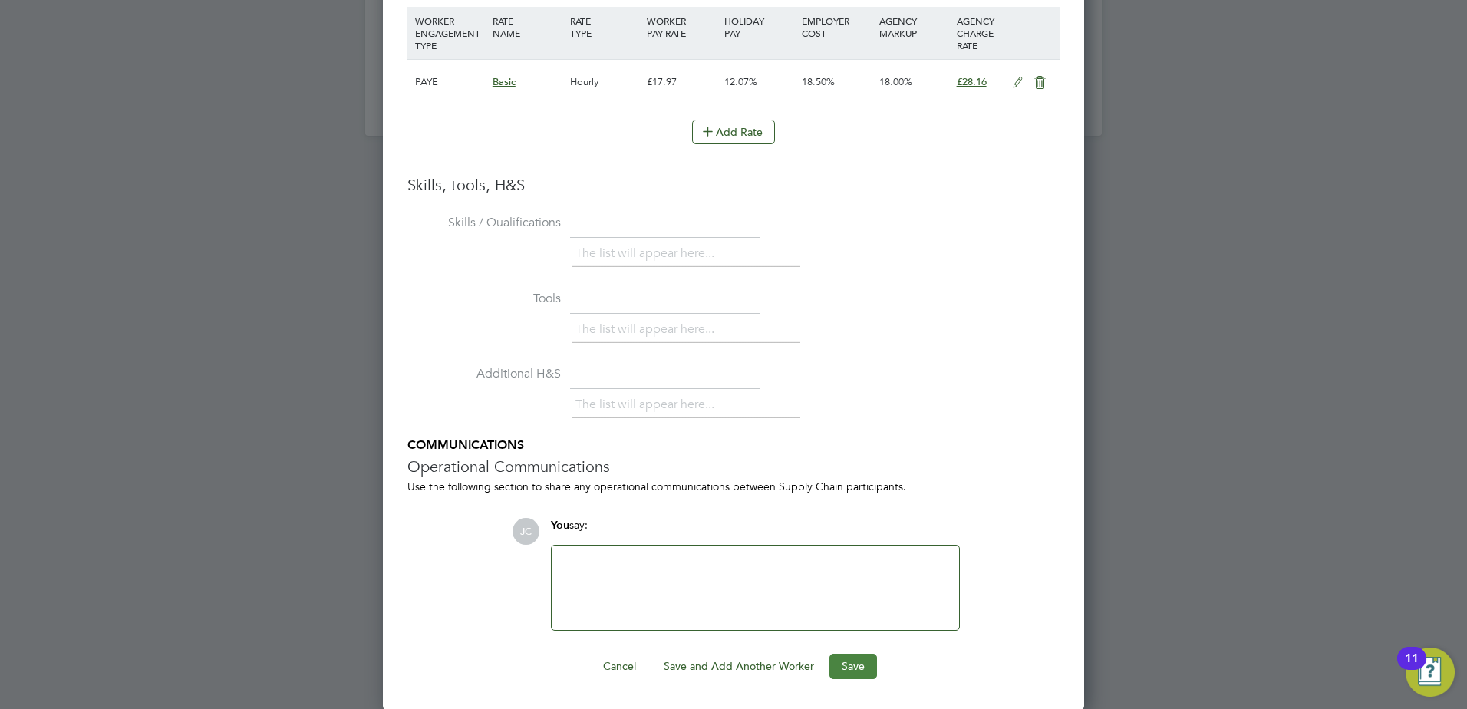
click at [829, 666] on button "Save" at bounding box center [853, 666] width 48 height 25
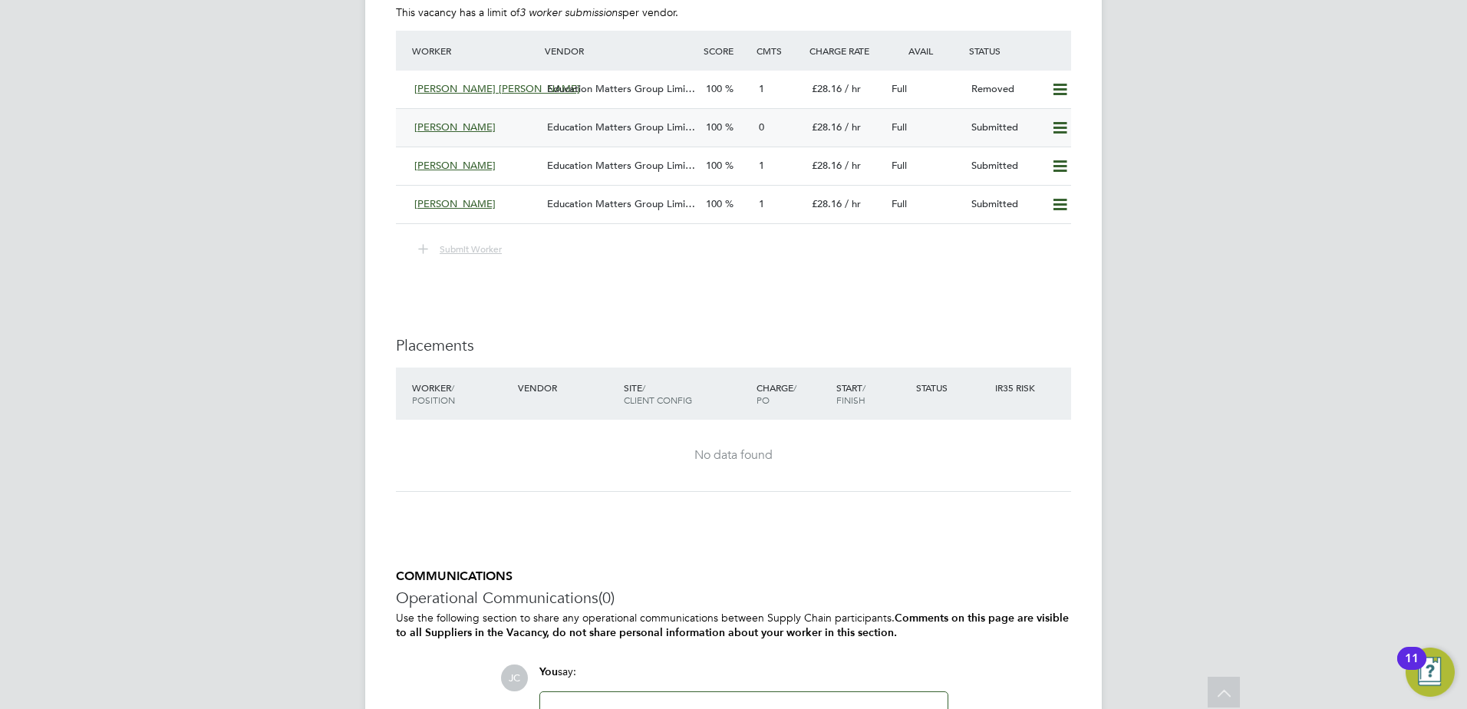
click at [596, 122] on span "Education Matters Group Limi…" at bounding box center [621, 126] width 148 height 13
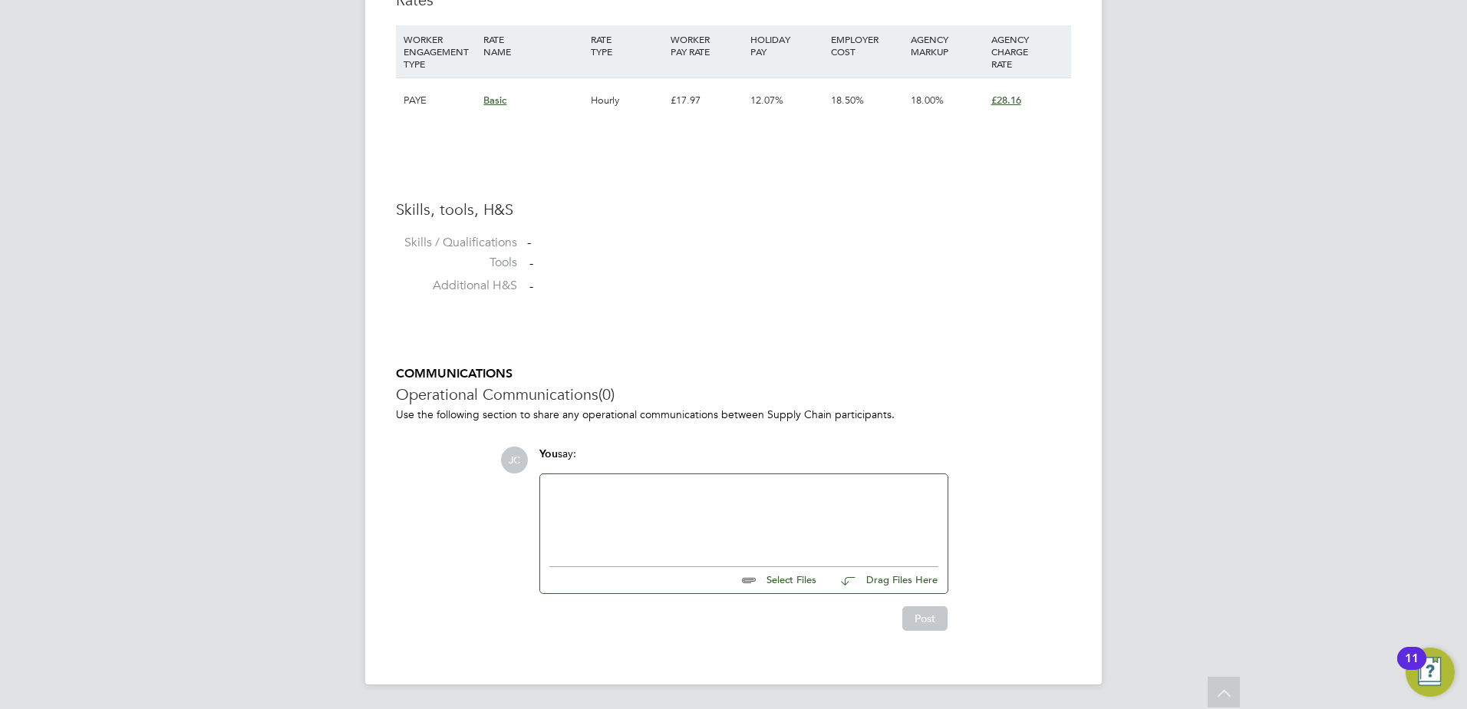
click at [778, 580] on input "file" at bounding box center [823, 577] width 230 height 21
type input "C:\fakepath\Clare CV.docx"
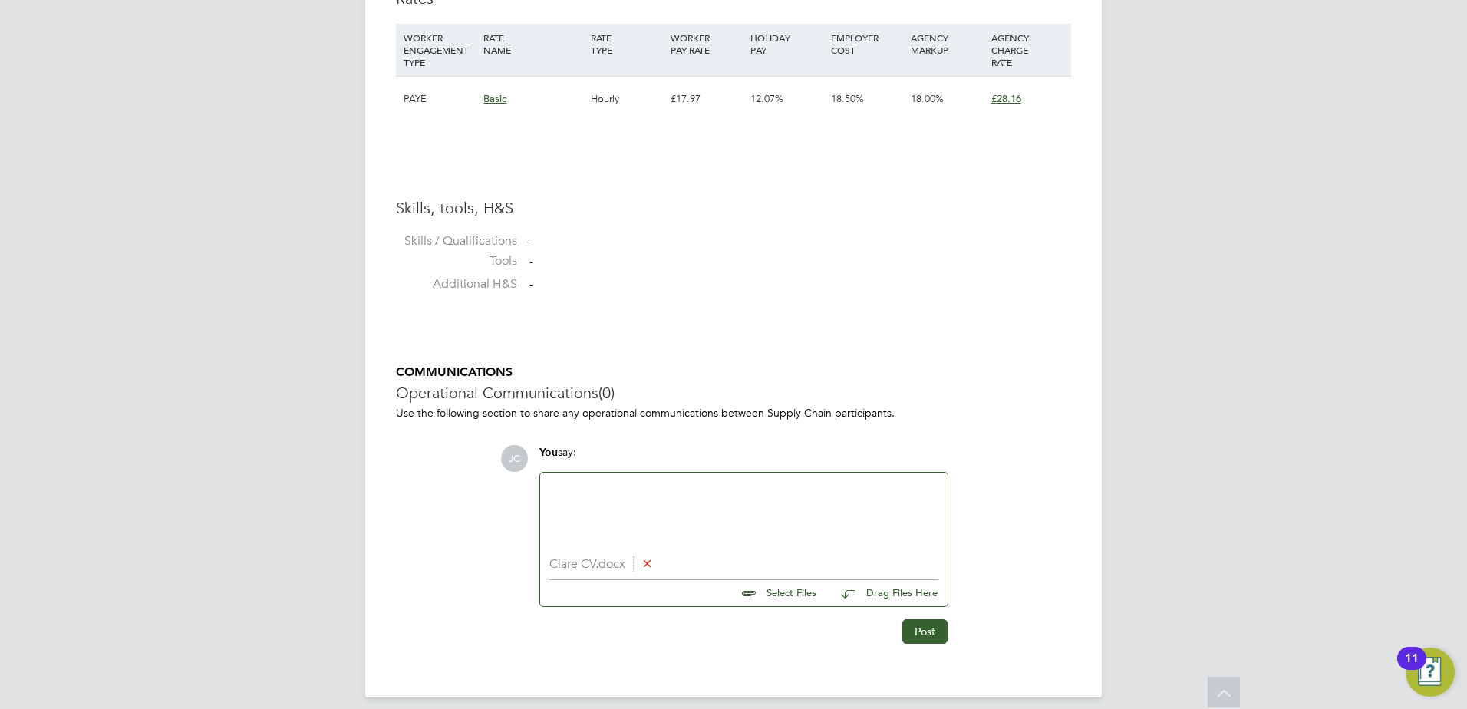
click at [569, 492] on div at bounding box center [743, 515] width 389 height 66
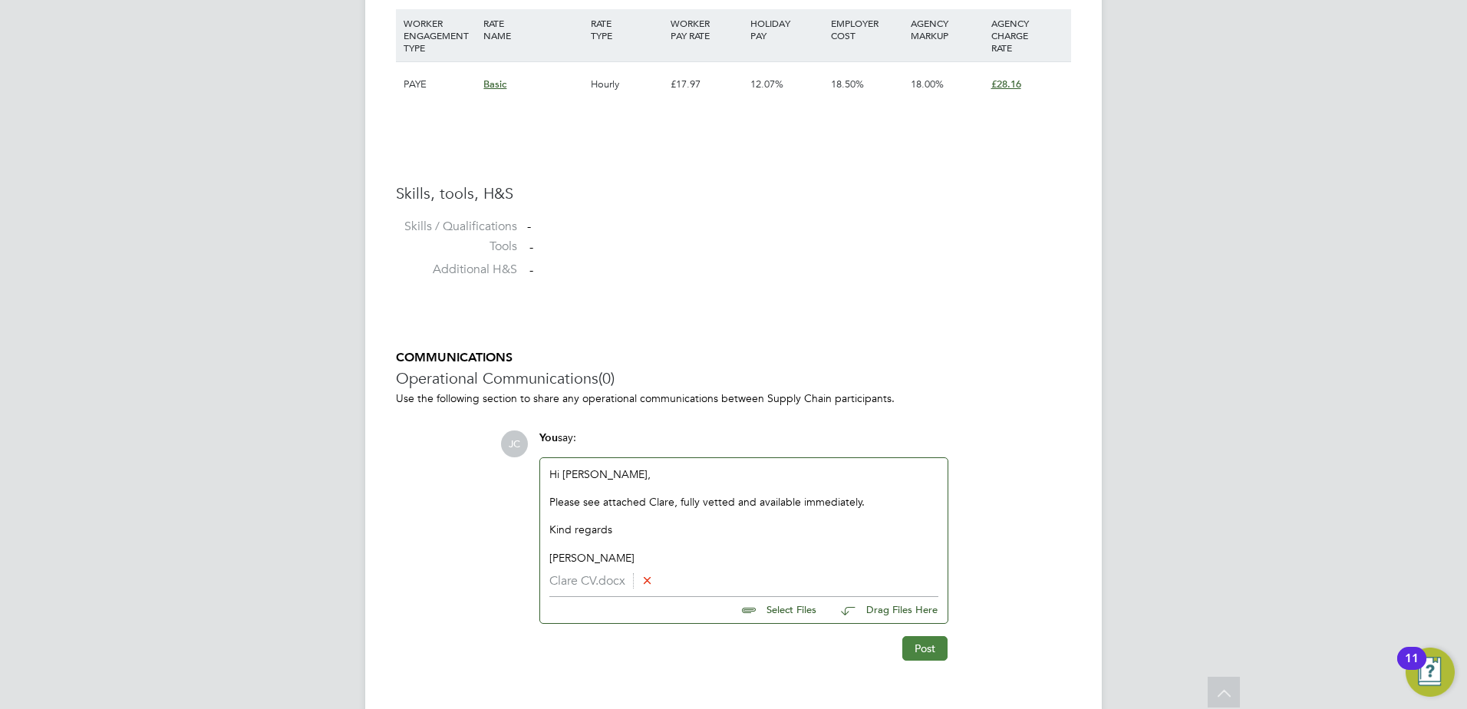
click at [927, 648] on button "Post" at bounding box center [924, 648] width 45 height 25
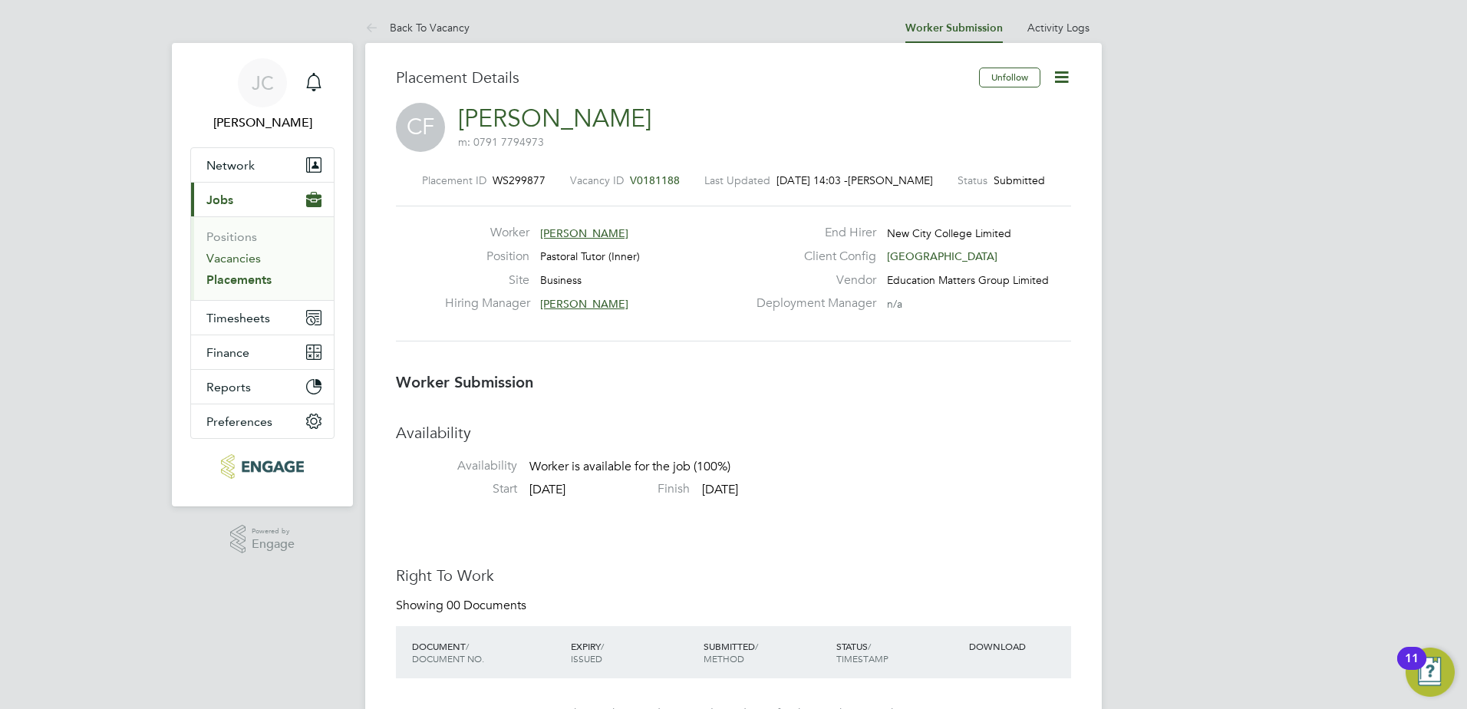
click at [220, 263] on link "Vacancies" at bounding box center [233, 258] width 54 height 15
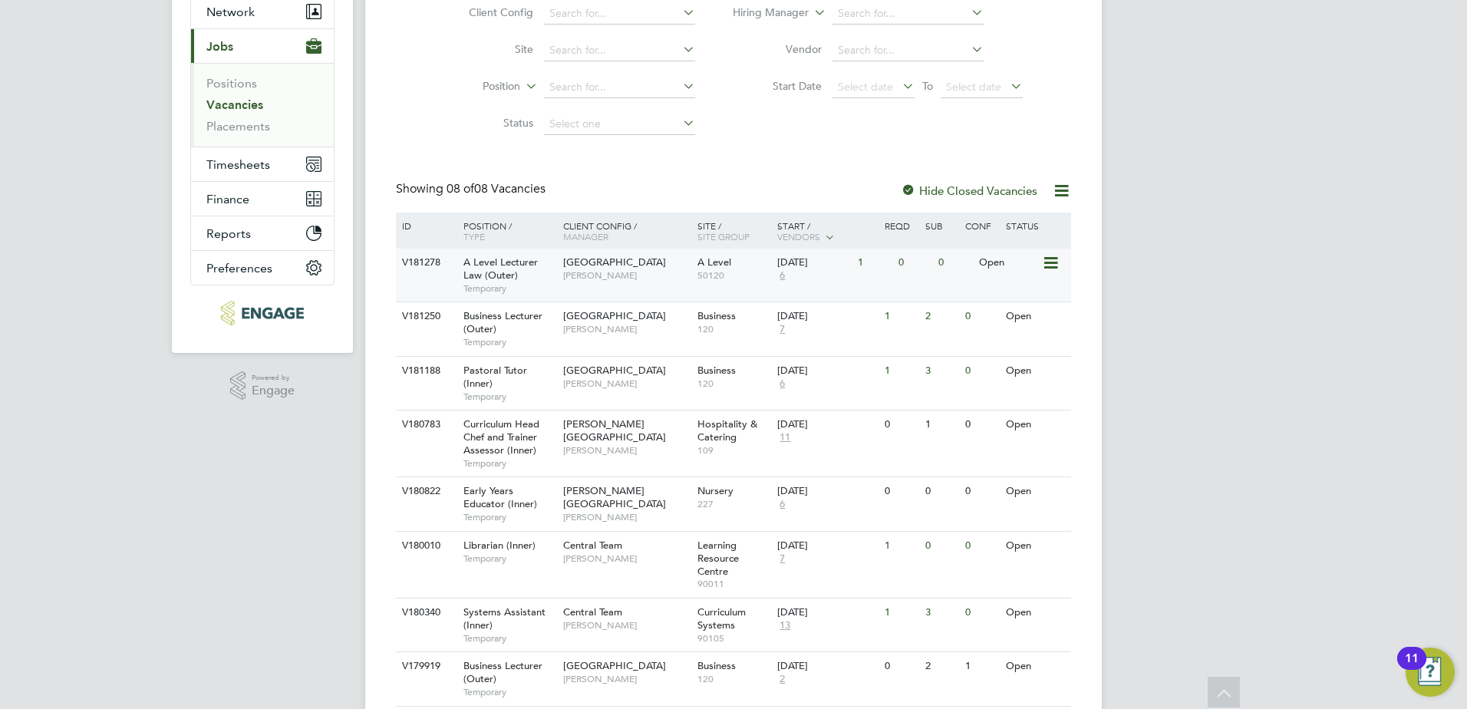
click at [602, 263] on span "Havering Sixth Form Campus" at bounding box center [614, 261] width 103 height 13
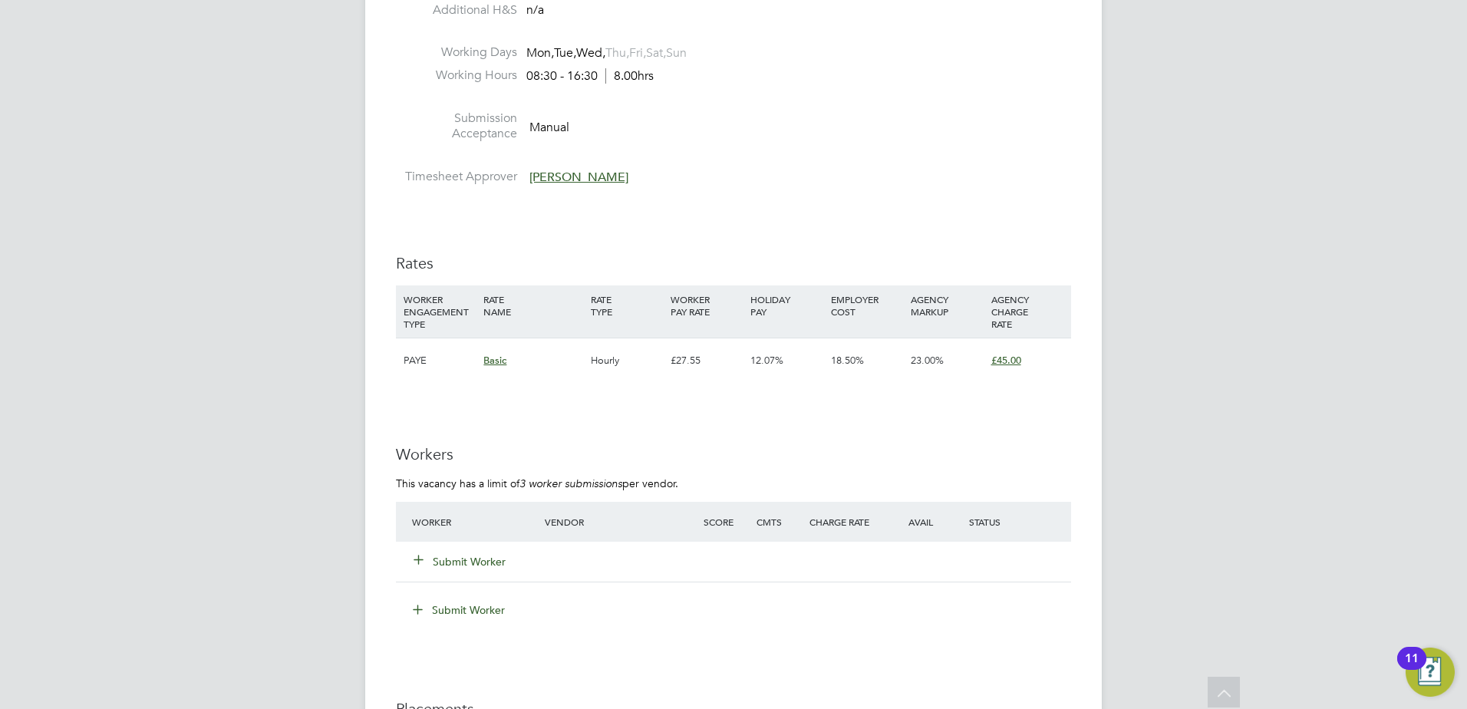
scroll to position [2071, 0]
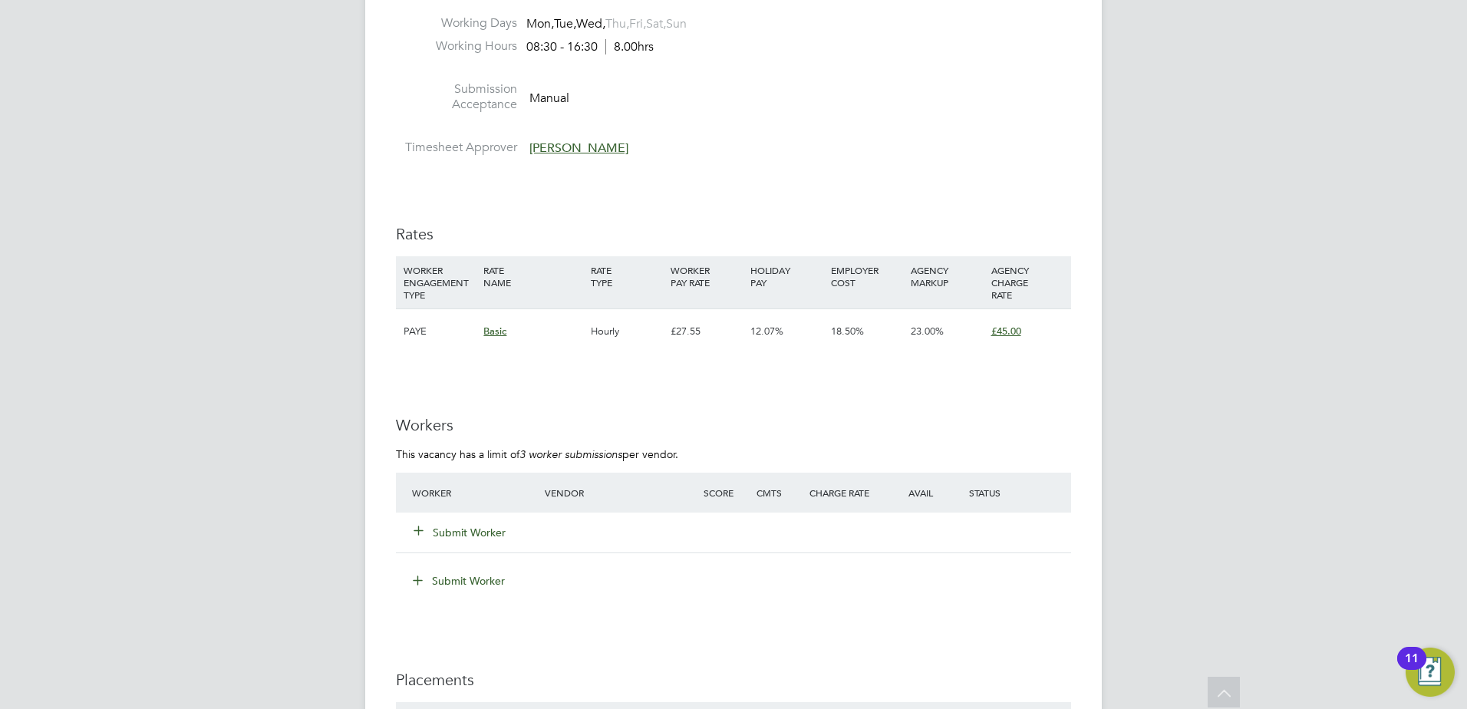
click at [473, 527] on button "Submit Worker" at bounding box center [460, 532] width 92 height 15
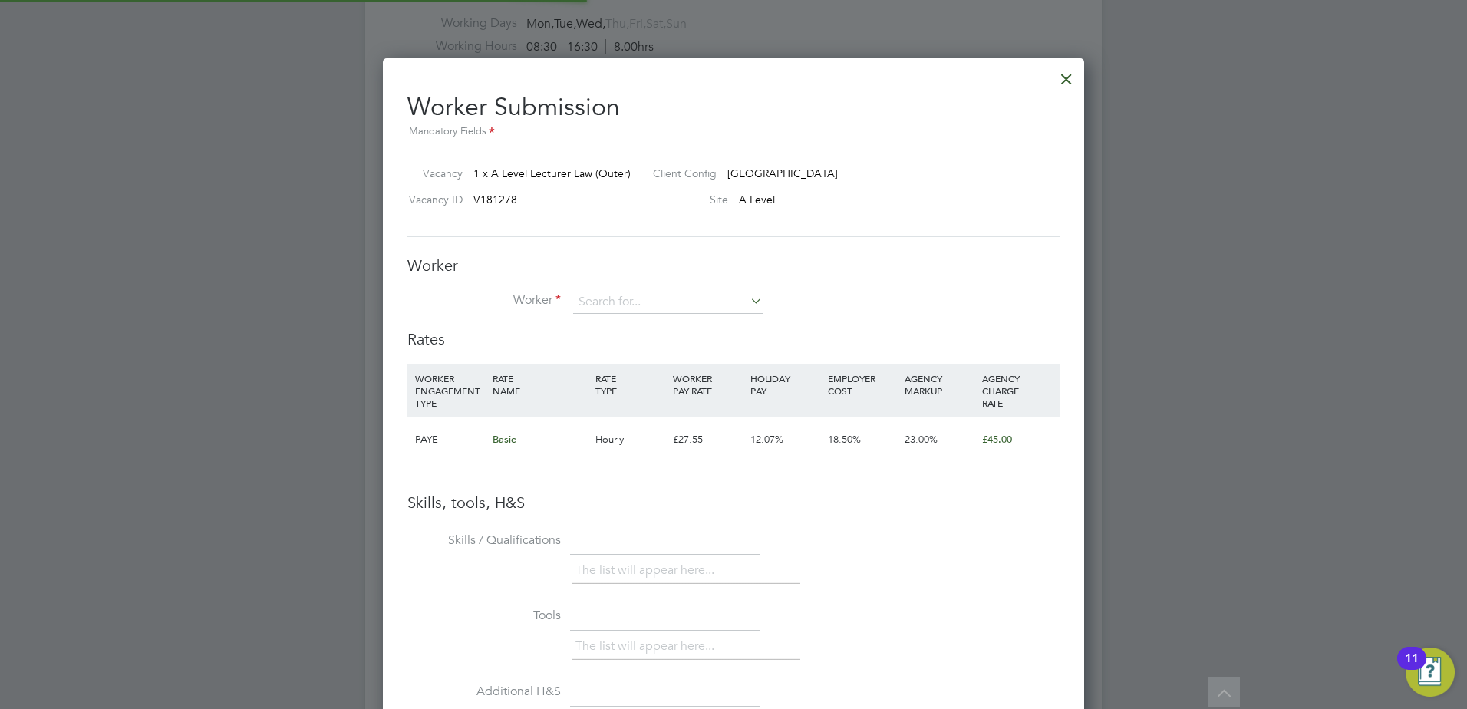
scroll to position [45, 104]
click at [710, 308] on input at bounding box center [667, 302] width 189 height 23
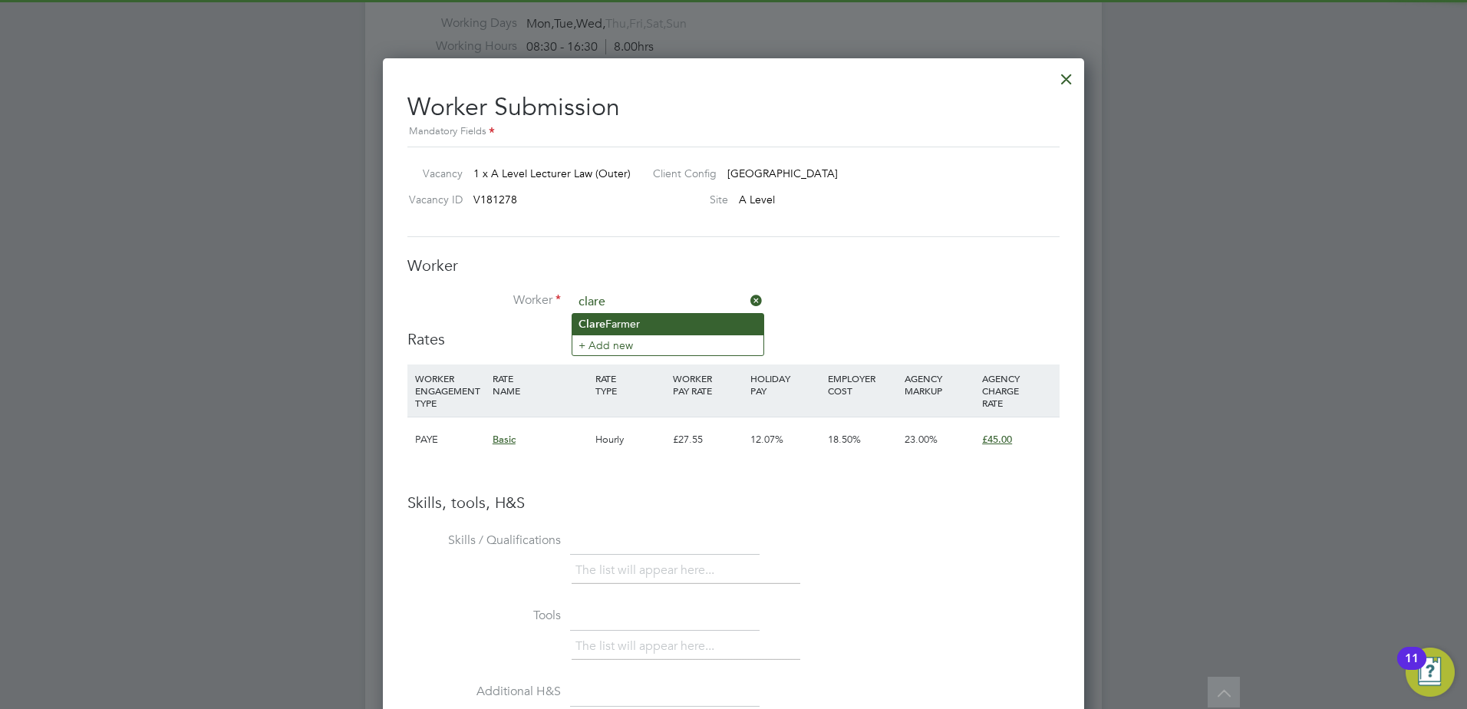
click at [693, 318] on li "[PERSON_NAME]" at bounding box center [667, 324] width 191 height 21
type input "[PERSON_NAME]"
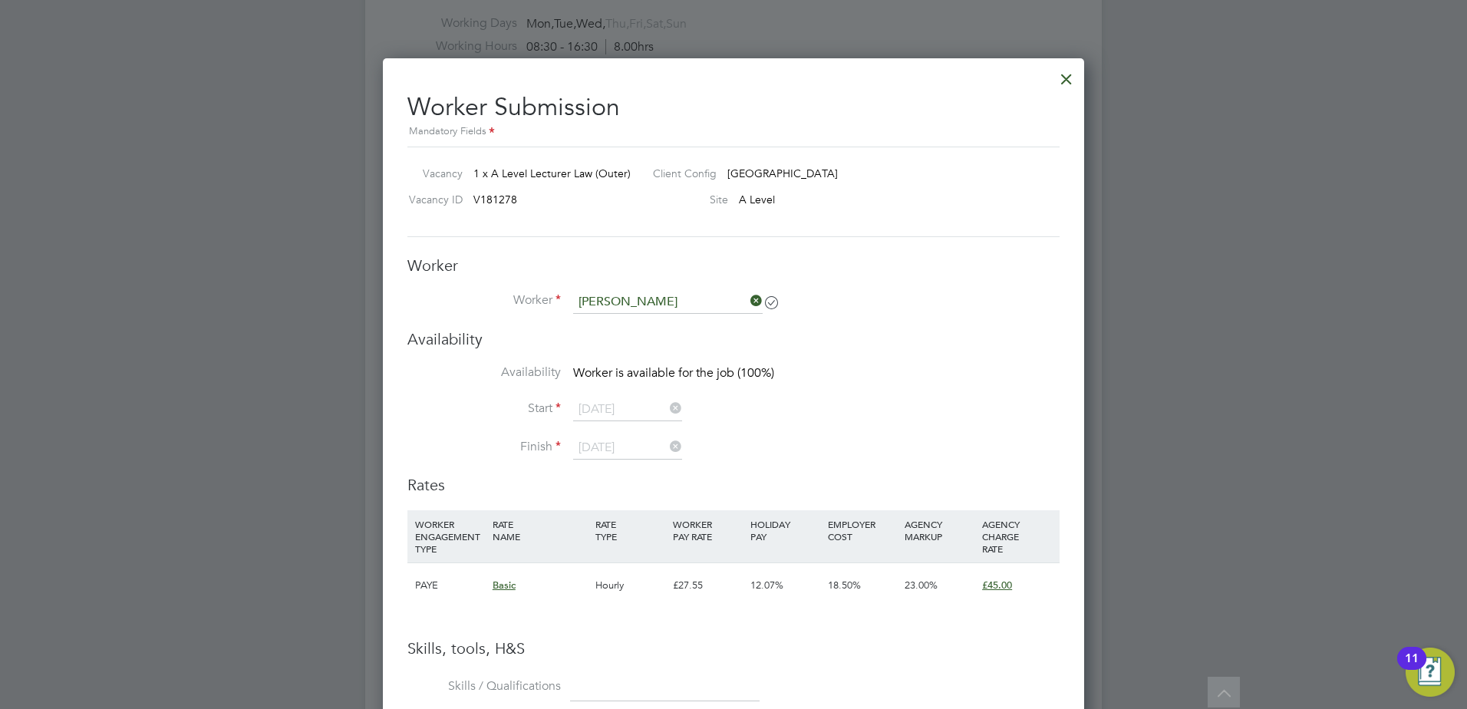
scroll to position [1286, 702]
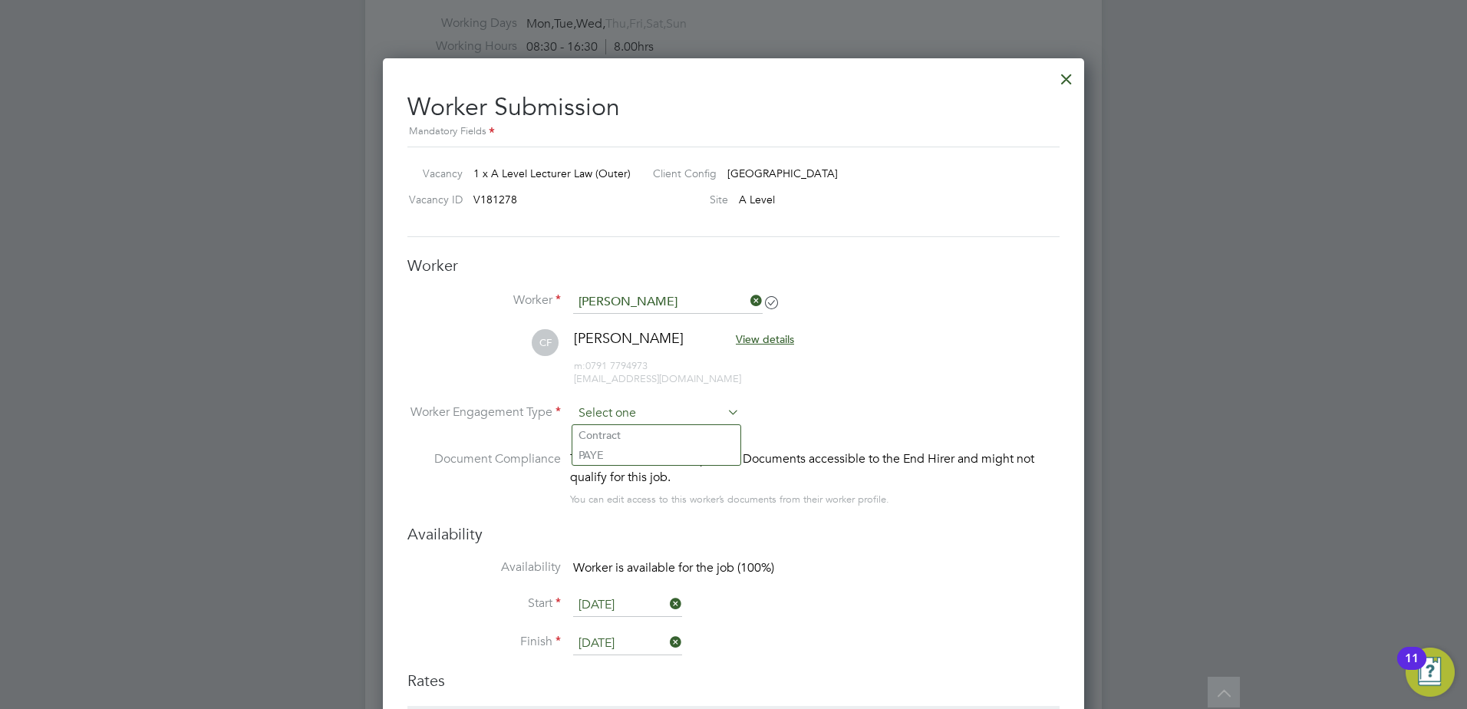
click at [644, 410] on input at bounding box center [656, 413] width 166 height 23
click at [646, 440] on li "Contract" at bounding box center [656, 435] width 168 height 20
type input "Contract"
click at [642, 402] on input at bounding box center [656, 413] width 166 height 23
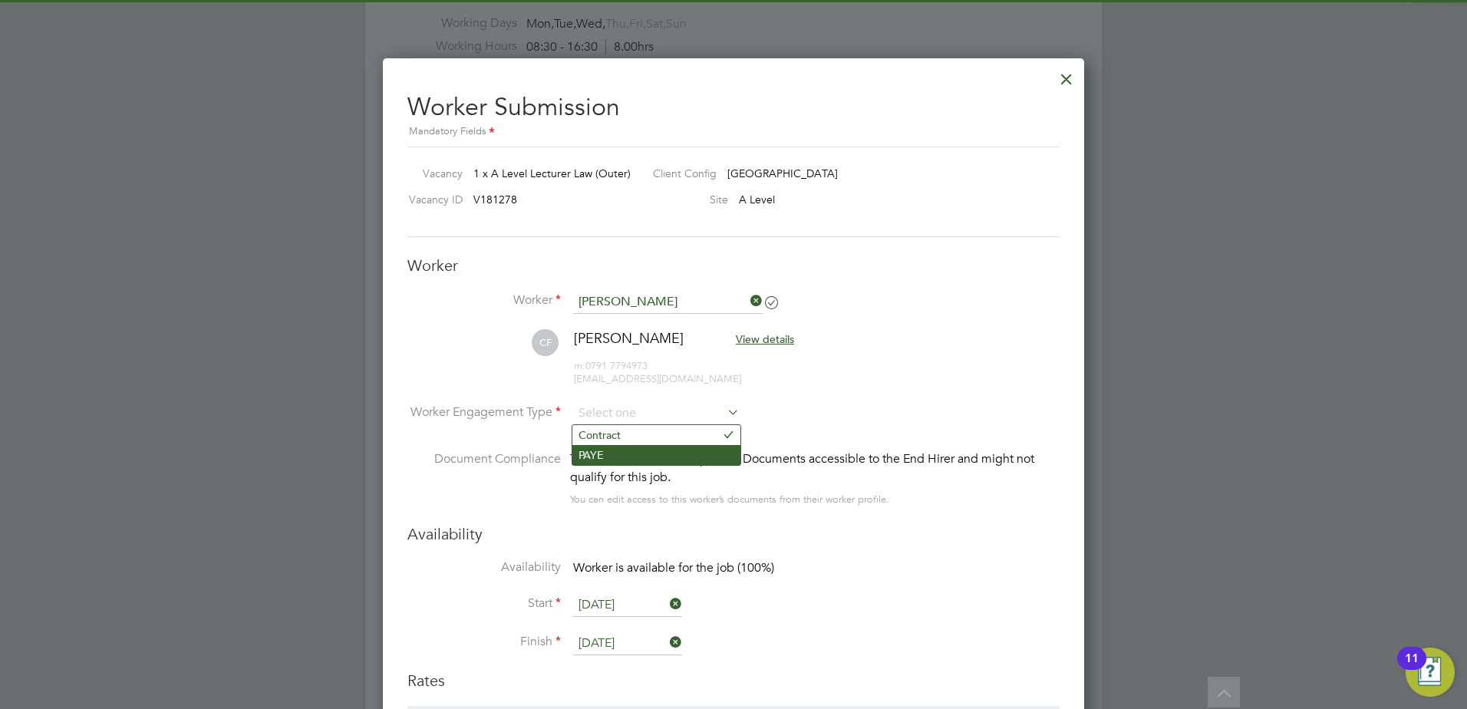
click at [643, 453] on li "PAYE" at bounding box center [656, 455] width 168 height 20
type input "PAYE"
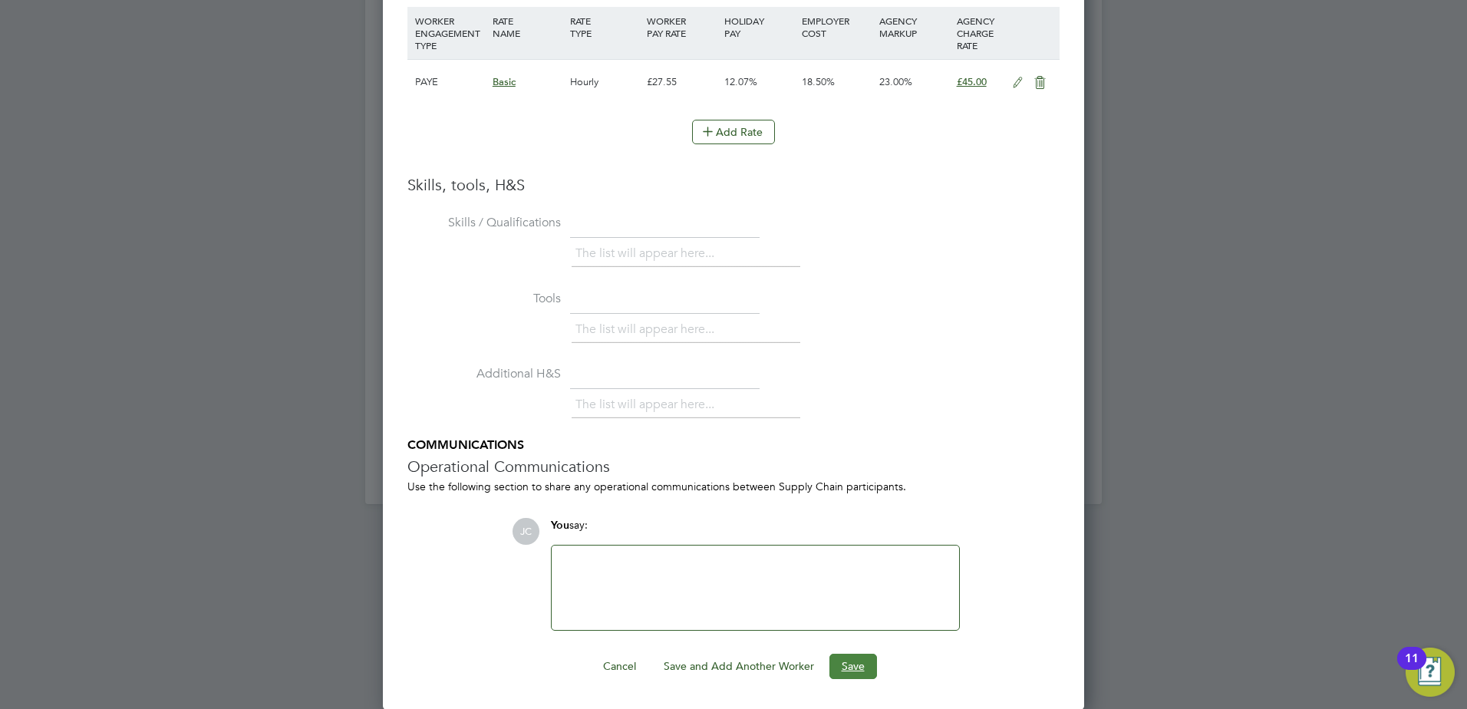
click at [863, 657] on button "Save" at bounding box center [853, 666] width 48 height 25
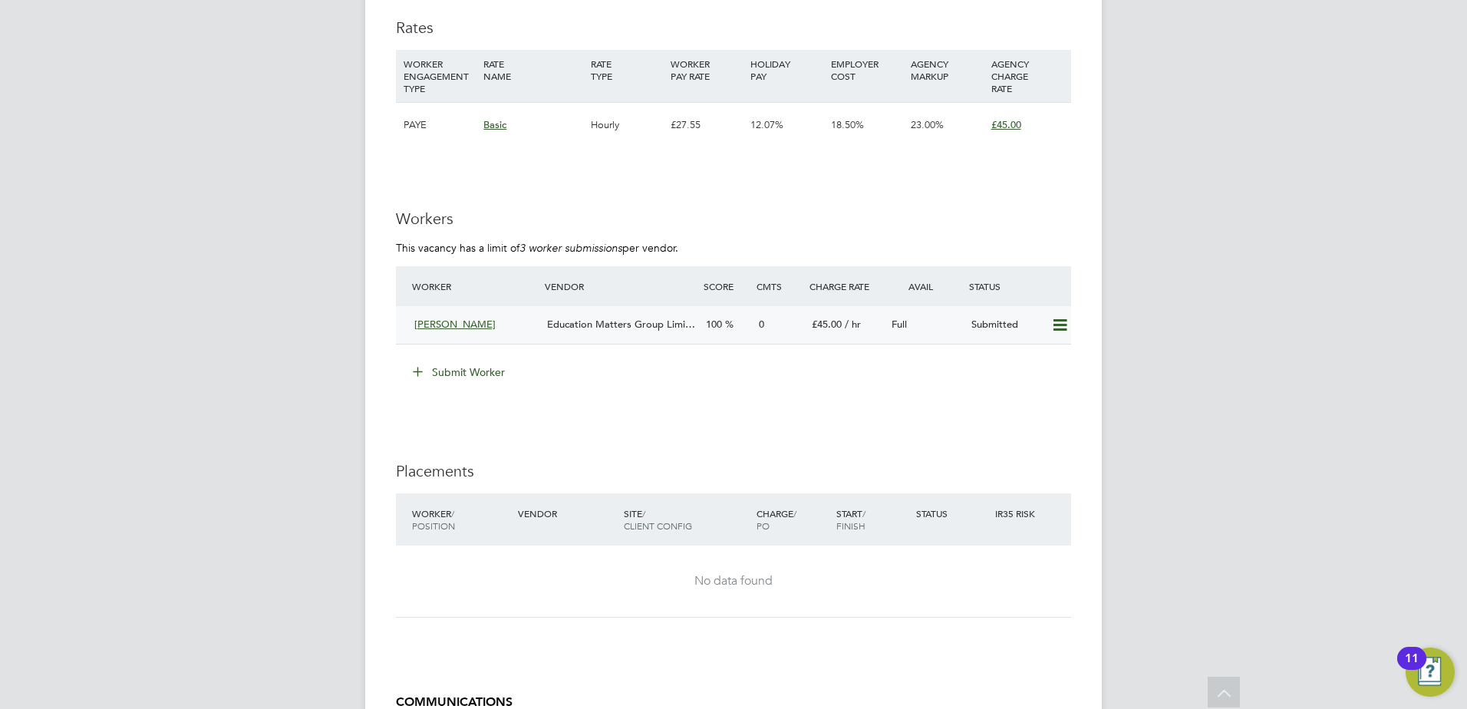
click at [571, 321] on span "Education Matters Group Limi…" at bounding box center [621, 324] width 148 height 13
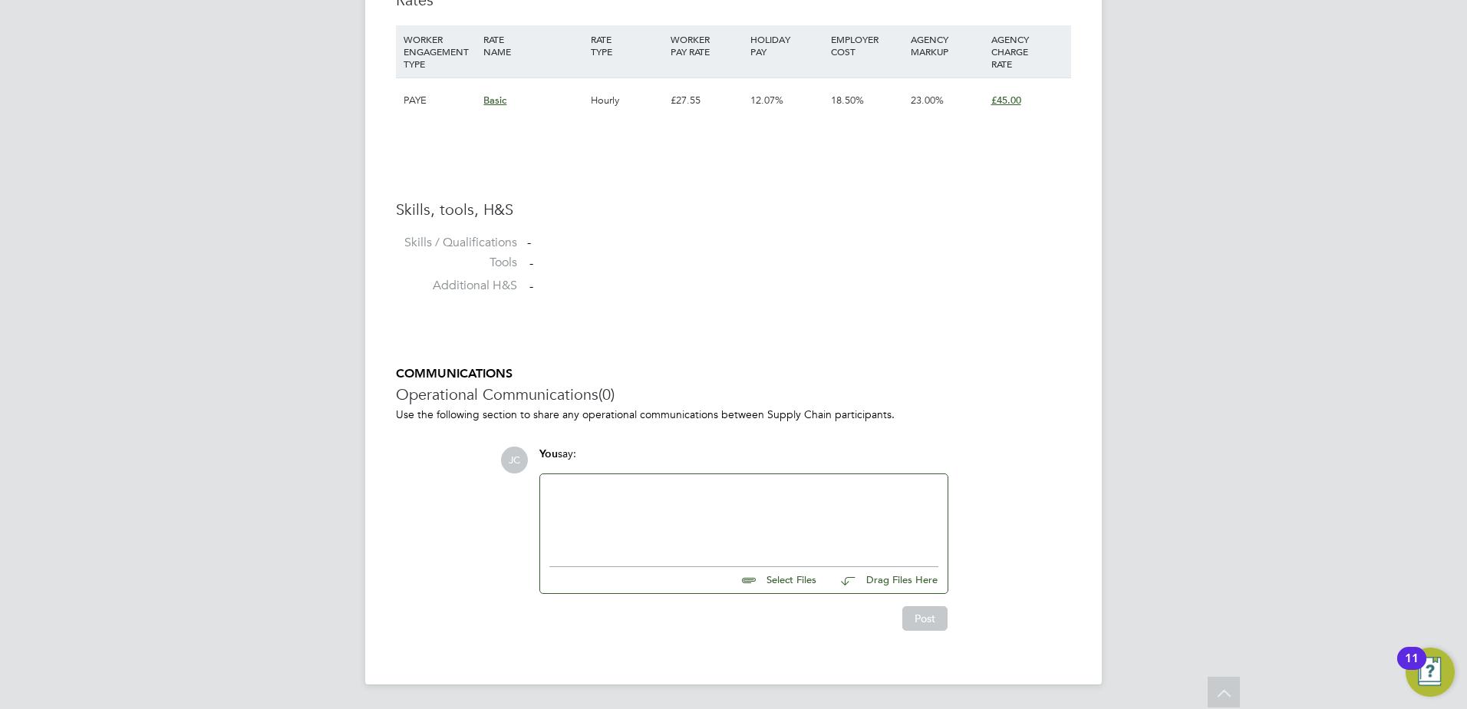
click at [598, 490] on div at bounding box center [743, 516] width 389 height 66
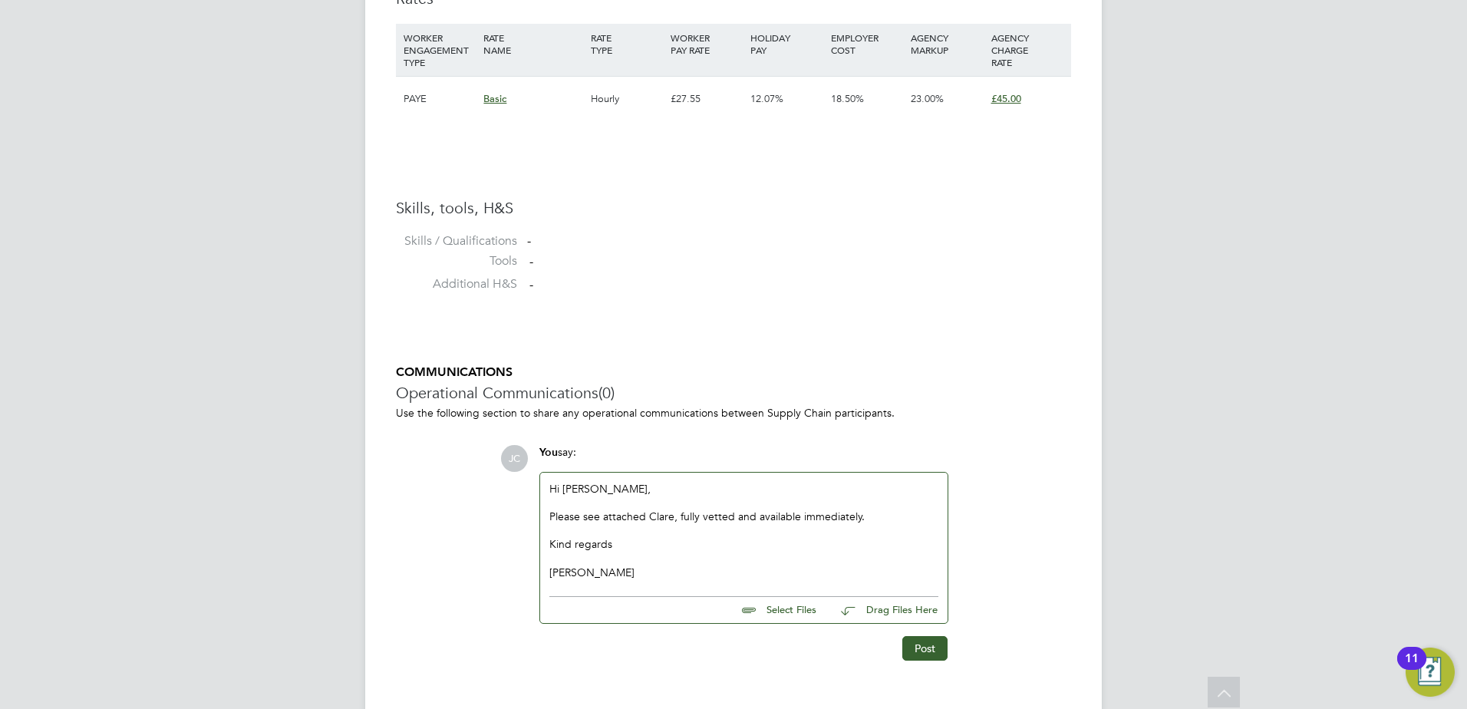
click at [757, 615] on input "file" at bounding box center [823, 607] width 230 height 21
type input "C:\fakepath\Clare CV.docx"
click at [918, 667] on button "Post" at bounding box center [924, 662] width 45 height 25
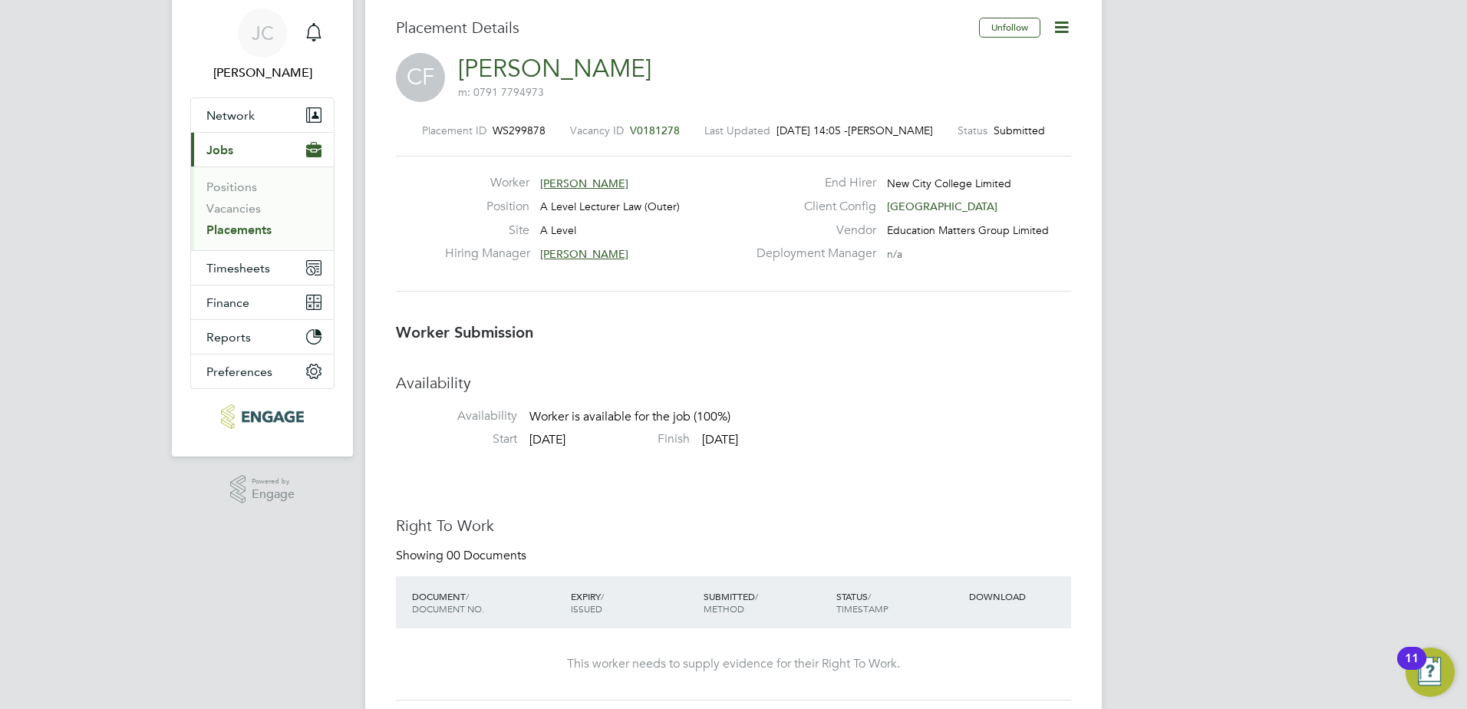
scroll to position [77, 0]
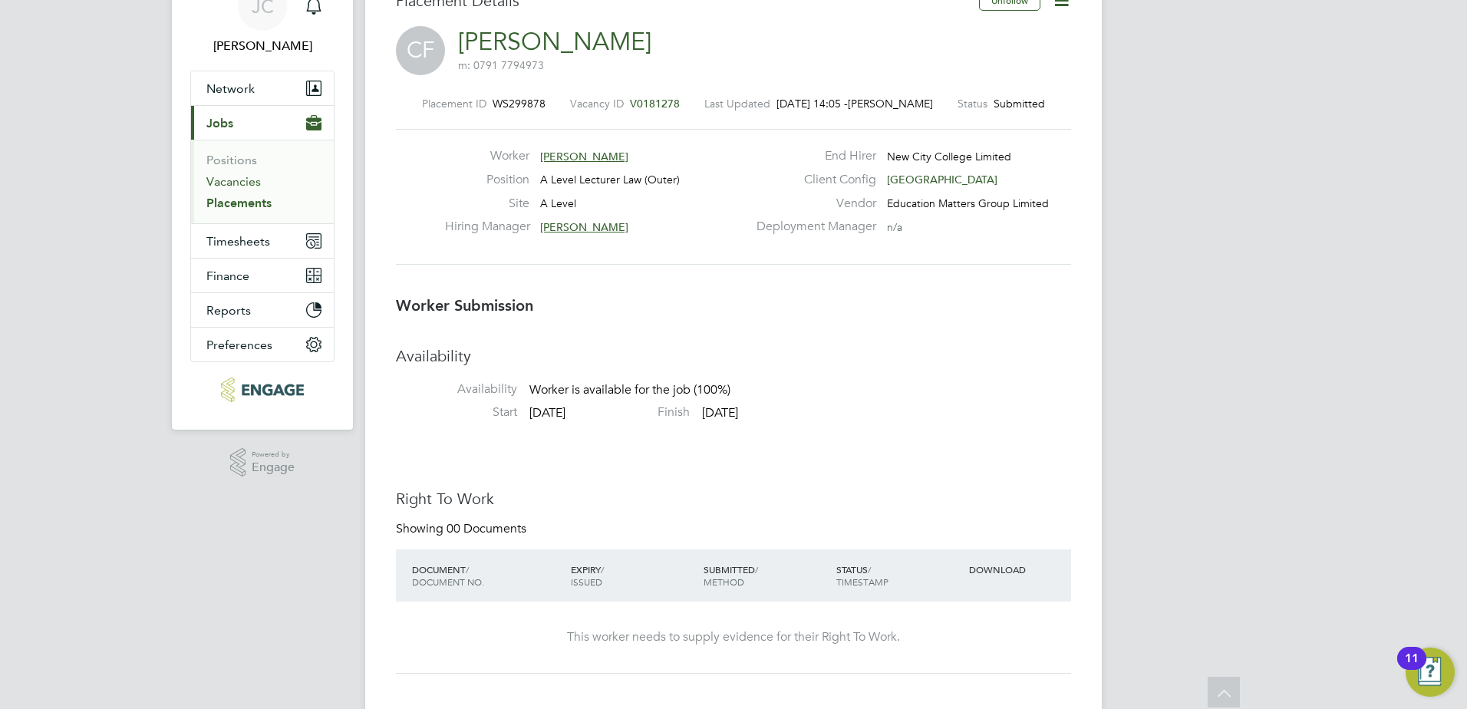
click at [238, 175] on link "Vacancies" at bounding box center [233, 181] width 54 height 15
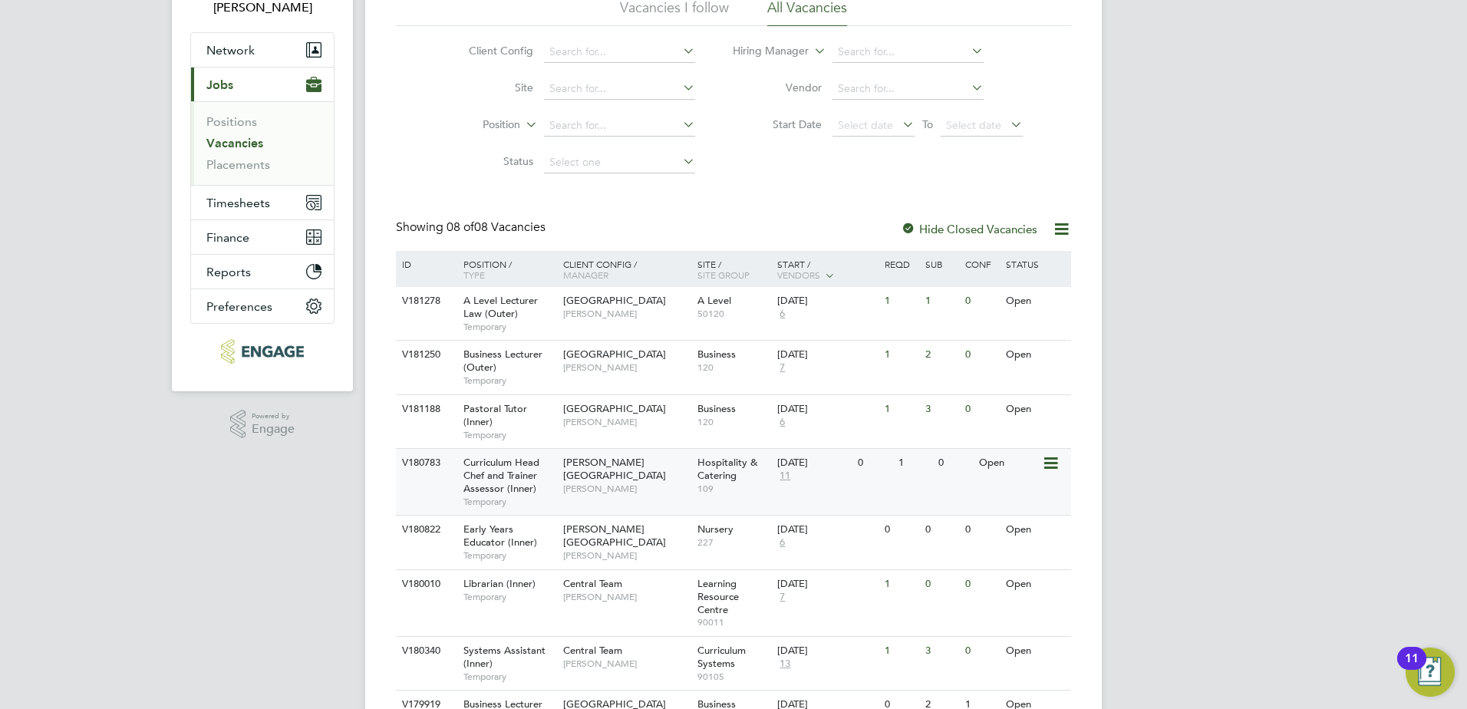
scroll to position [206, 0]
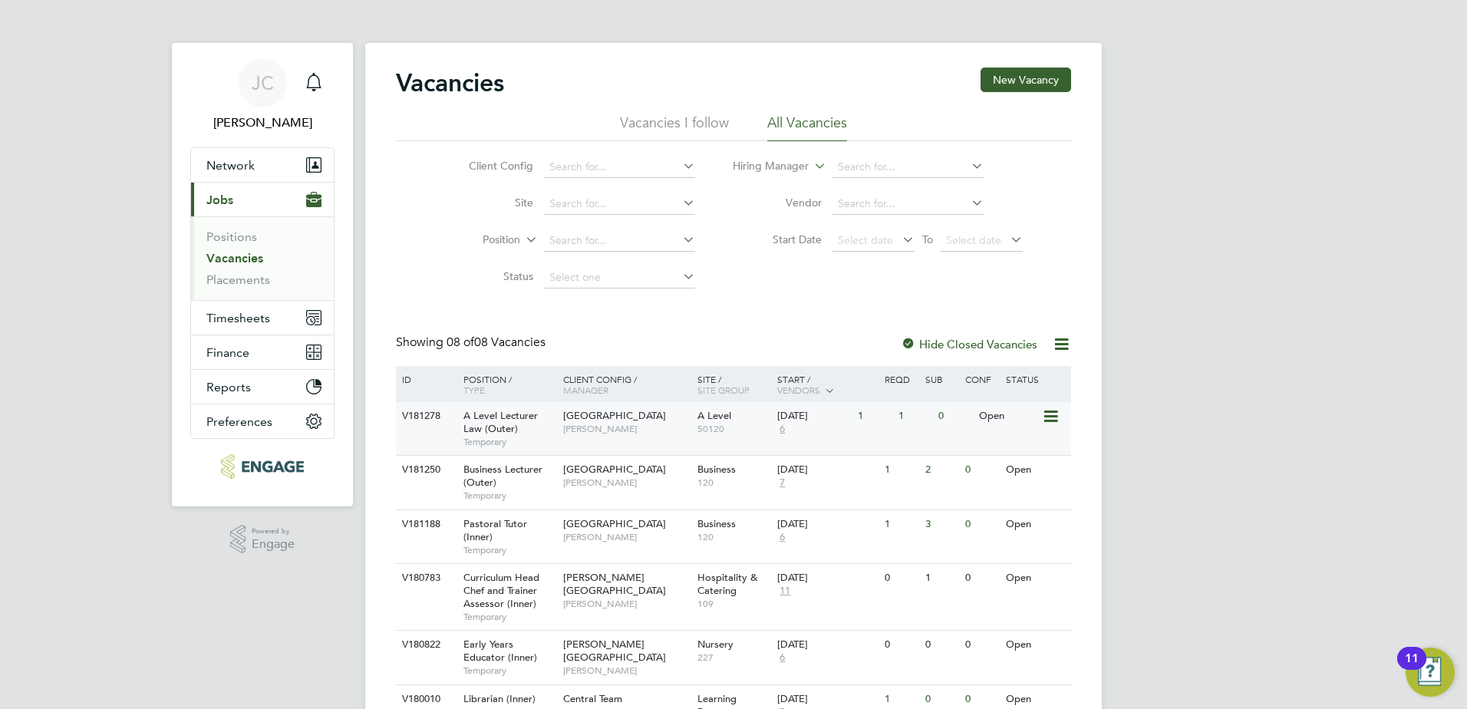
click at [629, 427] on div "Havering Sixth Form Campus [PERSON_NAME]" at bounding box center [626, 422] width 134 height 40
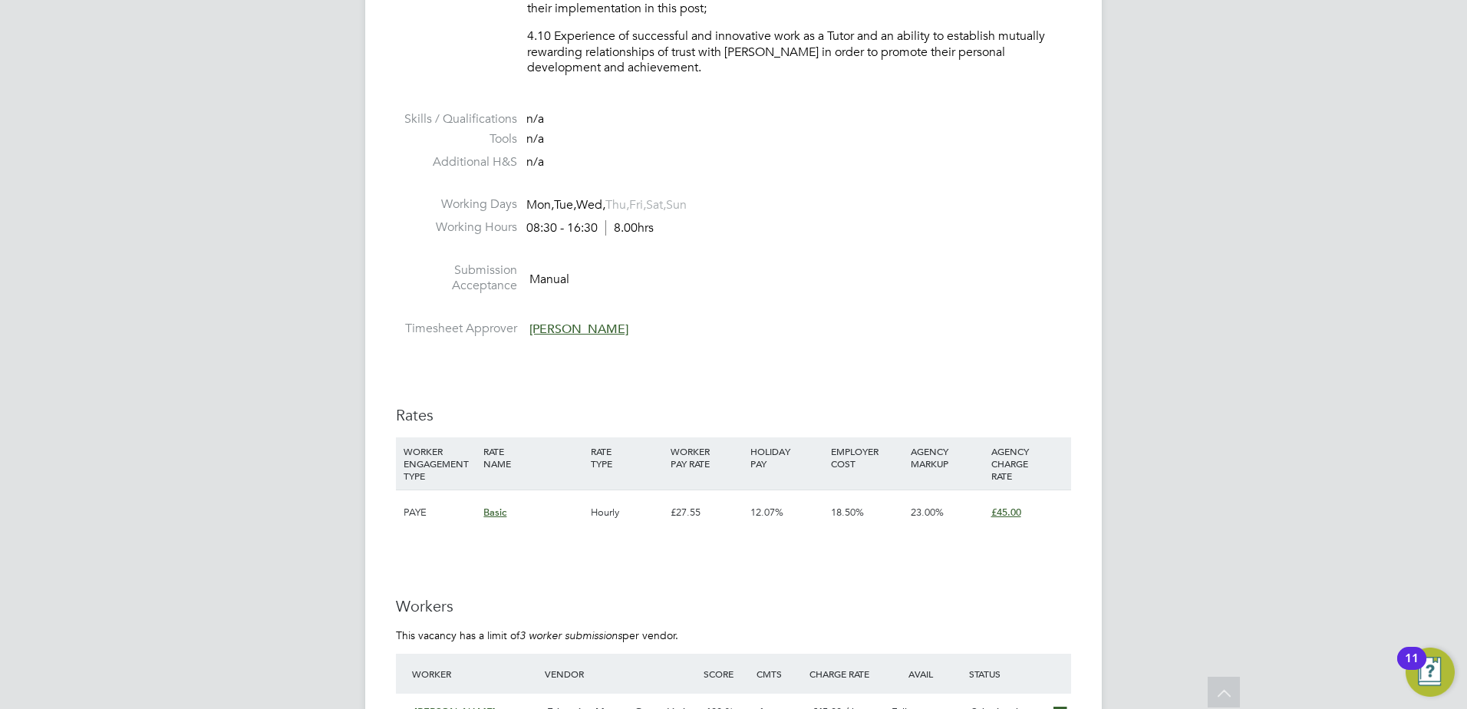
scroll to position [1918, 0]
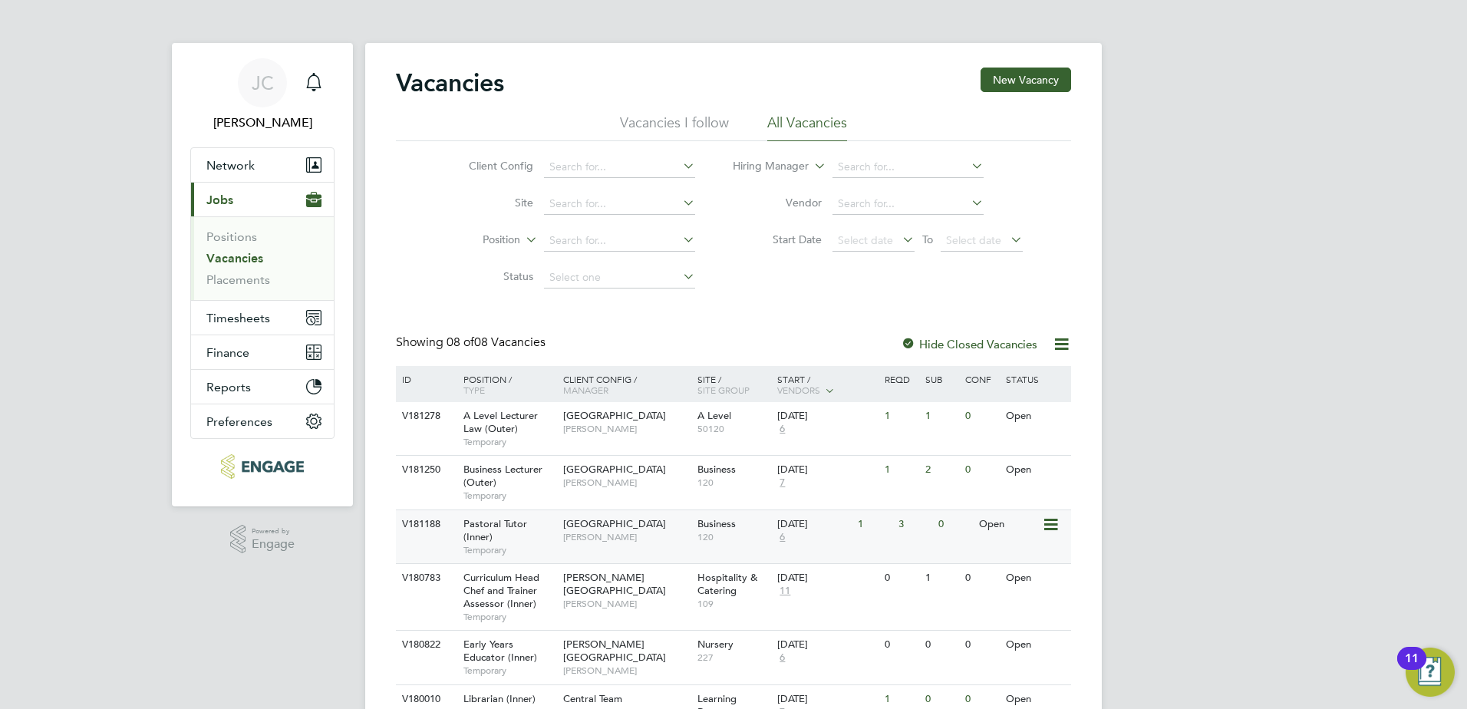
click at [489, 522] on span "Pastoral Tutor (Inner)" at bounding box center [495, 530] width 64 height 26
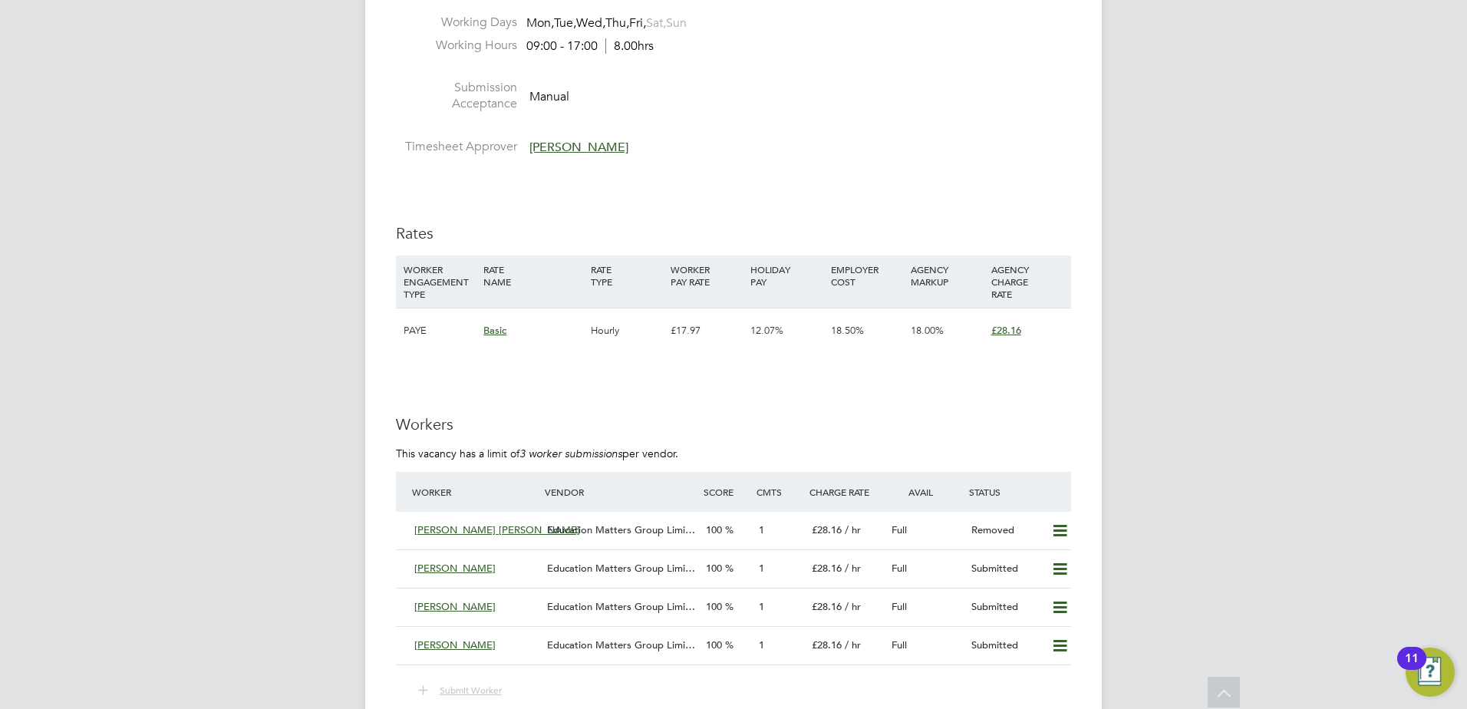
scroll to position [2685, 0]
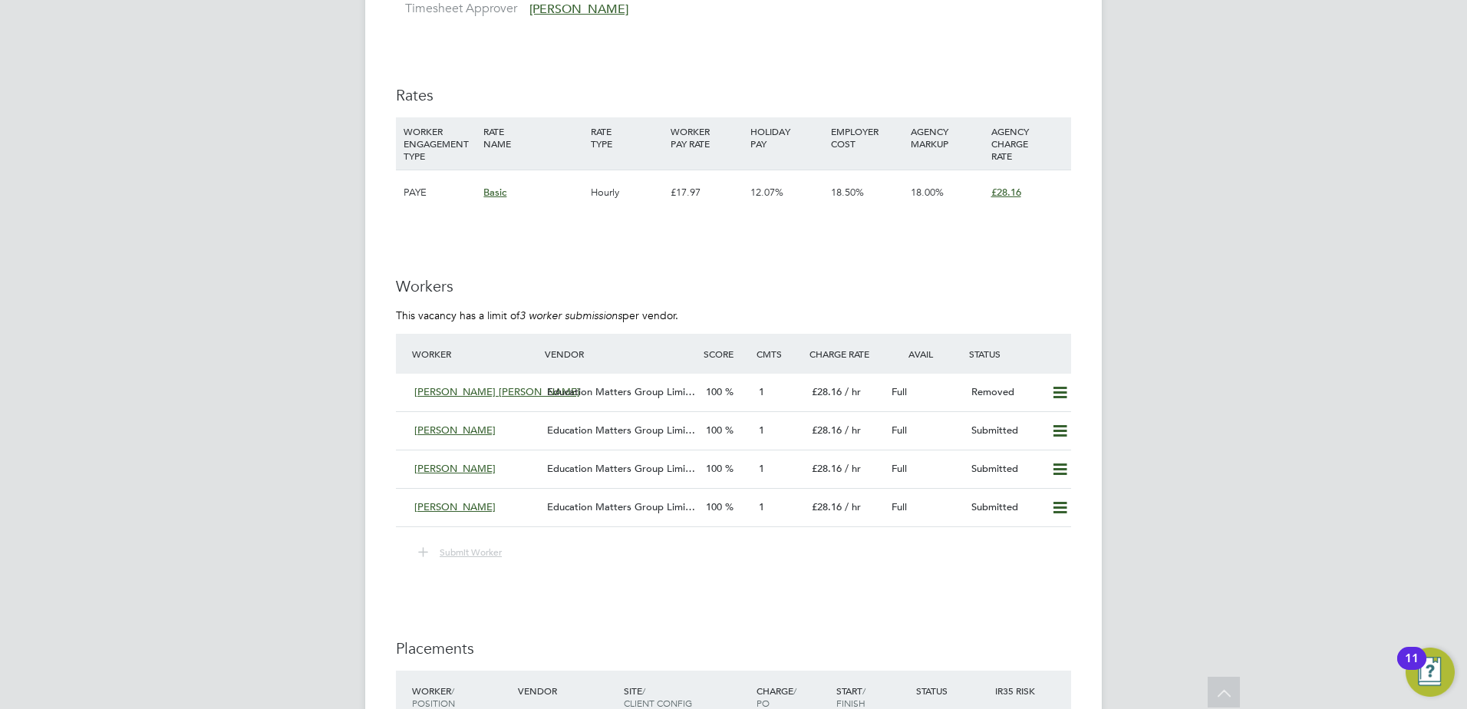
scroll to position [2732, 0]
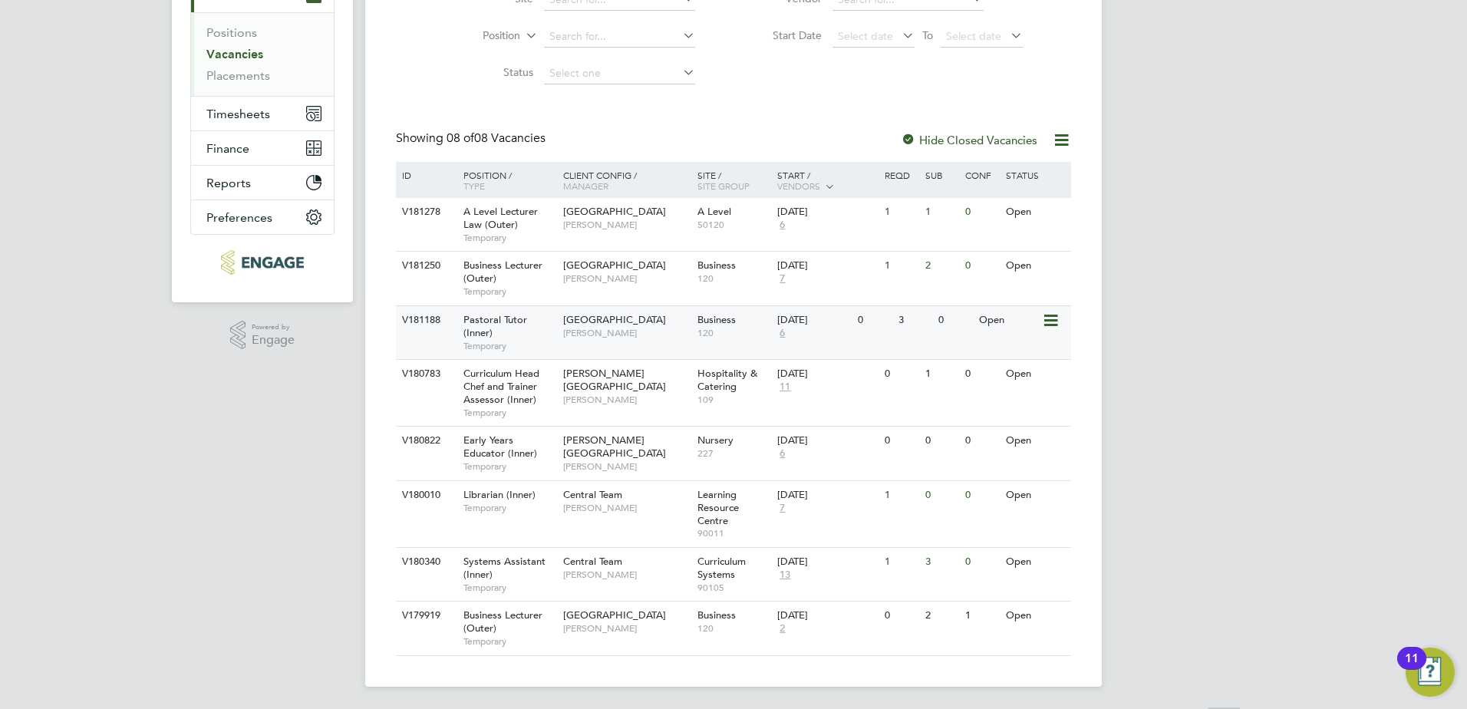
scroll to position [206, 0]
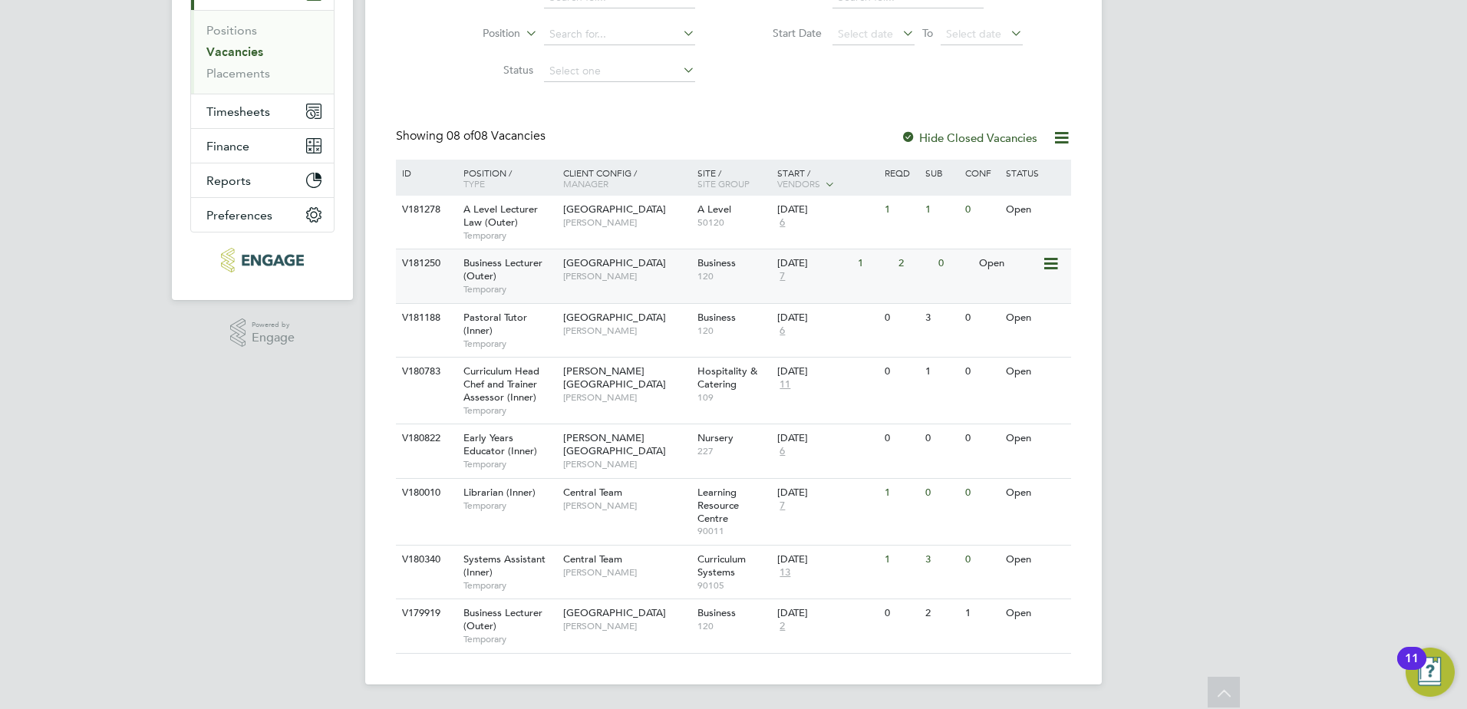
click at [574, 264] on span "[GEOGRAPHIC_DATA]" at bounding box center [614, 262] width 103 height 13
click at [579, 611] on span "[GEOGRAPHIC_DATA]" at bounding box center [614, 612] width 103 height 13
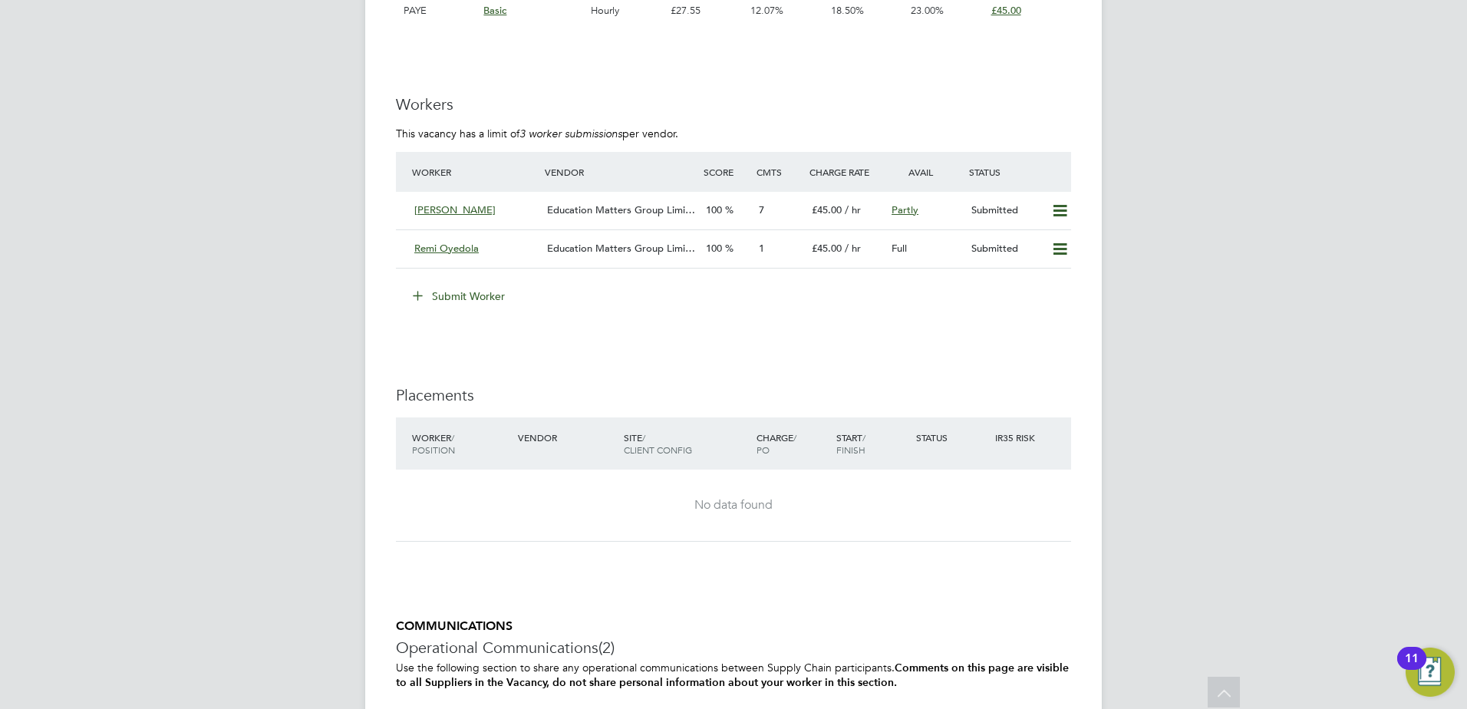
scroll to position [2521, 0]
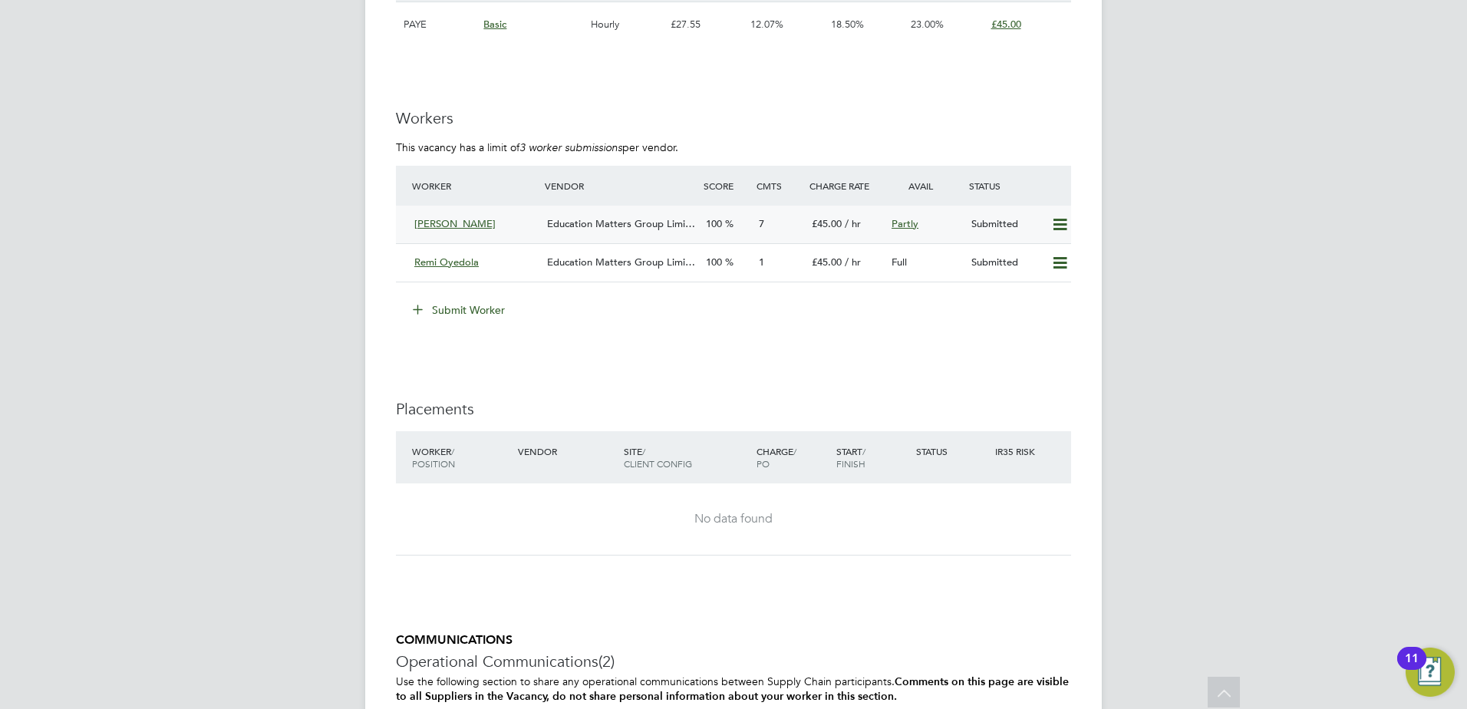
click at [571, 221] on span "Education Matters Group Limi…" at bounding box center [621, 223] width 148 height 13
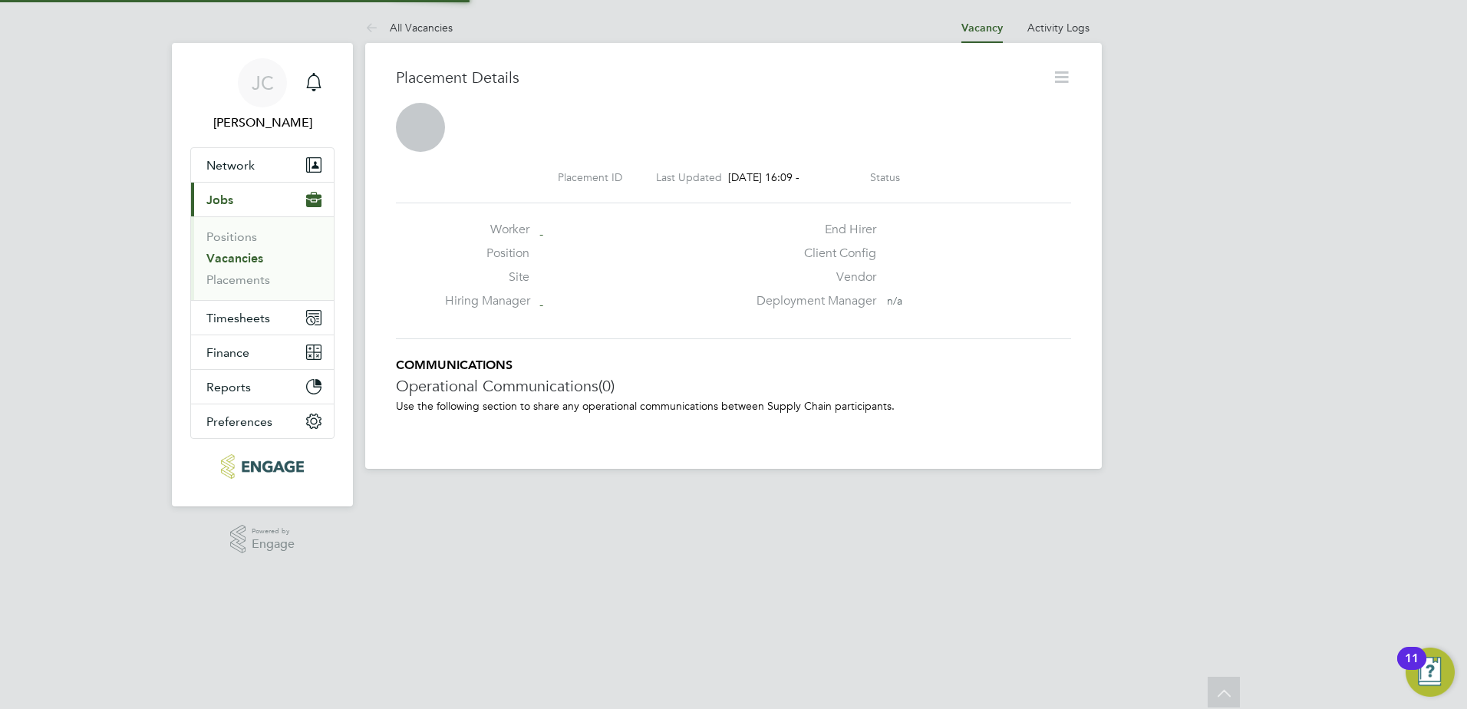
scroll to position [25, 303]
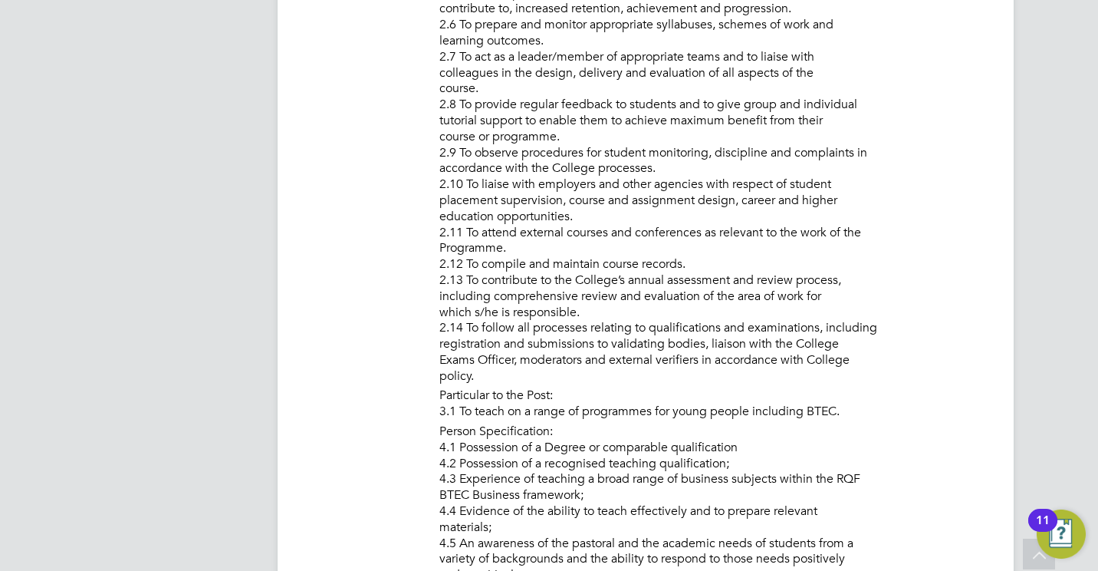
scroll to position [8, 8]
